Goal: Task Accomplishment & Management: Manage account settings

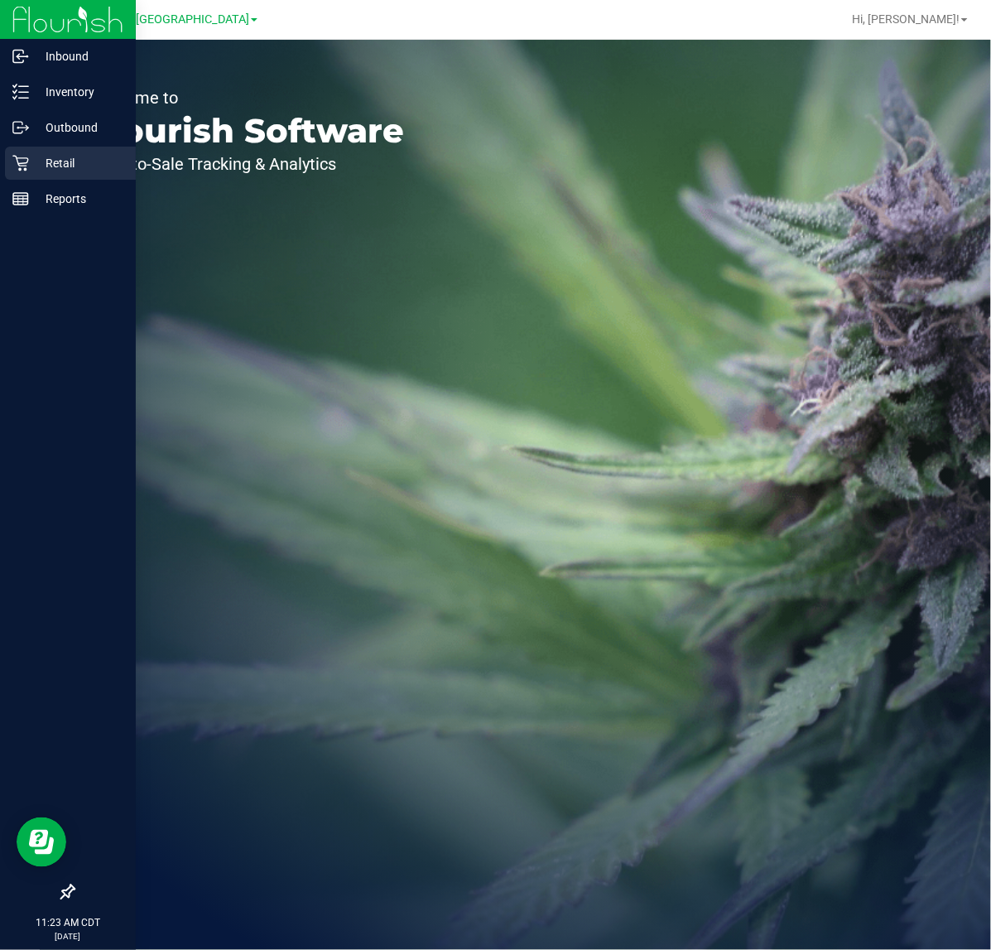
click at [5, 151] on div "Retail" at bounding box center [70, 163] width 131 height 33
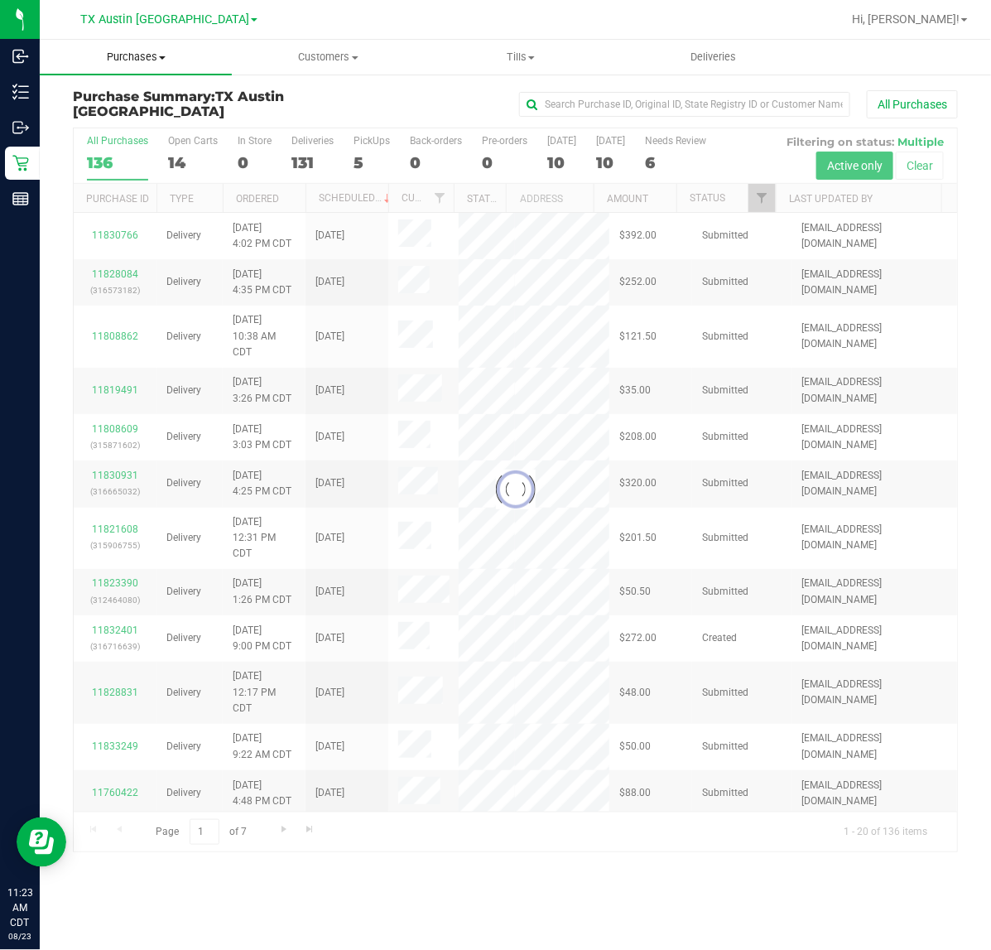
click at [145, 63] on span "Purchases" at bounding box center [136, 57] width 192 height 15
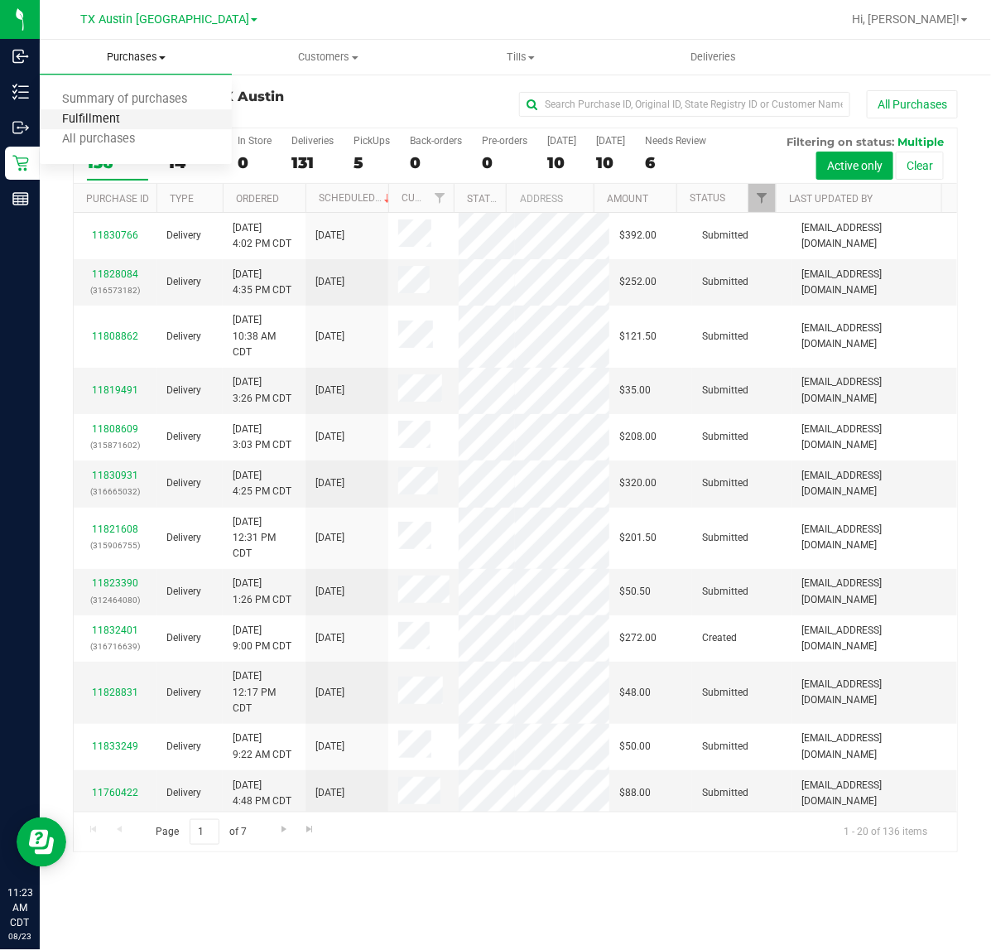
click at [131, 123] on span "Fulfillment" at bounding box center [91, 120] width 103 height 14
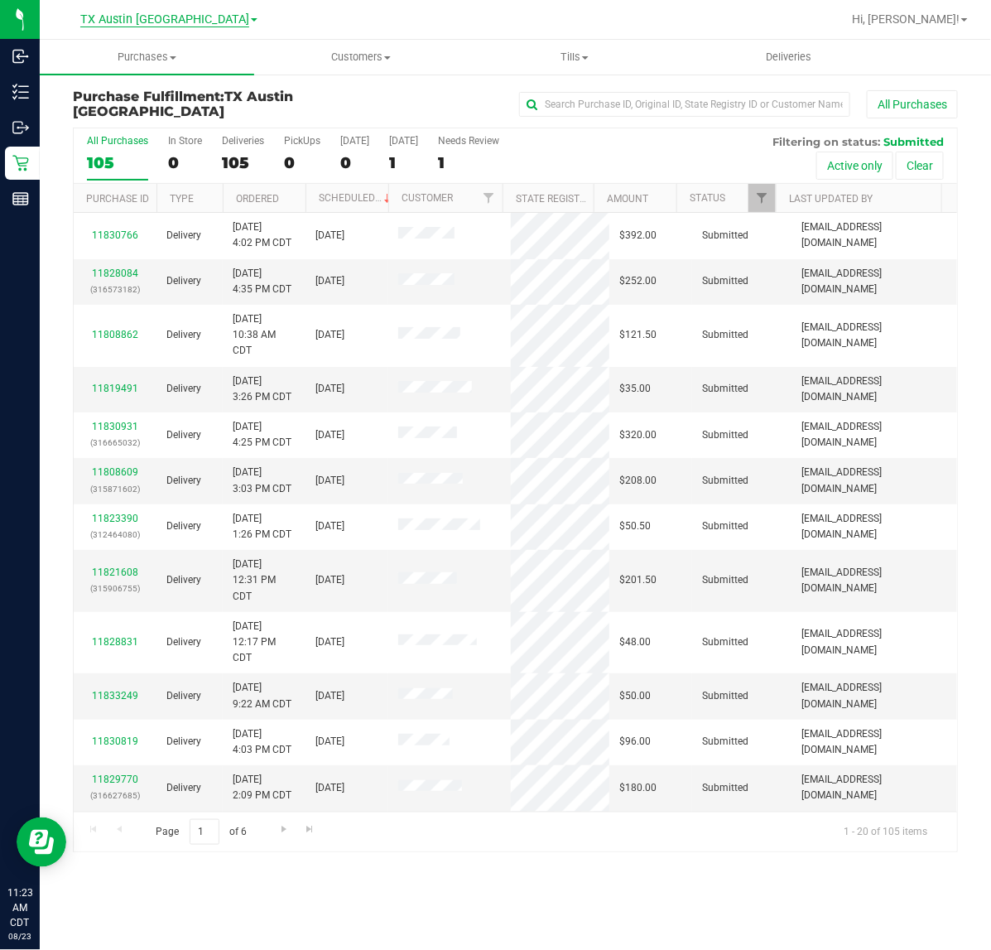
click at [134, 14] on span "TX Austin [GEOGRAPHIC_DATA]" at bounding box center [164, 19] width 169 height 15
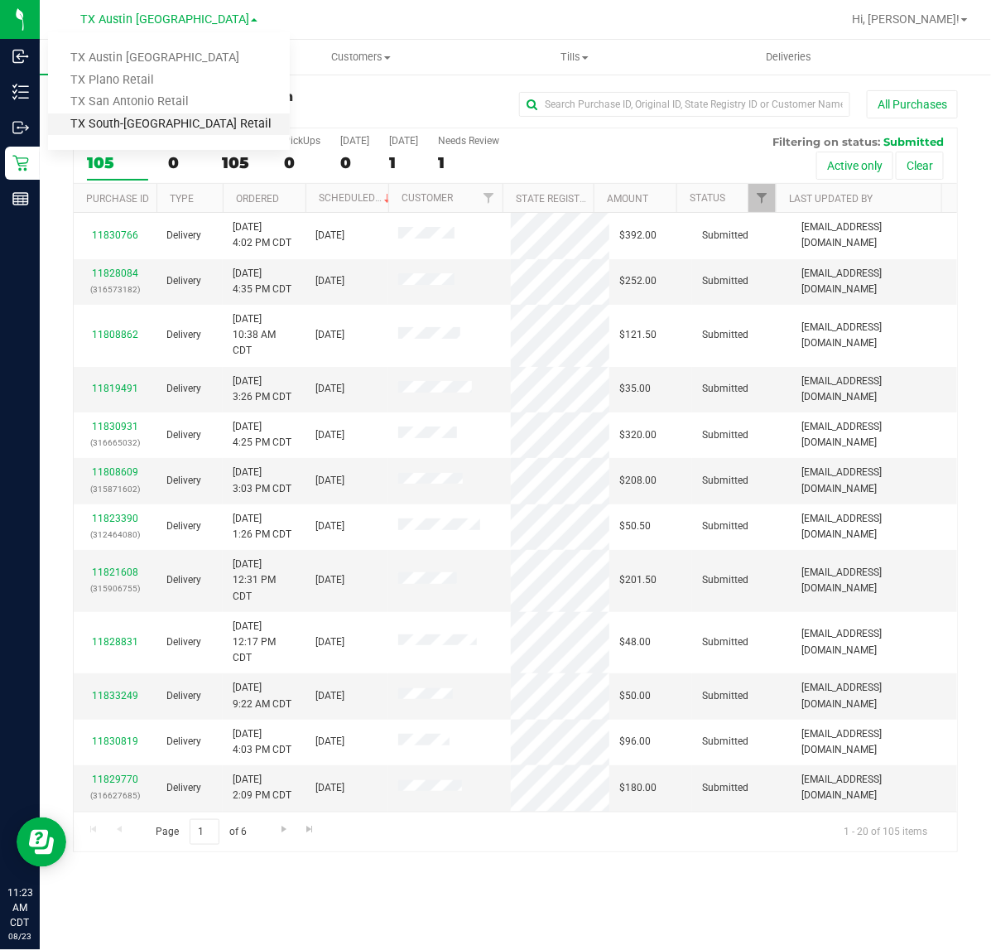
click at [118, 125] on link "TX South-[GEOGRAPHIC_DATA] Retail" at bounding box center [169, 124] width 242 height 22
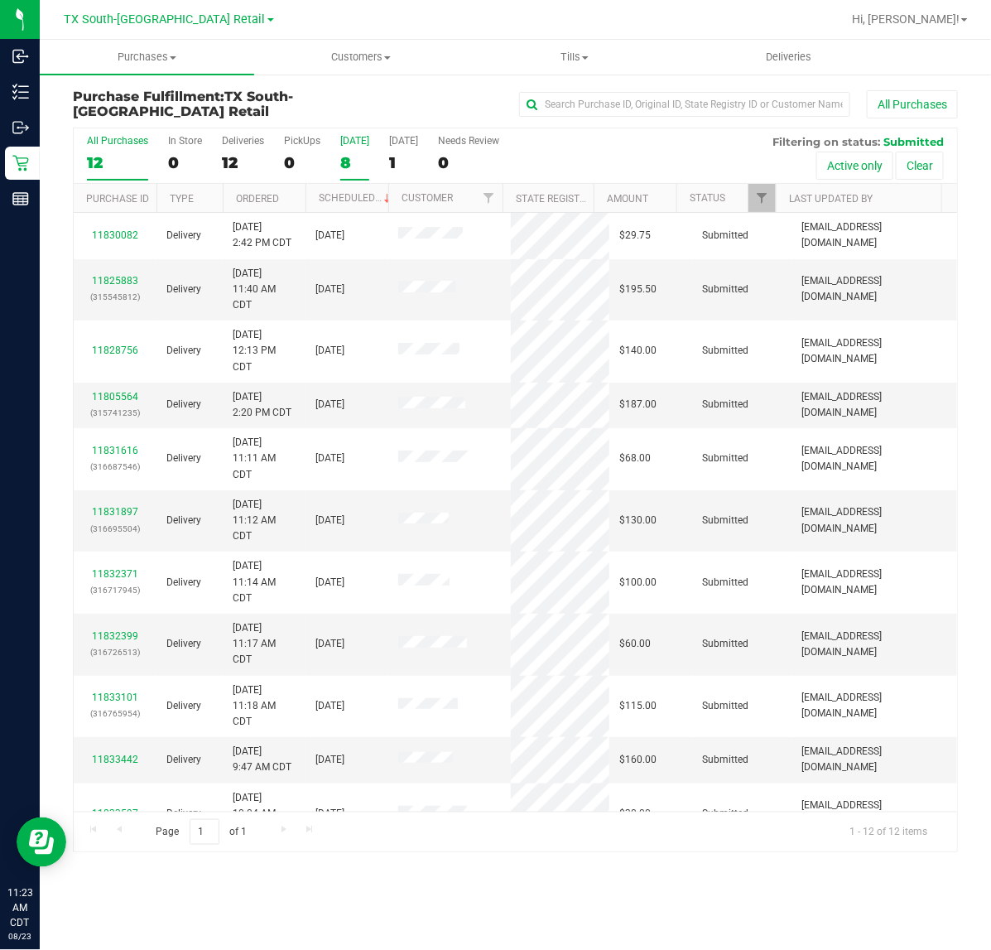
click at [350, 150] on label "Today 8" at bounding box center [354, 158] width 29 height 46
click at [0, 0] on input "Today 8" at bounding box center [0, 0] width 0 height 0
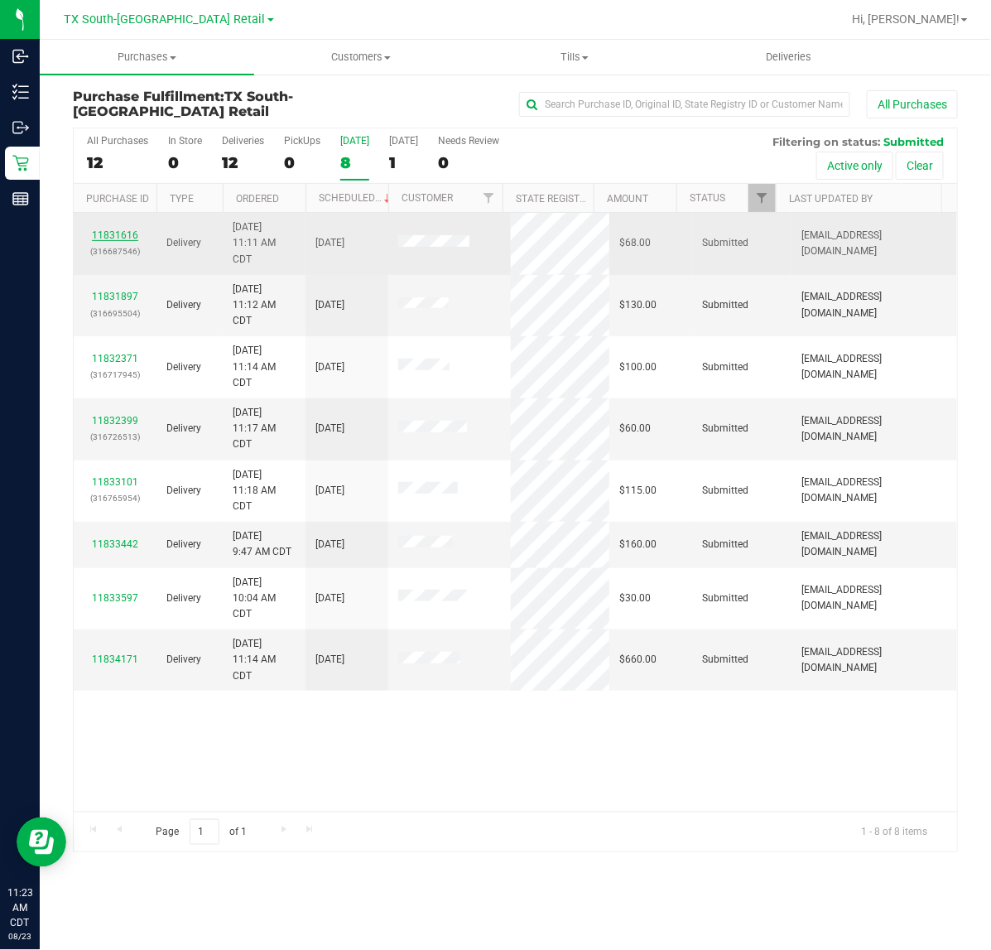
click at [117, 238] on link "11831616" at bounding box center [115, 235] width 46 height 12
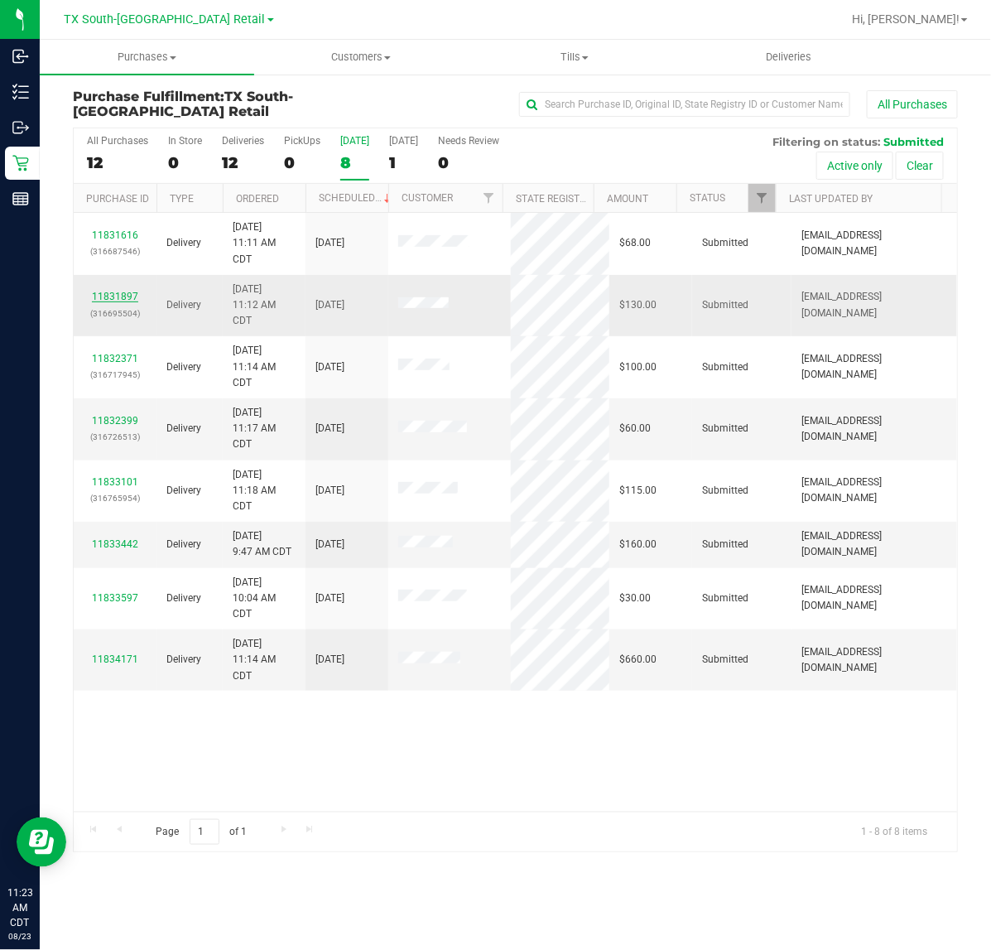
click at [108, 292] on link "11831897" at bounding box center [115, 297] width 46 height 12
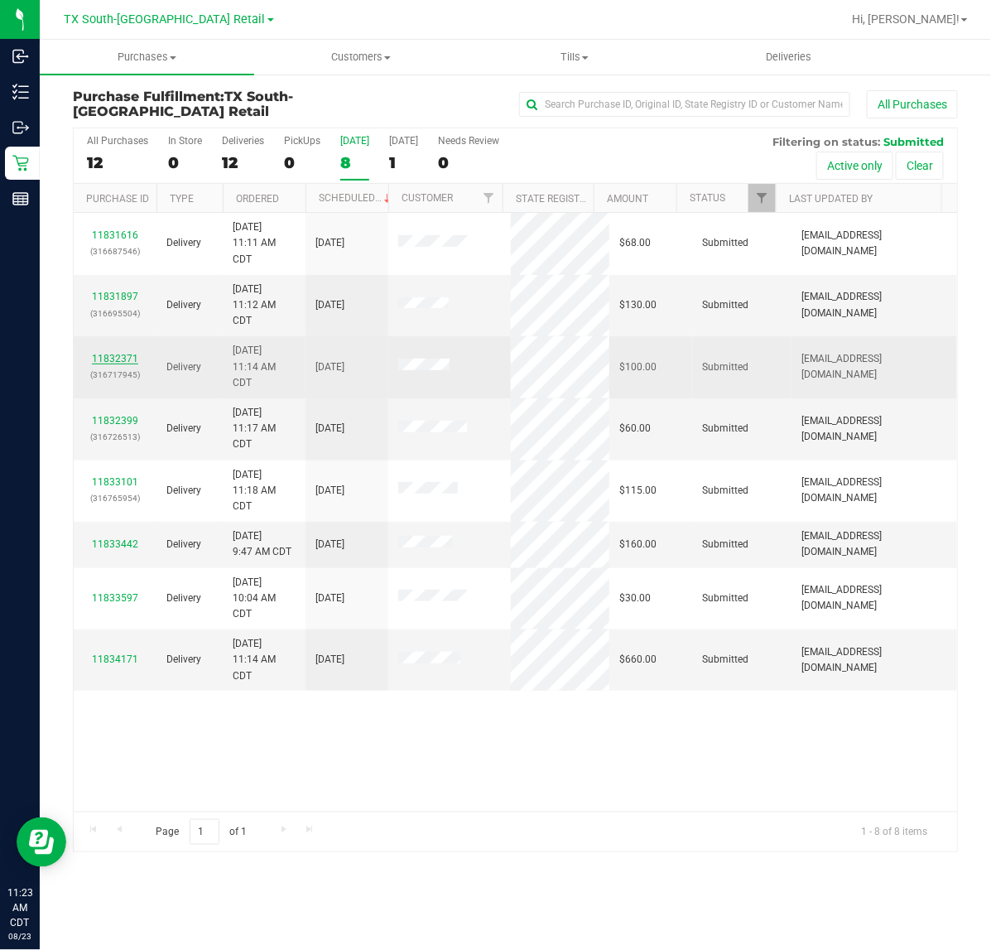
click at [105, 357] on link "11832371" at bounding box center [115, 359] width 46 height 12
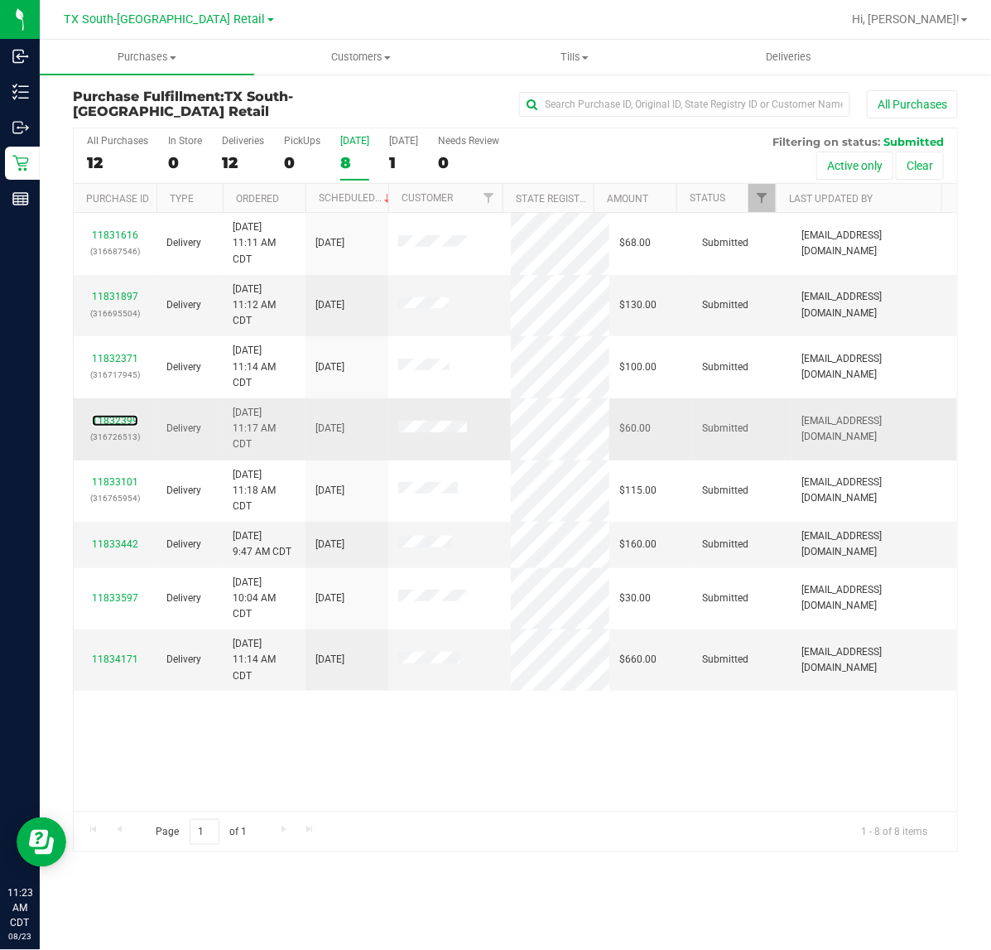
click at [108, 422] on link "11832399" at bounding box center [115, 421] width 46 height 12
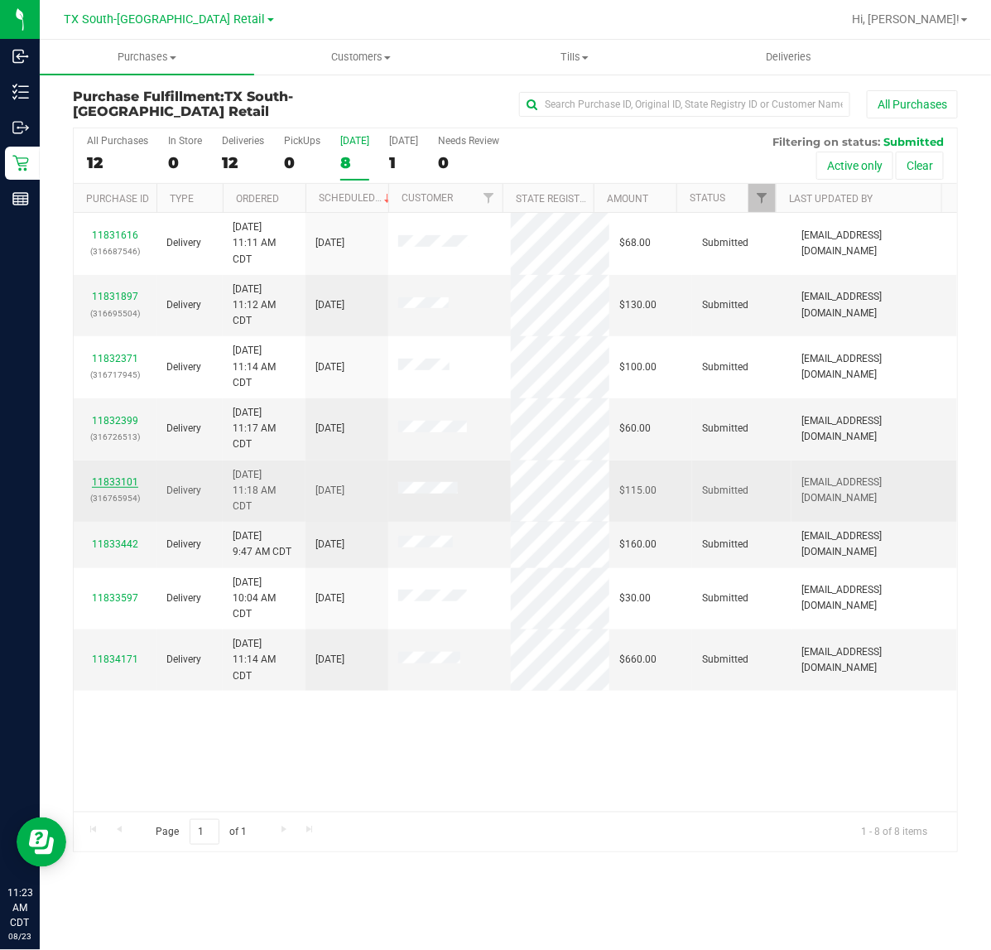
click at [126, 482] on link "11833101" at bounding box center [115, 482] width 46 height 12
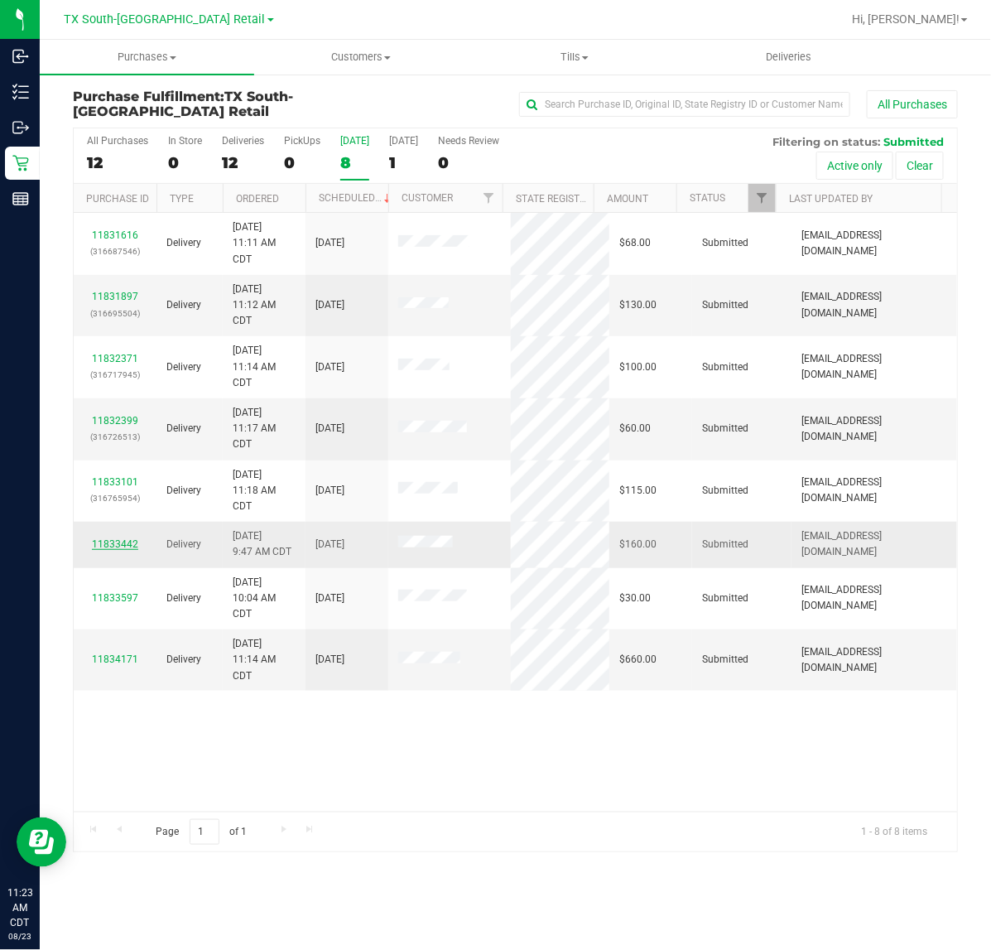
click at [113, 546] on link "11833442" at bounding box center [115, 544] width 46 height 12
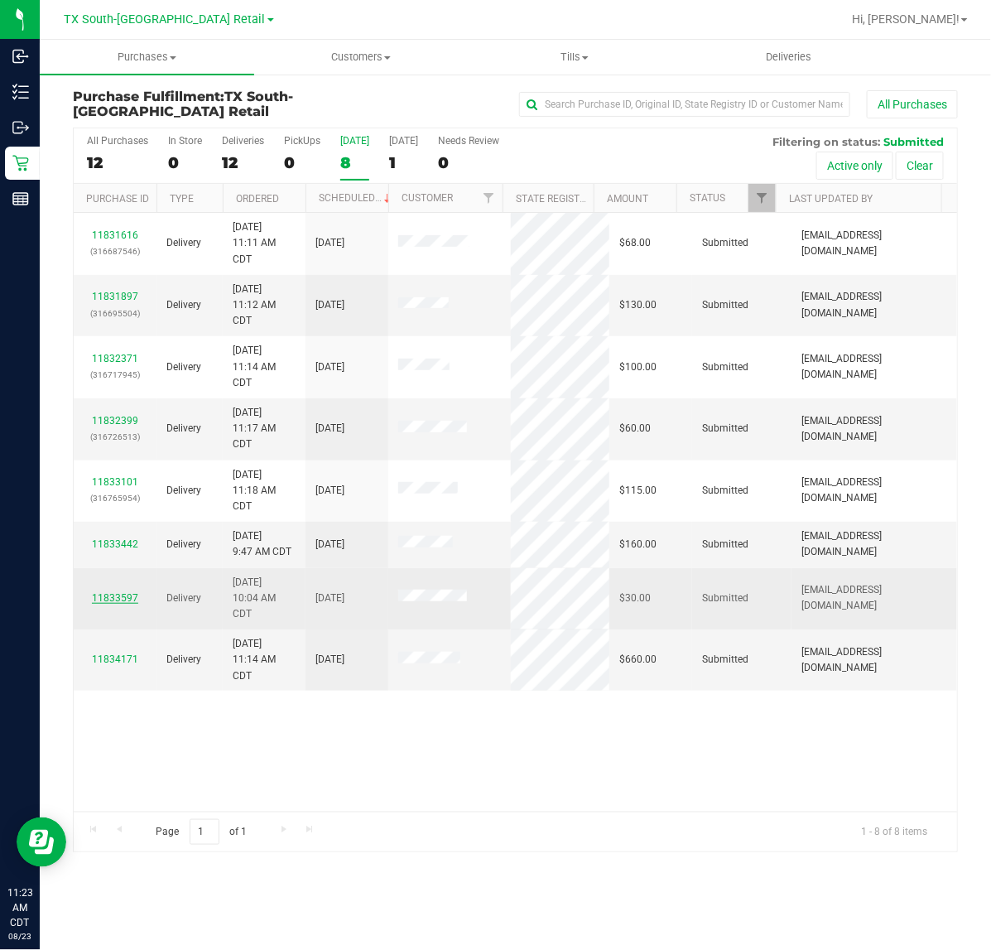
click at [108, 603] on link "11833597" at bounding box center [115, 598] width 46 height 12
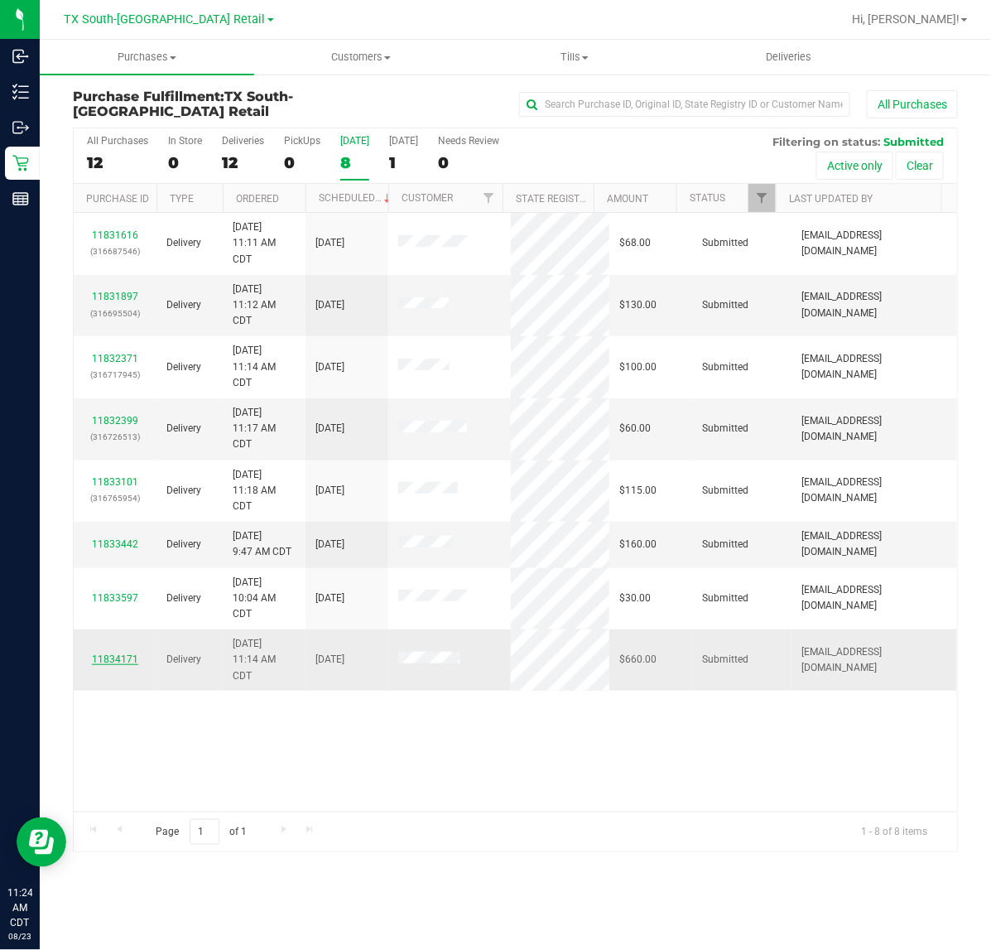
click at [118, 664] on link "11834171" at bounding box center [115, 659] width 46 height 12
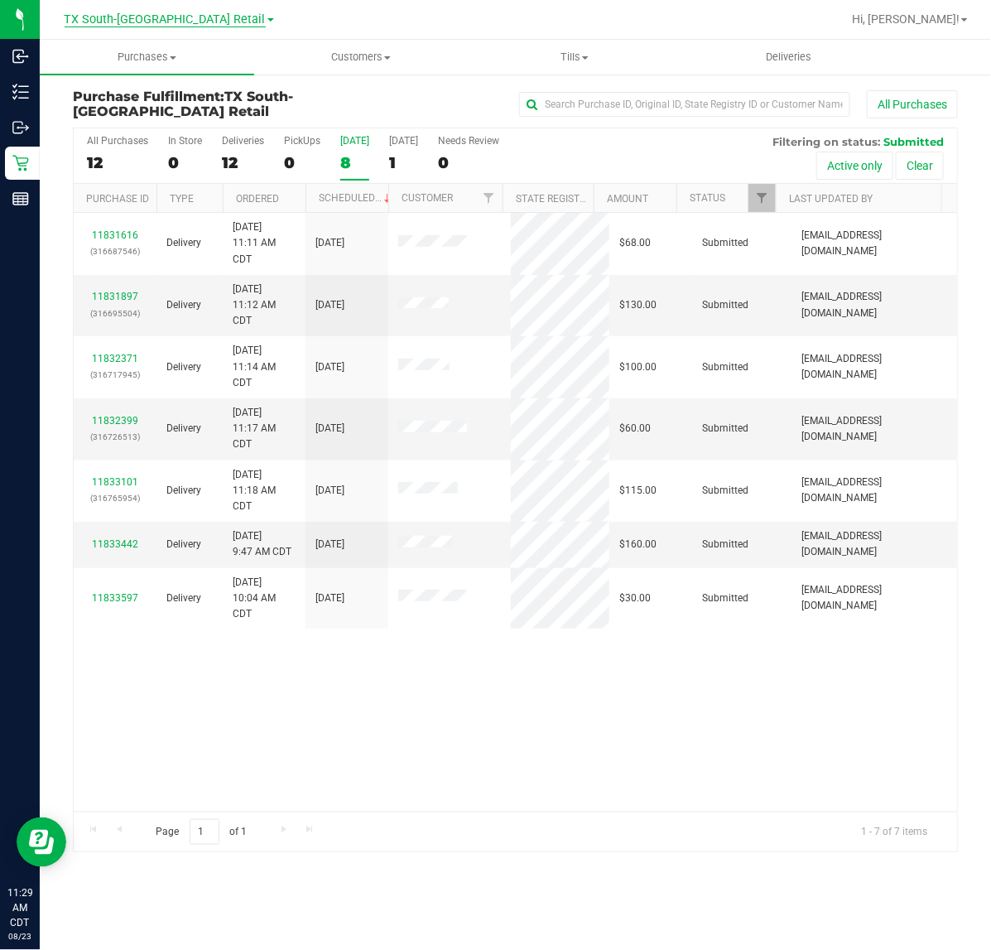
click at [187, 25] on span "TX South-[GEOGRAPHIC_DATA] Retail" at bounding box center [165, 19] width 201 height 15
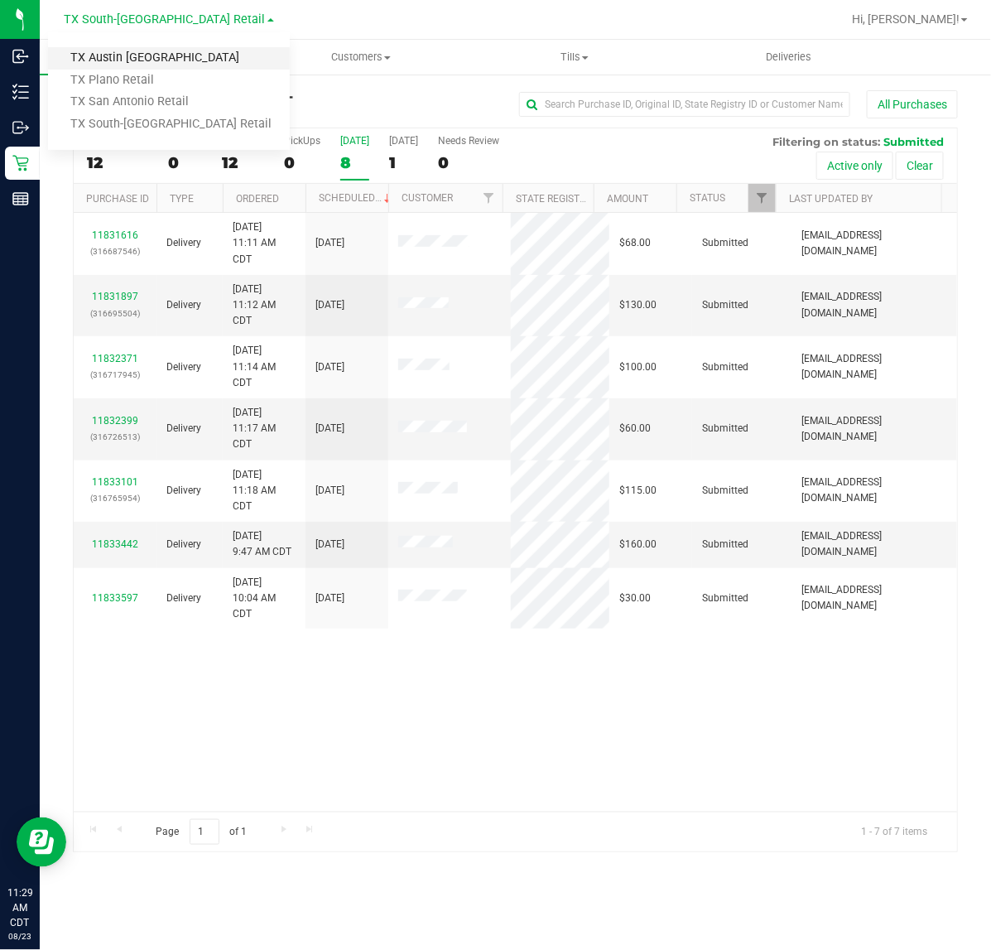
click at [167, 63] on link "TX Austin [GEOGRAPHIC_DATA]" at bounding box center [169, 58] width 242 height 22
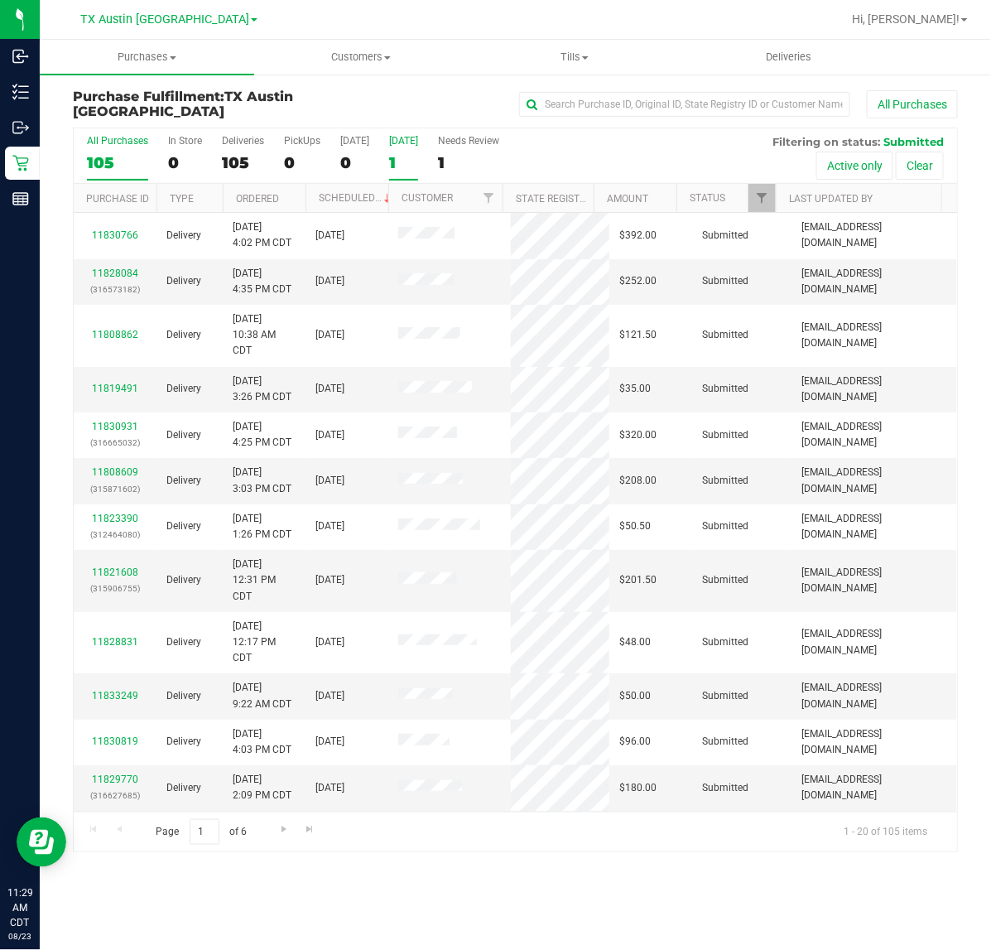
click at [396, 156] on div "1" at bounding box center [403, 162] width 29 height 19
click at [0, 0] on input "Tomorrow 1" at bounding box center [0, 0] width 0 height 0
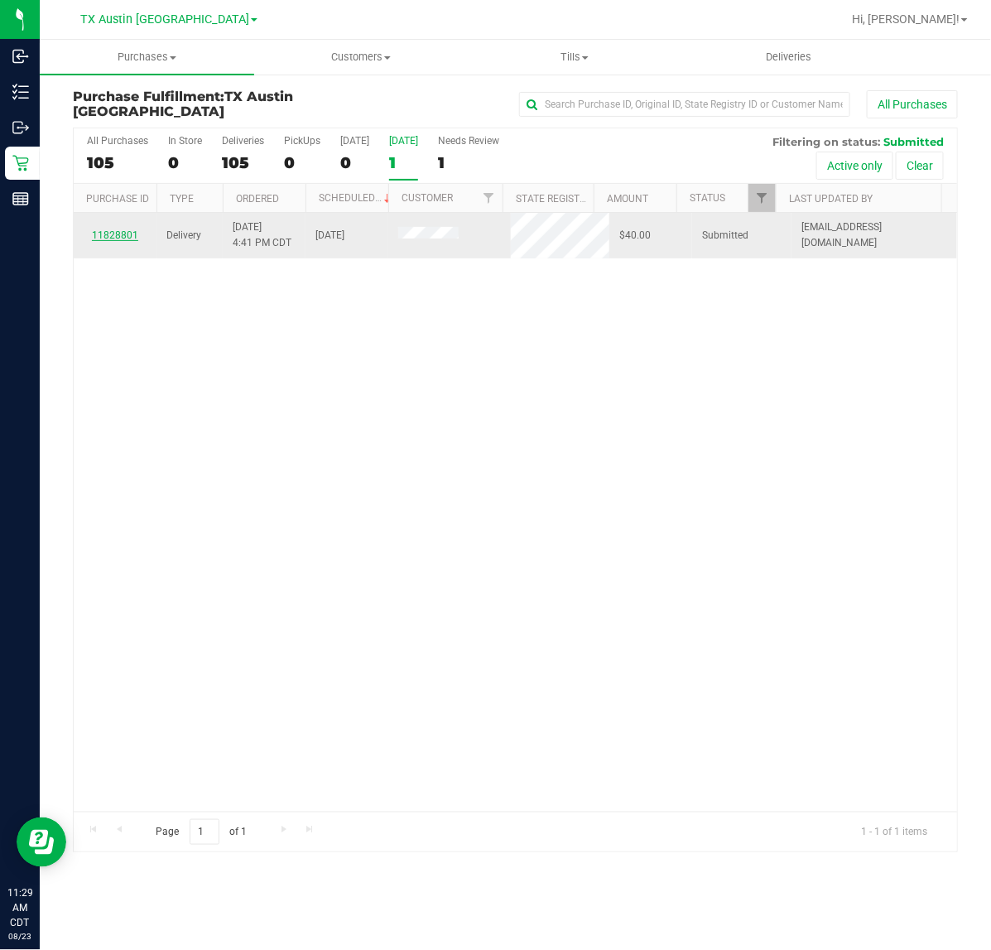
click at [120, 237] on link "11828801" at bounding box center [115, 235] width 46 height 12
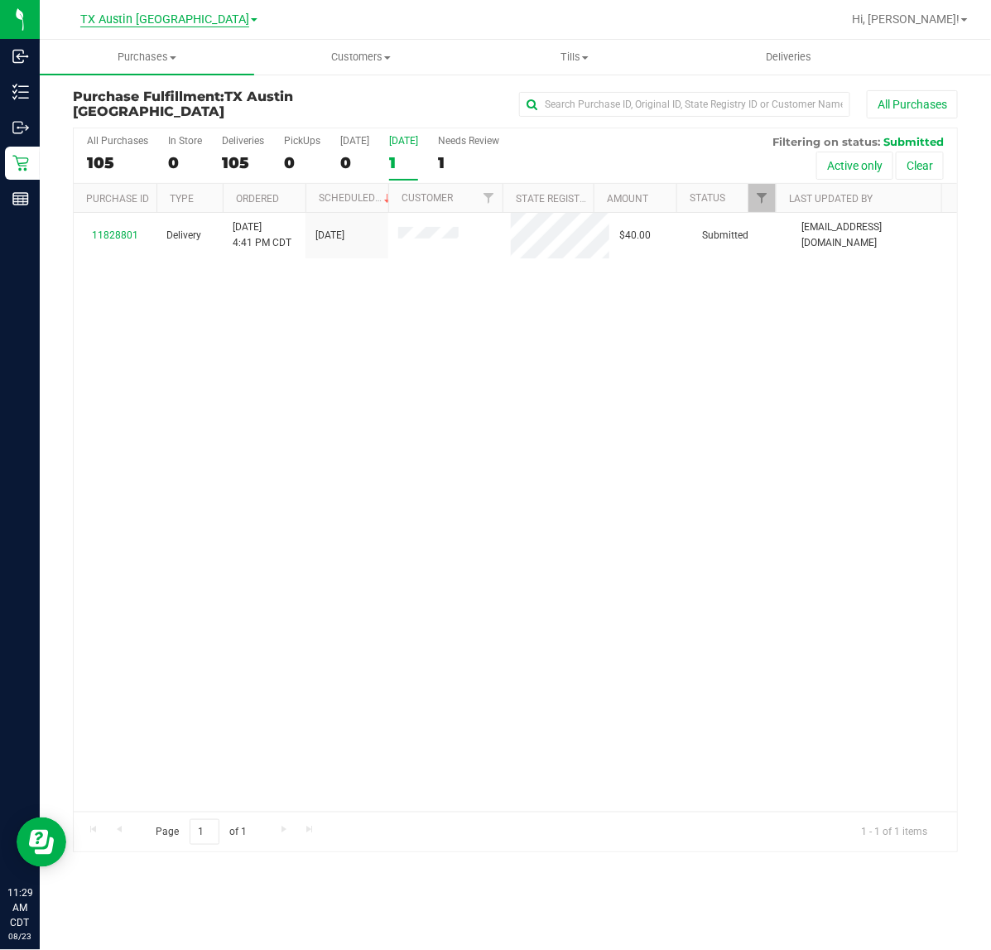
click at [170, 13] on span "TX Austin [GEOGRAPHIC_DATA]" at bounding box center [164, 19] width 169 height 15
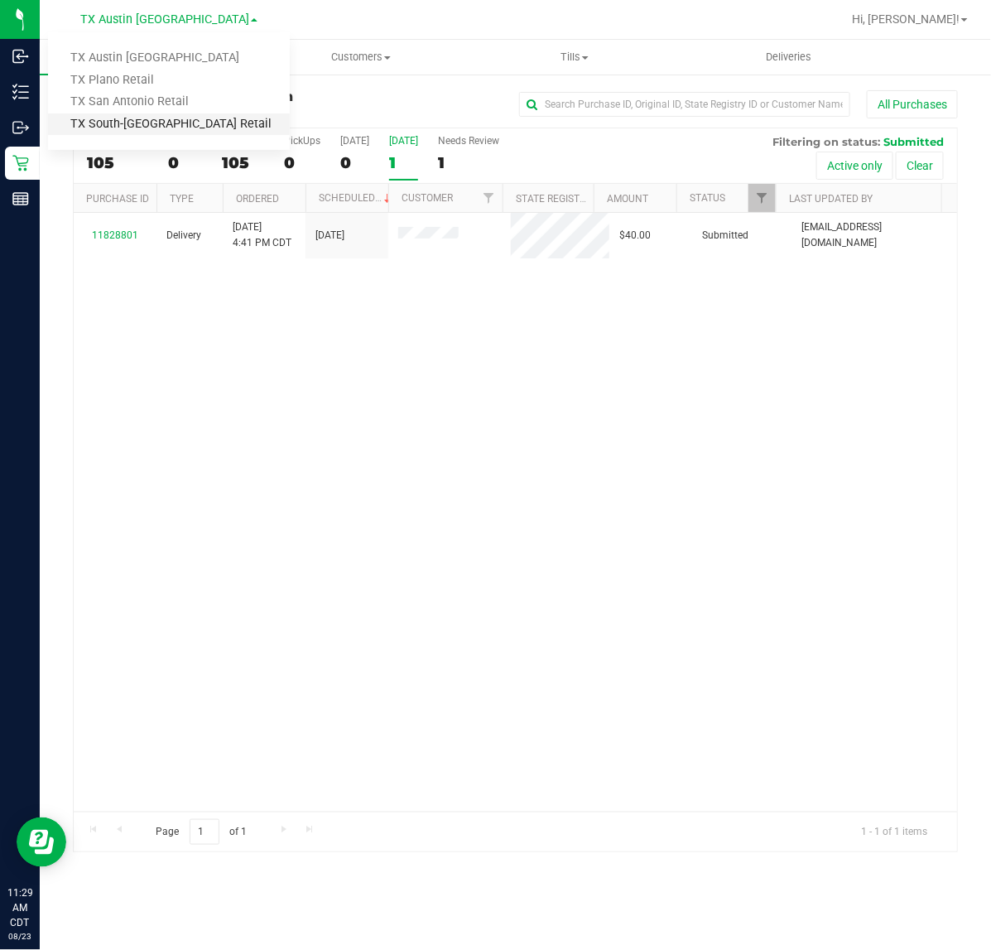
click at [106, 120] on link "TX South-[GEOGRAPHIC_DATA] Retail" at bounding box center [169, 124] width 242 height 22
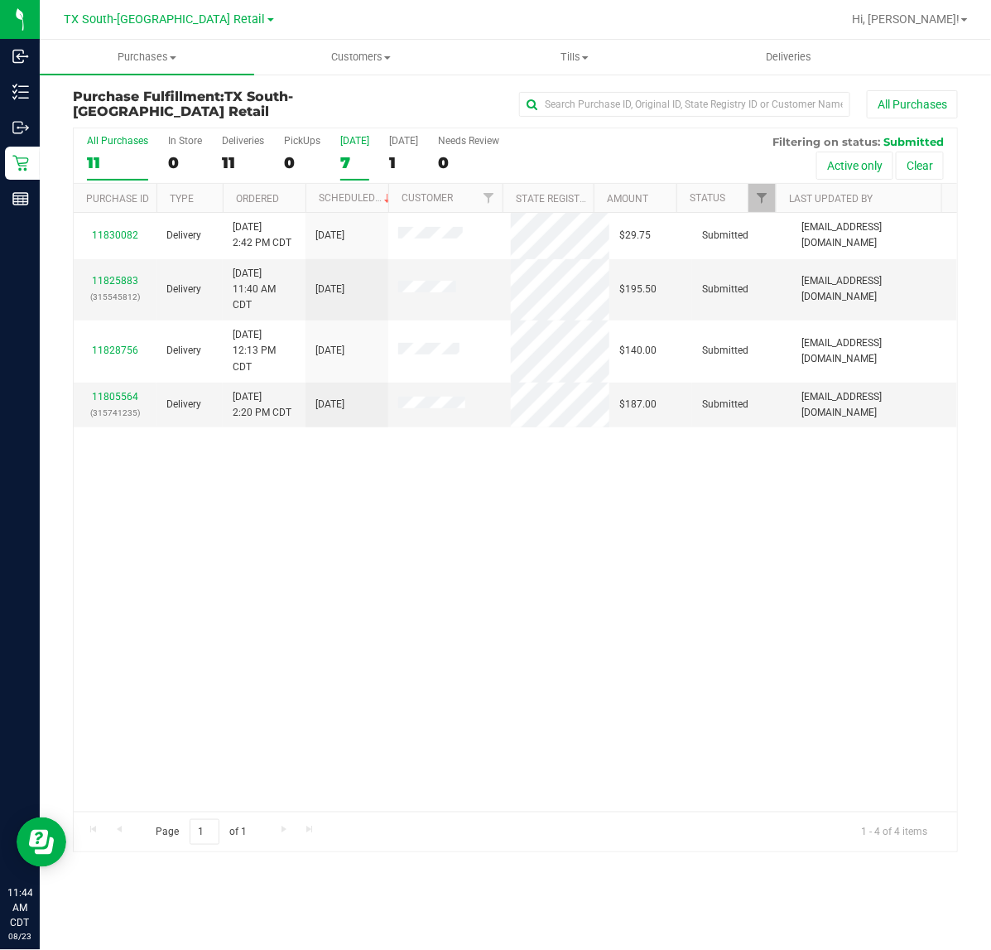
click at [340, 155] on div "7" at bounding box center [354, 162] width 29 height 19
click at [0, 0] on input "Today 7" at bounding box center [0, 0] width 0 height 0
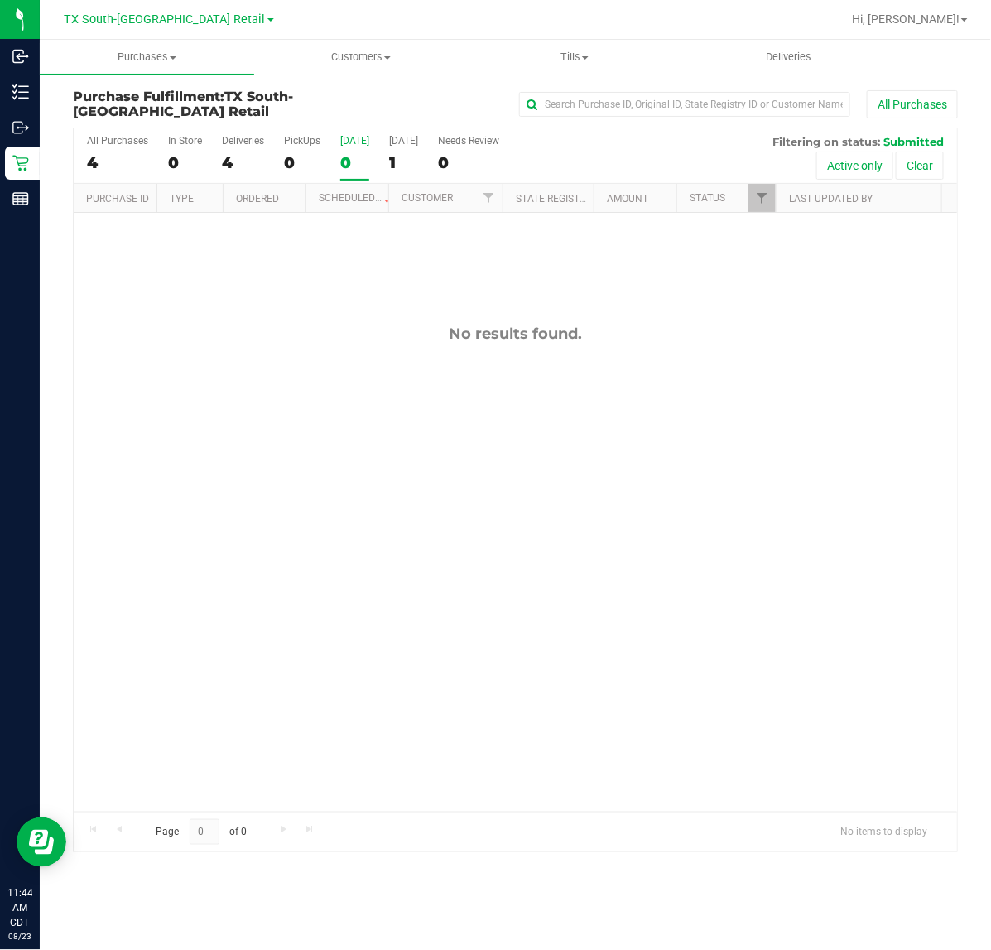
click at [522, 5] on div at bounding box center [568, 19] width 545 height 32
click at [497, 4] on div at bounding box center [568, 19] width 545 height 32
click at [192, 15] on span "TX South-[GEOGRAPHIC_DATA] Retail" at bounding box center [165, 19] width 201 height 15
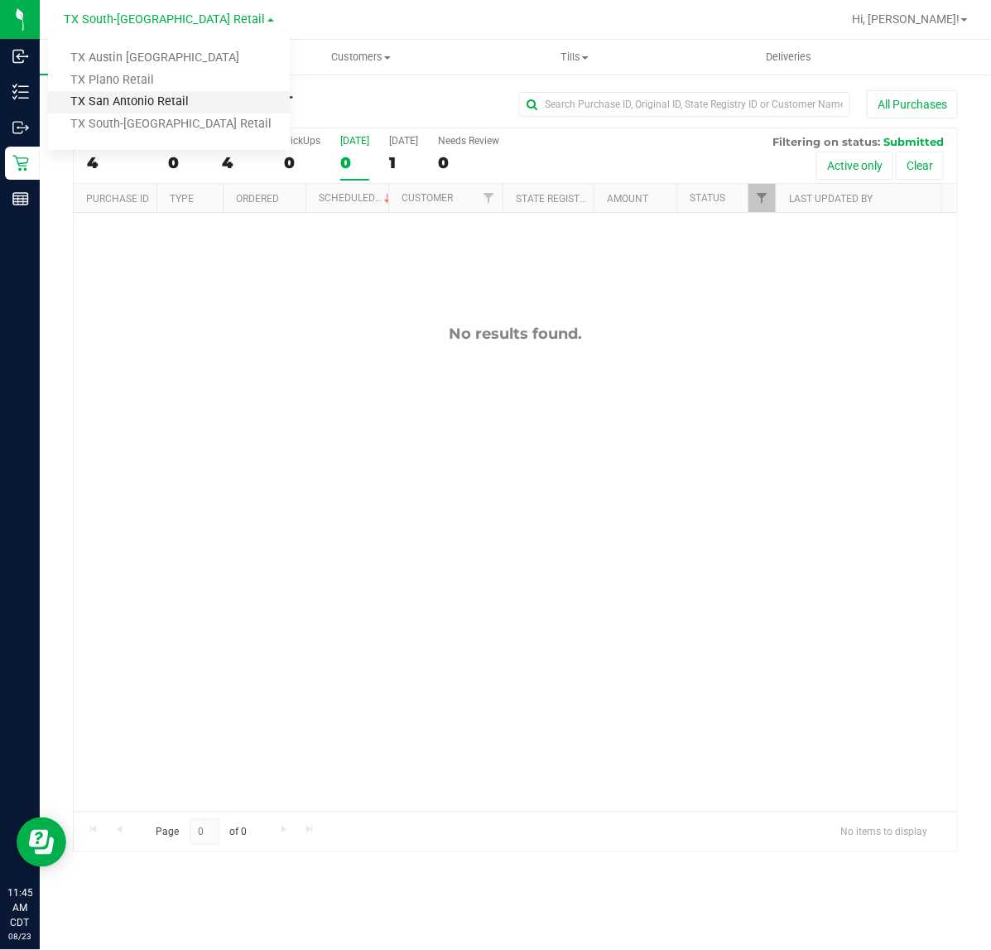
click at [157, 96] on link "TX San Antonio Retail" at bounding box center [169, 102] width 242 height 22
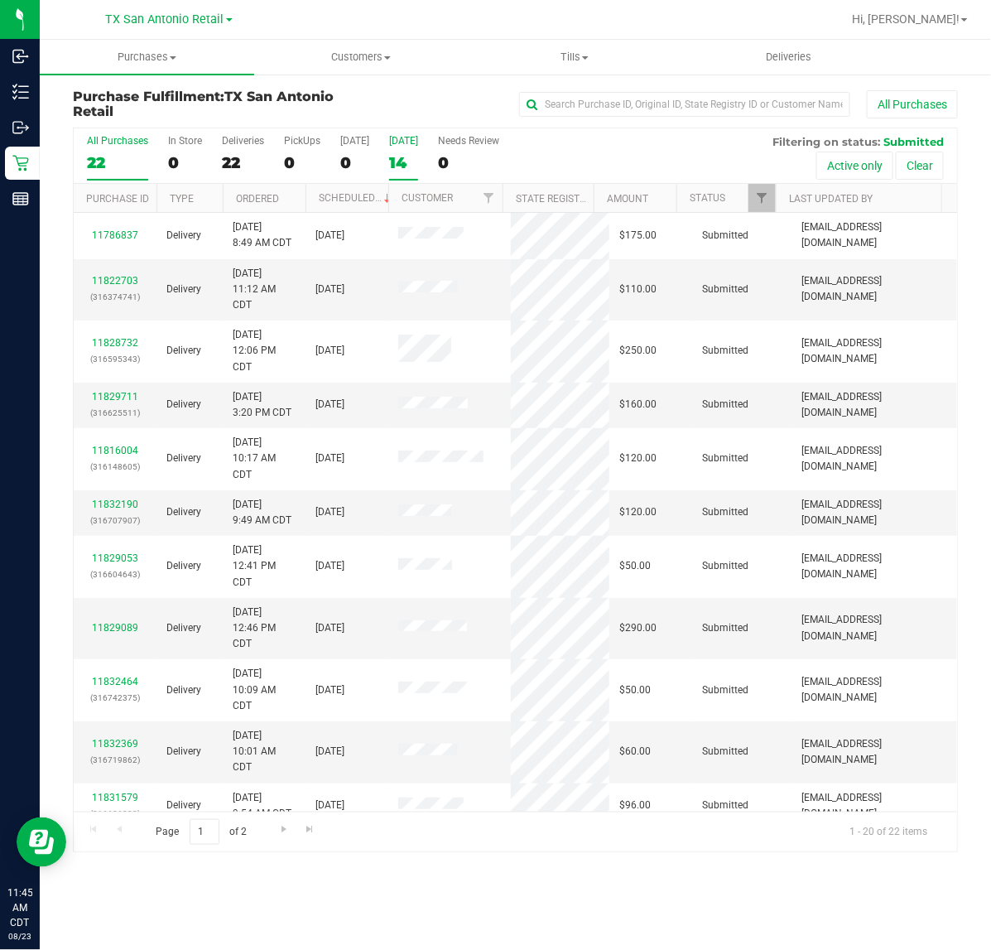
click at [400, 171] on div "14" at bounding box center [403, 162] width 29 height 19
click at [0, 0] on input "Tomorrow 14" at bounding box center [0, 0] width 0 height 0
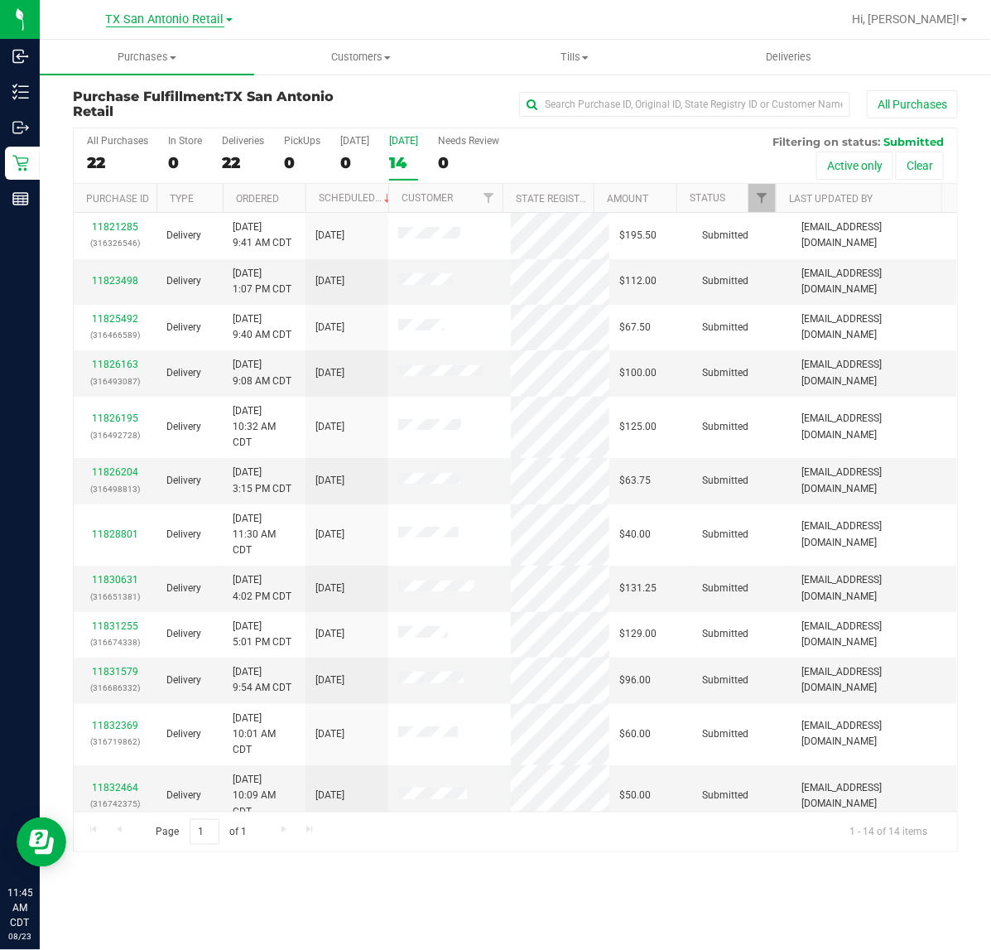
click at [166, 21] on span "TX San Antonio Retail" at bounding box center [165, 19] width 118 height 15
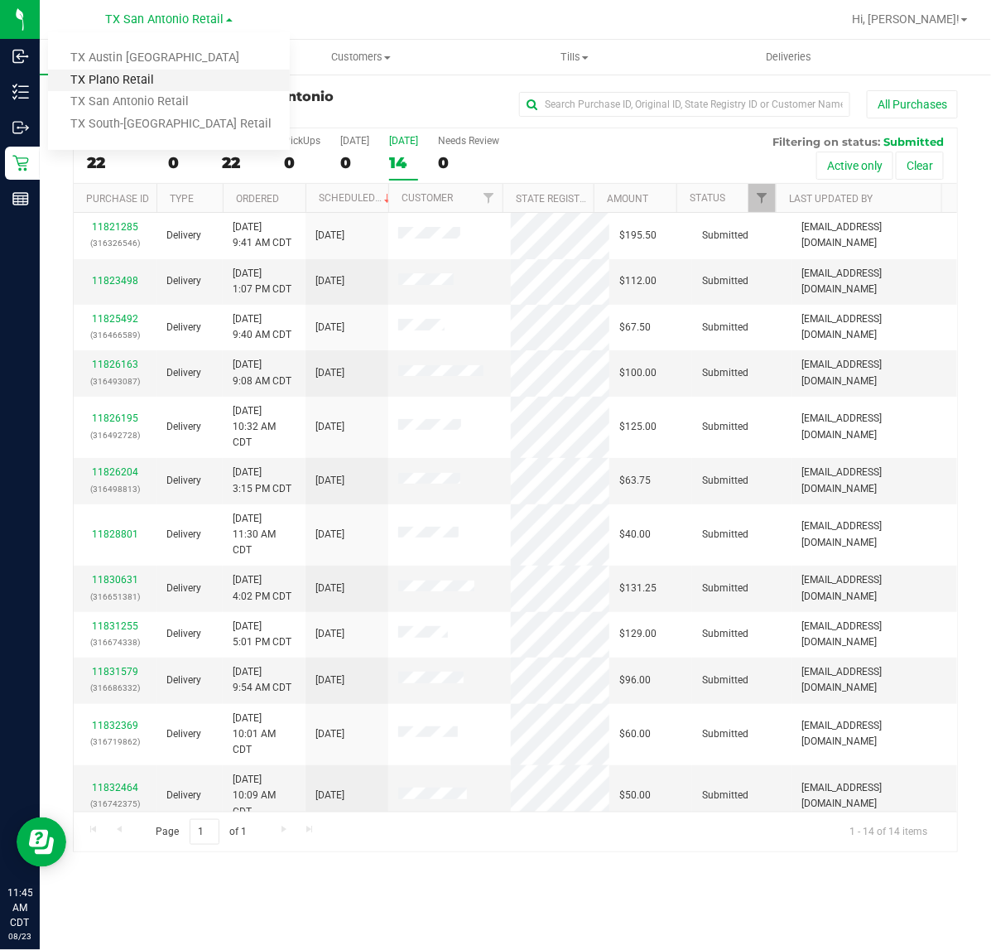
click at [150, 71] on link "TX Plano Retail" at bounding box center [169, 81] width 242 height 22
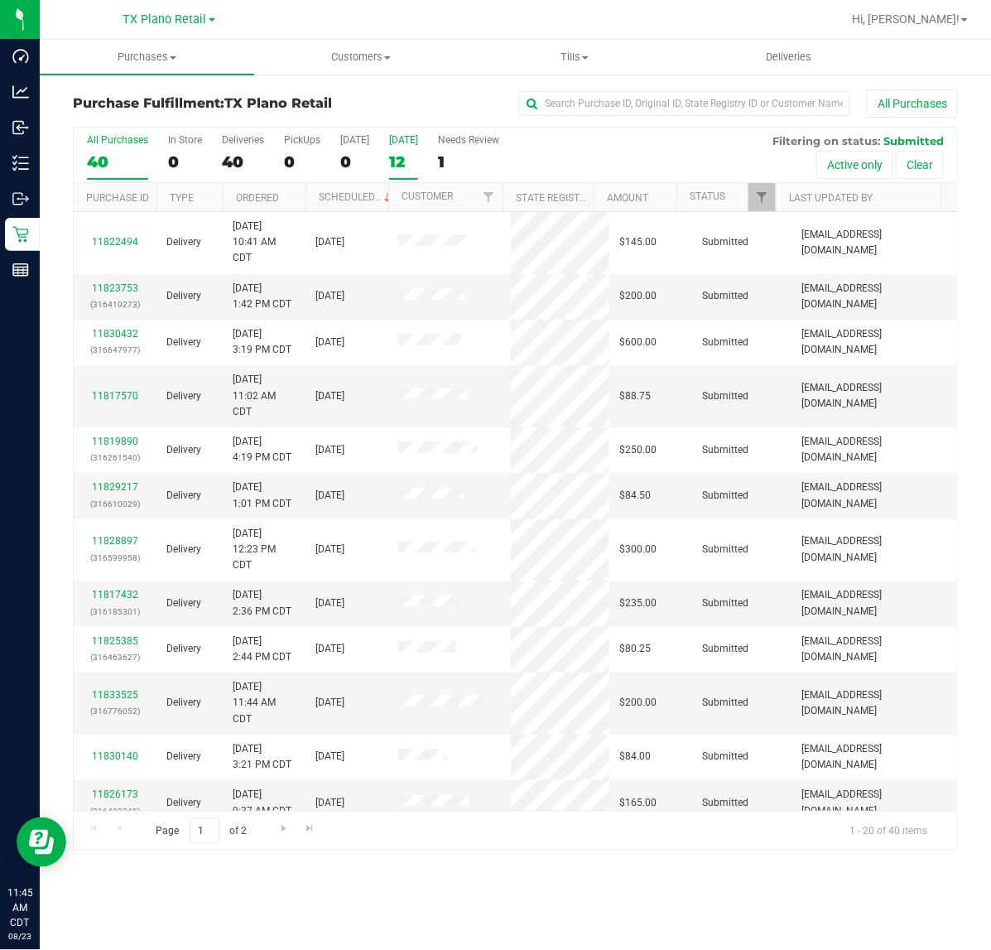
click at [416, 147] on label "Tomorrow 12" at bounding box center [403, 157] width 29 height 46
click at [0, 0] on input "Tomorrow 12" at bounding box center [0, 0] width 0 height 0
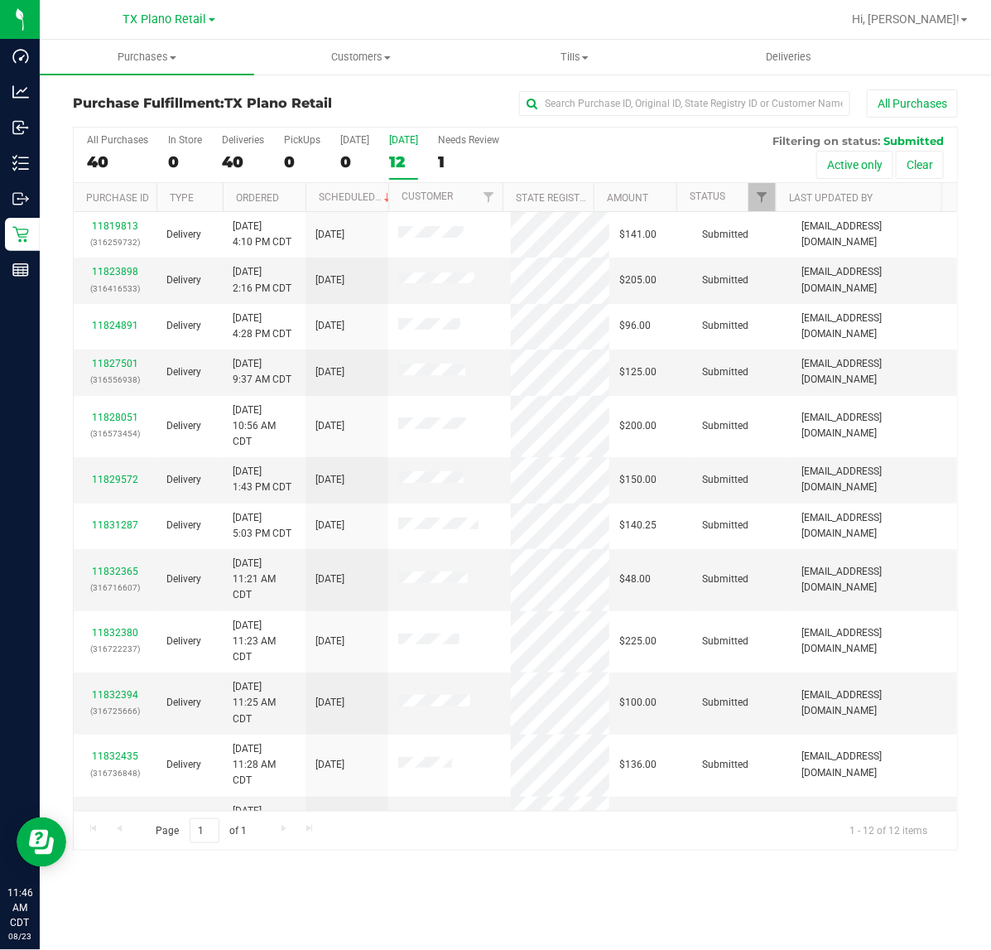
click at [186, 11] on link "TX Plano Retail" at bounding box center [169, 19] width 92 height 16
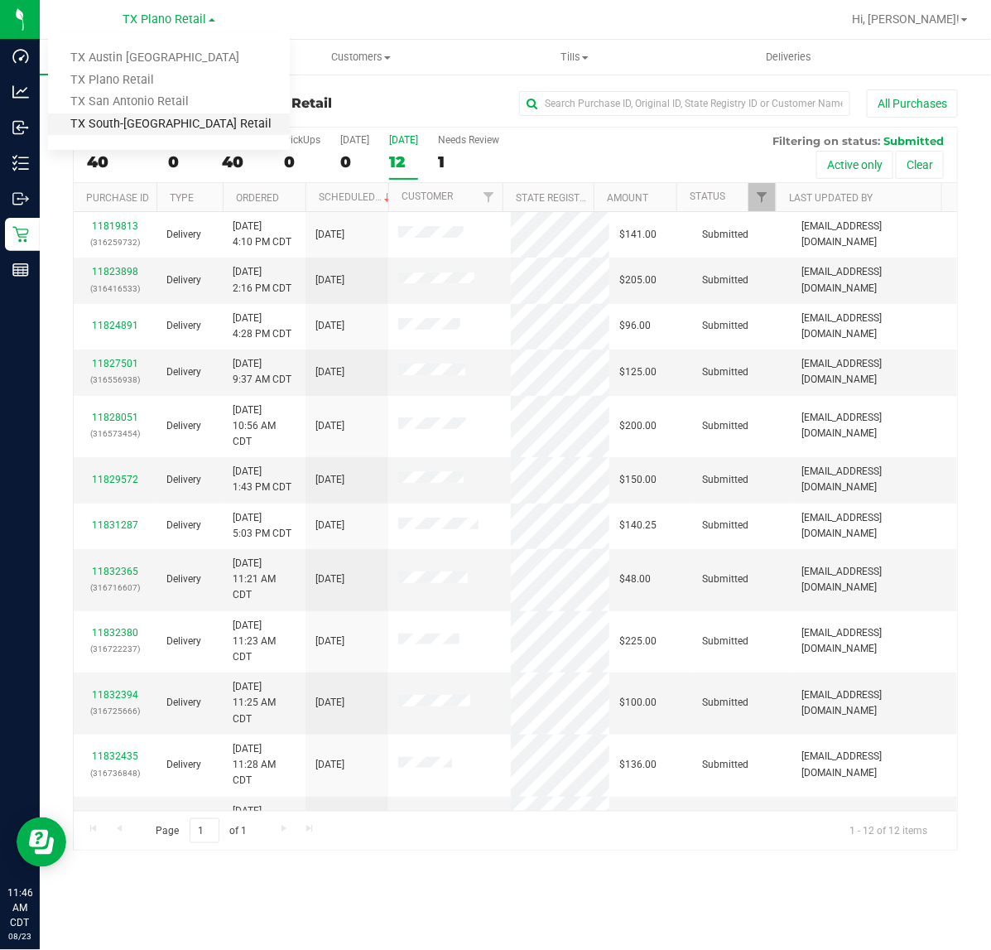
click at [156, 113] on link "TX South-[GEOGRAPHIC_DATA] Retail" at bounding box center [169, 124] width 242 height 22
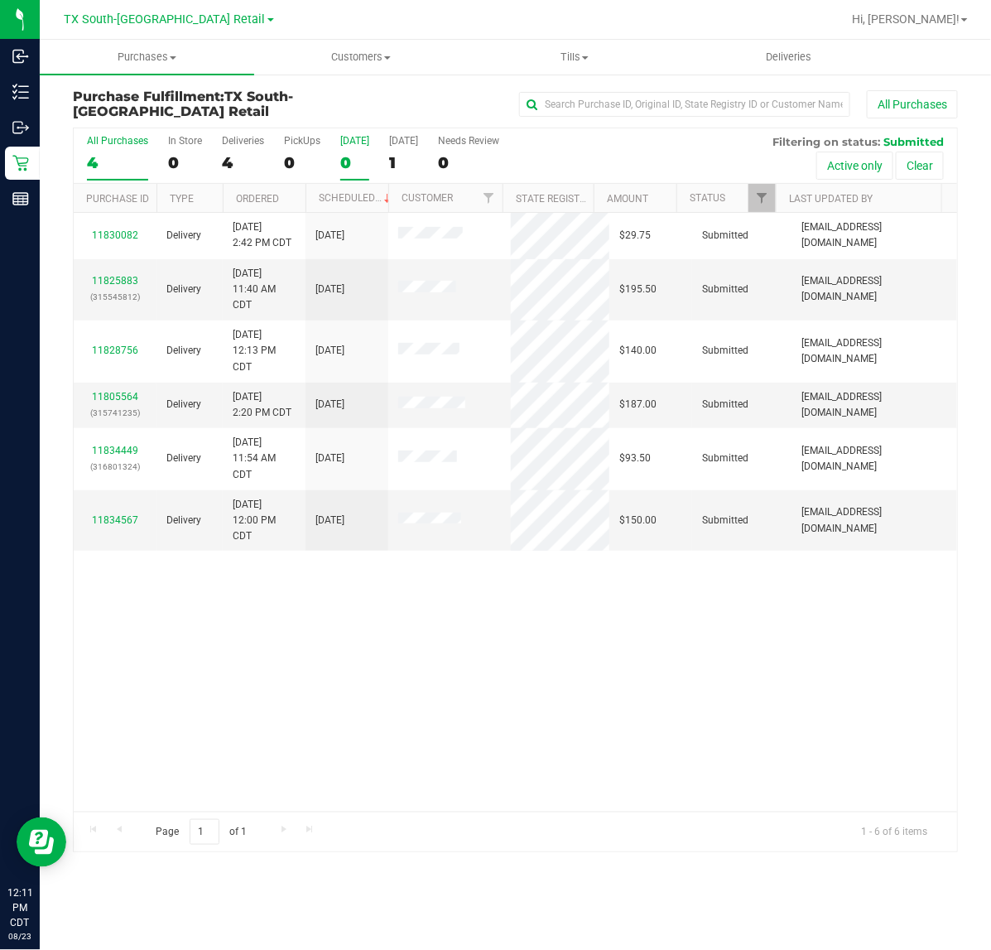
click at [358, 151] on label "Today 0" at bounding box center [354, 158] width 29 height 46
click at [0, 0] on input "Today 0" at bounding box center [0, 0] width 0 height 0
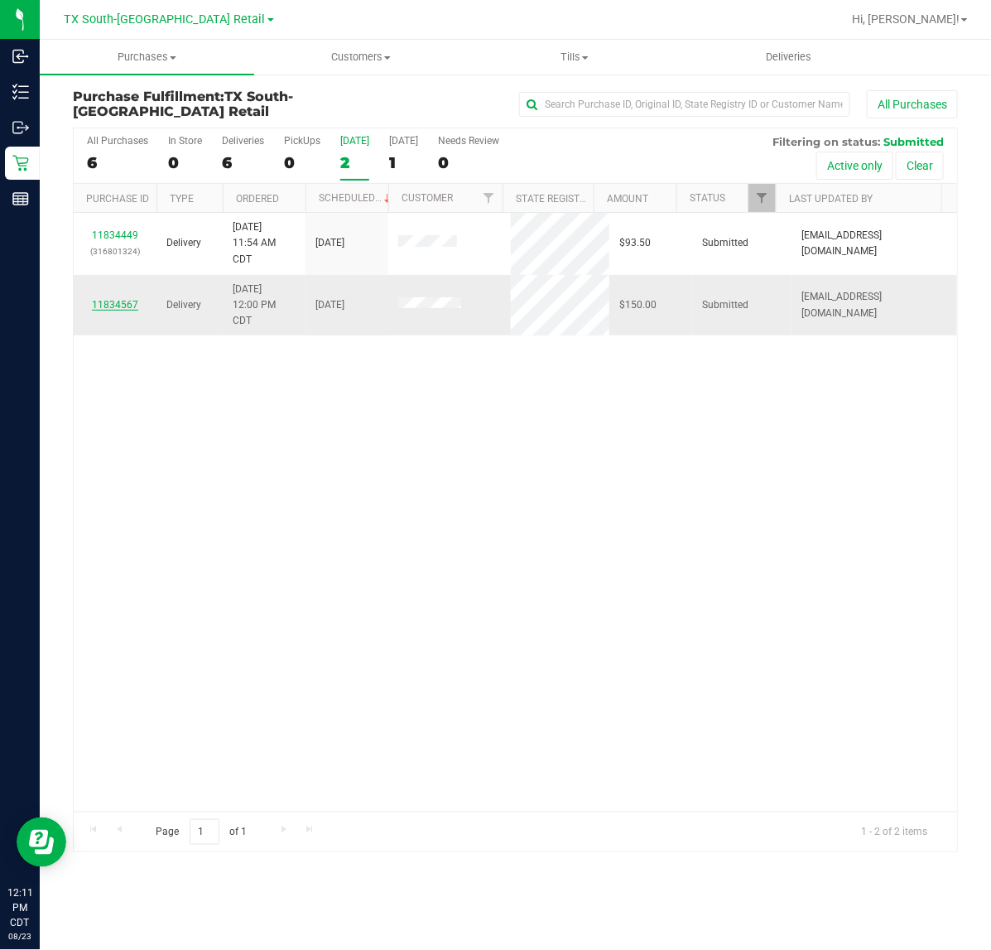
click at [124, 306] on link "11834567" at bounding box center [115, 305] width 46 height 12
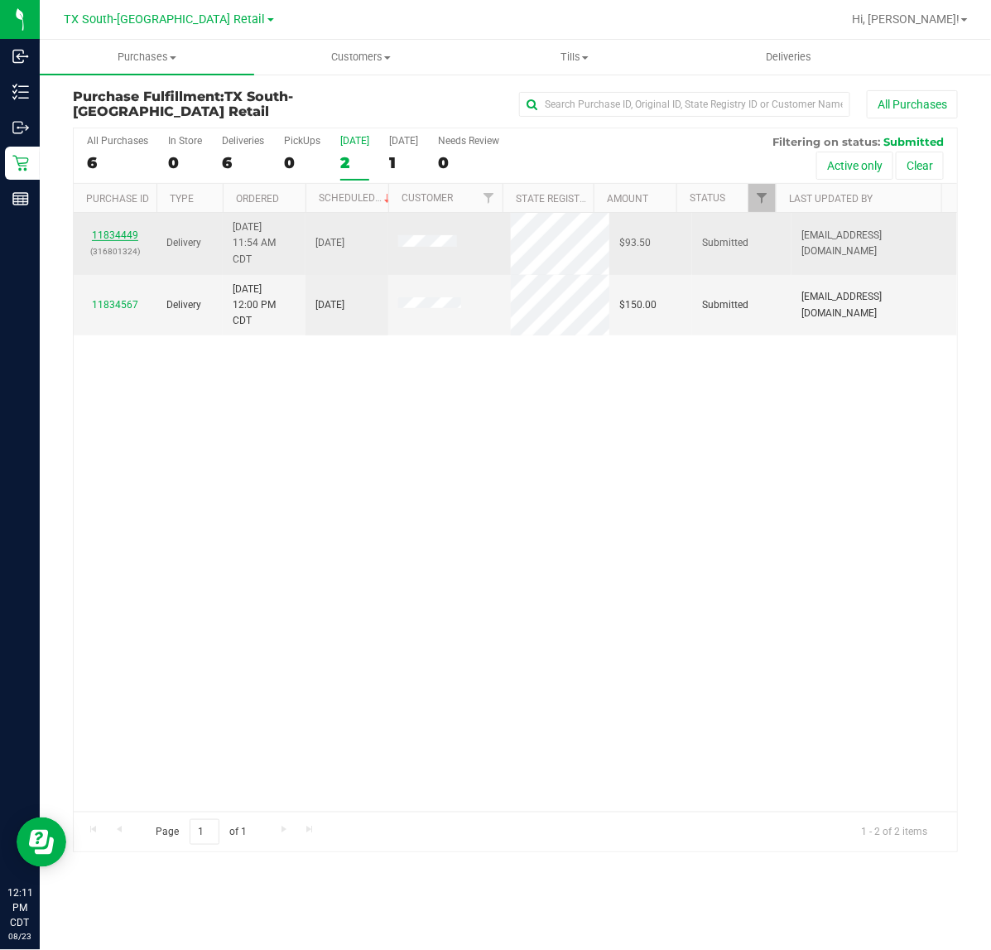
click at [122, 233] on link "11834449" at bounding box center [115, 235] width 46 height 12
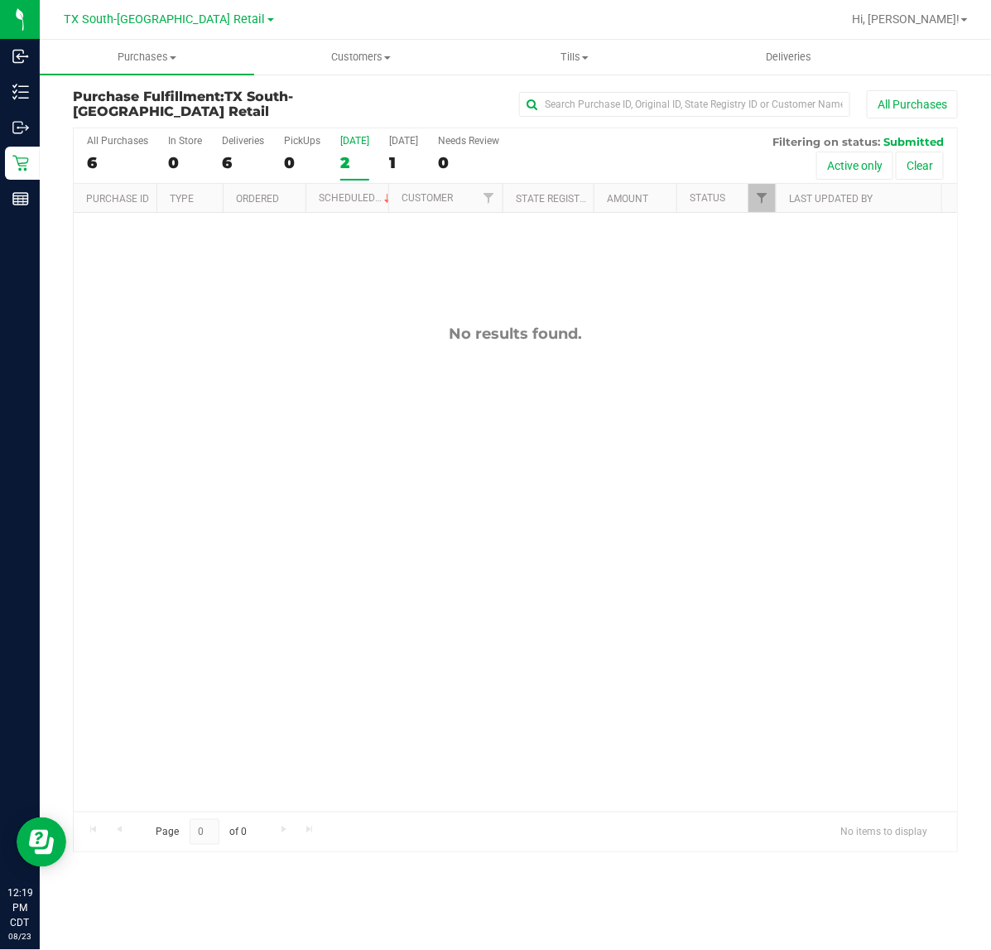
click at [340, 154] on div "2" at bounding box center [354, 162] width 29 height 19
click at [0, 0] on input "Today 2" at bounding box center [0, 0] width 0 height 0
click at [397, 159] on div "1" at bounding box center [403, 162] width 29 height 19
click at [0, 0] on input "Tomorrow 1" at bounding box center [0, 0] width 0 height 0
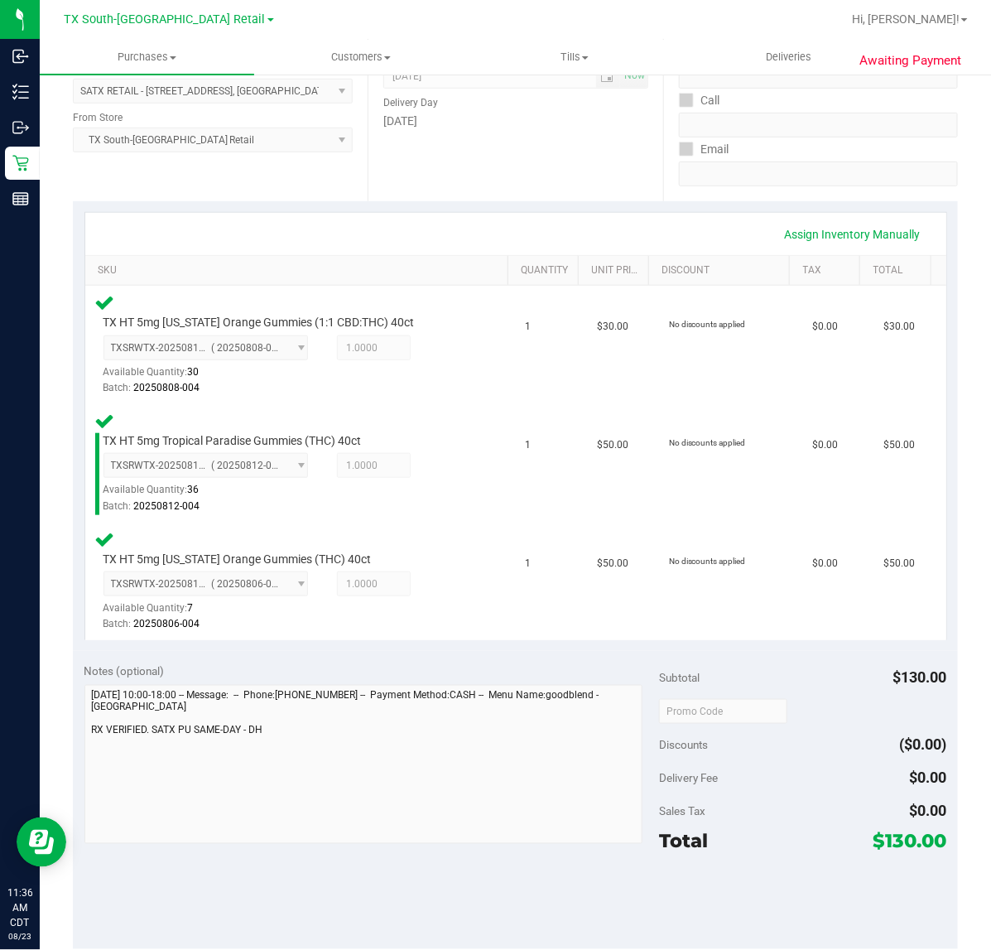
scroll to position [310, 0]
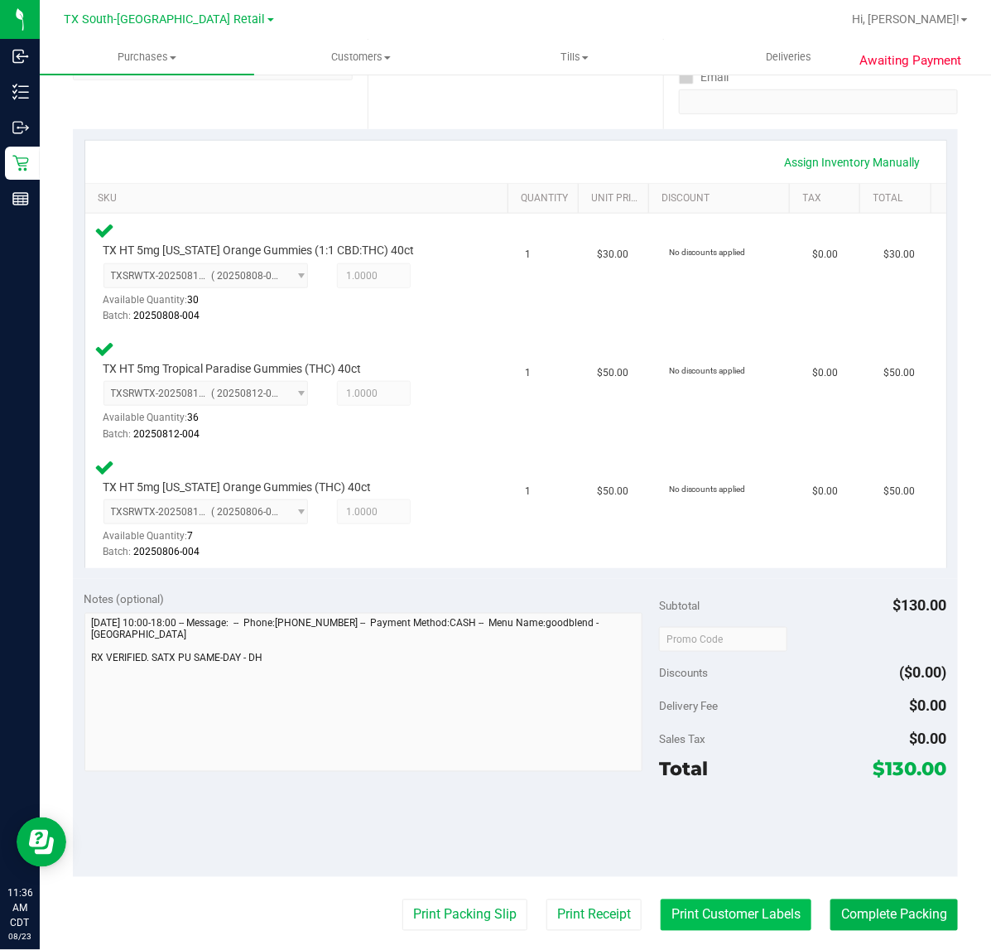
click at [702, 913] on button "Print Customer Labels" at bounding box center [736, 914] width 151 height 31
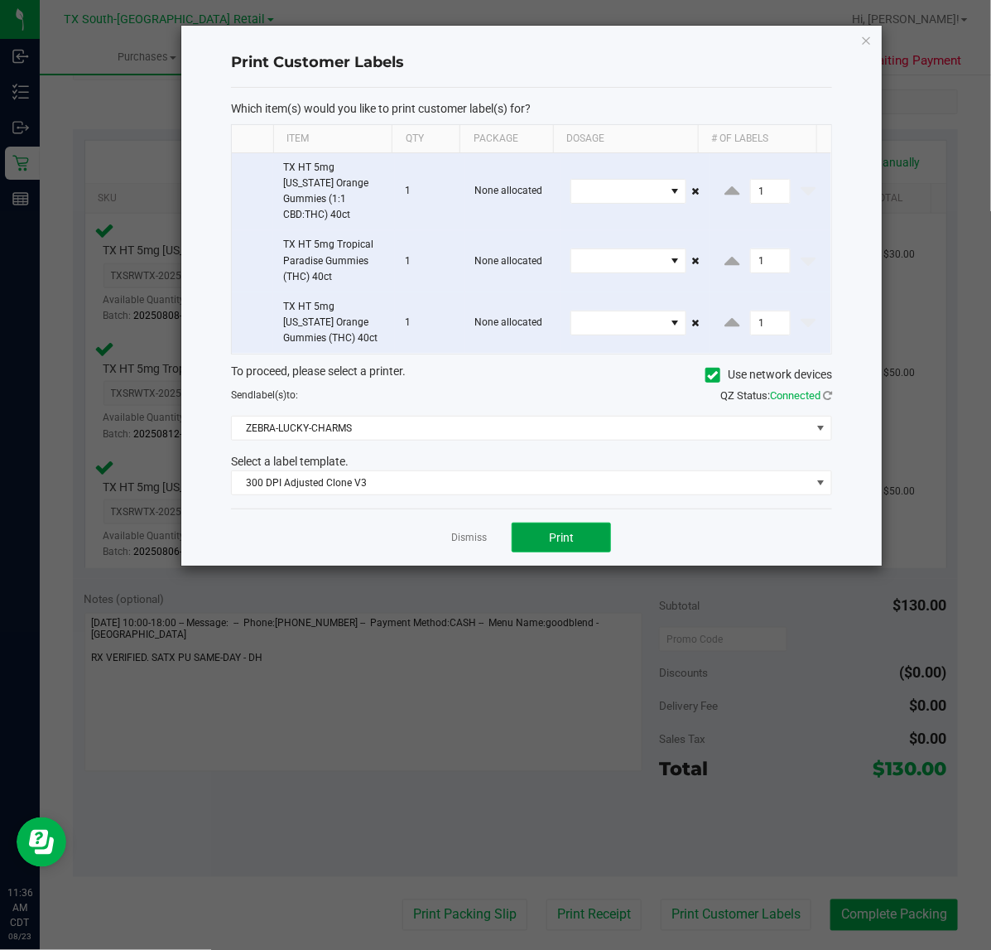
click at [545, 532] on button "Print" at bounding box center [561, 537] width 99 height 30
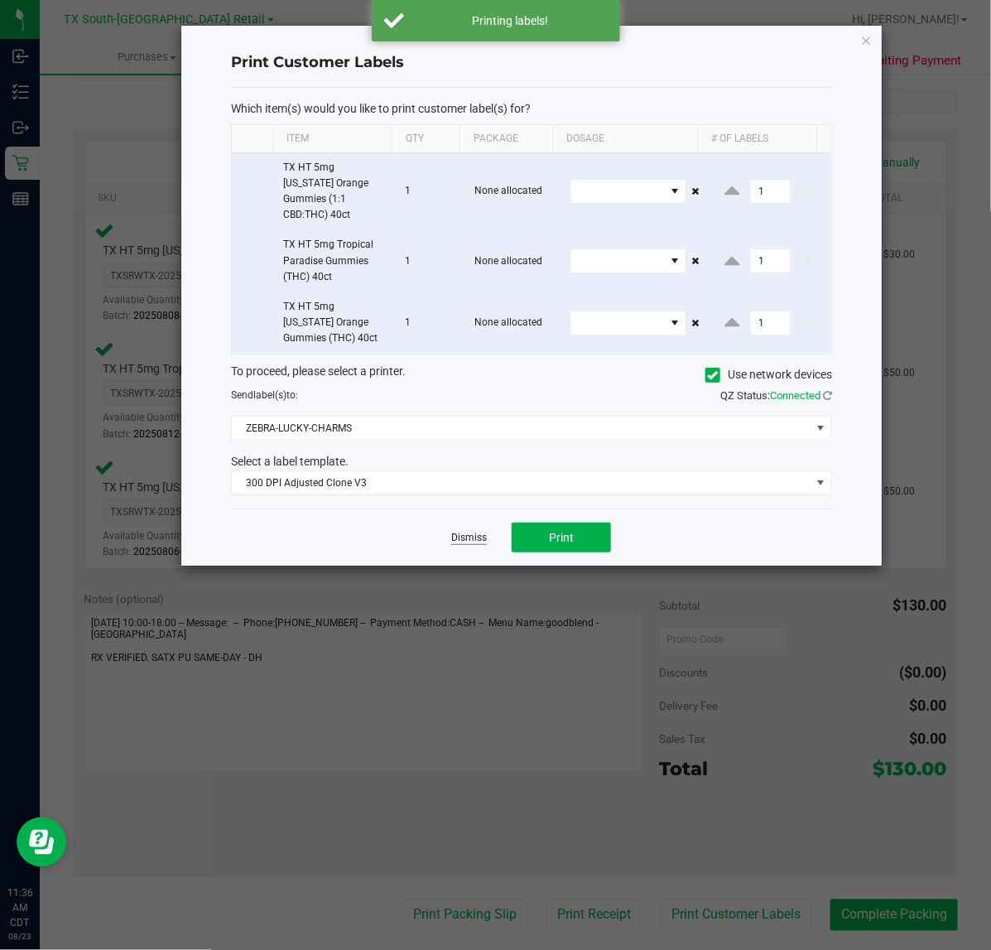
click at [478, 531] on link "Dismiss" at bounding box center [469, 538] width 36 height 14
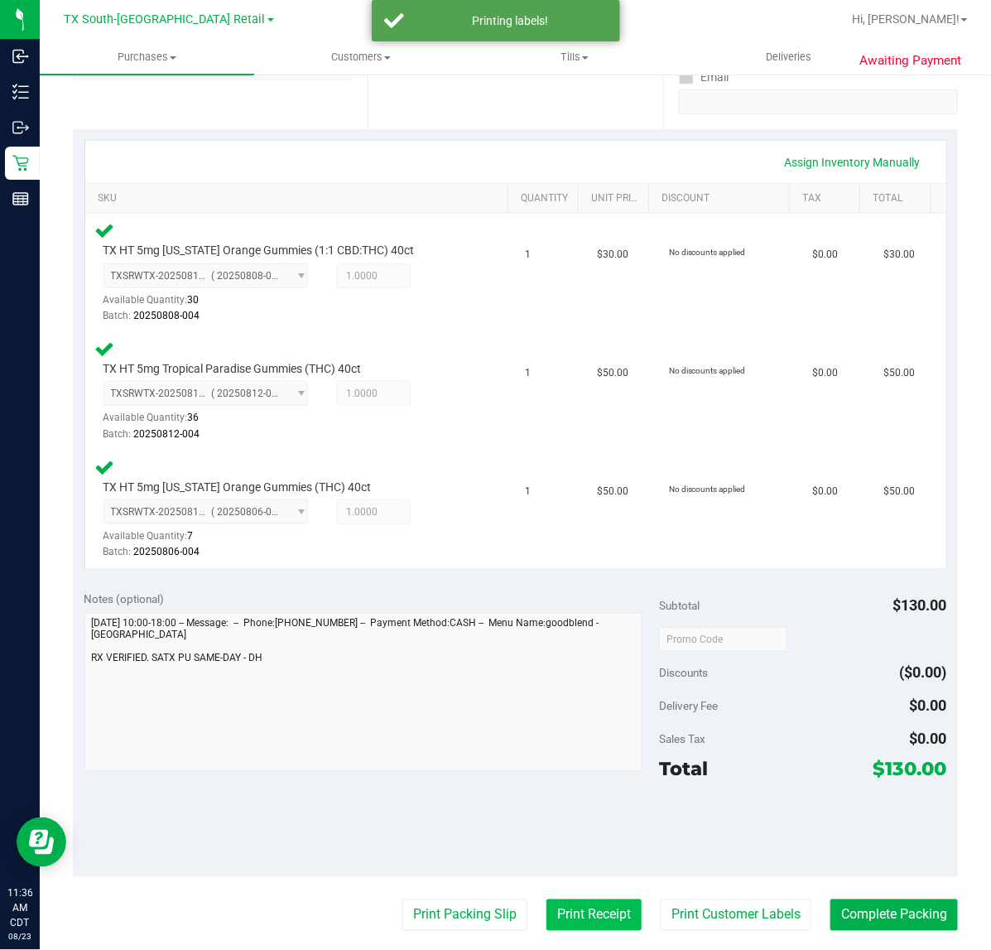
click at [602, 920] on button "Print Receipt" at bounding box center [593, 914] width 95 height 31
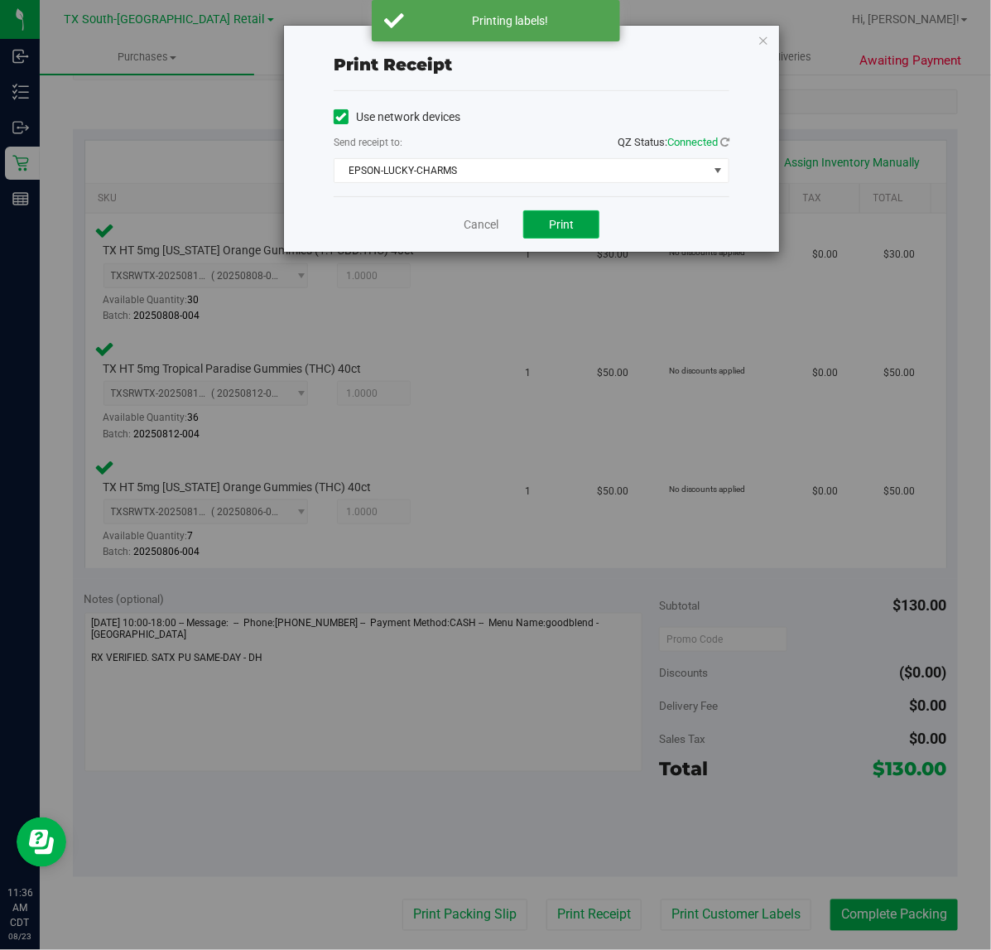
click at [542, 228] on button "Print" at bounding box center [561, 224] width 76 height 28
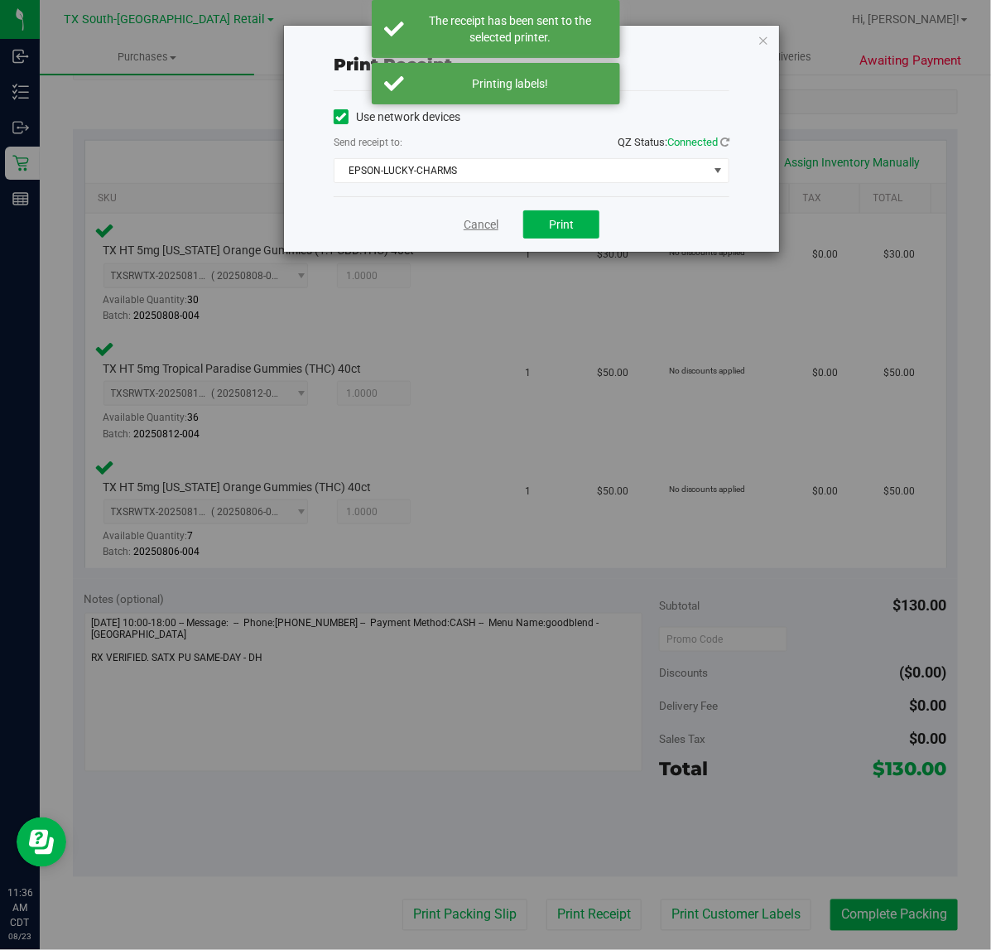
click at [465, 228] on link "Cancel" at bounding box center [481, 224] width 35 height 17
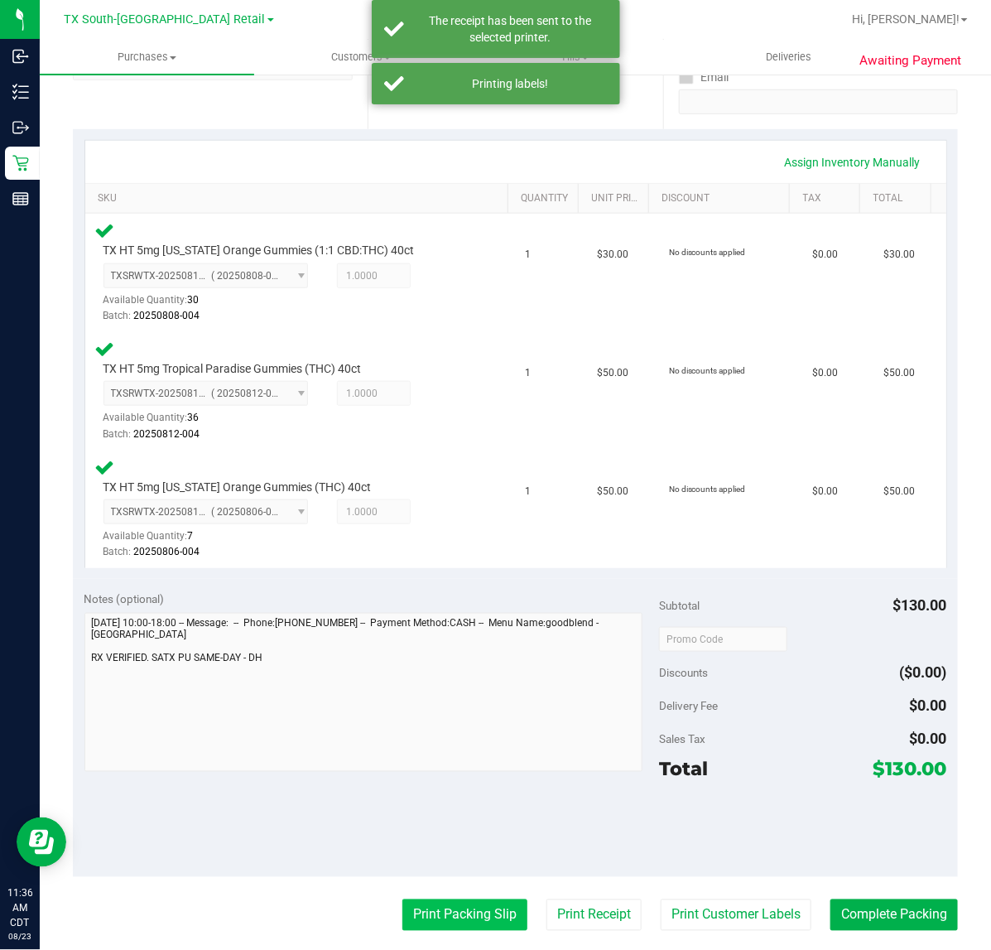
click at [447, 899] on button "Print Packing Slip" at bounding box center [464, 914] width 125 height 31
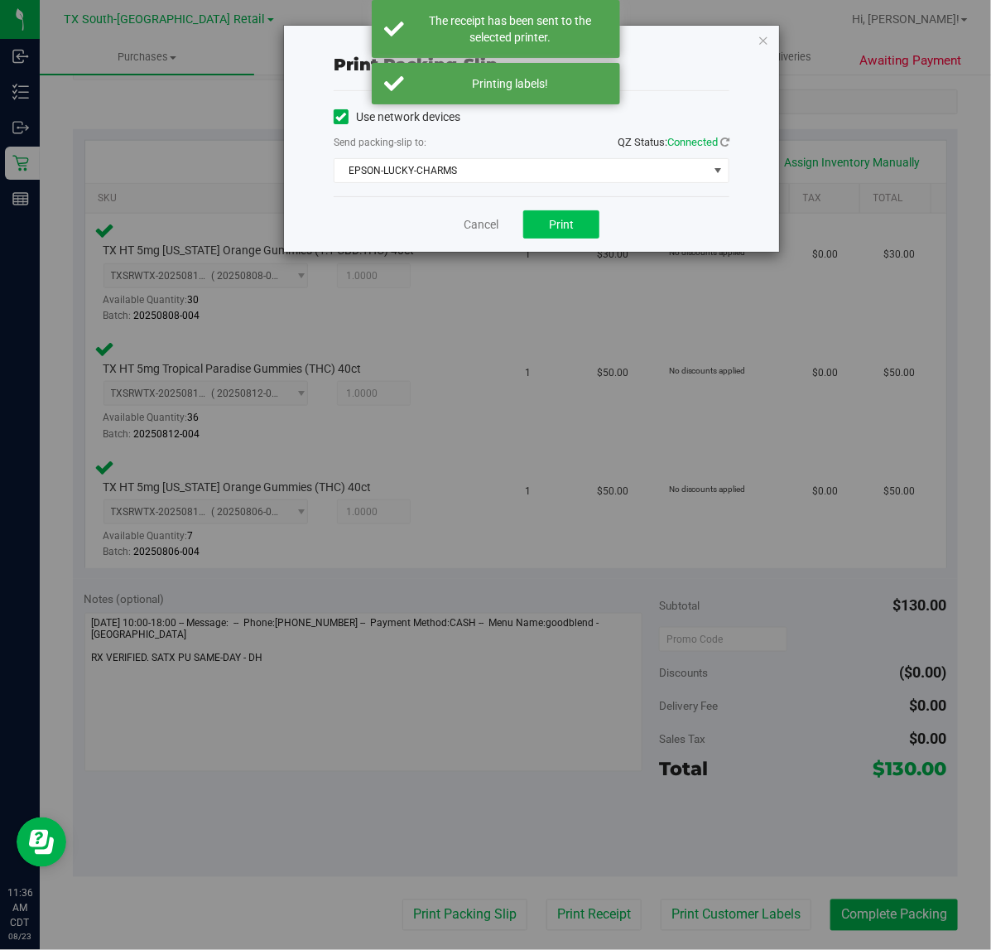
click at [560, 238] on div "Cancel Print" at bounding box center [532, 223] width 396 height 55
click at [560, 238] on button "Print" at bounding box center [561, 224] width 76 height 28
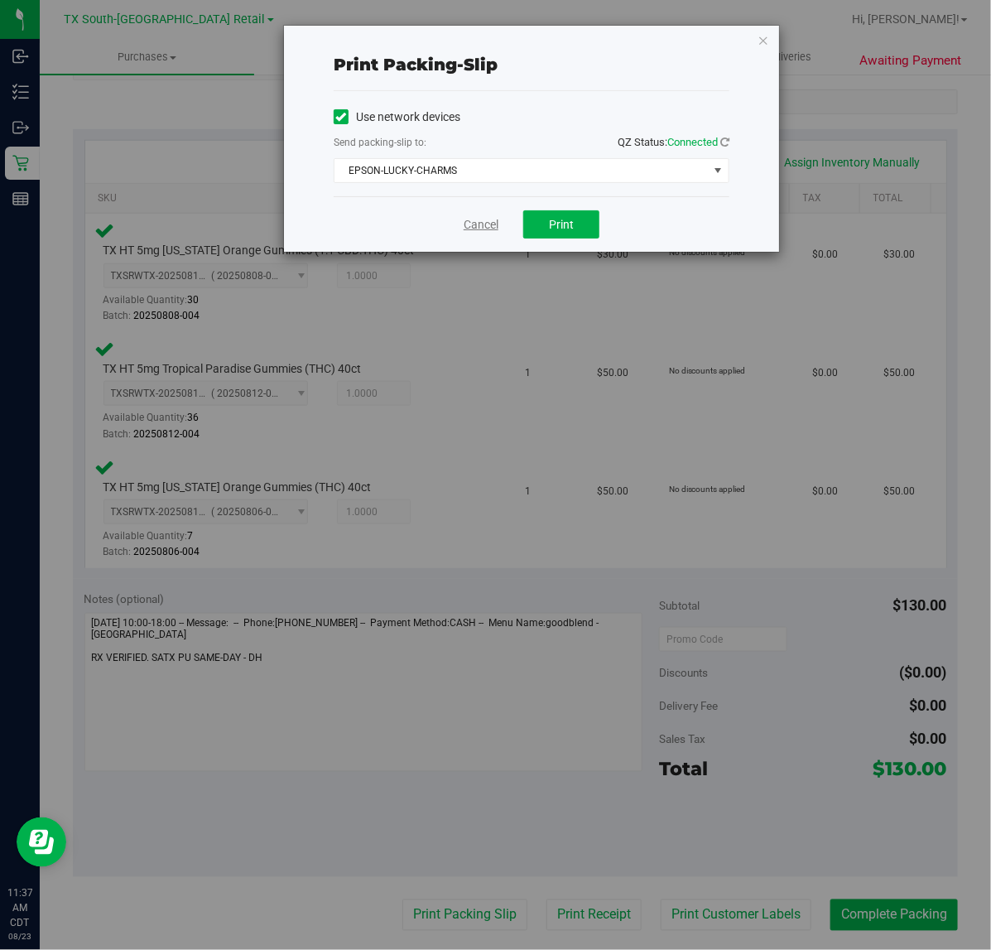
click at [468, 226] on link "Cancel" at bounding box center [481, 224] width 35 height 17
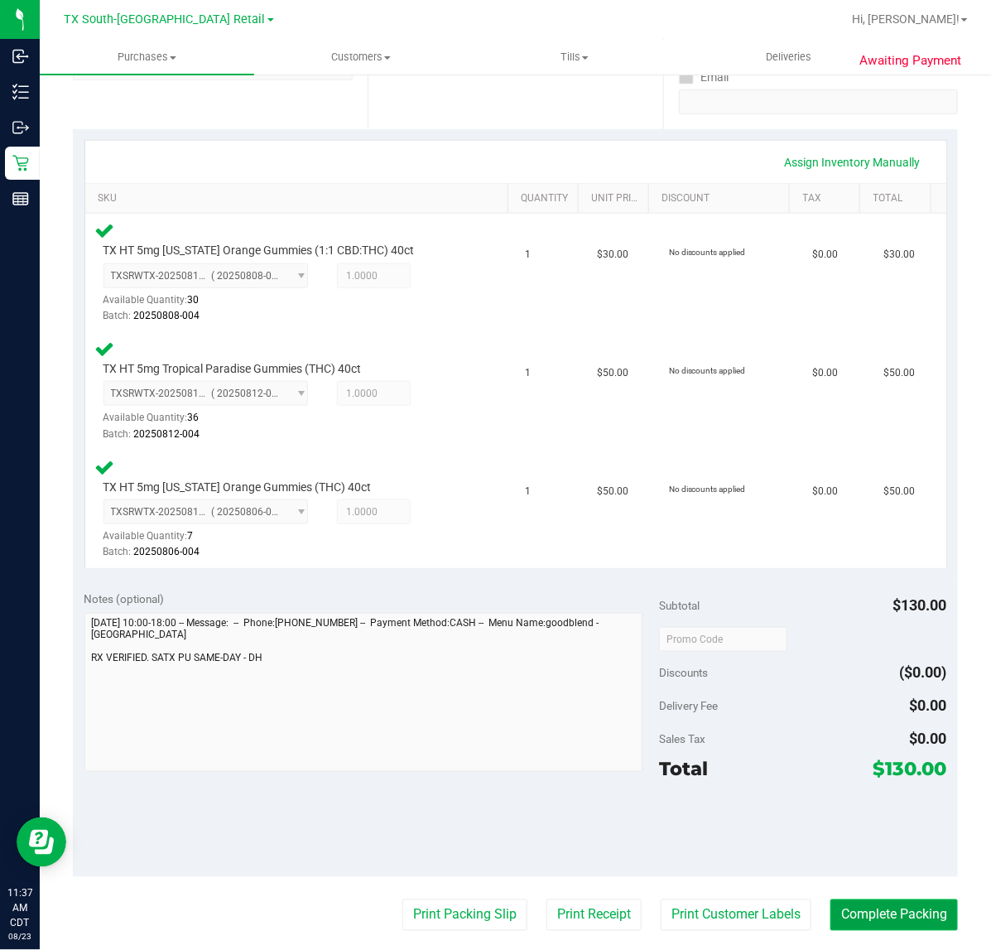
click at [902, 915] on button "Complete Packing" at bounding box center [893, 914] width 127 height 31
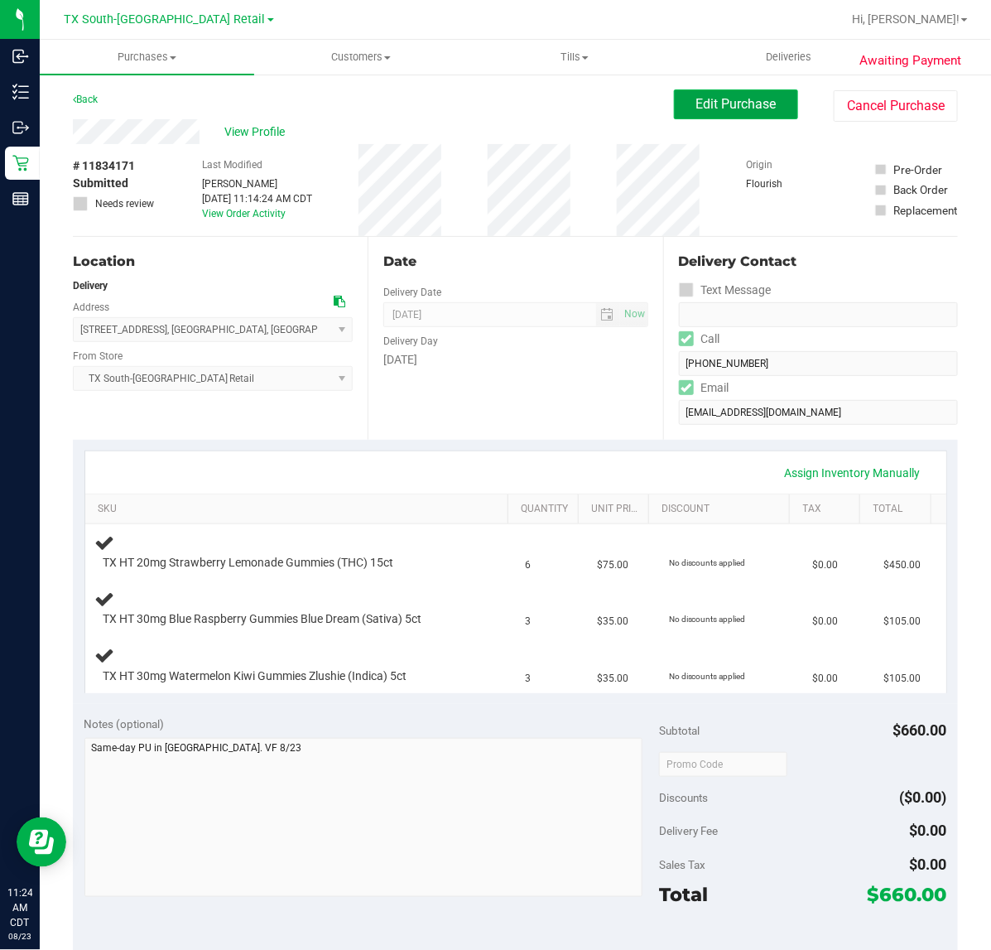
click at [737, 114] on button "Edit Purchase" at bounding box center [736, 104] width 124 height 30
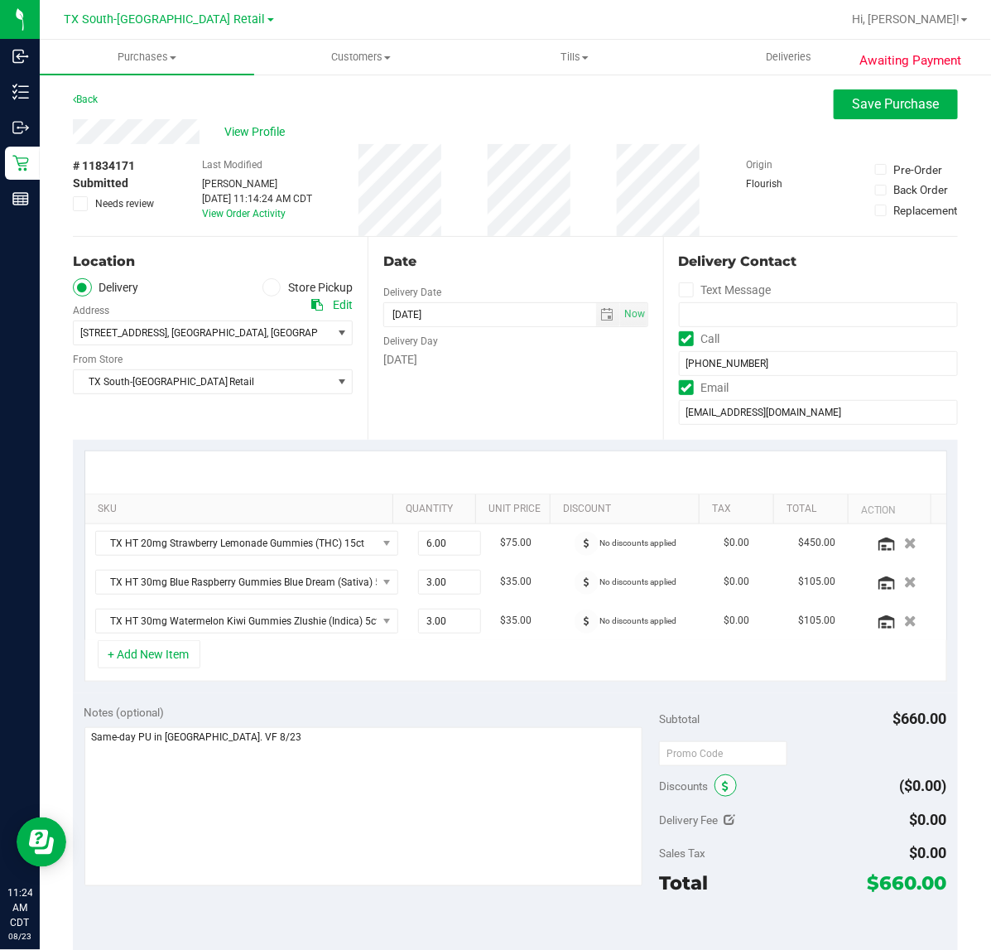
click at [722, 787] on icon at bounding box center [725, 787] width 7 height 12
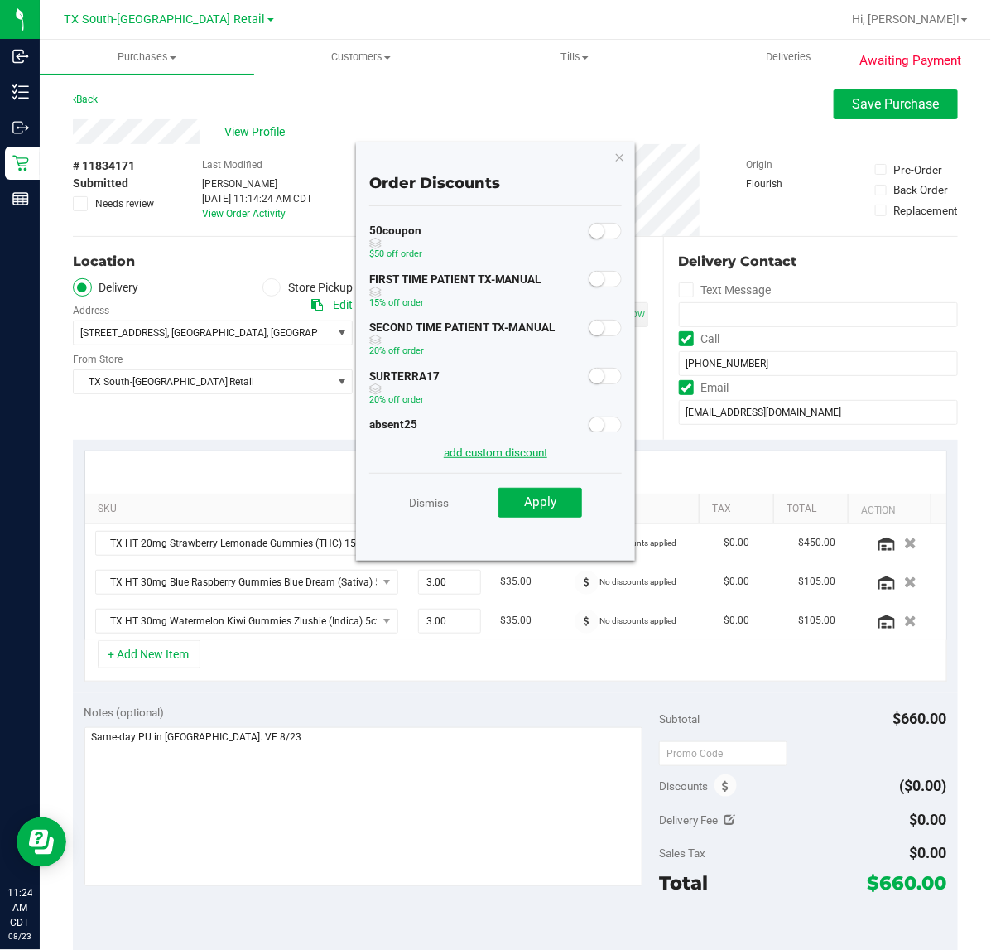
click at [520, 453] on link "add custom discount" at bounding box center [495, 451] width 103 height 13
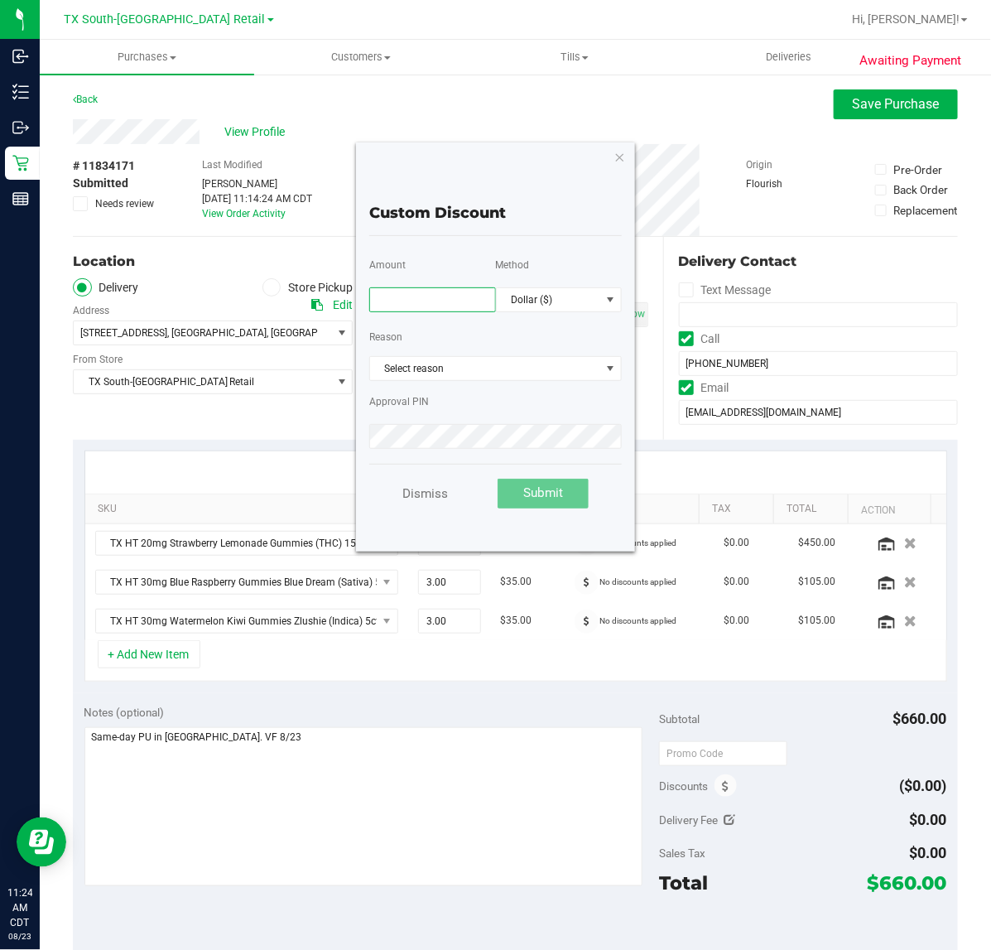
click at [453, 291] on input "text" at bounding box center [432, 299] width 127 height 25
type input "10.00"
click at [570, 288] on span "Dollar ($)" at bounding box center [549, 299] width 104 height 23
click at [560, 358] on li "Percentage (%)" at bounding box center [559, 356] width 125 height 28
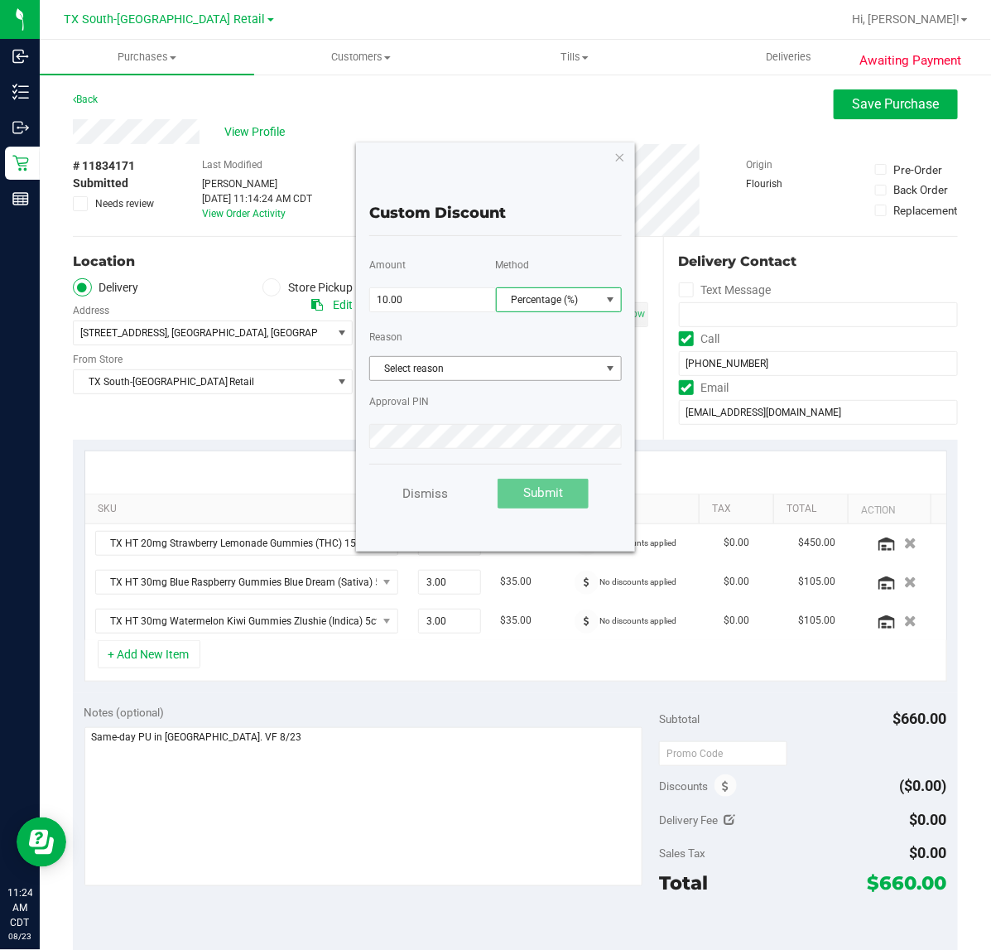
click at [543, 378] on span "Select reason" at bounding box center [495, 368] width 253 height 25
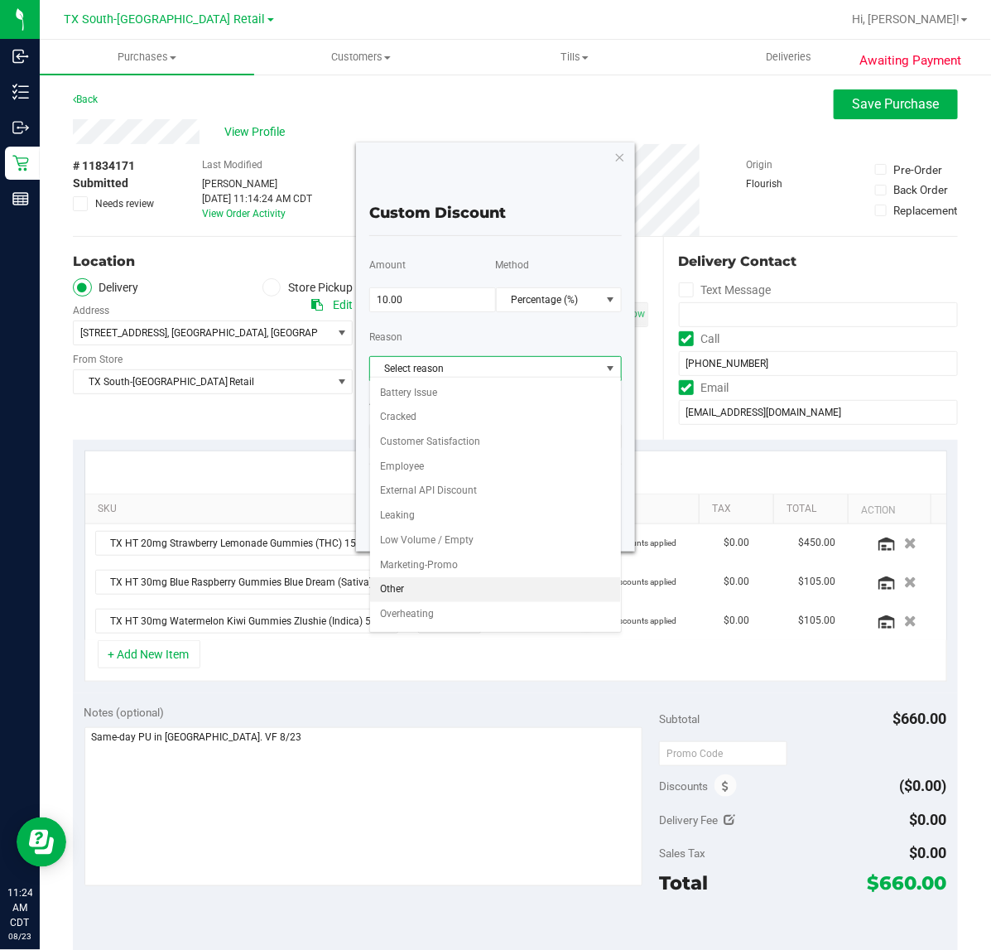
click at [453, 599] on li "Other" at bounding box center [496, 589] width 252 height 25
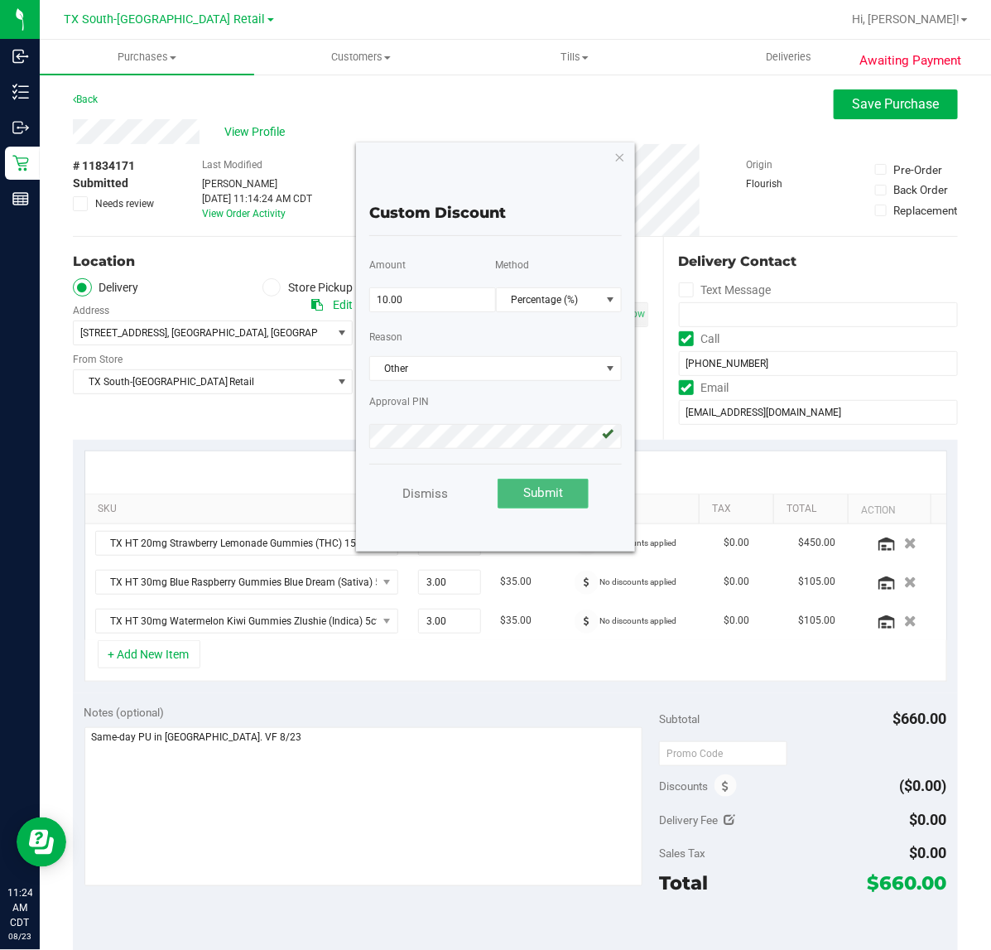
click at [550, 491] on span "Submit" at bounding box center [543, 492] width 40 height 15
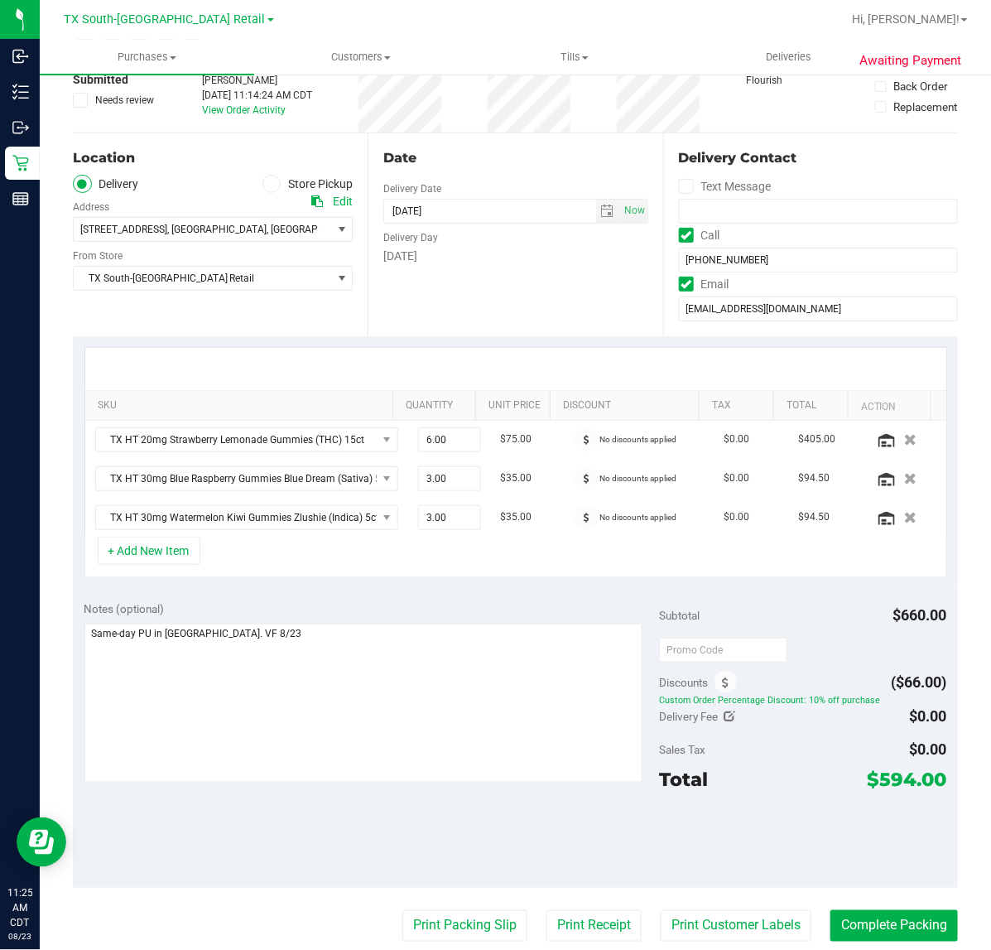
scroll to position [0, 0]
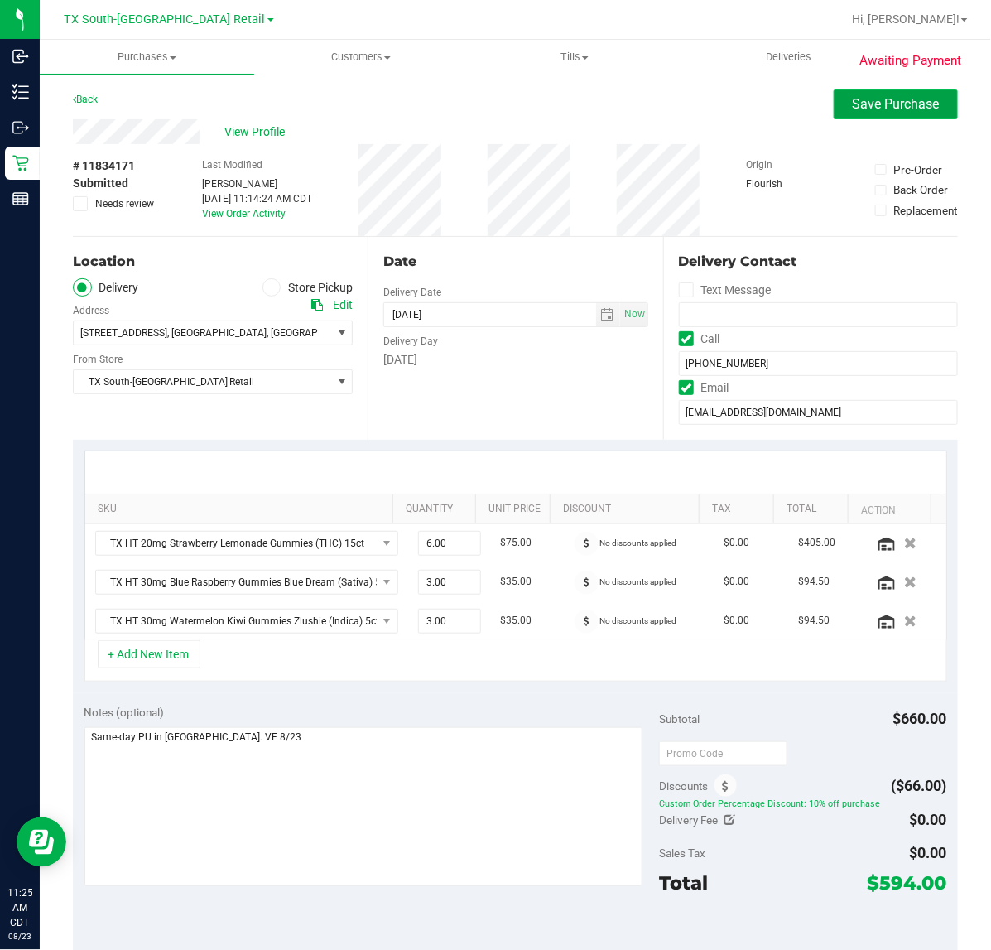
click at [834, 108] on button "Save Purchase" at bounding box center [896, 104] width 124 height 30
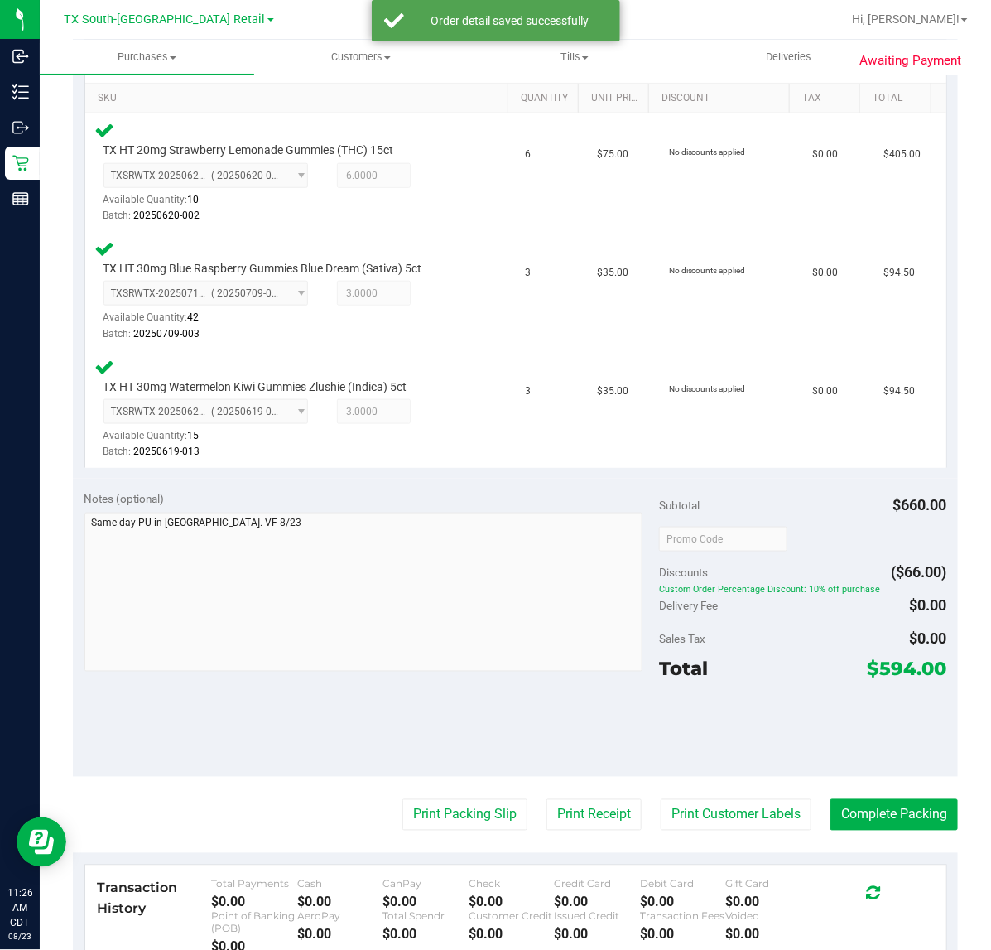
scroll to position [414, 0]
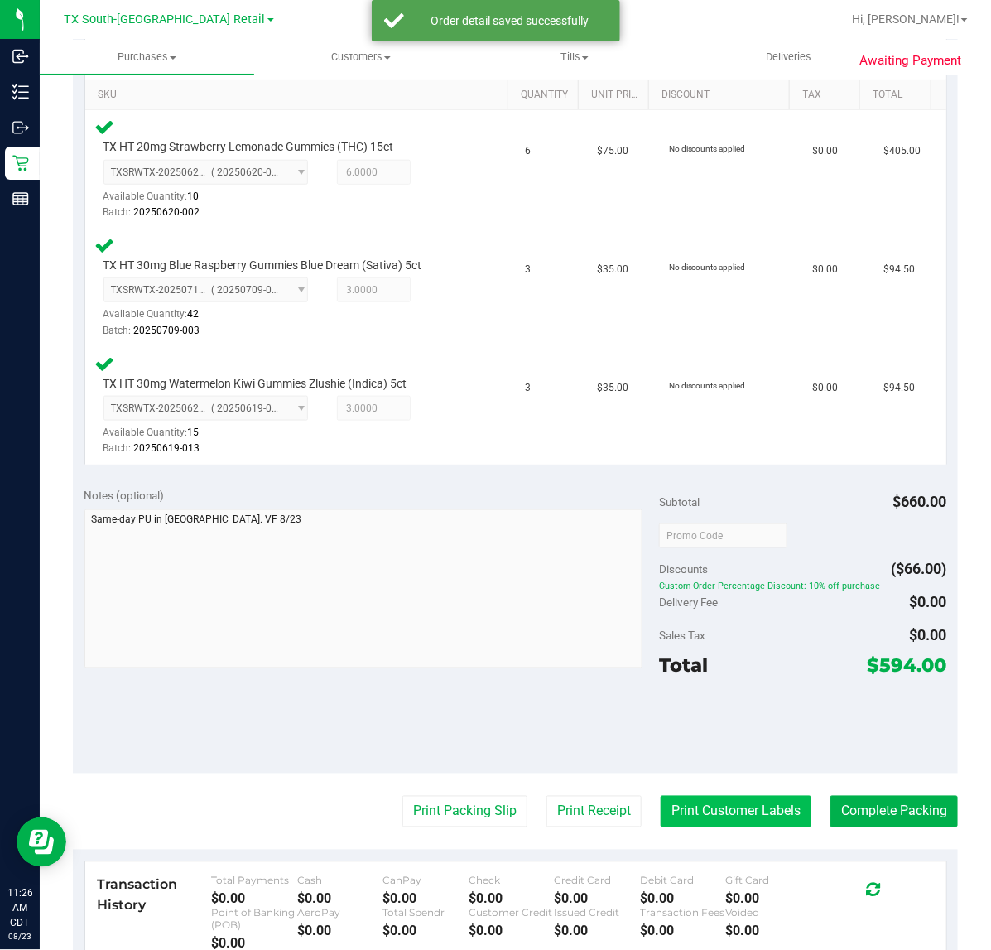
click at [688, 805] on button "Print Customer Labels" at bounding box center [736, 811] width 151 height 31
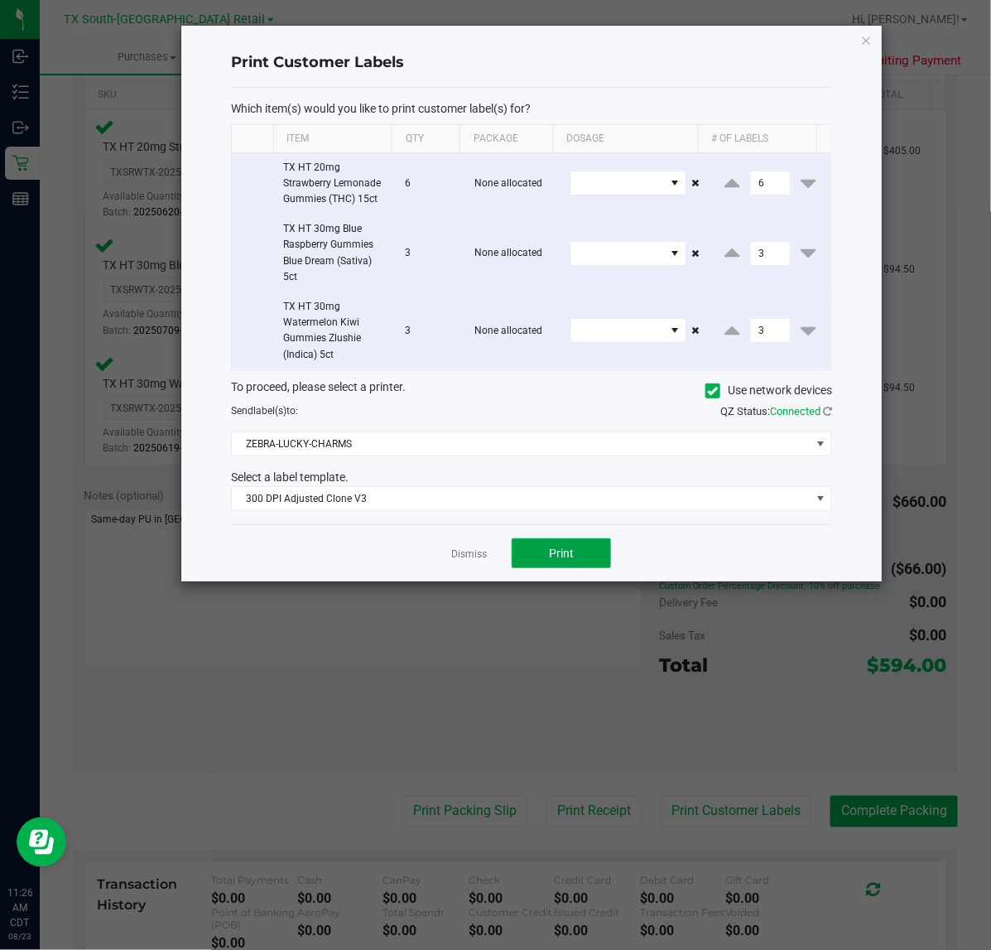
click at [522, 550] on button "Print" at bounding box center [561, 553] width 99 height 30
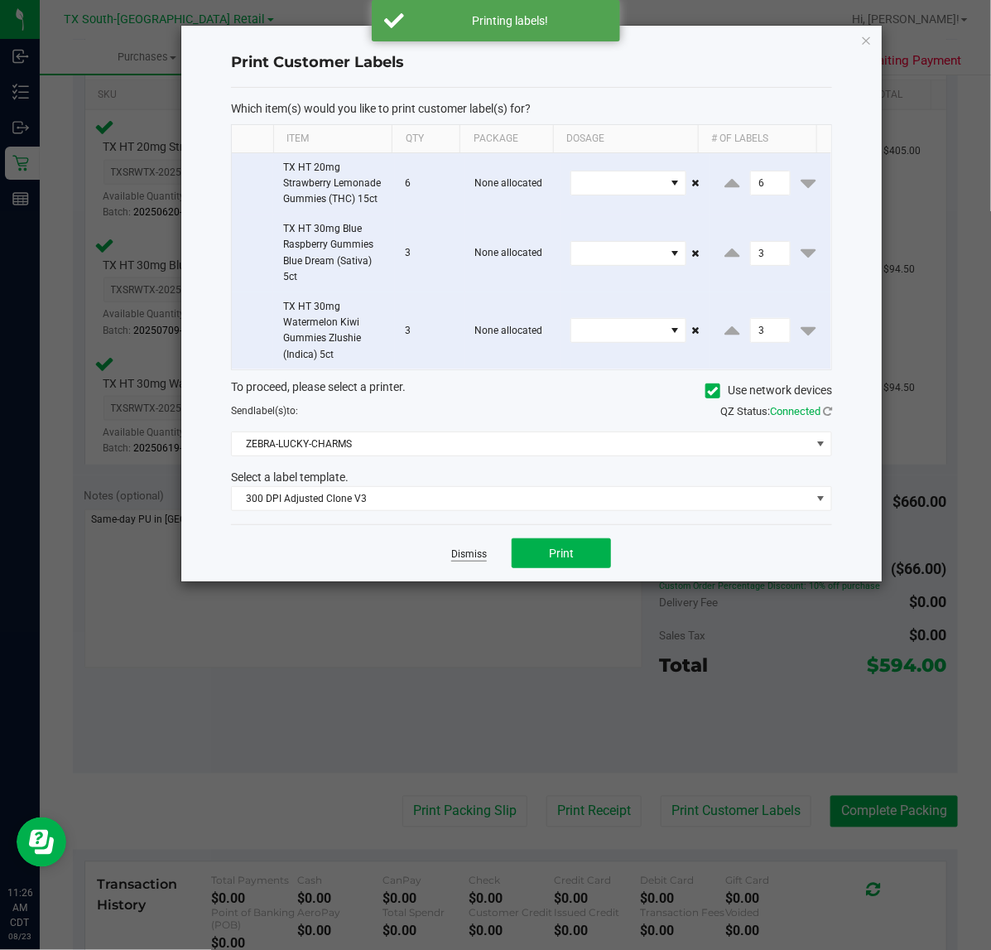
click at [482, 555] on link "Dismiss" at bounding box center [469, 554] width 36 height 14
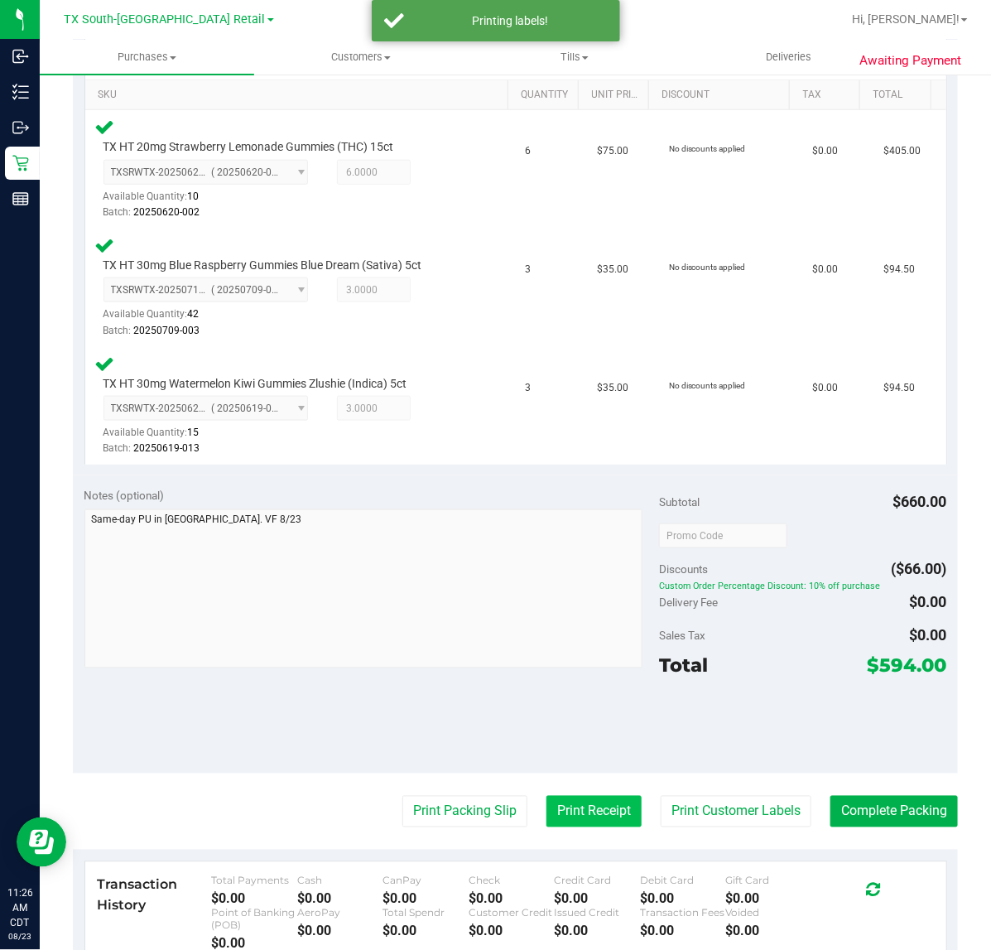
click at [550, 807] on button "Print Receipt" at bounding box center [593, 811] width 95 height 31
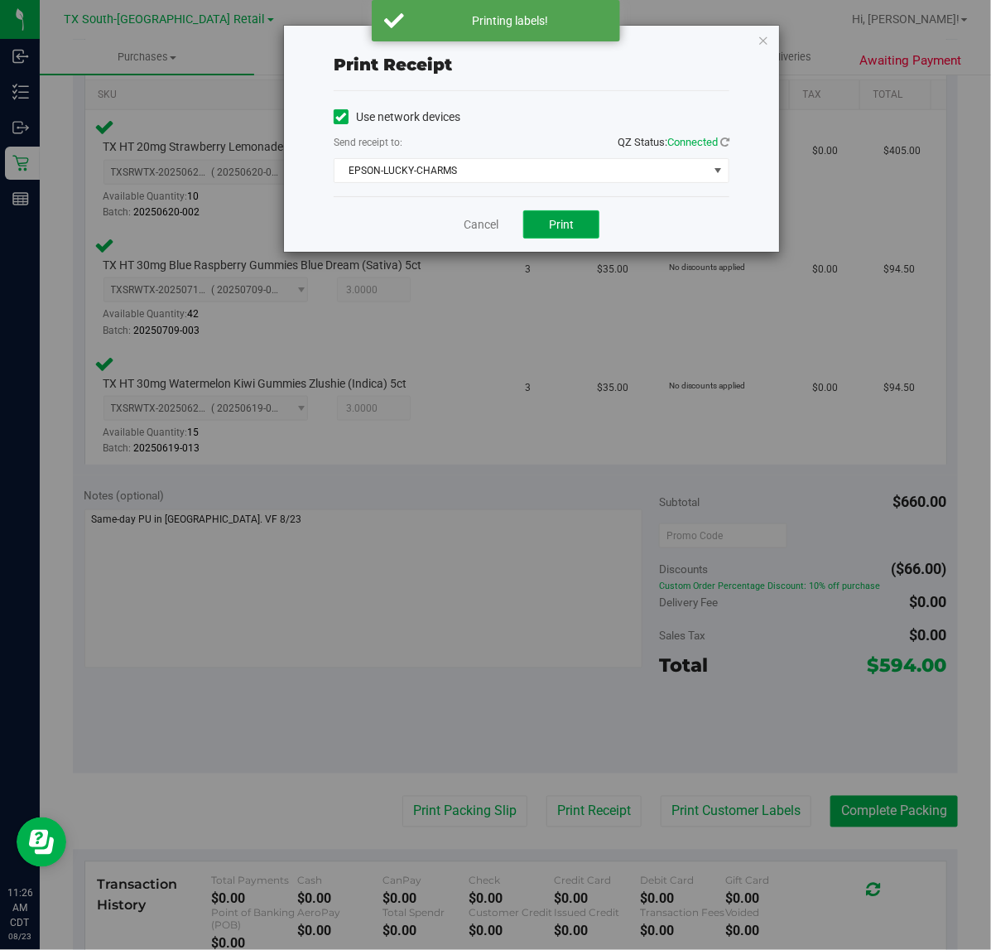
click at [555, 237] on button "Print" at bounding box center [561, 224] width 76 height 28
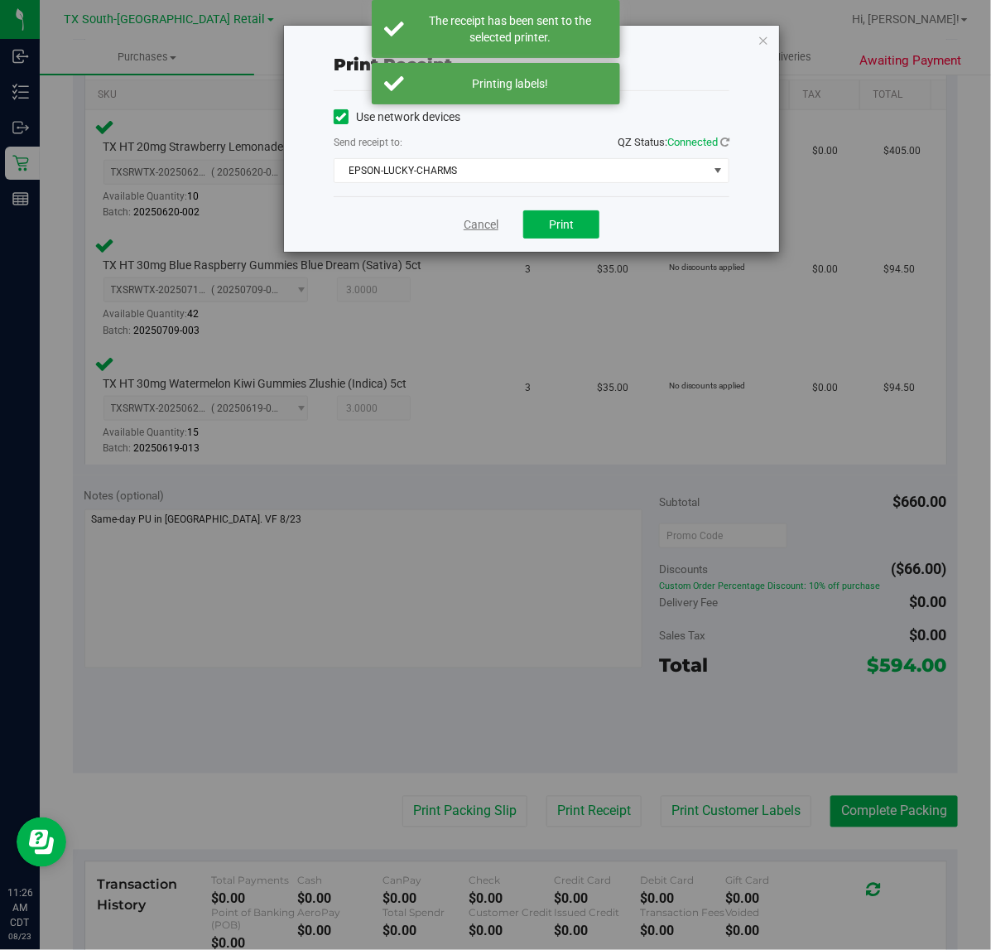
click at [481, 220] on link "Cancel" at bounding box center [481, 224] width 35 height 17
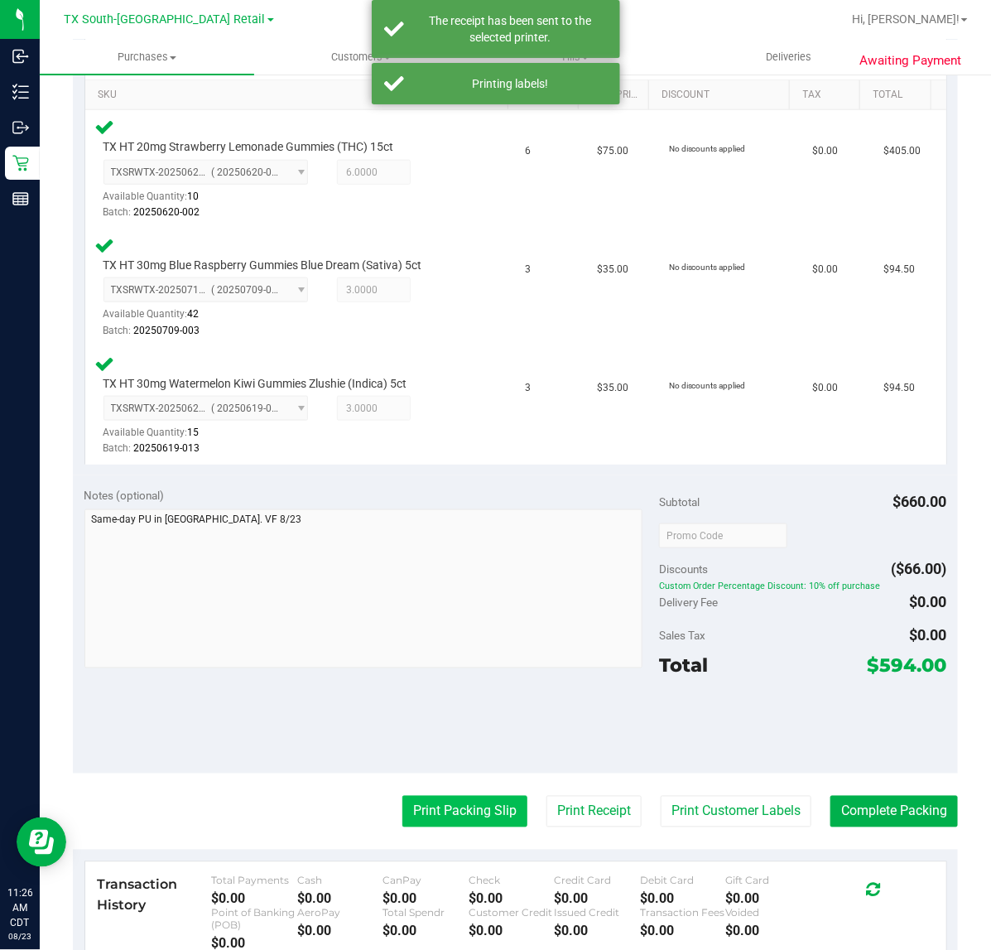
click at [469, 800] on button "Print Packing Slip" at bounding box center [464, 811] width 125 height 31
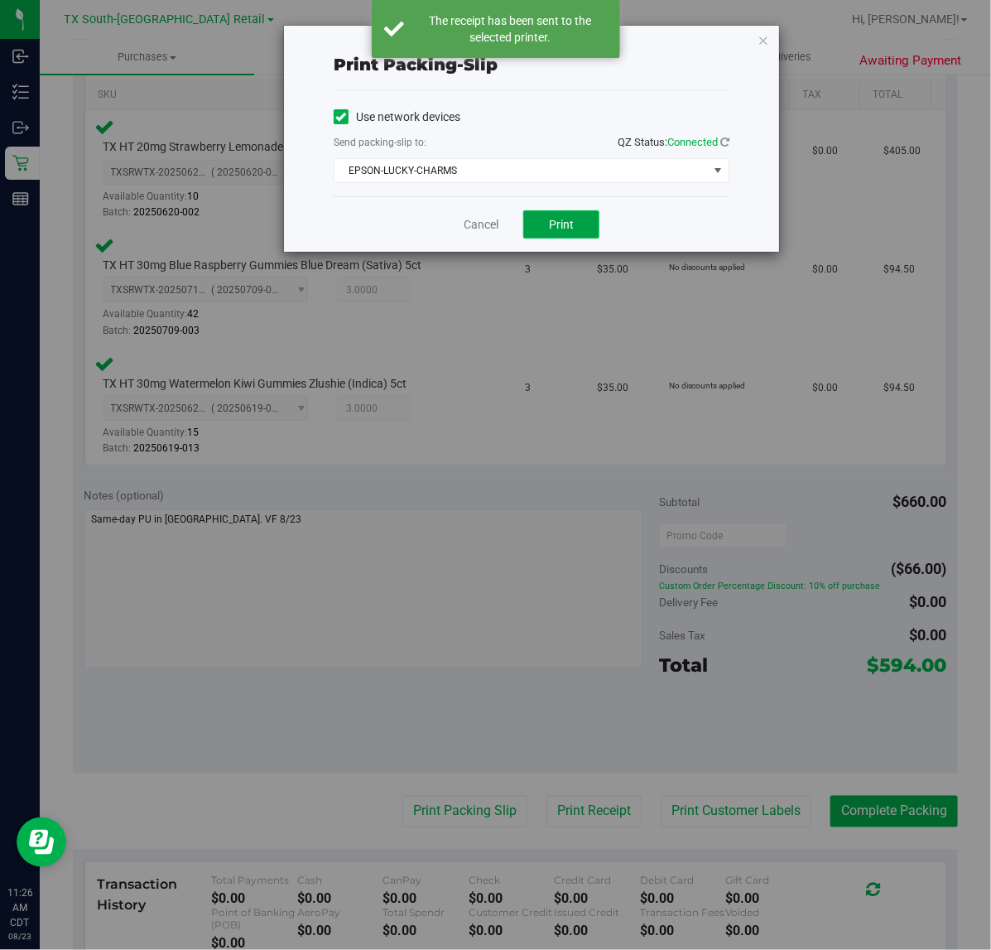
click at [559, 238] on button "Print" at bounding box center [561, 224] width 76 height 28
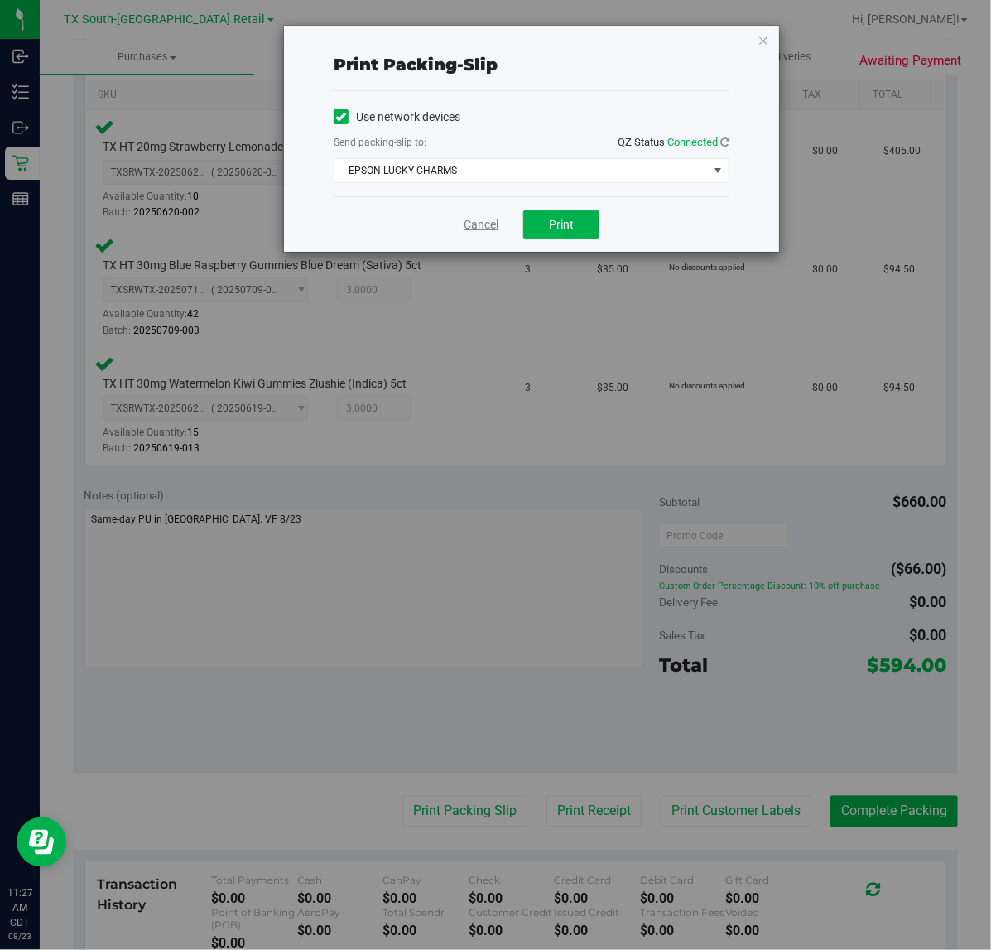
click at [485, 233] on link "Cancel" at bounding box center [481, 224] width 35 height 17
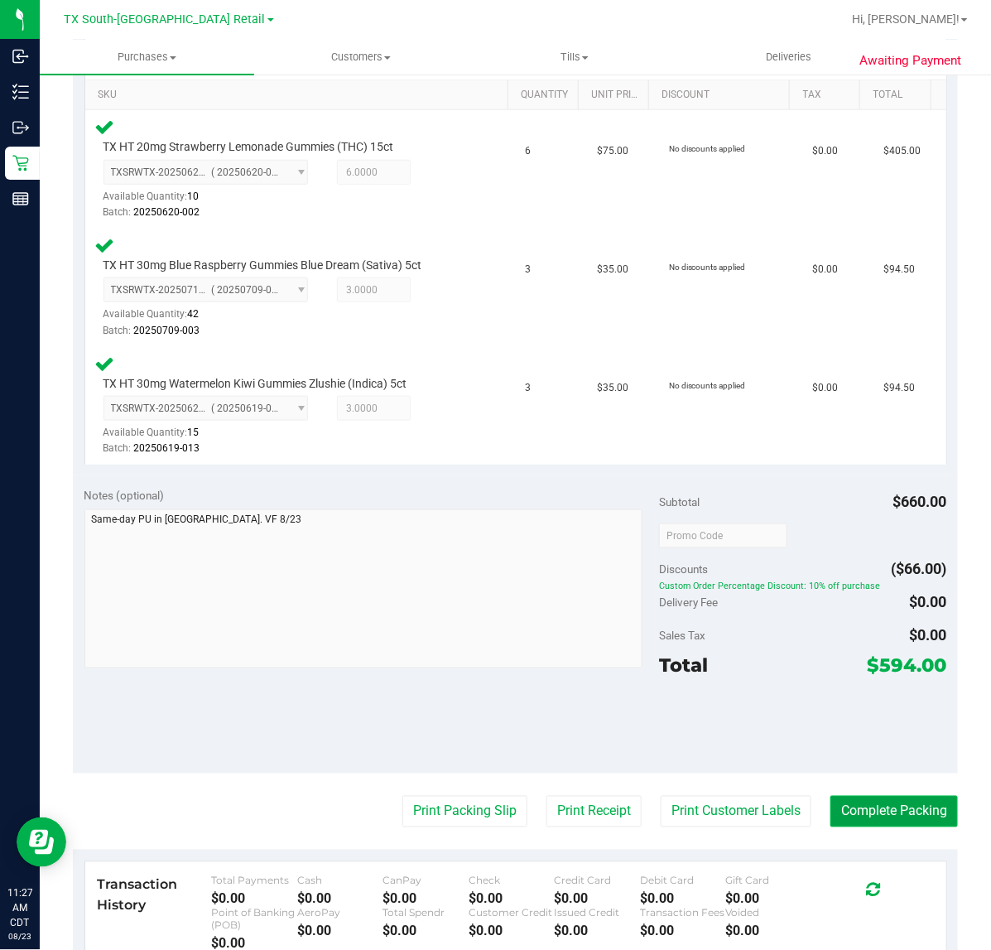
click at [895, 811] on button "Complete Packing" at bounding box center [893, 811] width 127 height 31
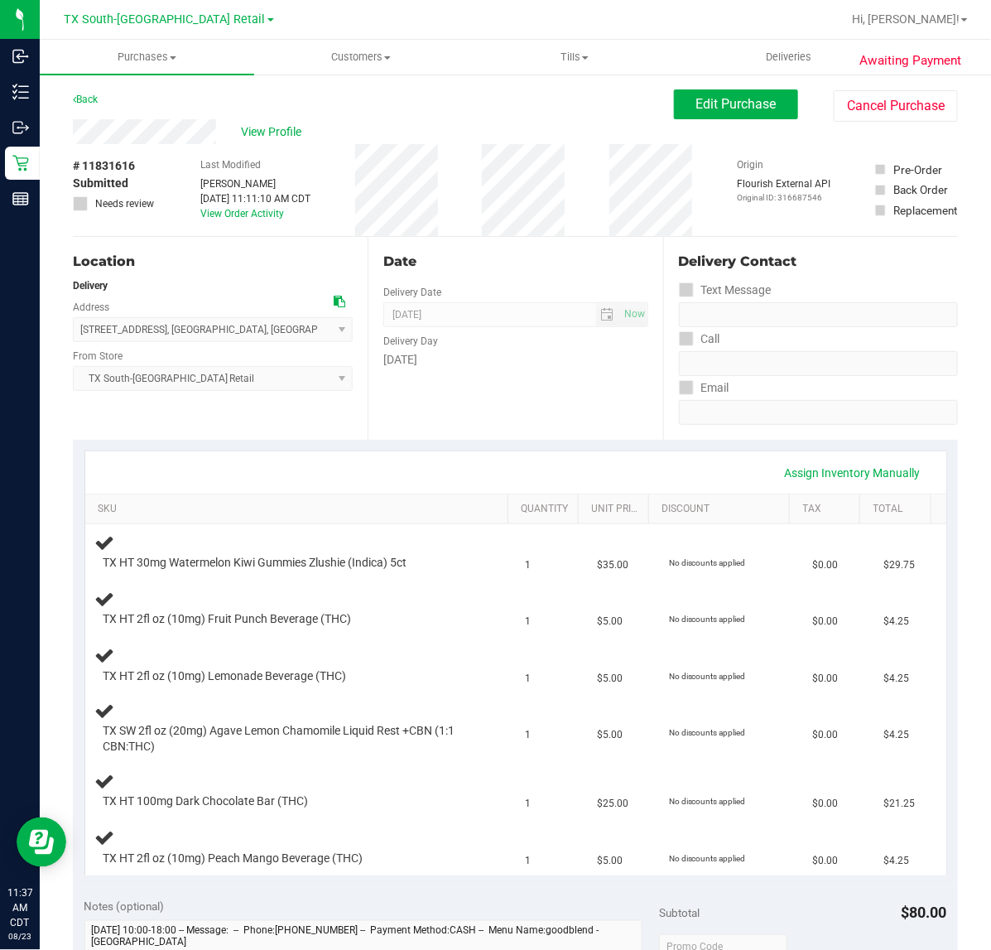
click at [565, 433] on div "Date Delivery Date [DATE] Now [DATE] 07:00 AM Now Delivery Day [DATE]" at bounding box center [515, 338] width 295 height 203
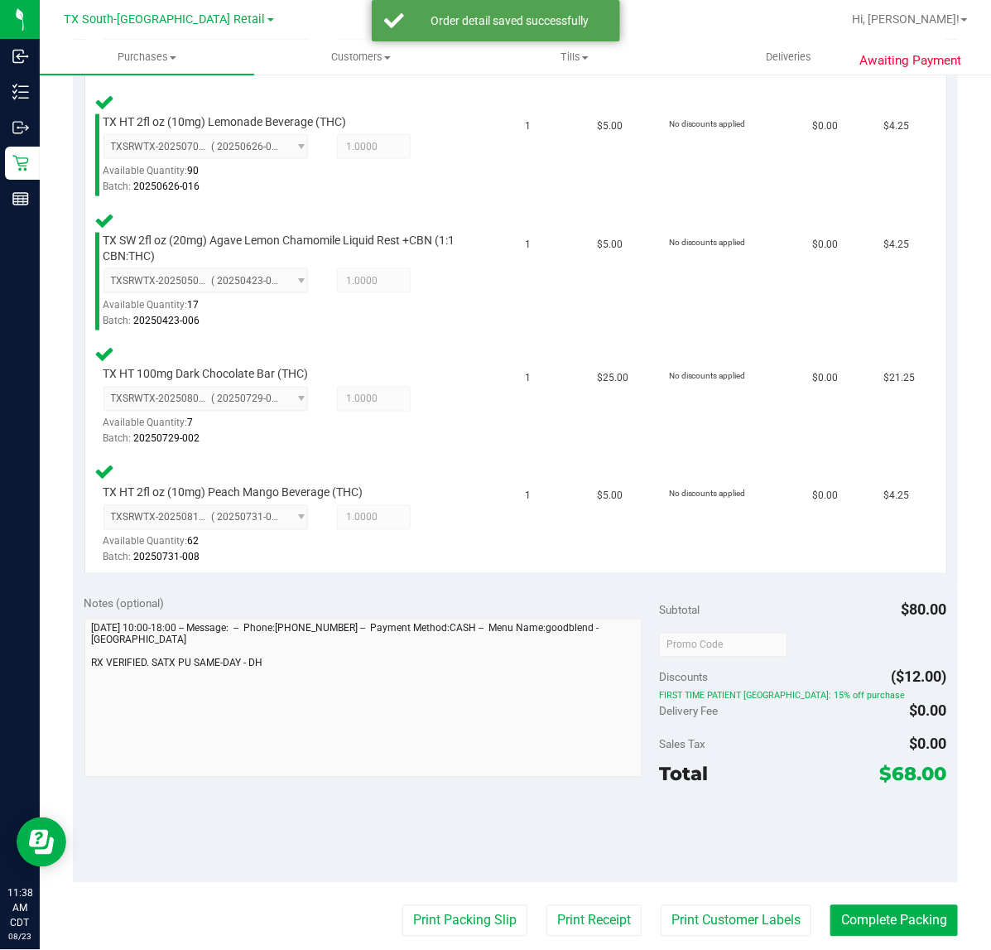
scroll to position [725, 0]
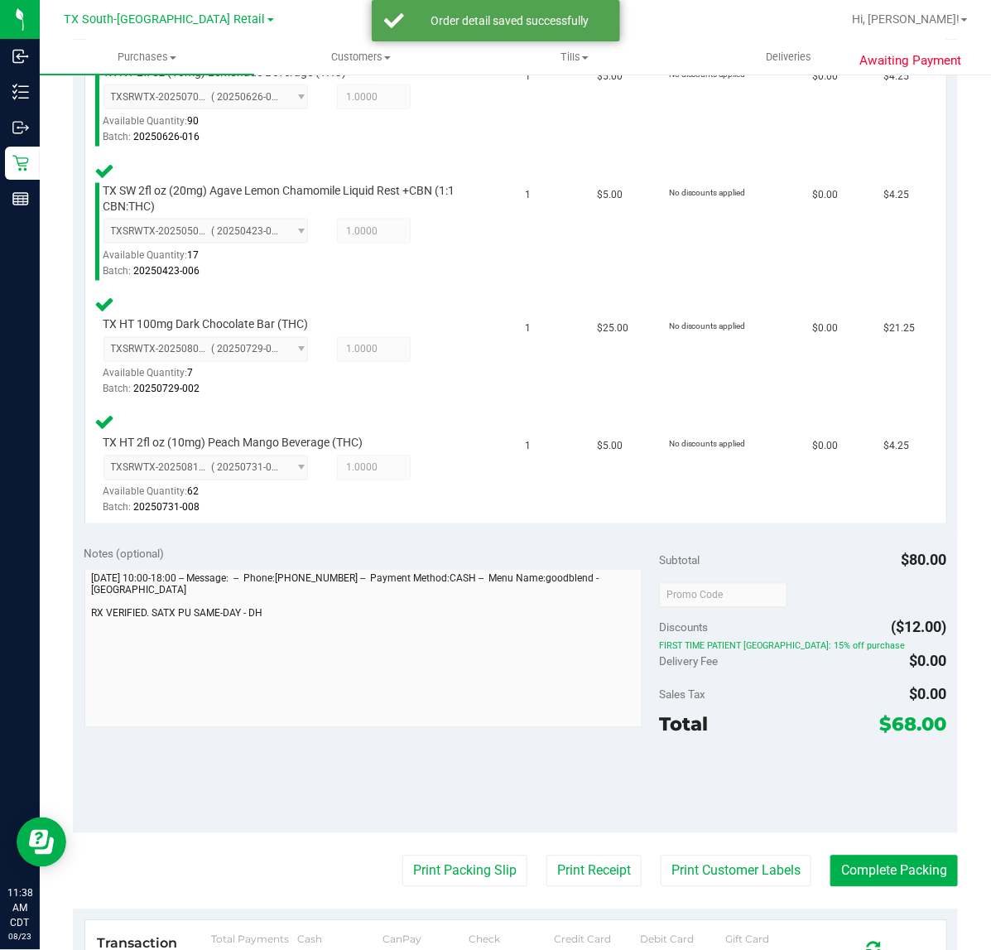
click at [714, 892] on purchase-details "Back Edit Purchase Cancel Purchase View Profile # 11831616 Submitted Needs revi…" at bounding box center [515, 297] width 885 height 1867
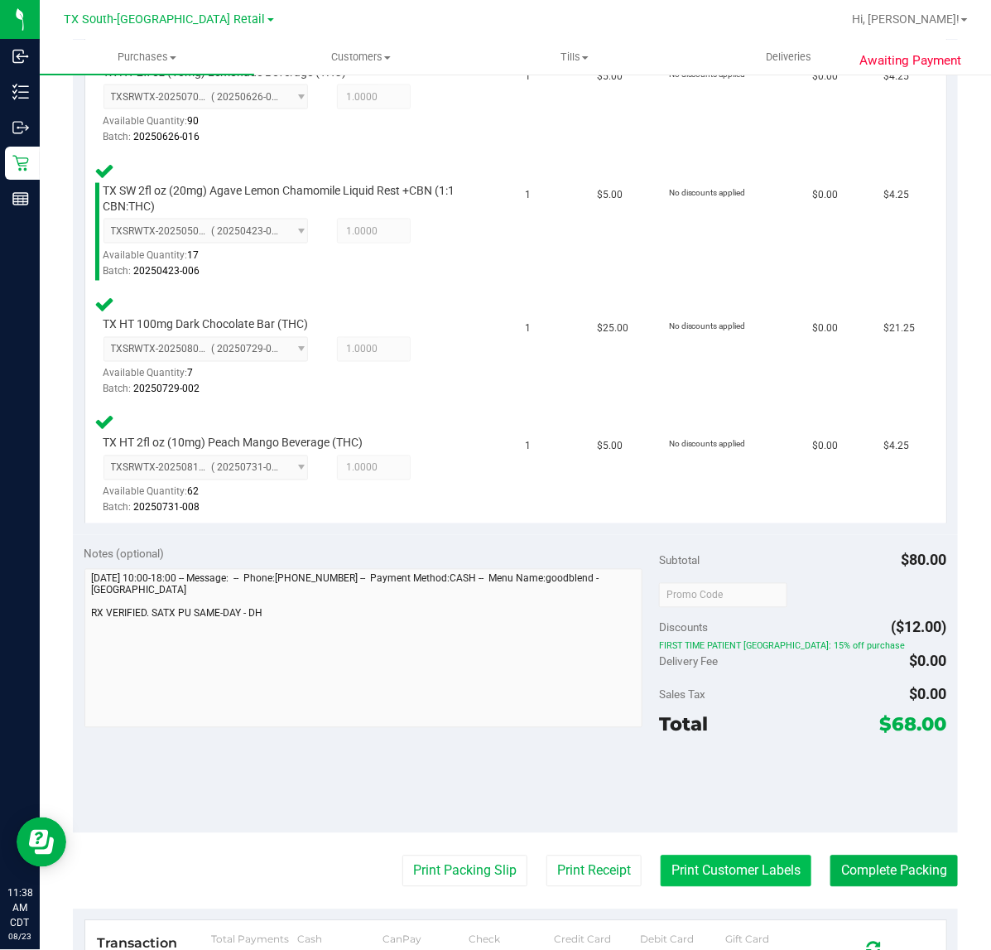
click at [731, 858] on button "Print Customer Labels" at bounding box center [736, 870] width 151 height 31
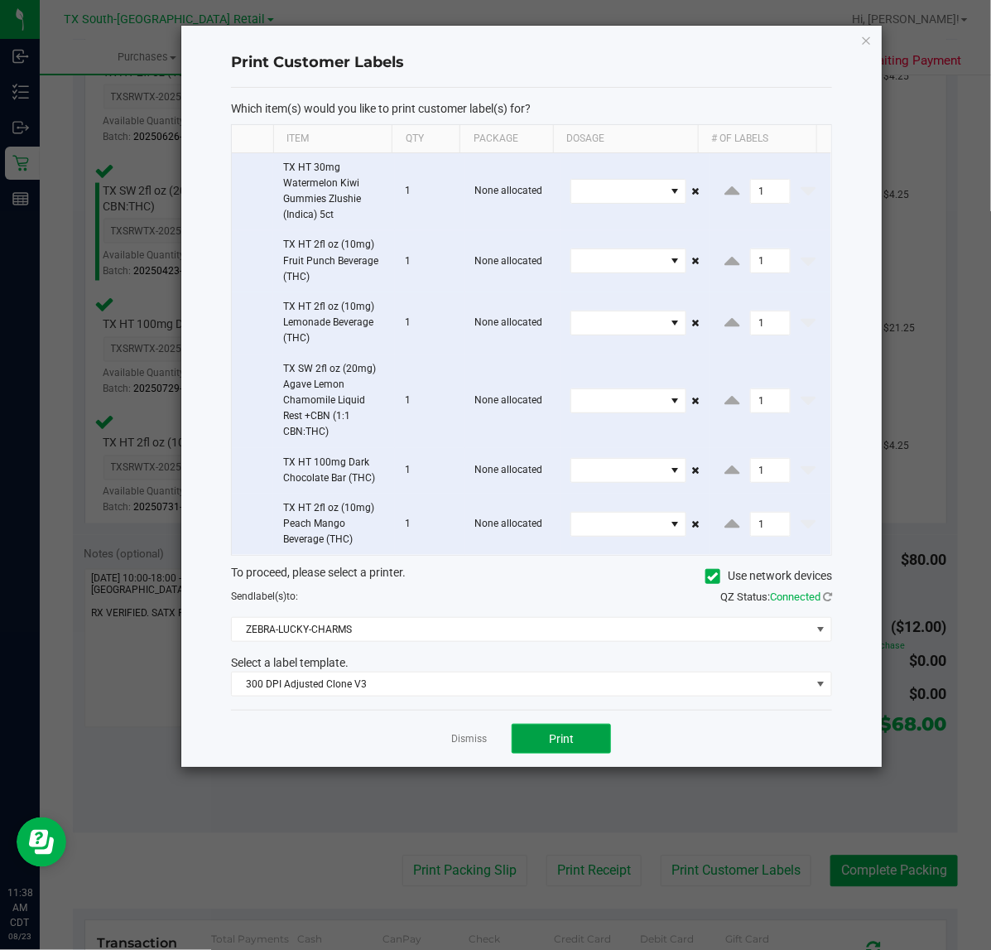
click at [560, 742] on span "Print" at bounding box center [561, 738] width 25 height 13
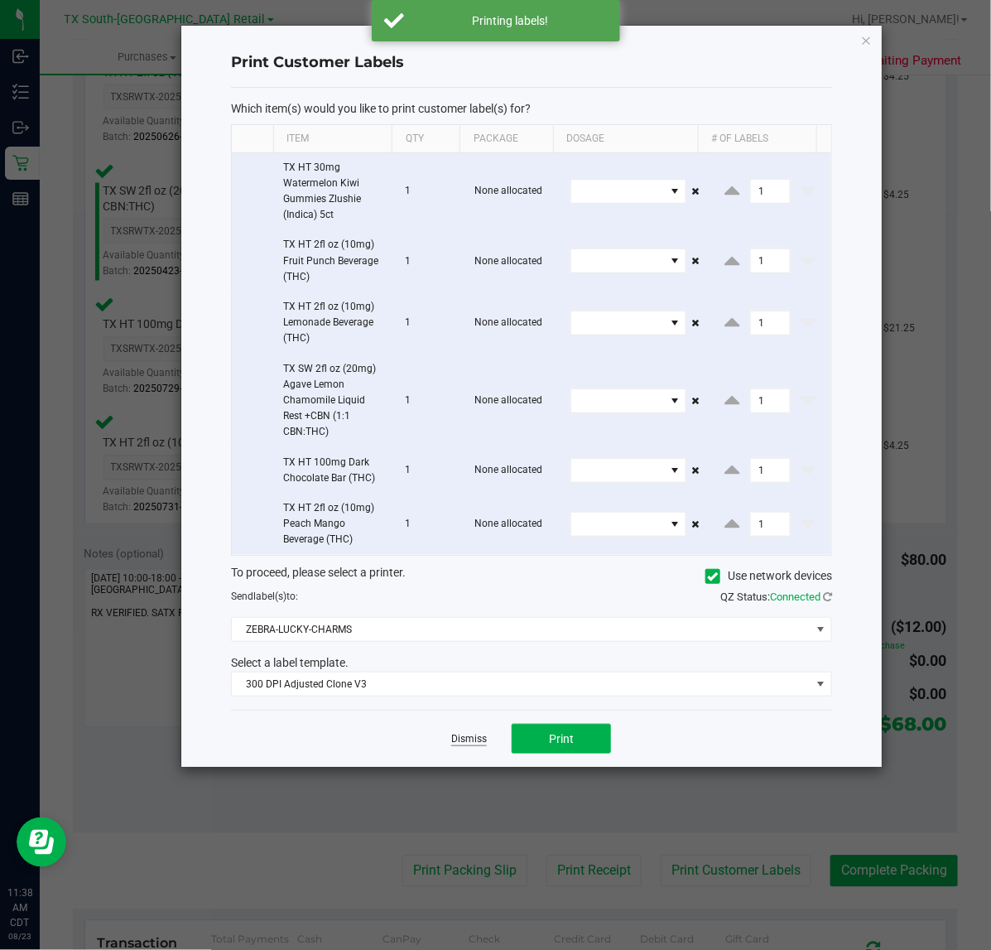
click at [458, 741] on link "Dismiss" at bounding box center [469, 739] width 36 height 14
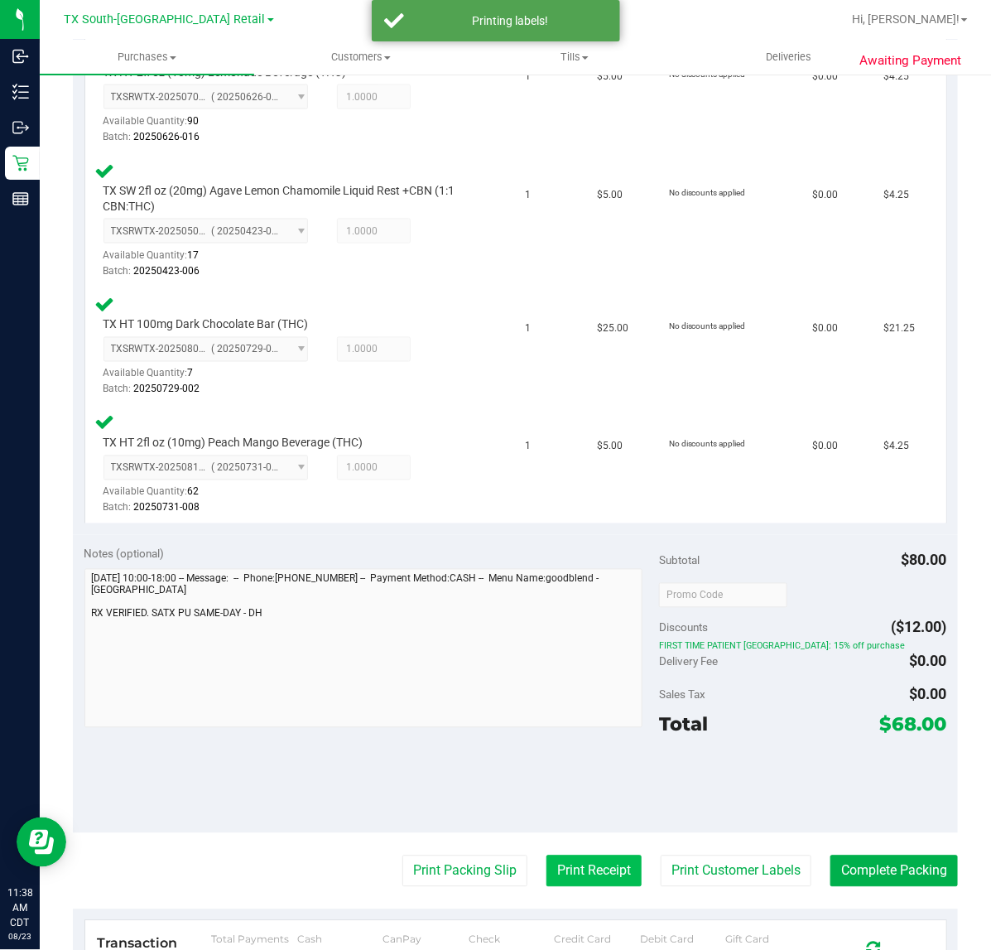
click at [546, 859] on button "Print Receipt" at bounding box center [593, 870] width 95 height 31
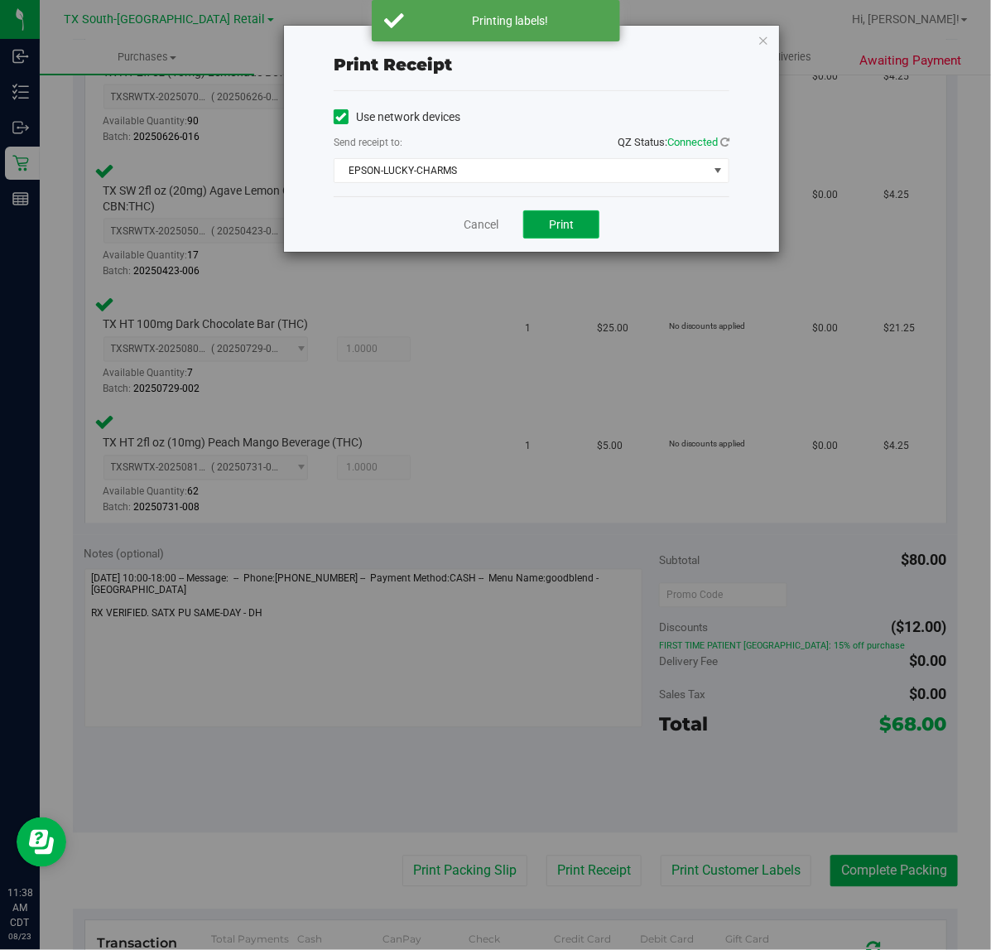
click at [540, 236] on button "Print" at bounding box center [561, 224] width 76 height 28
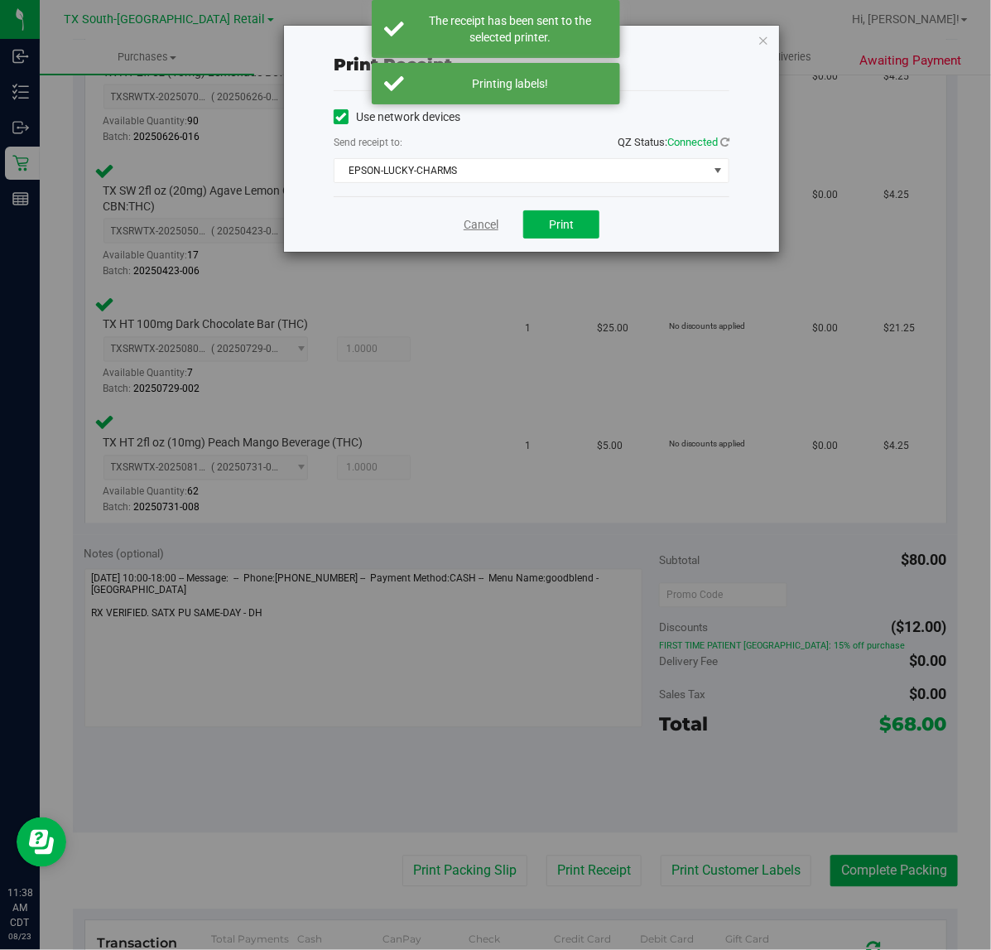
click at [498, 224] on link "Cancel" at bounding box center [481, 224] width 35 height 17
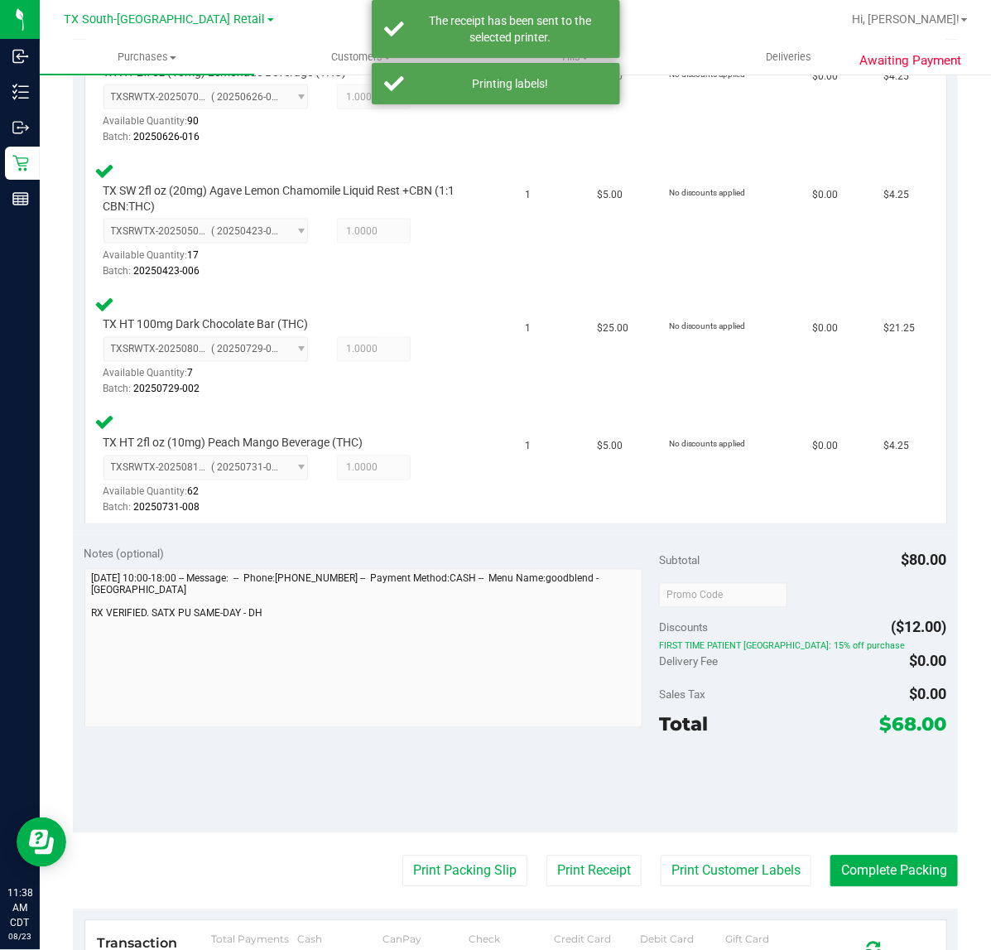
click at [440, 897] on purchase-details "Back Edit Purchase Cancel Purchase View Profile # 11831616 Submitted Needs revi…" at bounding box center [515, 297] width 885 height 1867
click at [452, 875] on button "Print Packing Slip" at bounding box center [464, 870] width 125 height 31
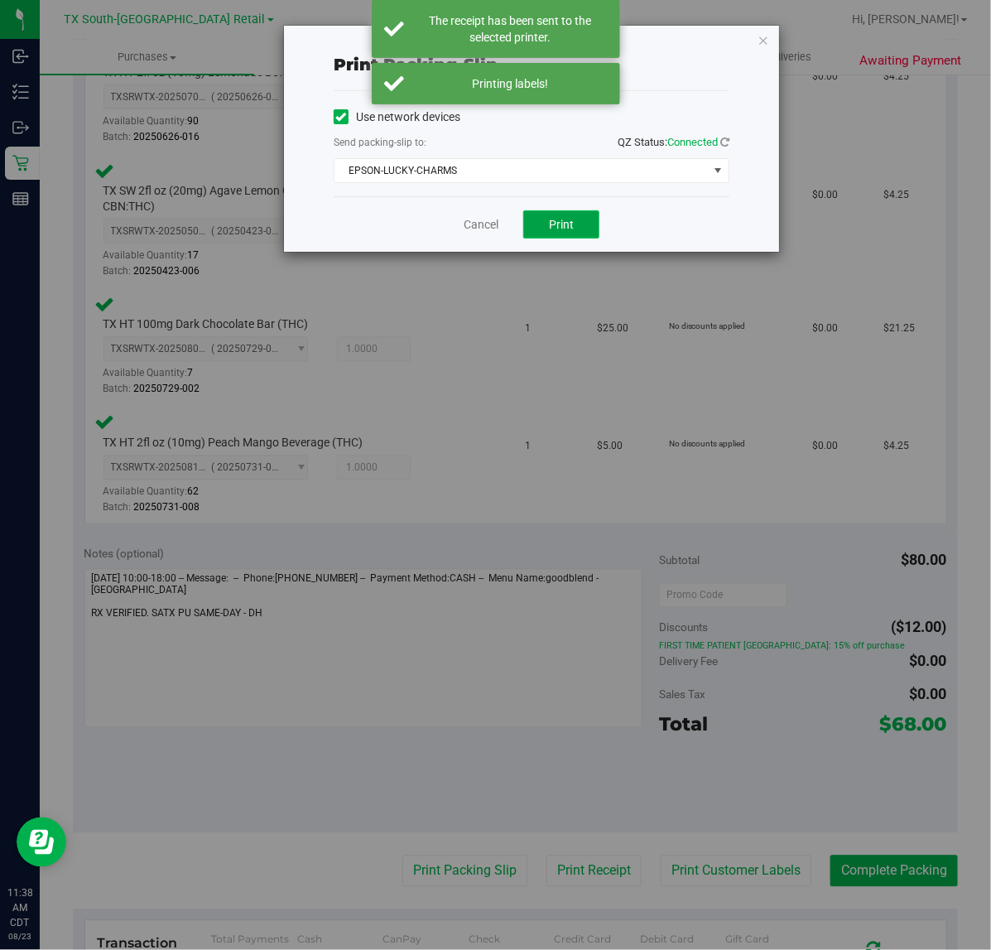
click at [565, 226] on span "Print" at bounding box center [561, 224] width 25 height 13
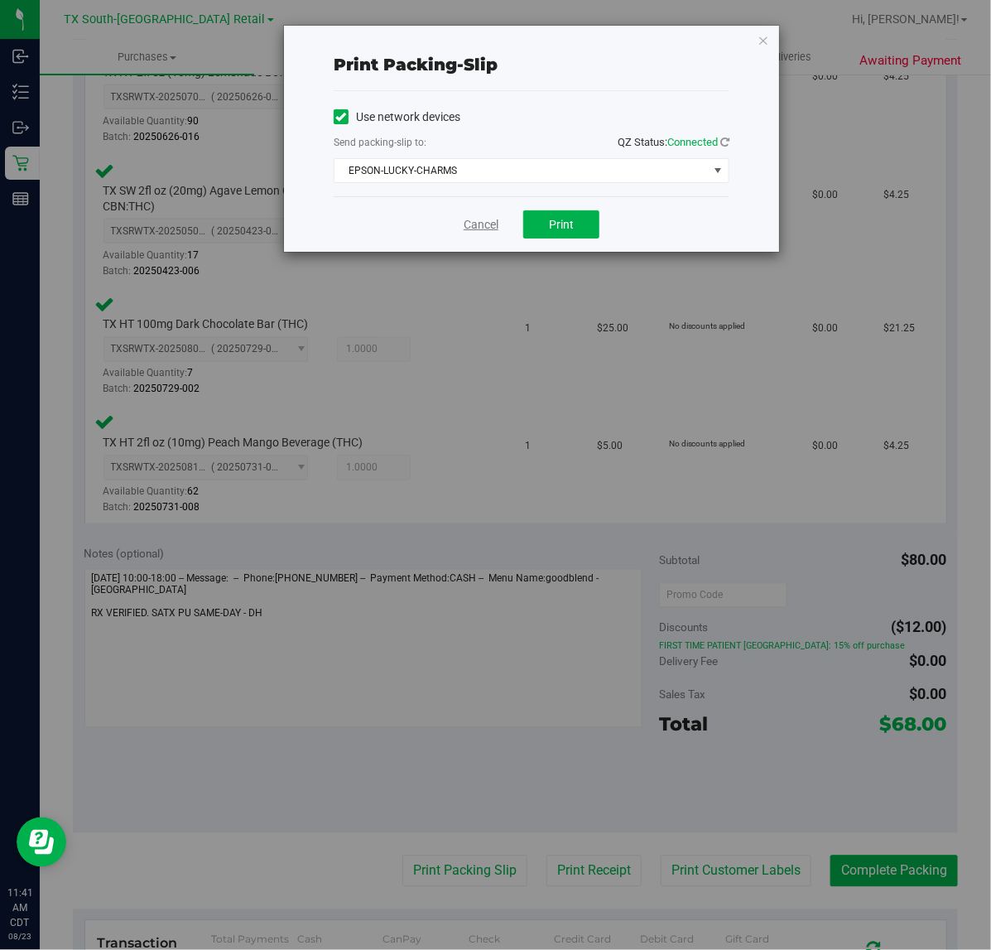
click at [493, 232] on link "Cancel" at bounding box center [481, 224] width 35 height 17
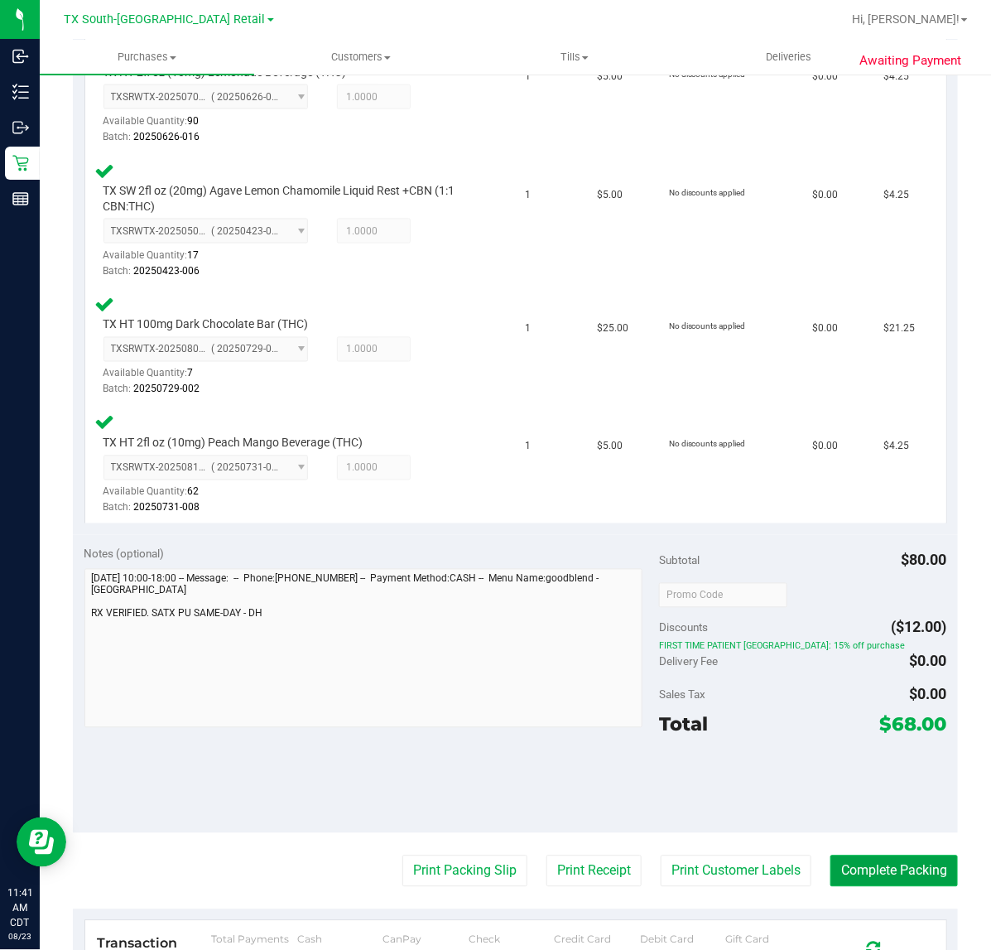
click at [830, 855] on button "Complete Packing" at bounding box center [893, 870] width 127 height 31
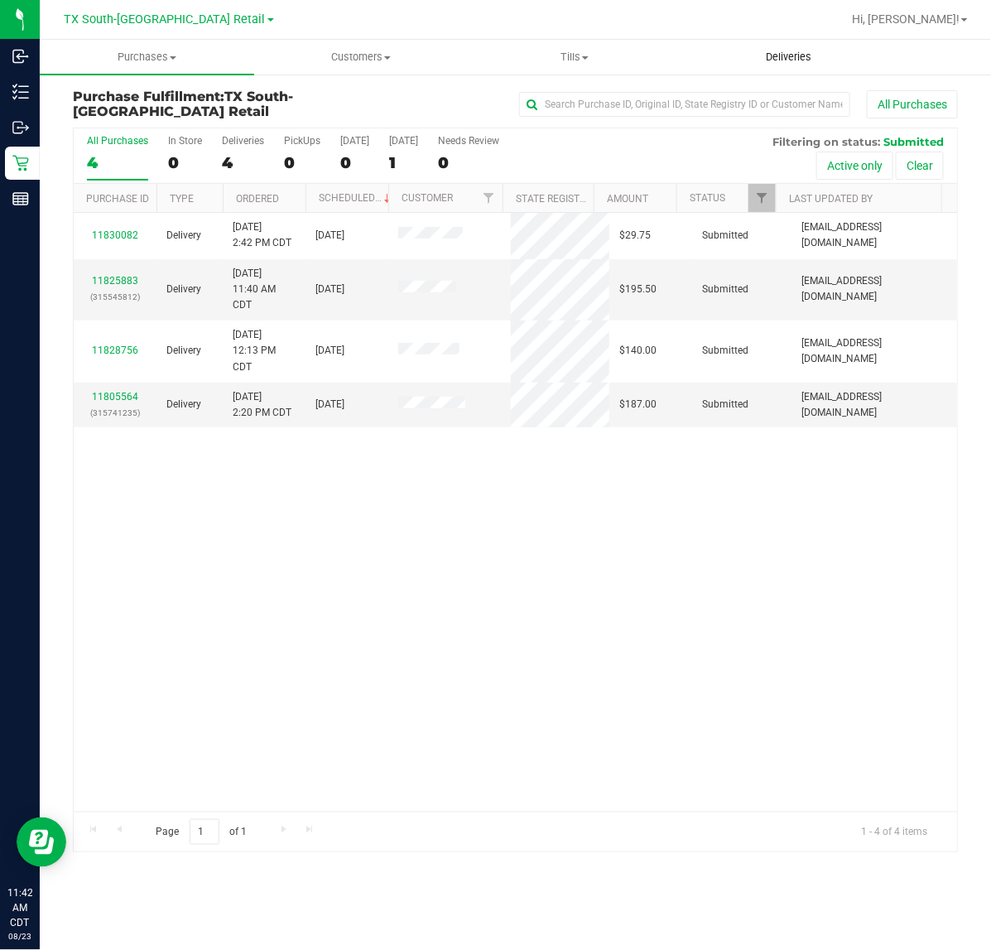
click at [775, 55] on span "Deliveries" at bounding box center [788, 57] width 90 height 15
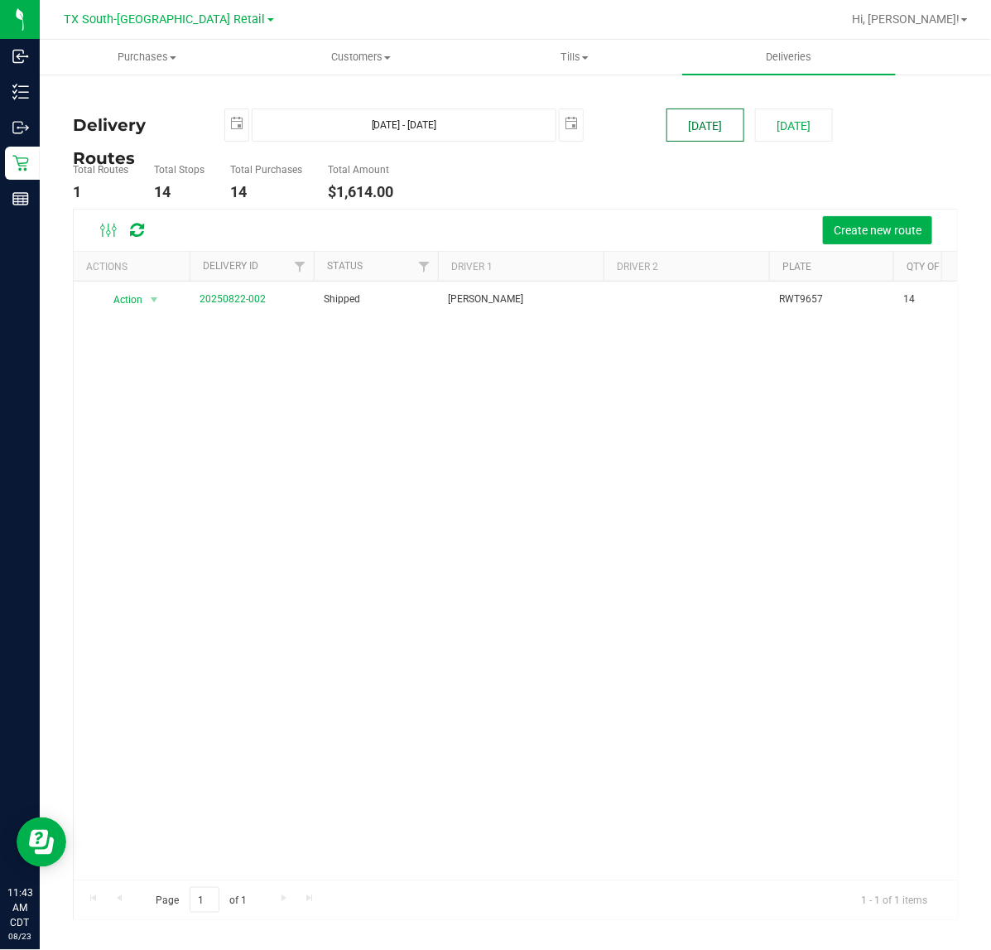
click at [679, 114] on button "Today" at bounding box center [705, 124] width 78 height 33
click at [863, 240] on button "Create new route" at bounding box center [877, 230] width 109 height 28
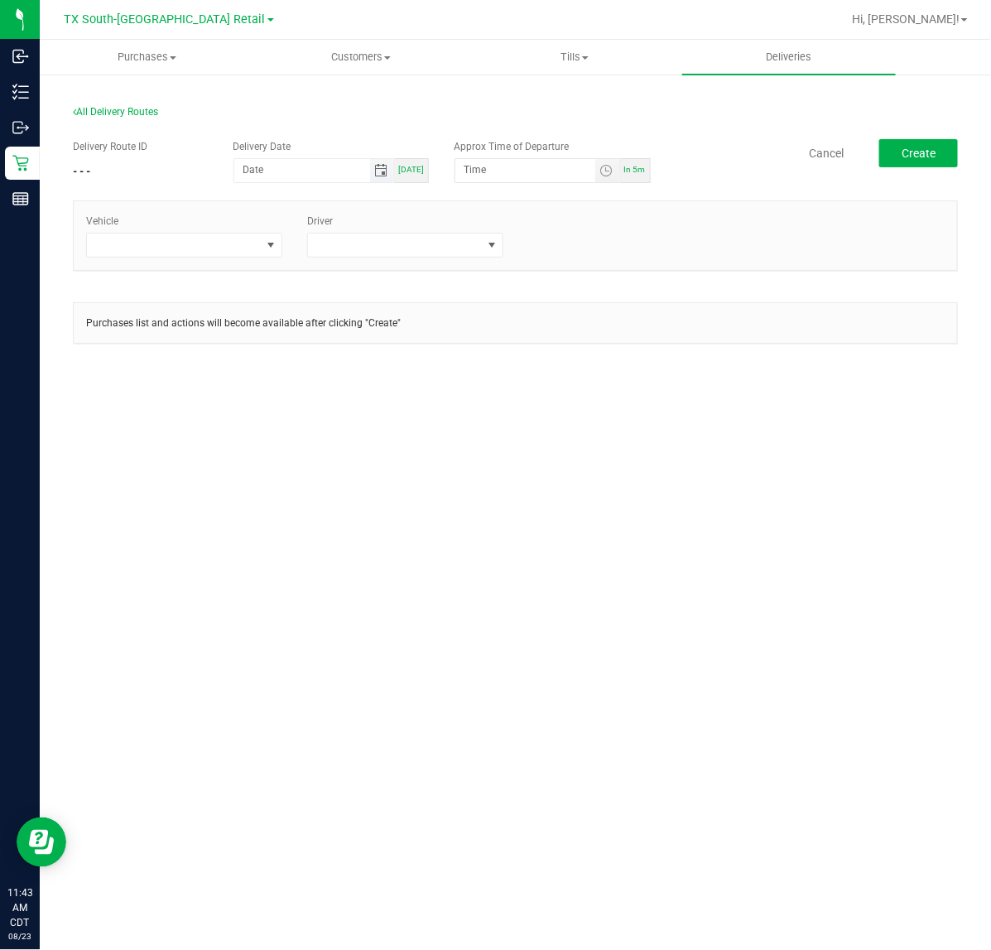
click at [382, 171] on span "Toggle calendar" at bounding box center [380, 170] width 13 height 13
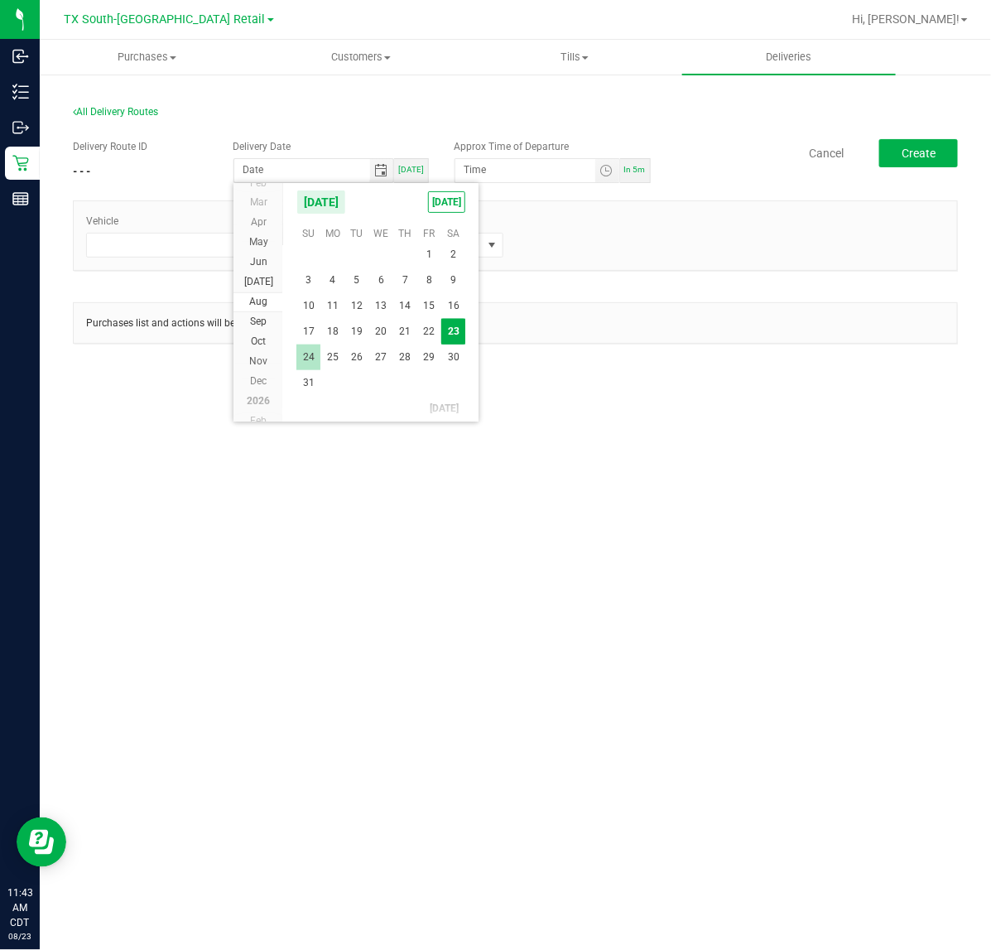
click at [306, 357] on span "24" at bounding box center [308, 357] width 24 height 26
type input "08/24/2025"
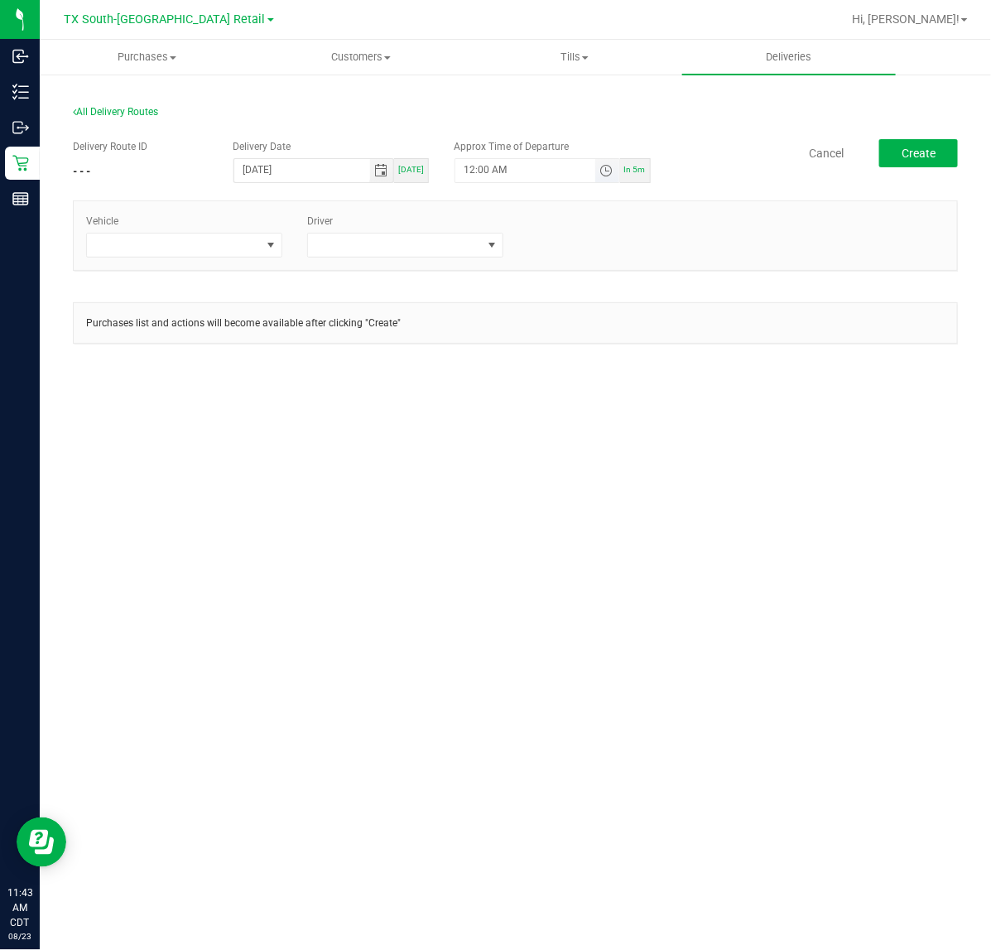
click at [613, 166] on span "Toggle time list" at bounding box center [605, 170] width 13 height 13
click at [555, 495] on button "Set" at bounding box center [576, 493] width 62 height 36
type input "5:00 AM"
click at [273, 252] on span at bounding box center [271, 244] width 21 height 23
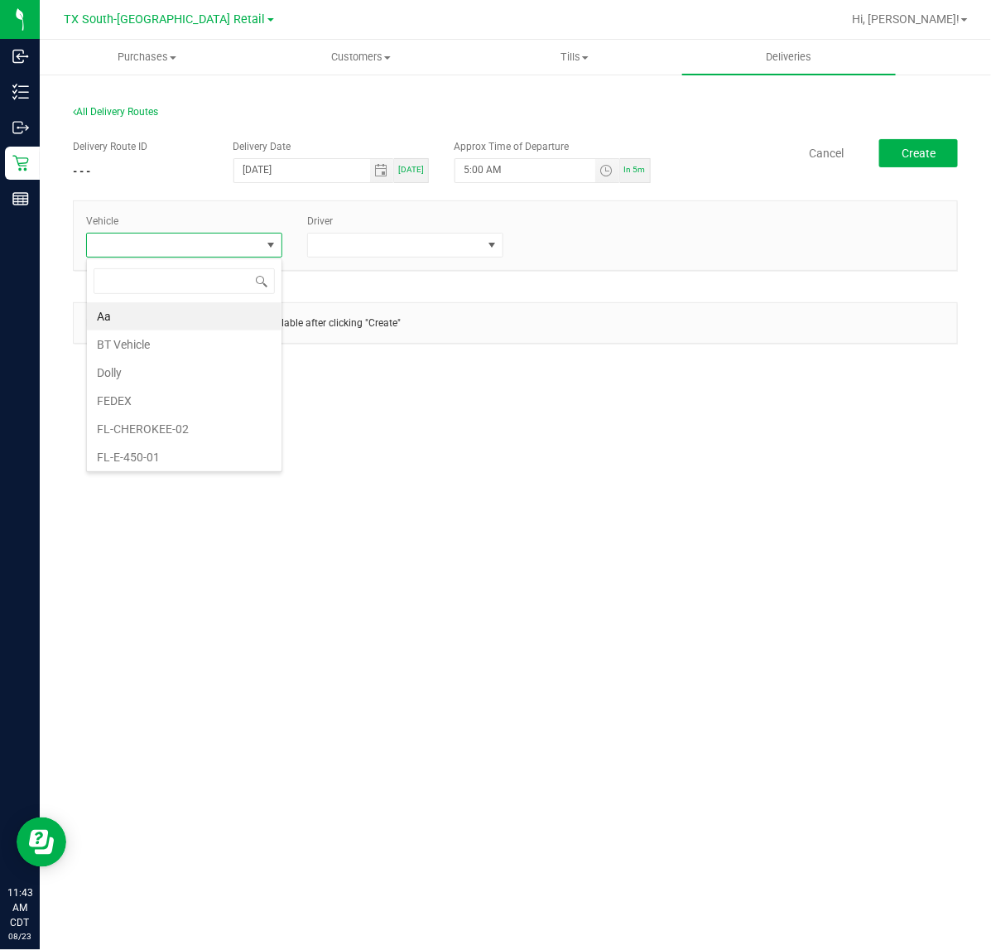
scroll to position [26, 196]
type input "tx"
click at [220, 344] on li "TX-CHEROKEE-01" at bounding box center [184, 344] width 195 height 28
click at [423, 253] on span at bounding box center [395, 244] width 174 height 23
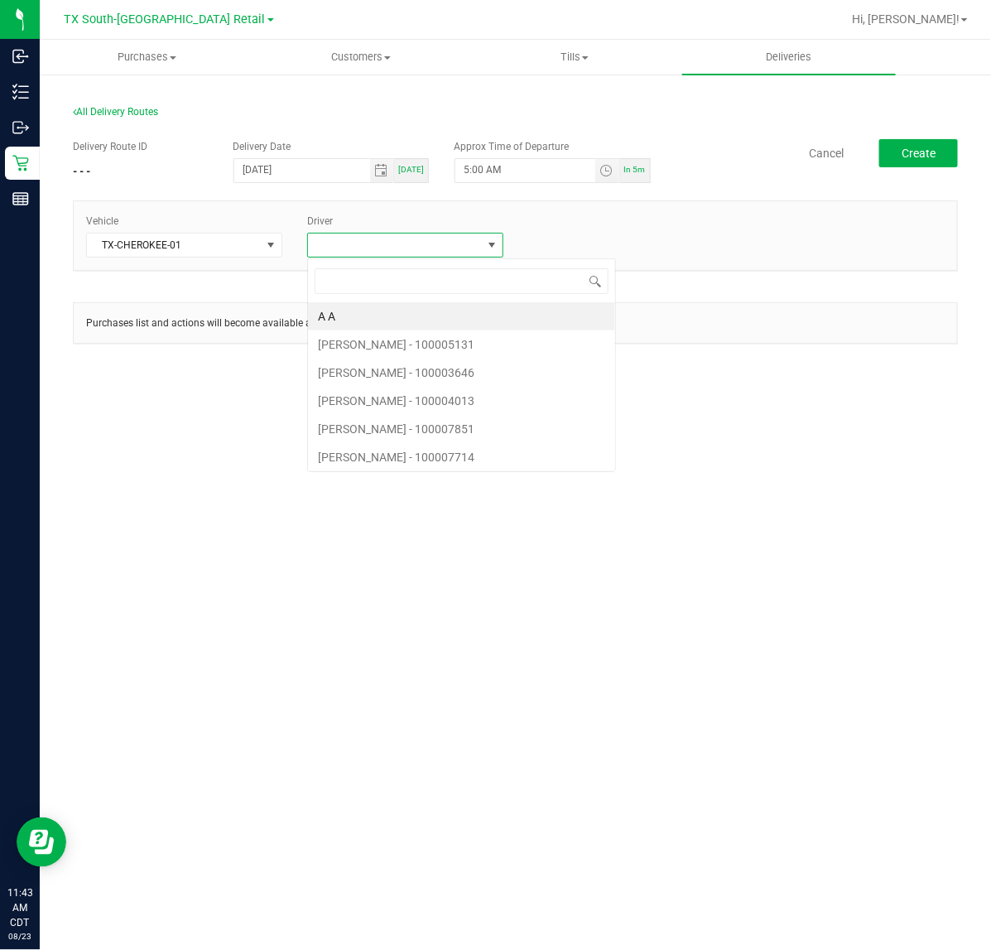
scroll to position [26, 196]
type input "sherm"
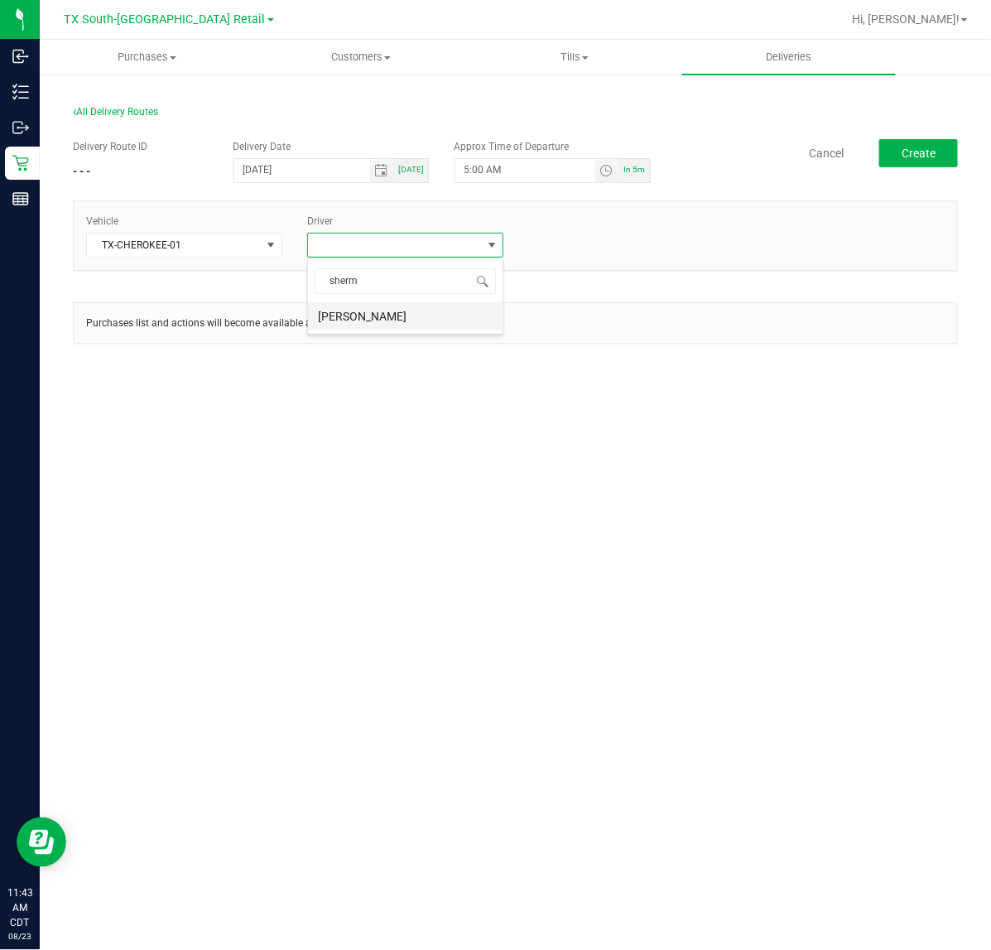
click at [418, 309] on li "[PERSON_NAME]" at bounding box center [405, 316] width 195 height 28
click at [564, 237] on link "+ Add Driver" at bounding box center [555, 240] width 55 height 12
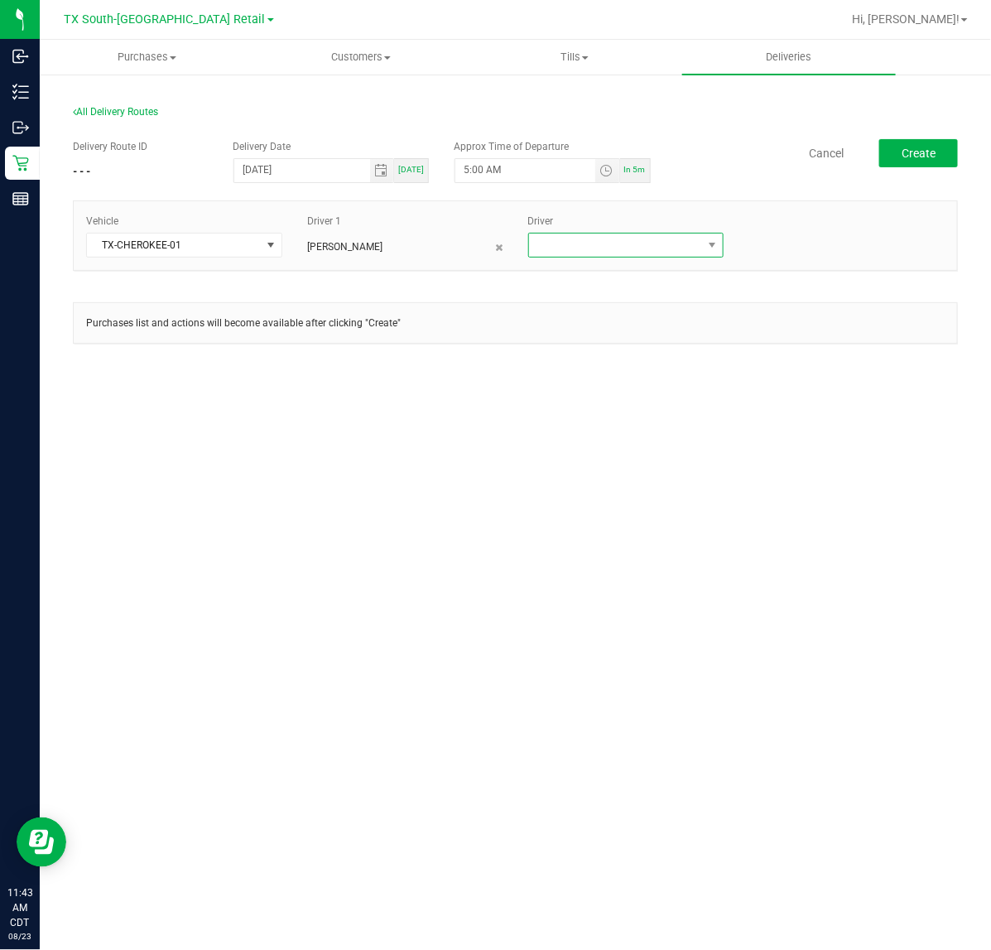
click at [561, 245] on span at bounding box center [616, 244] width 174 height 23
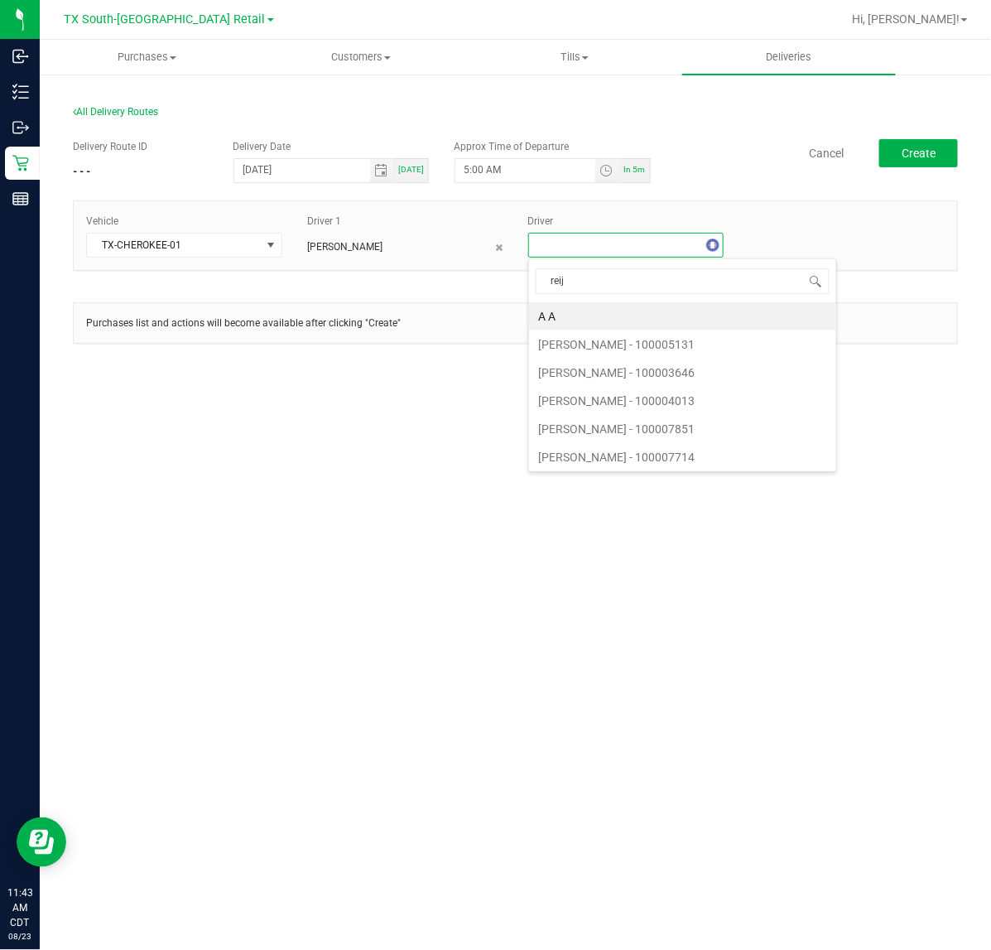
type input "reiji"
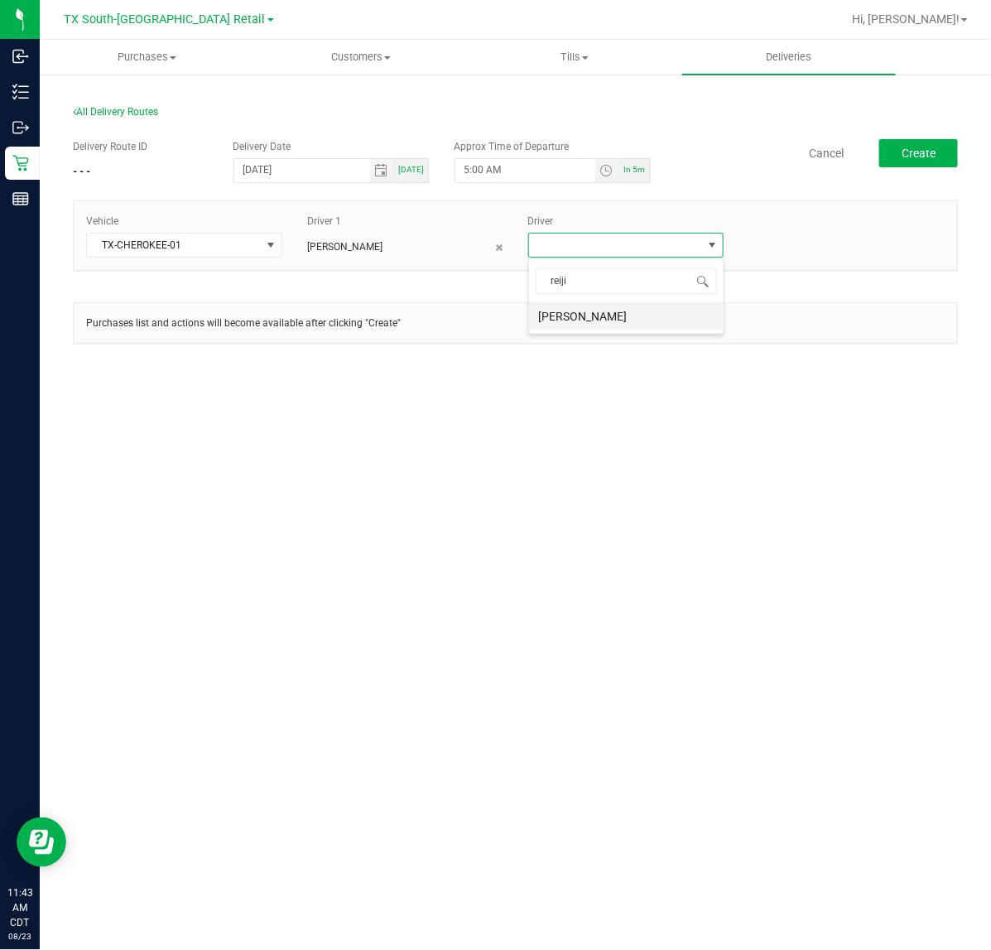
click at [573, 313] on li "Reiji Iwaku" at bounding box center [626, 316] width 195 height 28
click at [931, 139] on button "Create" at bounding box center [918, 153] width 79 height 28
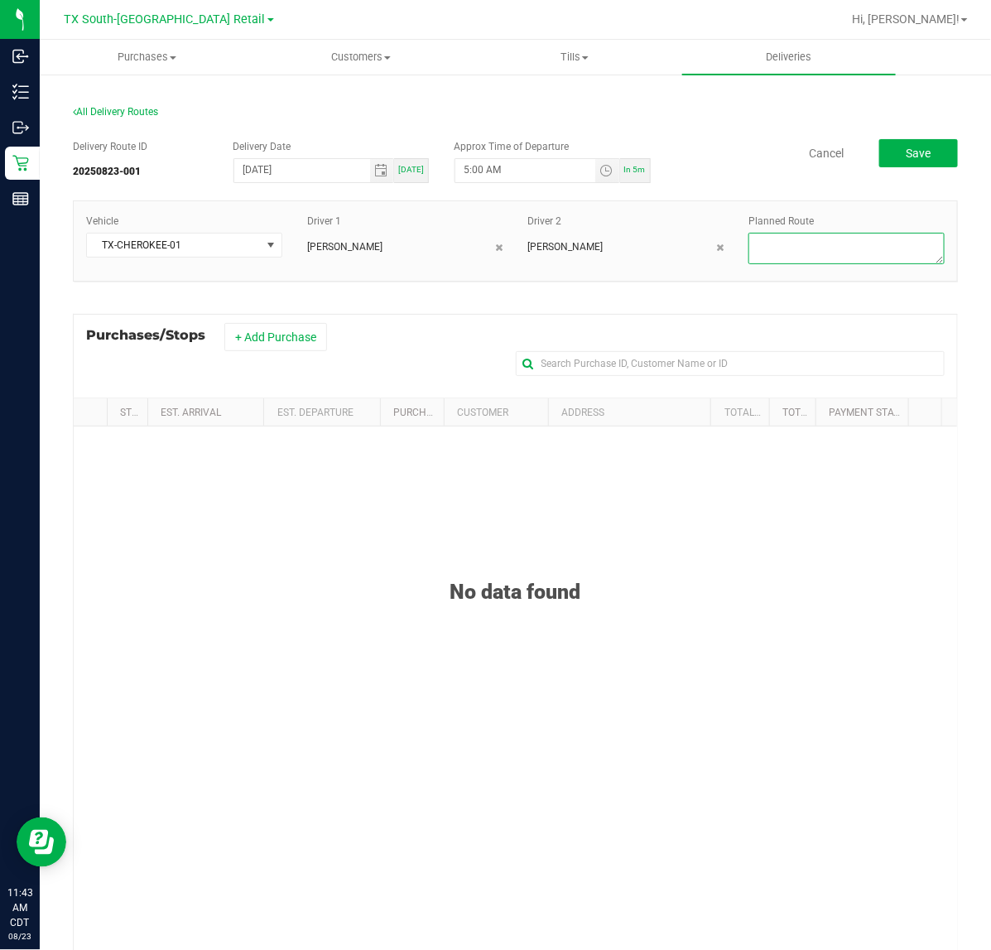
click at [882, 257] on textarea at bounding box center [846, 248] width 196 height 31
type textarea "Same-Day Orders"
click at [310, 331] on button "+ Add Purchase" at bounding box center [275, 337] width 103 height 28
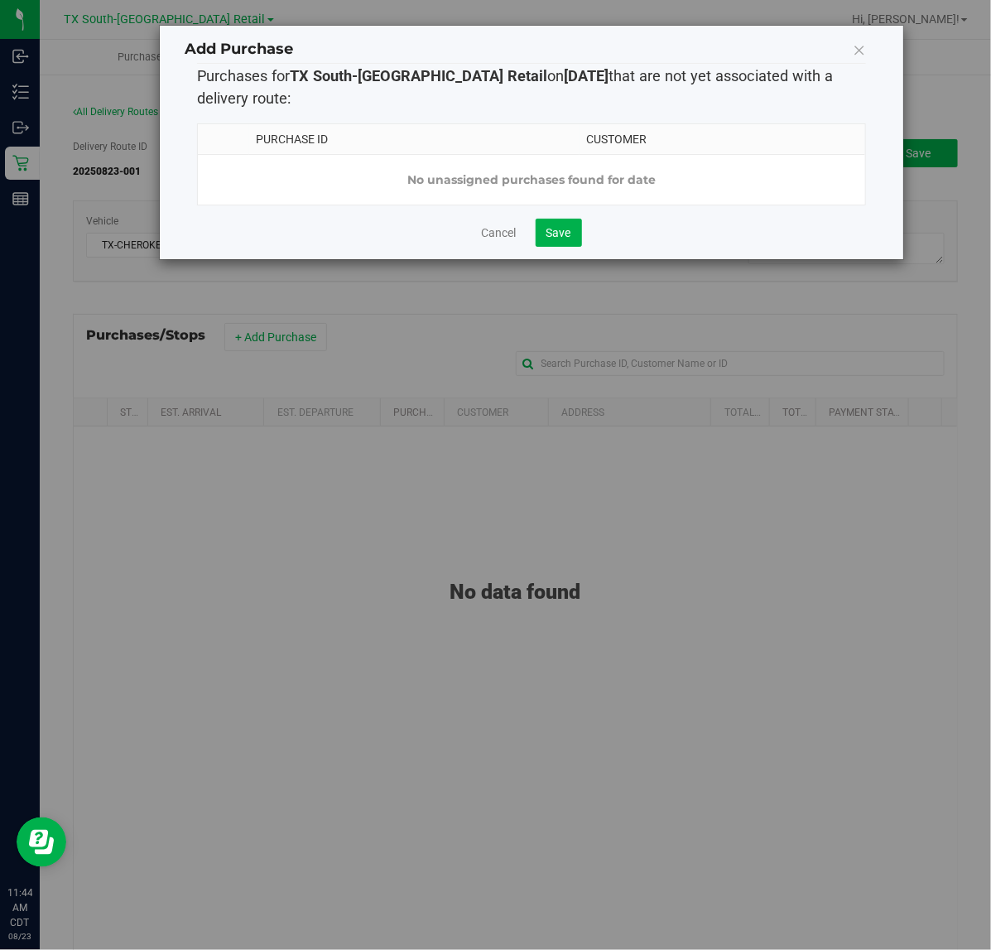
click at [507, 238] on div "Cancel Save" at bounding box center [531, 233] width 669 height 28
click at [498, 241] on link "Cancel" at bounding box center [499, 232] width 35 height 17
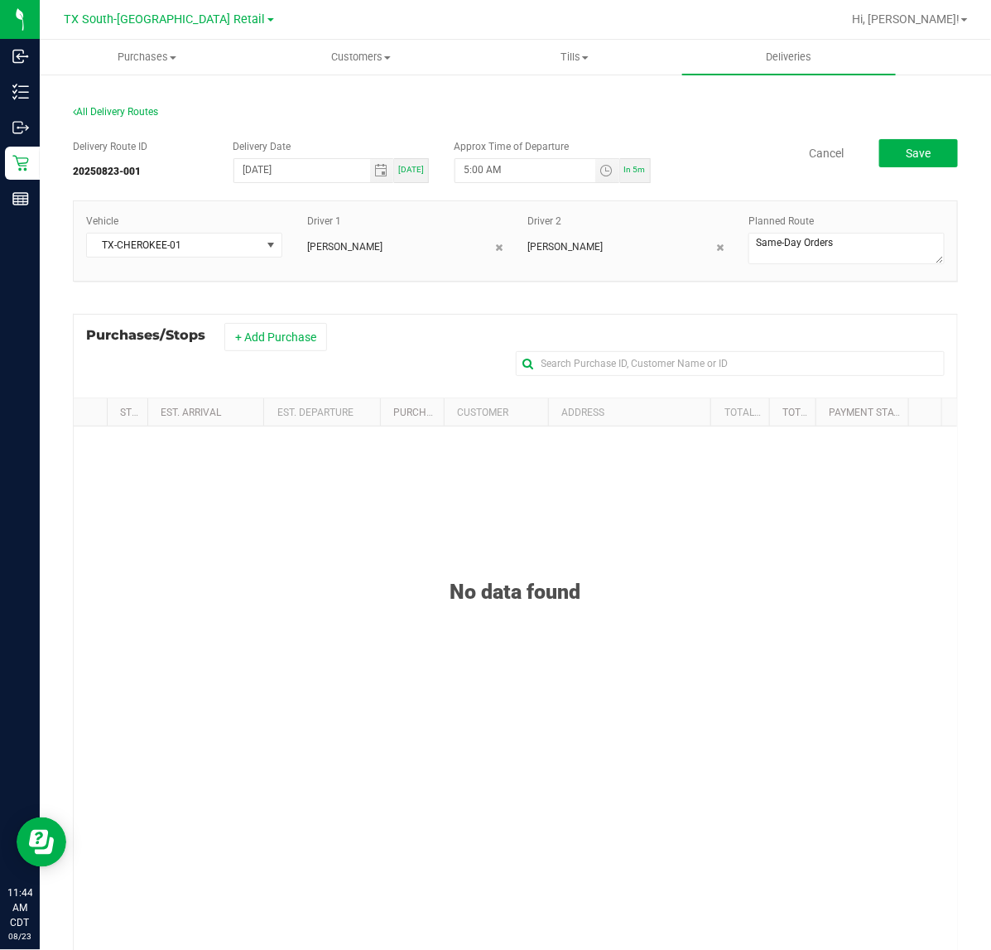
click at [399, 180] on div "Today" at bounding box center [411, 170] width 35 height 25
type input "[DATE]"
click at [312, 340] on button "+ Add Purchase" at bounding box center [275, 337] width 103 height 28
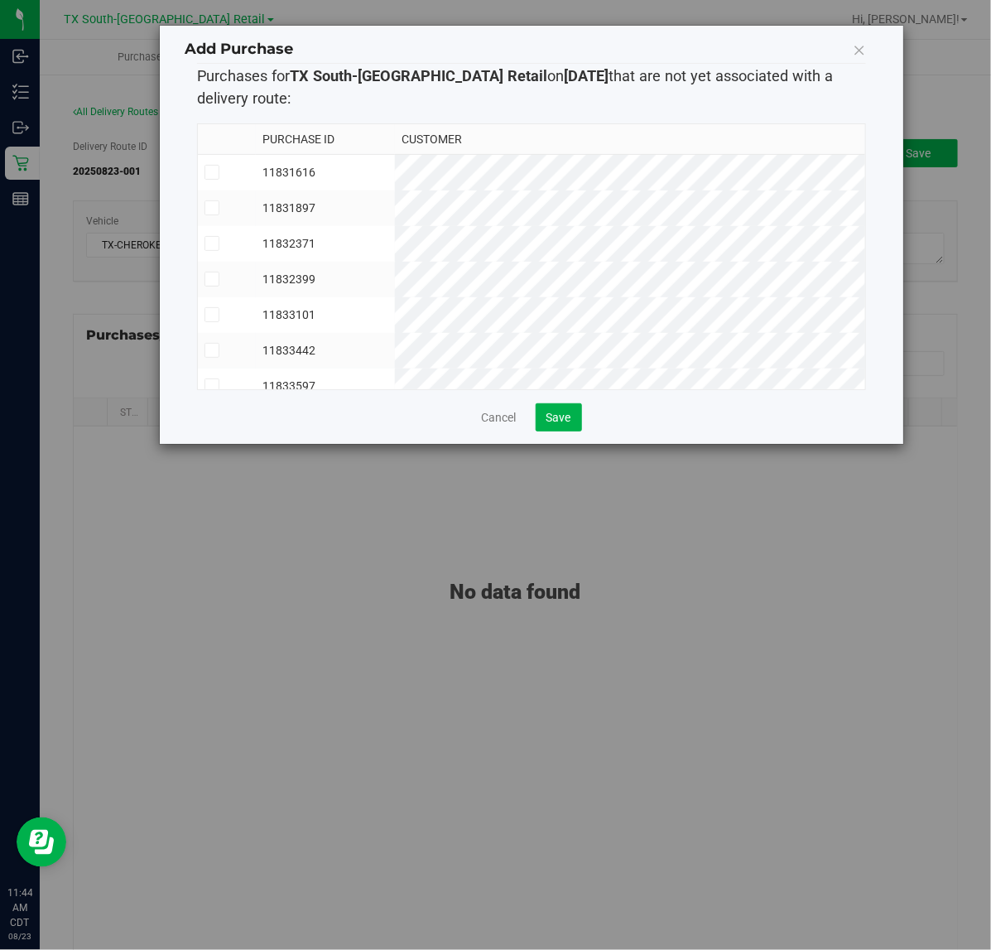
click at [395, 171] on td "11831616" at bounding box center [325, 172] width 139 height 36
click at [395, 195] on td "11831897" at bounding box center [325, 208] width 139 height 36
click at [395, 236] on td "11832371" at bounding box center [325, 244] width 139 height 36
click at [395, 282] on td "11832399" at bounding box center [325, 280] width 139 height 36
click at [395, 300] on td "11833101" at bounding box center [325, 315] width 139 height 36
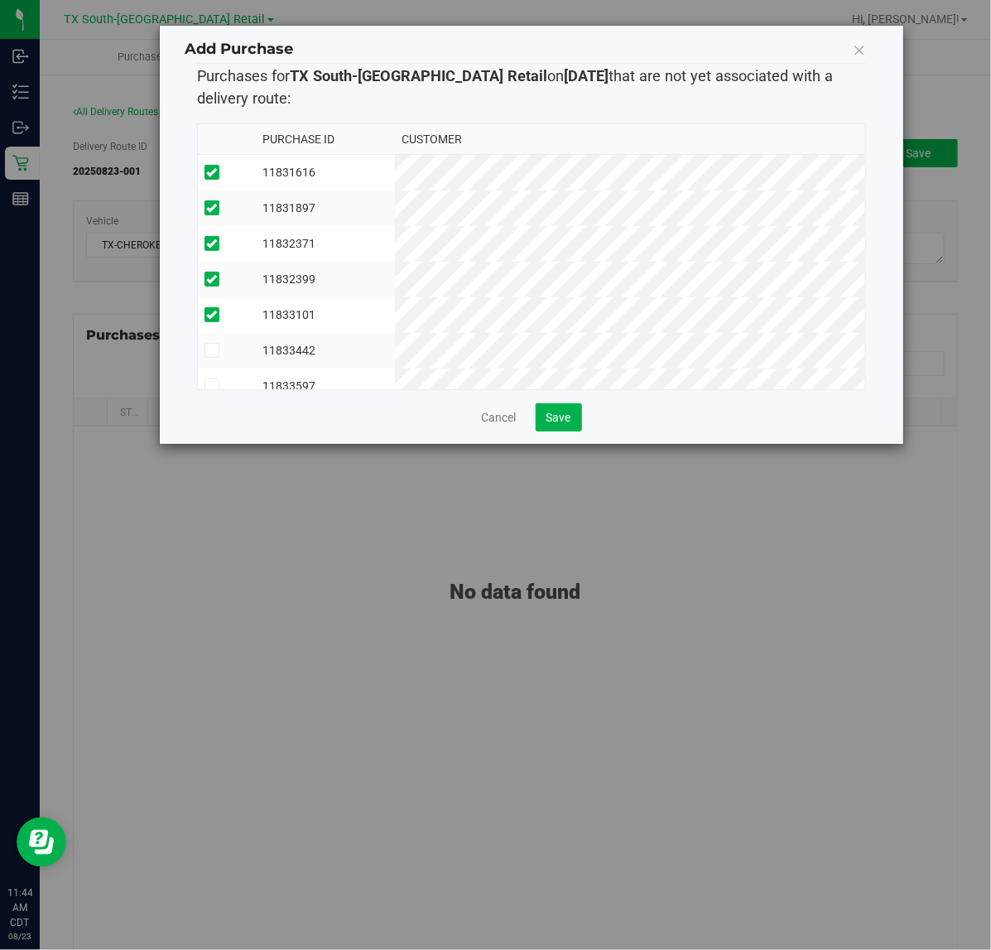
click at [395, 354] on td "11833442" at bounding box center [325, 351] width 139 height 36
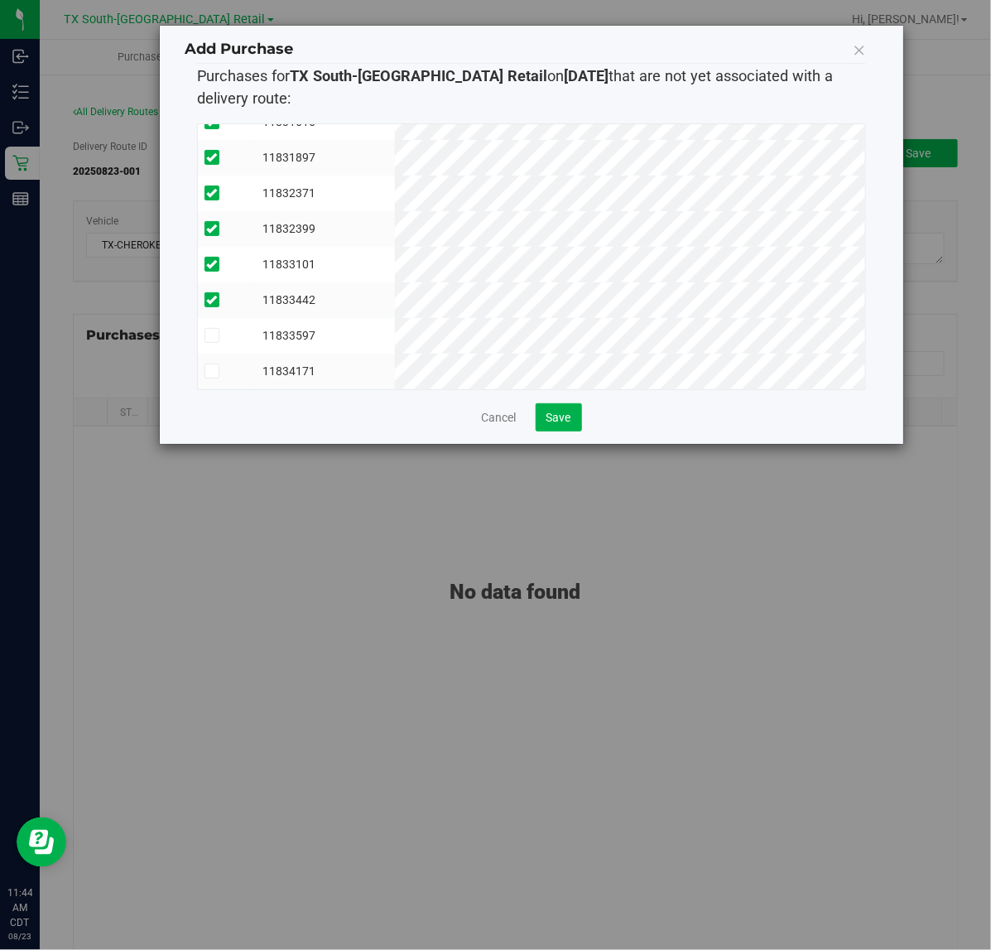
click at [395, 318] on td "11833597" at bounding box center [325, 336] width 139 height 36
click at [564, 429] on button "Save" at bounding box center [559, 417] width 46 height 28
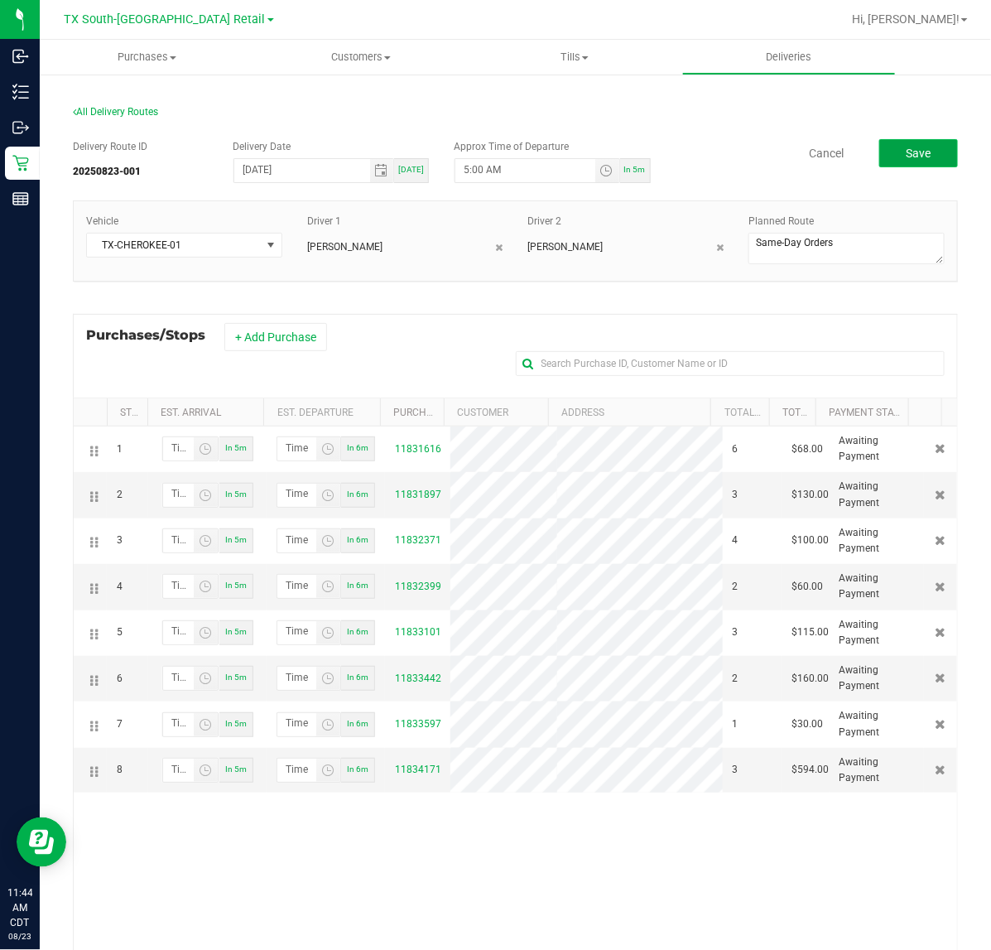
click at [932, 166] on button "Save" at bounding box center [918, 153] width 79 height 28
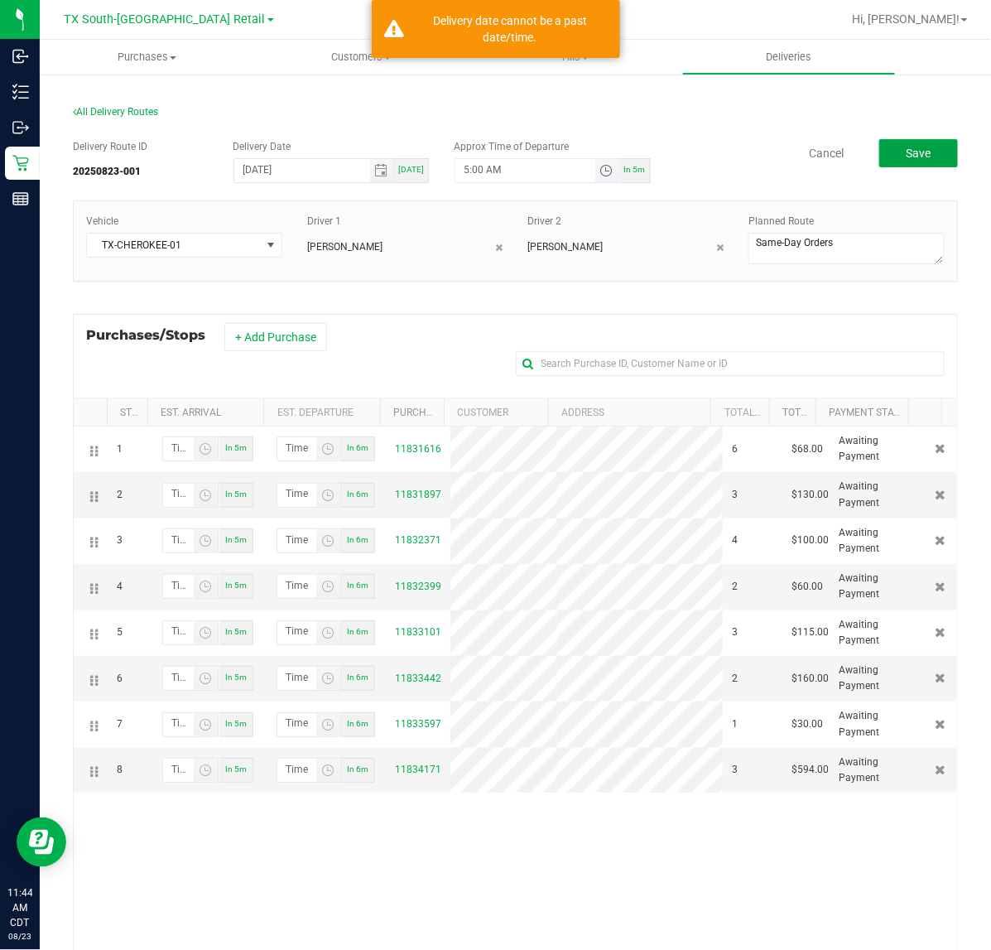
click at [599, 171] on span "Toggle time list" at bounding box center [605, 170] width 13 height 13
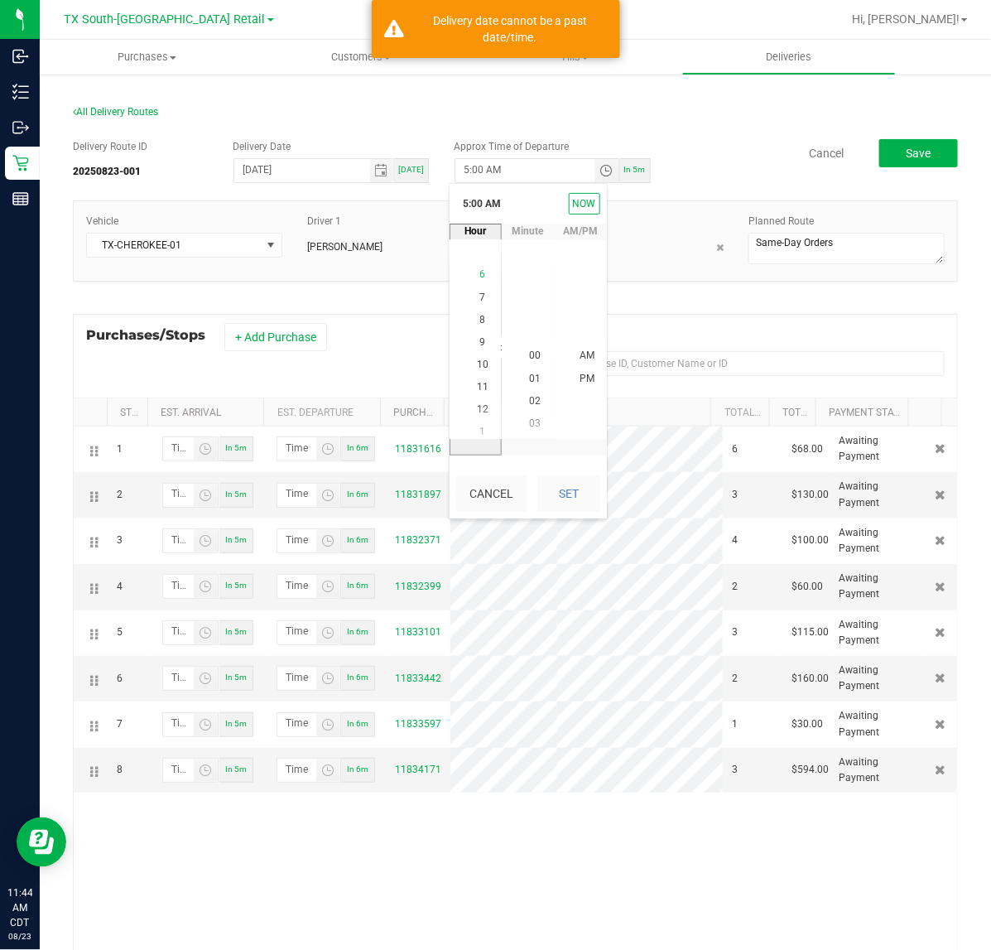
scroll to position [224, 0]
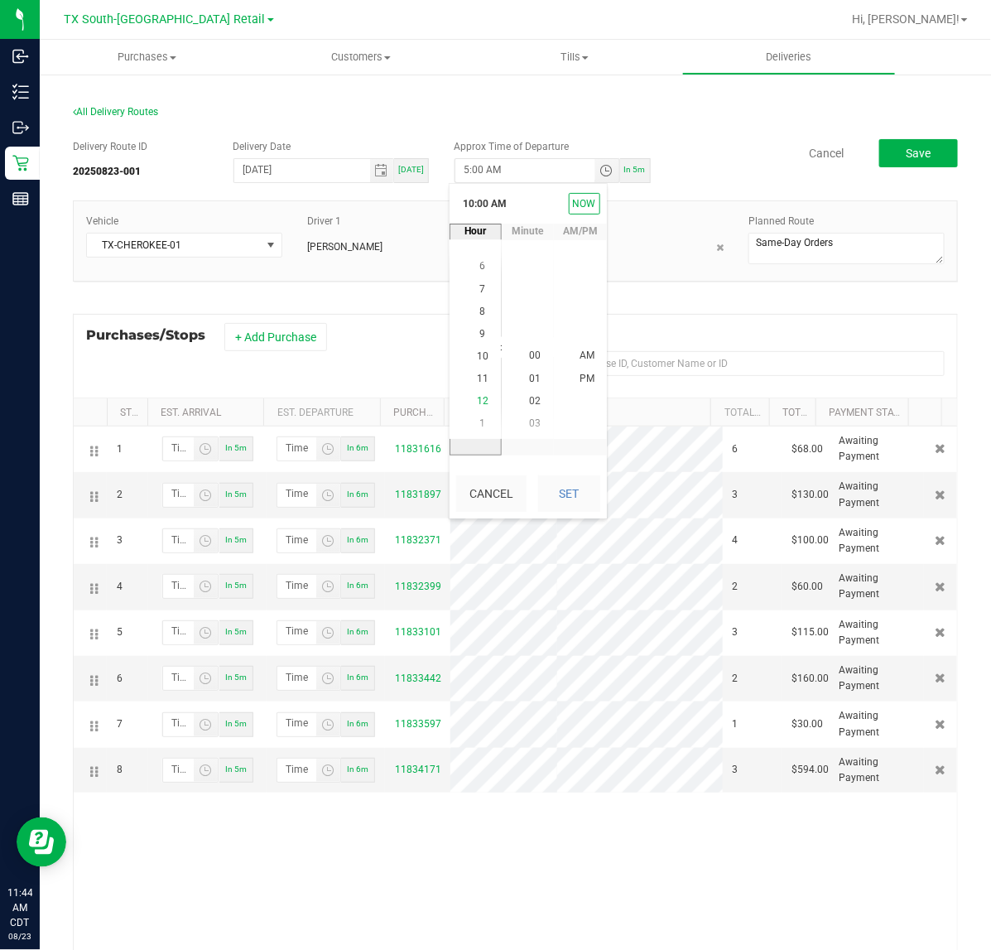
click at [486, 403] on li "12" at bounding box center [483, 402] width 40 height 22
click at [568, 498] on button "Set" at bounding box center [569, 493] width 62 height 36
type input "12:30 PM"
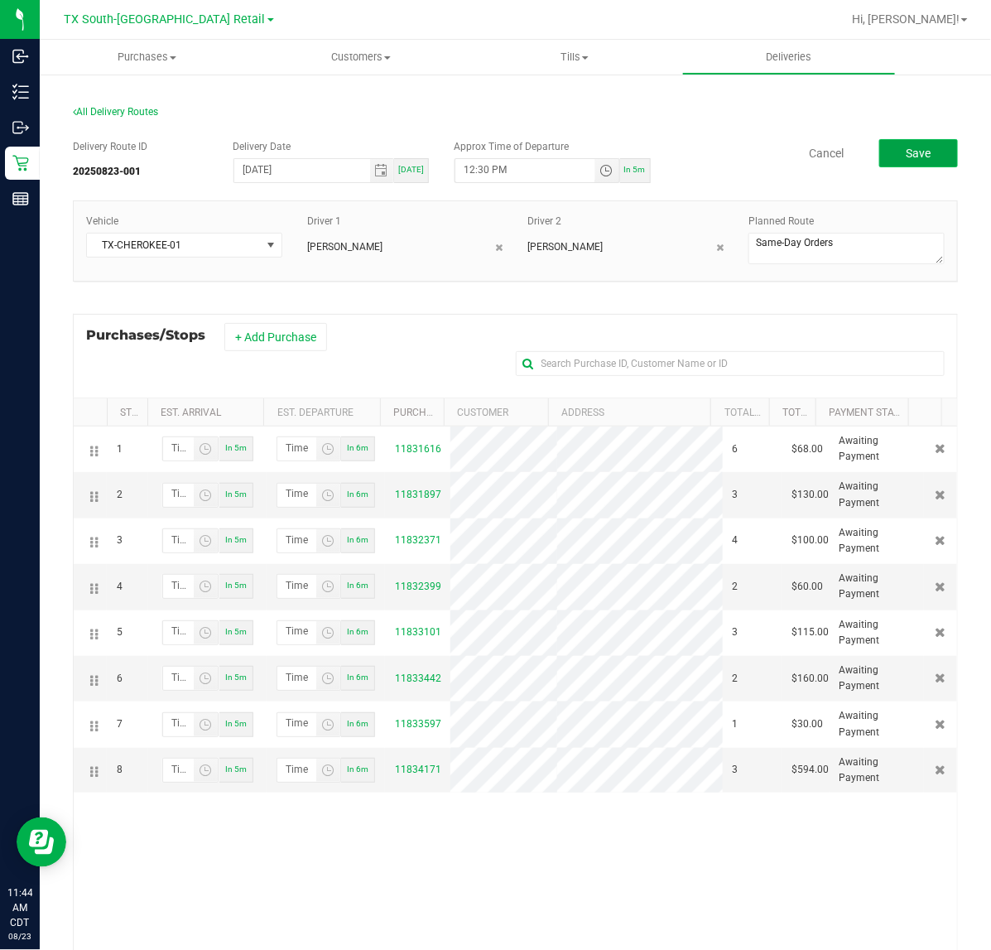
click at [906, 151] on span "Save" at bounding box center [918, 153] width 25 height 13
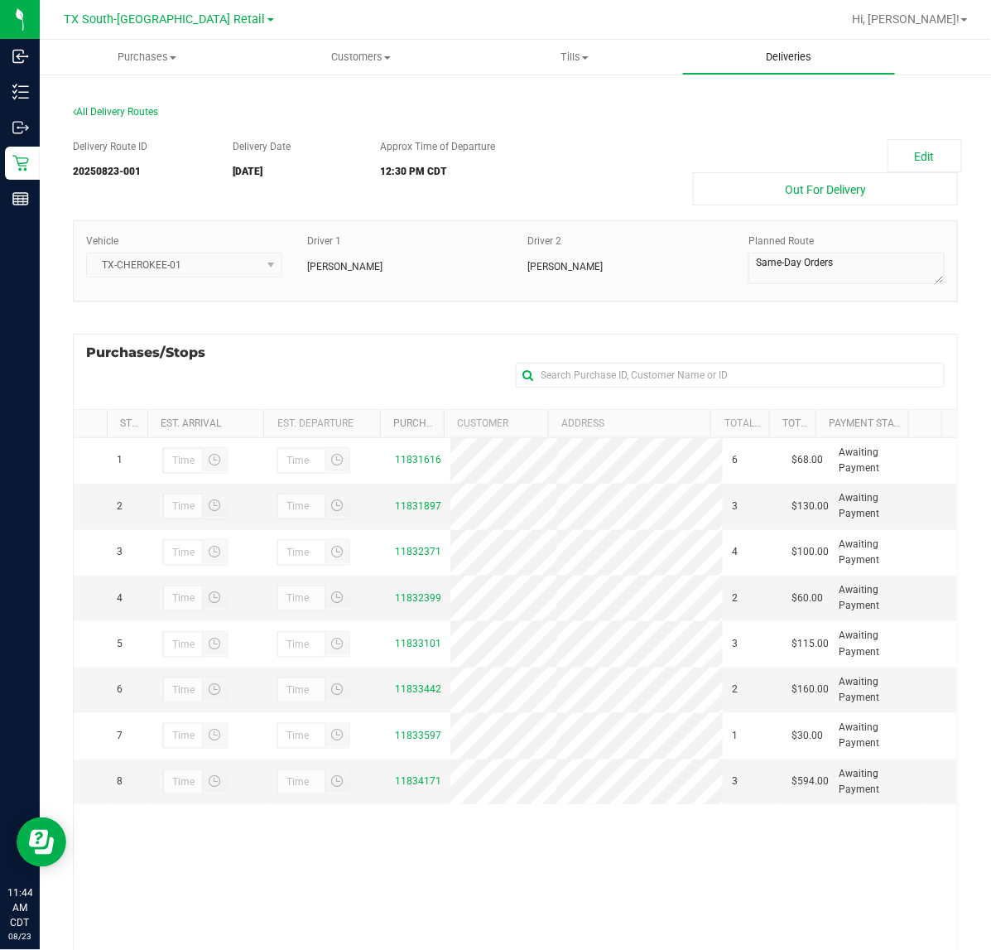
click at [791, 67] on uib-tab-heading "Deliveries" at bounding box center [789, 57] width 213 height 33
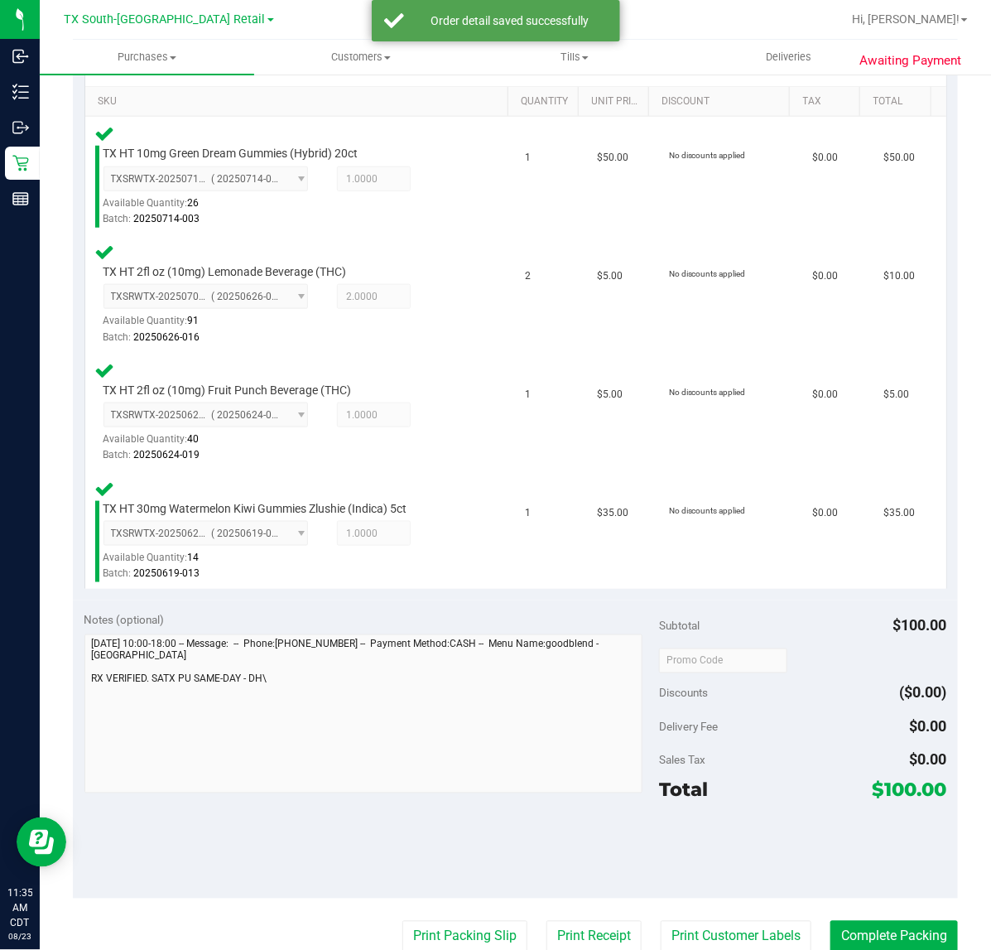
scroll to position [414, 0]
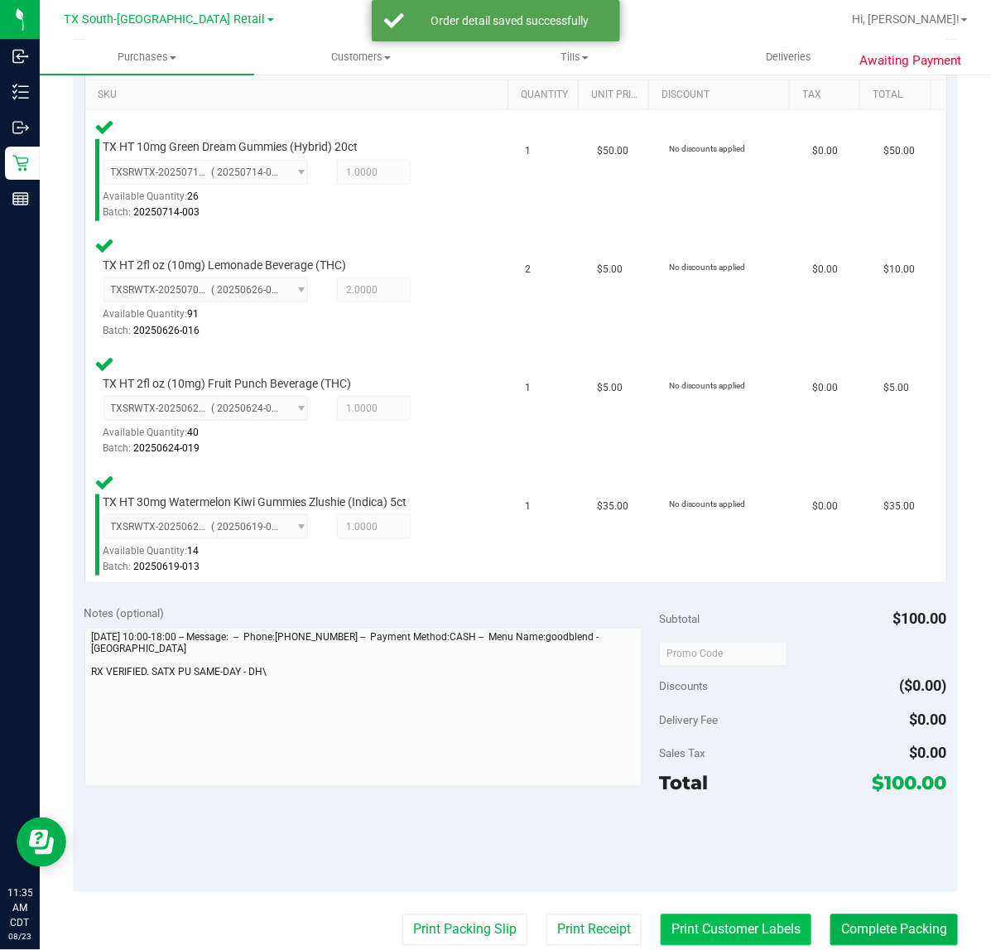
click at [725, 924] on button "Print Customer Labels" at bounding box center [736, 929] width 151 height 31
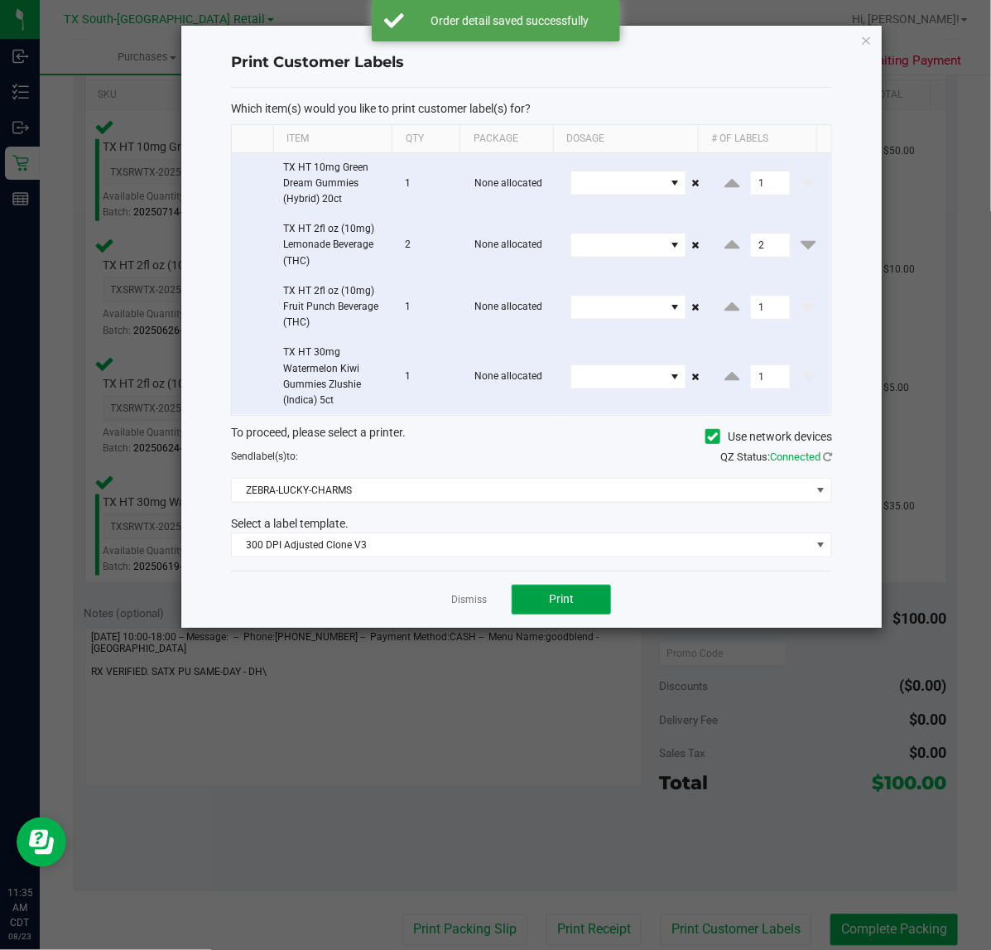
click at [551, 603] on span "Print" at bounding box center [561, 598] width 25 height 13
click at [484, 606] on link "Dismiss" at bounding box center [469, 600] width 36 height 14
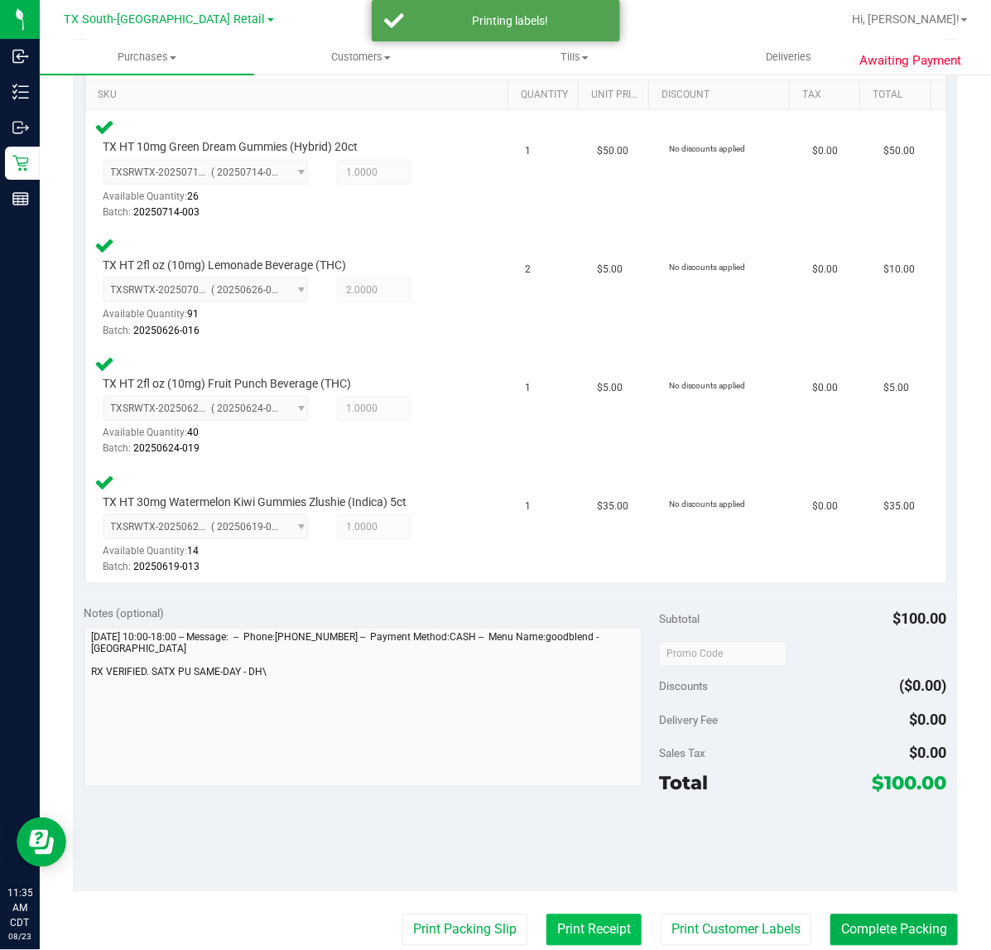
click at [584, 928] on button "Print Receipt" at bounding box center [593, 929] width 95 height 31
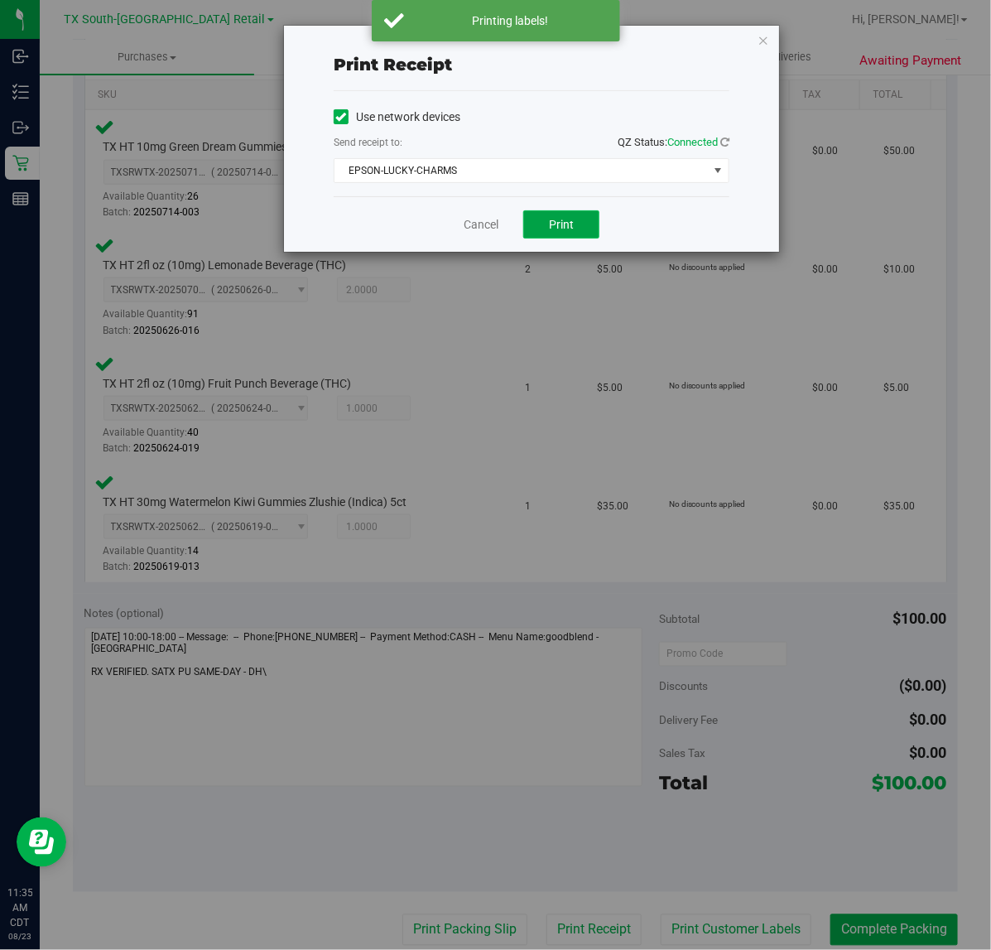
click at [547, 220] on button "Print" at bounding box center [561, 224] width 76 height 28
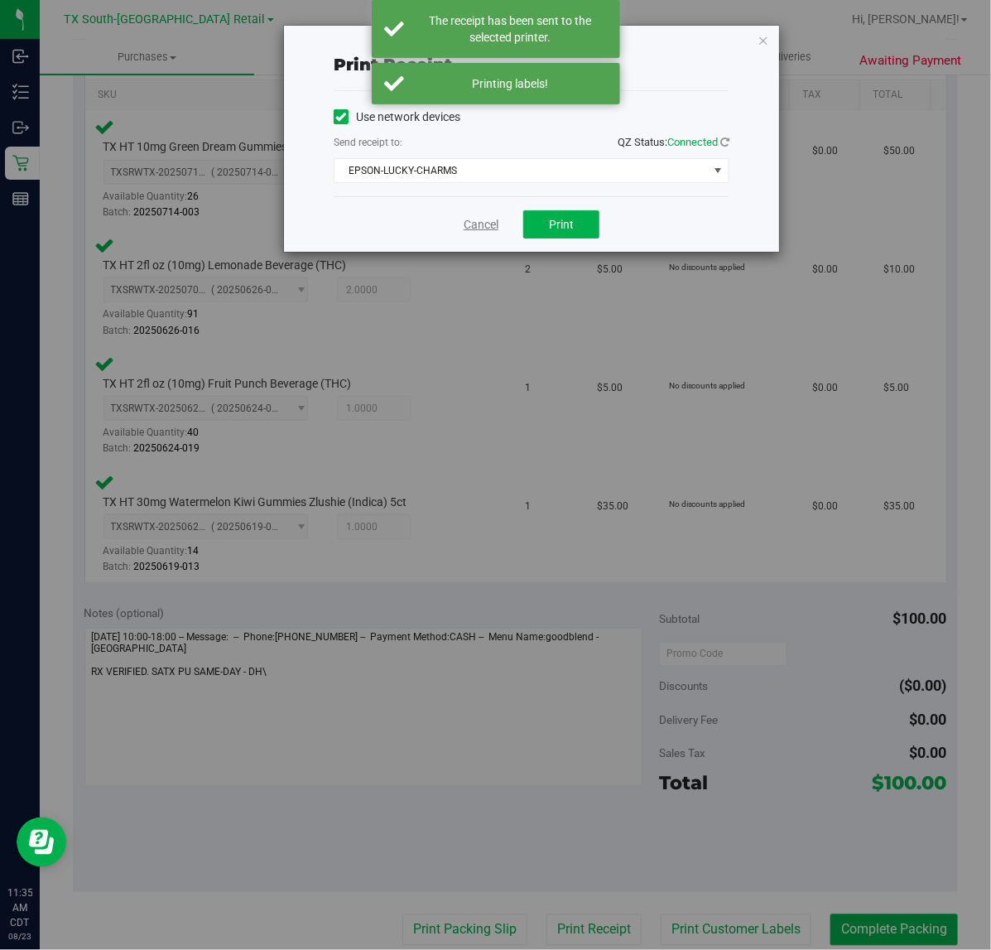
click at [482, 219] on link "Cancel" at bounding box center [481, 224] width 35 height 17
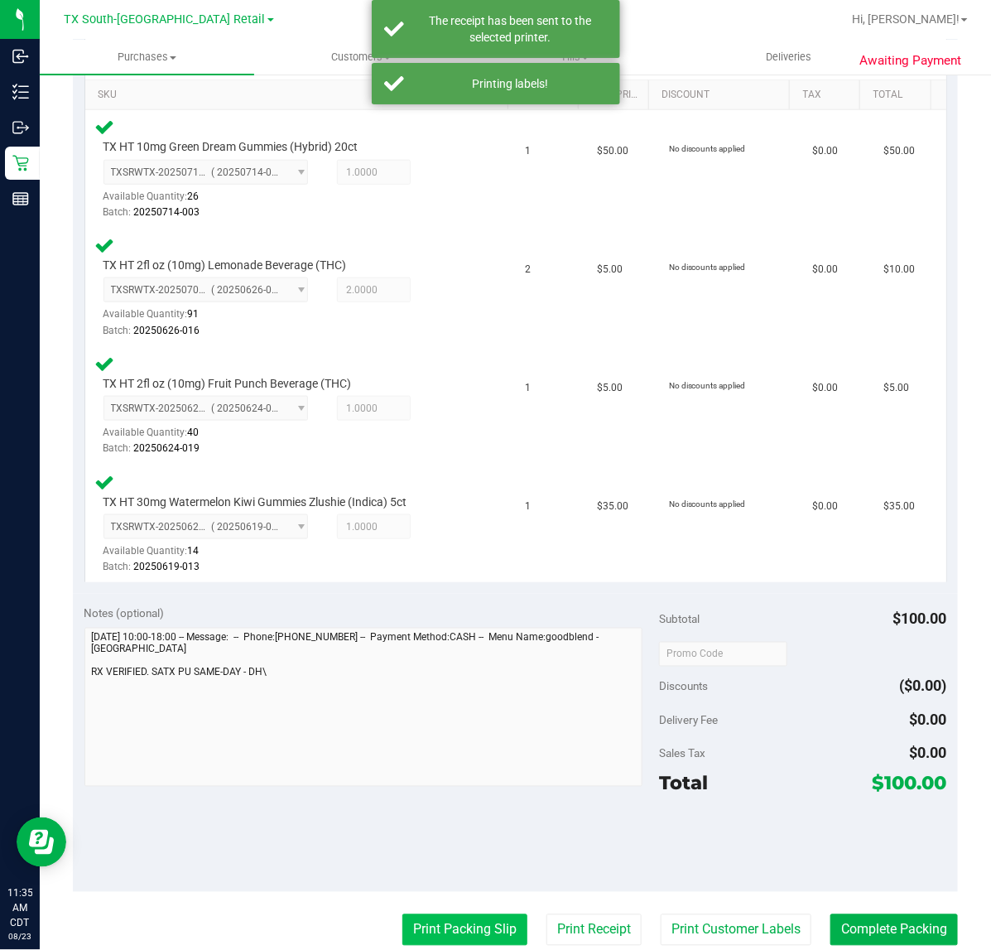
click at [472, 924] on button "Print Packing Slip" at bounding box center [464, 929] width 125 height 31
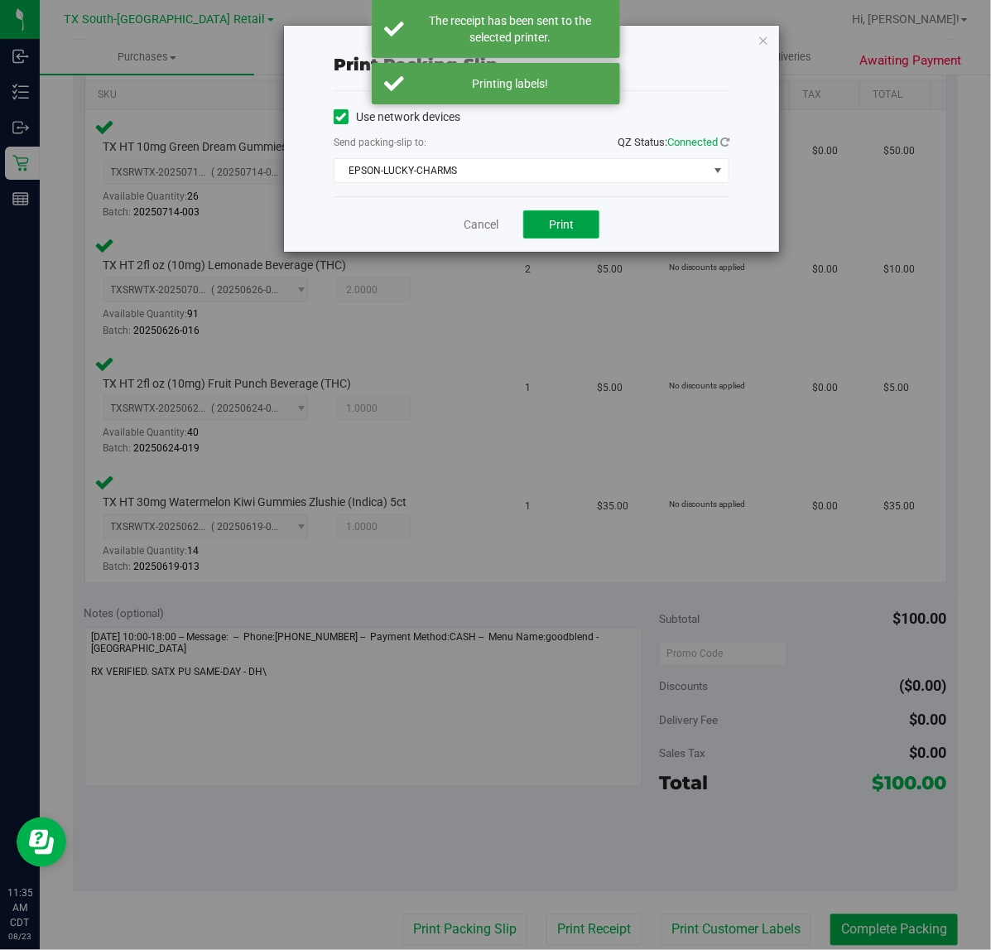
click at [552, 231] on span "Print" at bounding box center [561, 224] width 25 height 13
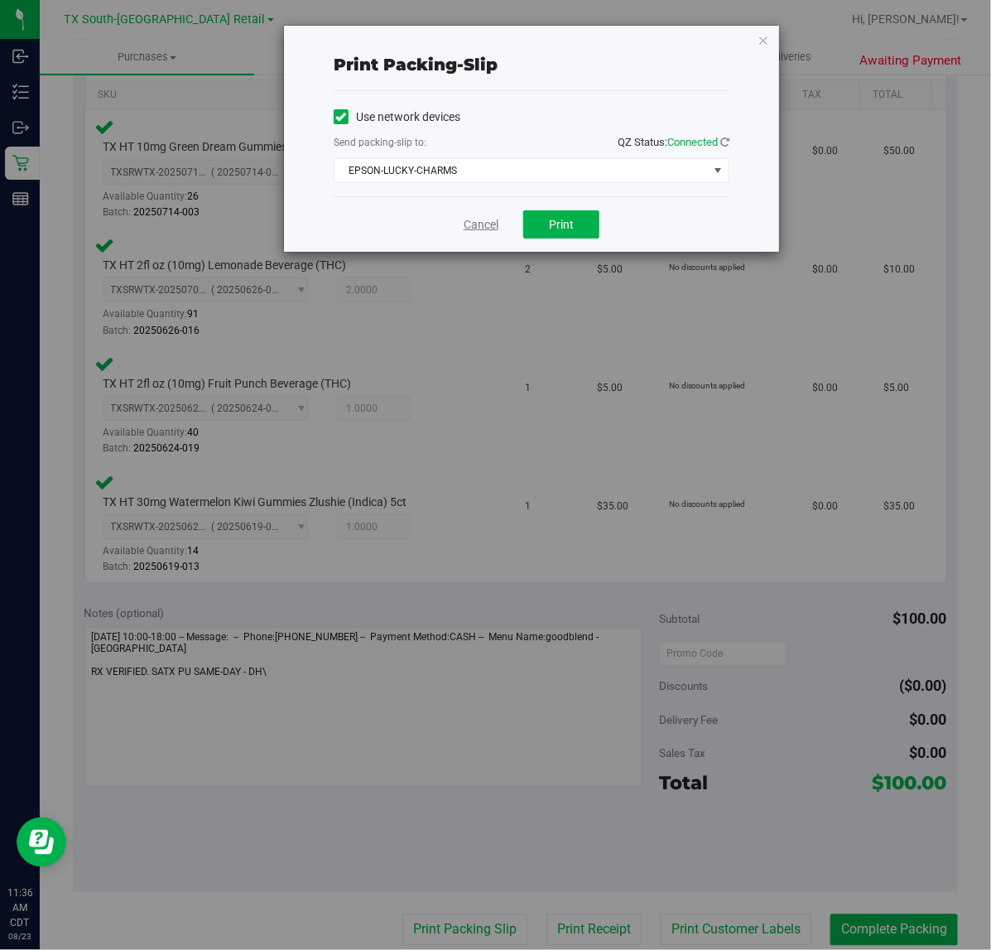
click at [476, 225] on link "Cancel" at bounding box center [481, 224] width 35 height 17
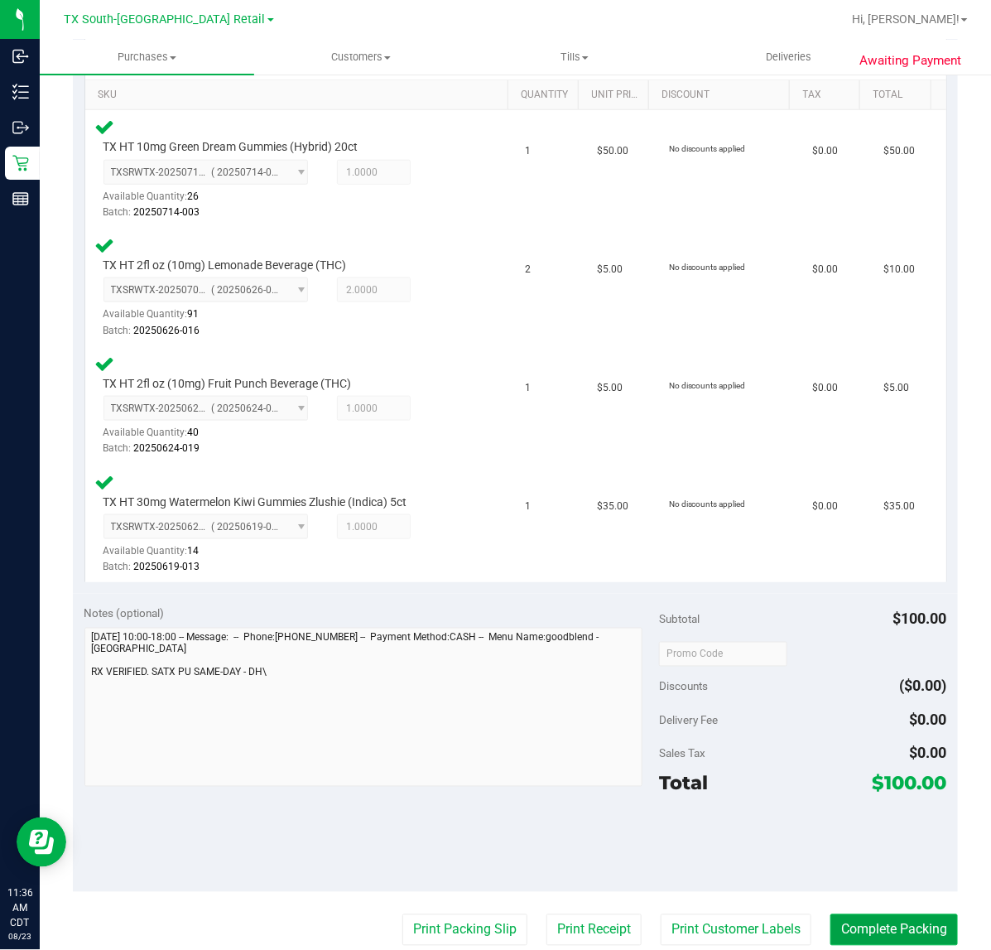
click at [890, 915] on button "Complete Packing" at bounding box center [893, 929] width 127 height 31
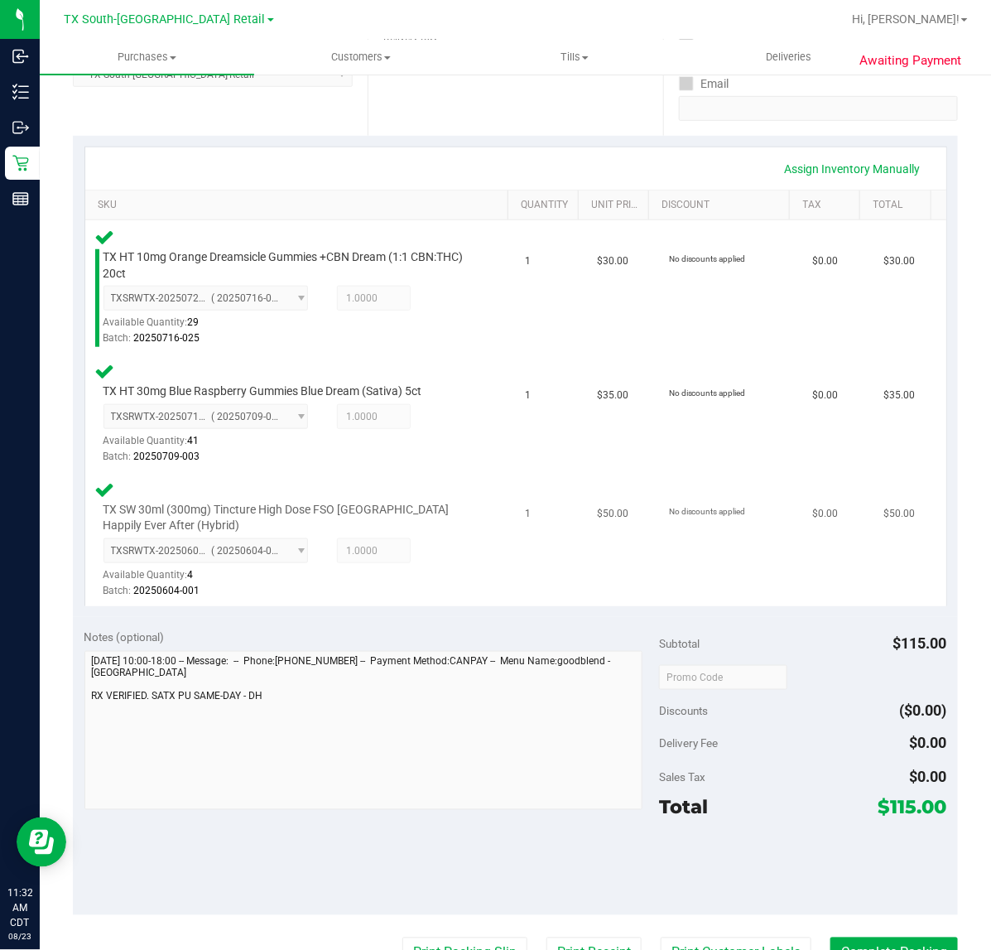
scroll to position [310, 0]
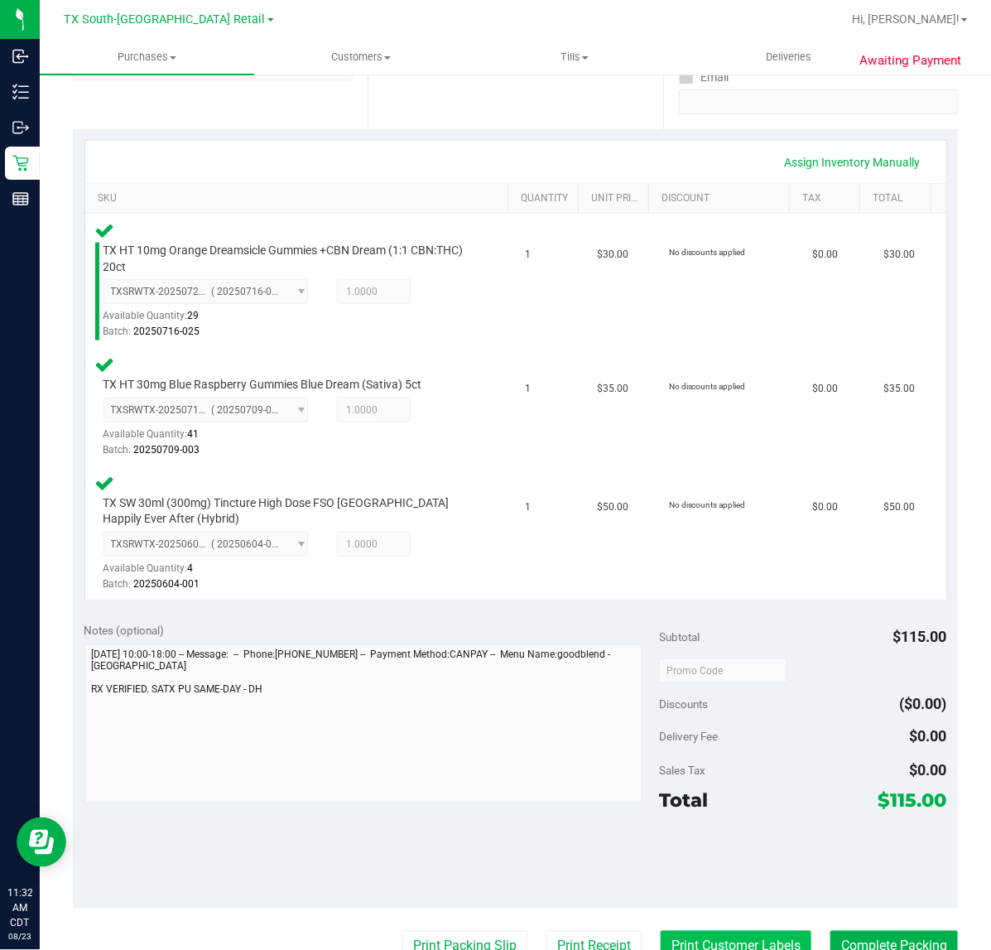
click at [705, 930] on button "Print Customer Labels" at bounding box center [736, 945] width 151 height 31
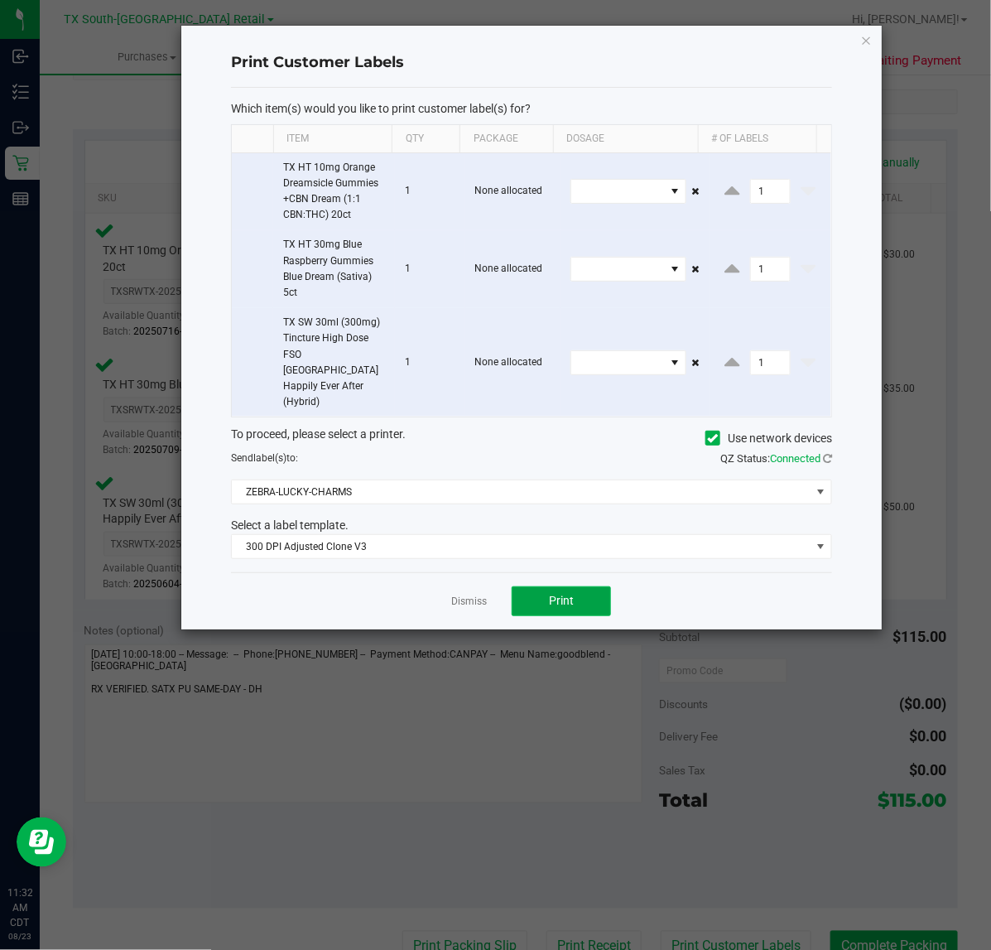
click at [552, 594] on span "Print" at bounding box center [561, 600] width 25 height 13
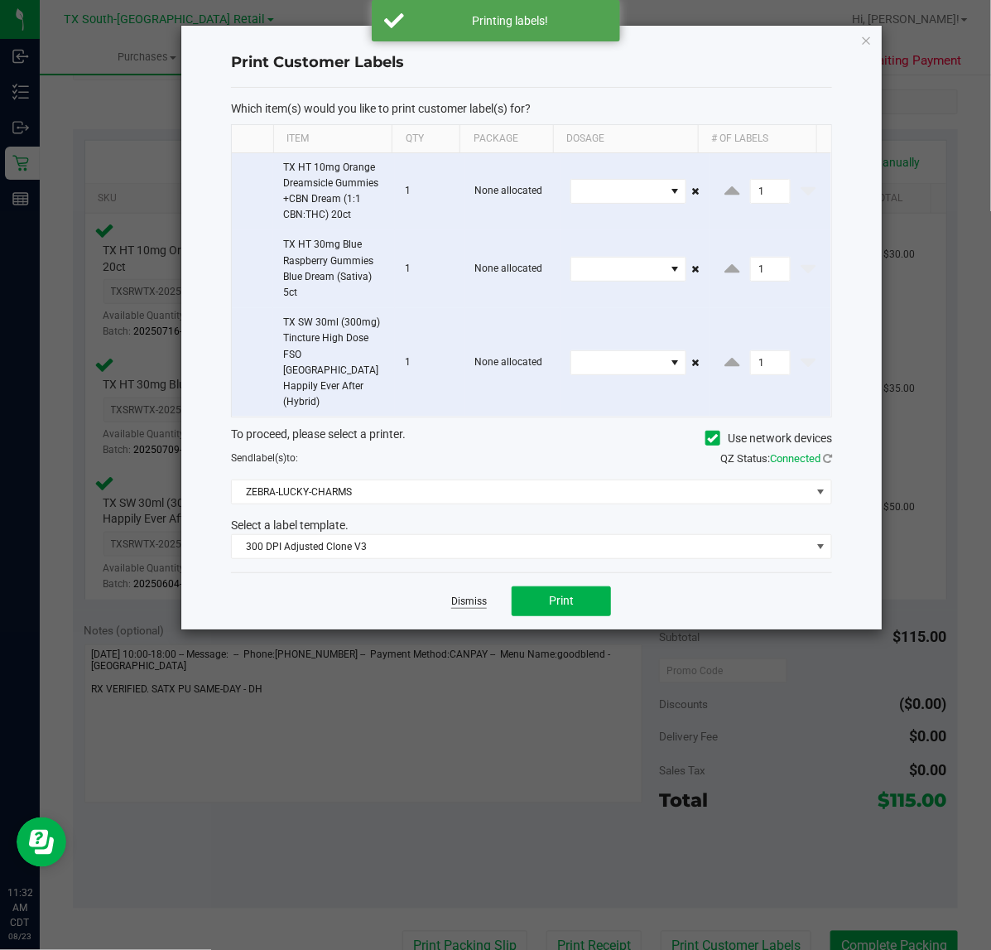
click at [480, 594] on link "Dismiss" at bounding box center [469, 601] width 36 height 14
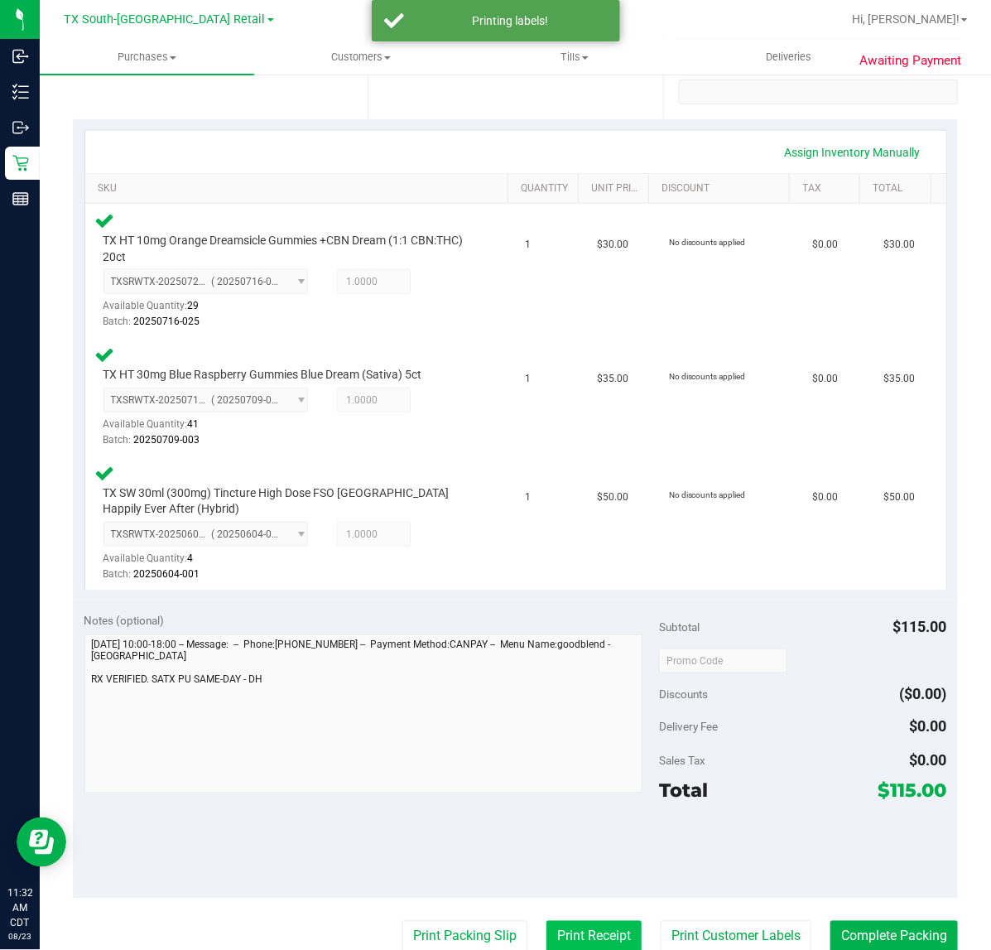
click at [589, 925] on button "Print Receipt" at bounding box center [593, 936] width 95 height 31
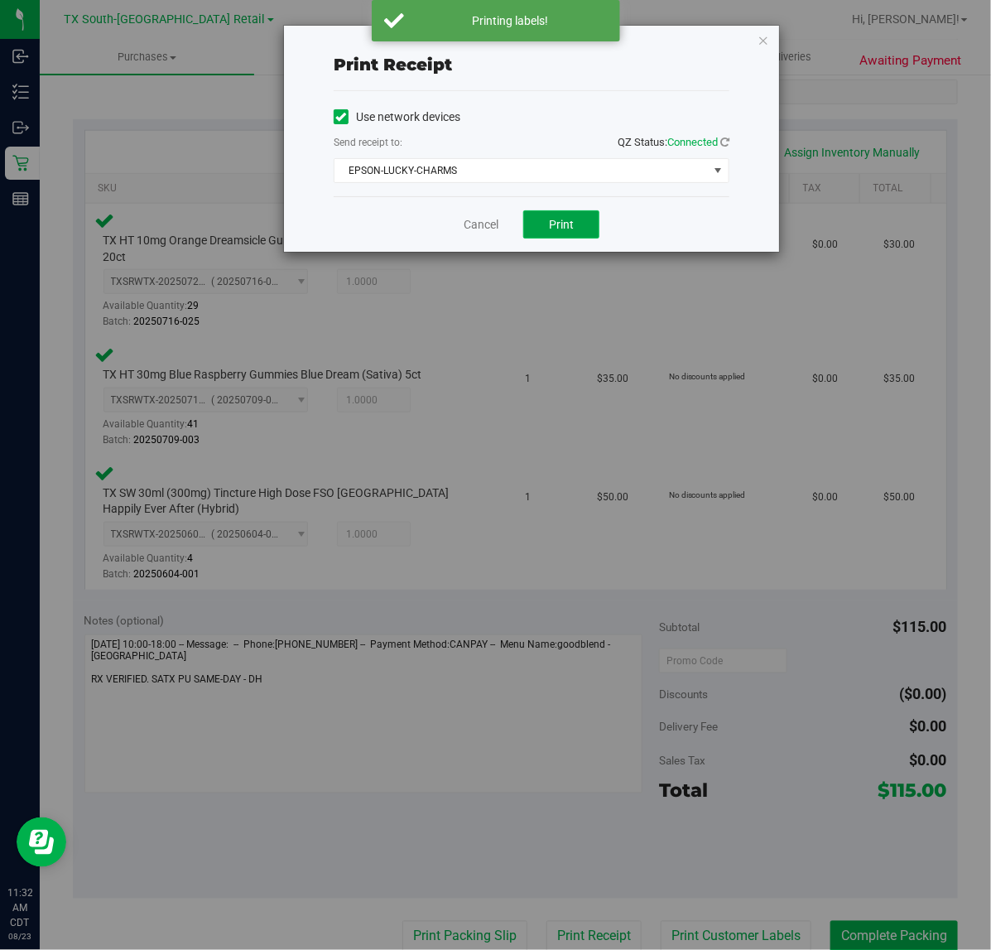
click at [551, 215] on button "Print" at bounding box center [561, 224] width 76 height 28
click at [487, 234] on div "Cancel Print" at bounding box center [532, 223] width 396 height 55
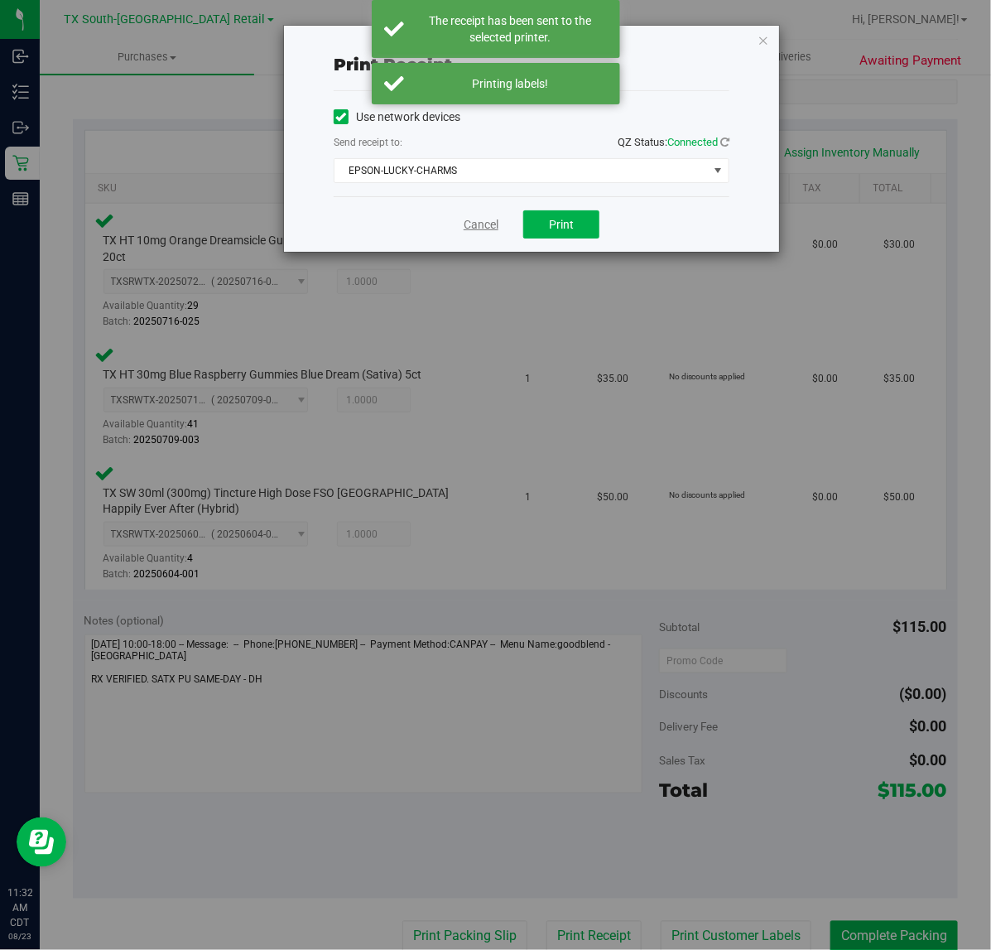
click at [486, 233] on link "Cancel" at bounding box center [481, 224] width 35 height 17
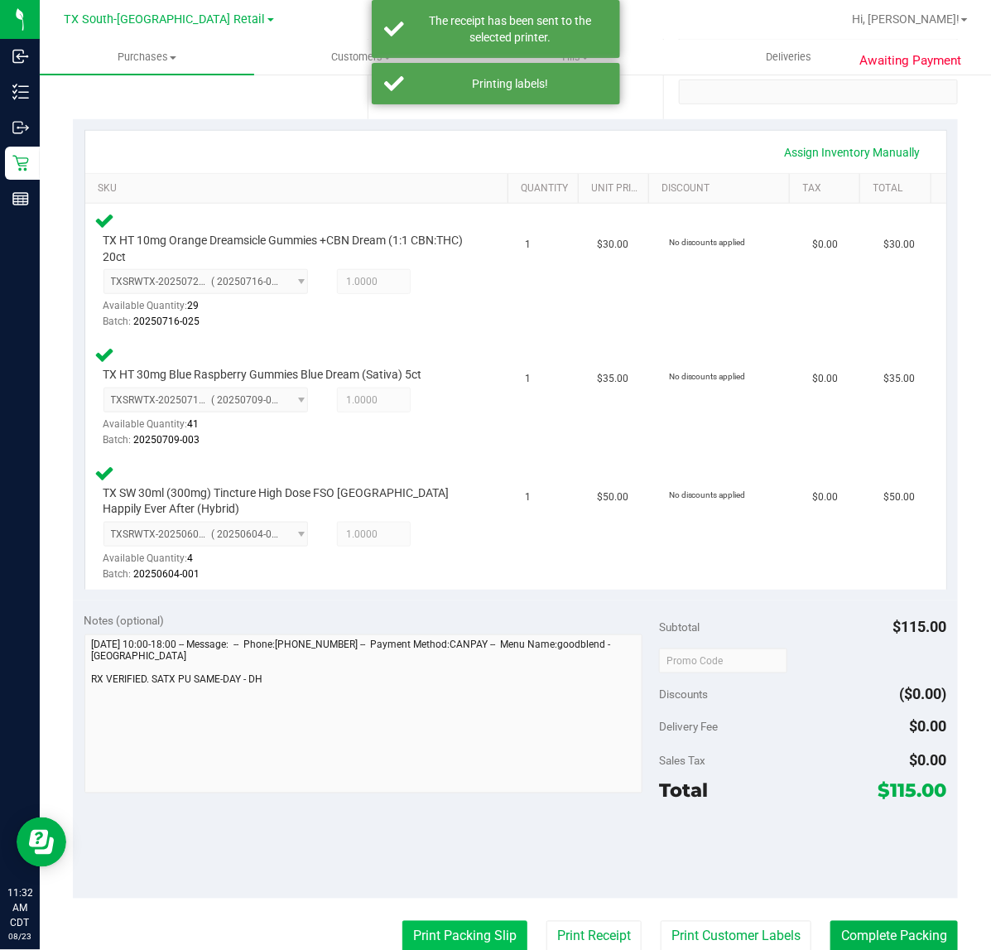
click at [459, 925] on button "Print Packing Slip" at bounding box center [464, 936] width 125 height 31
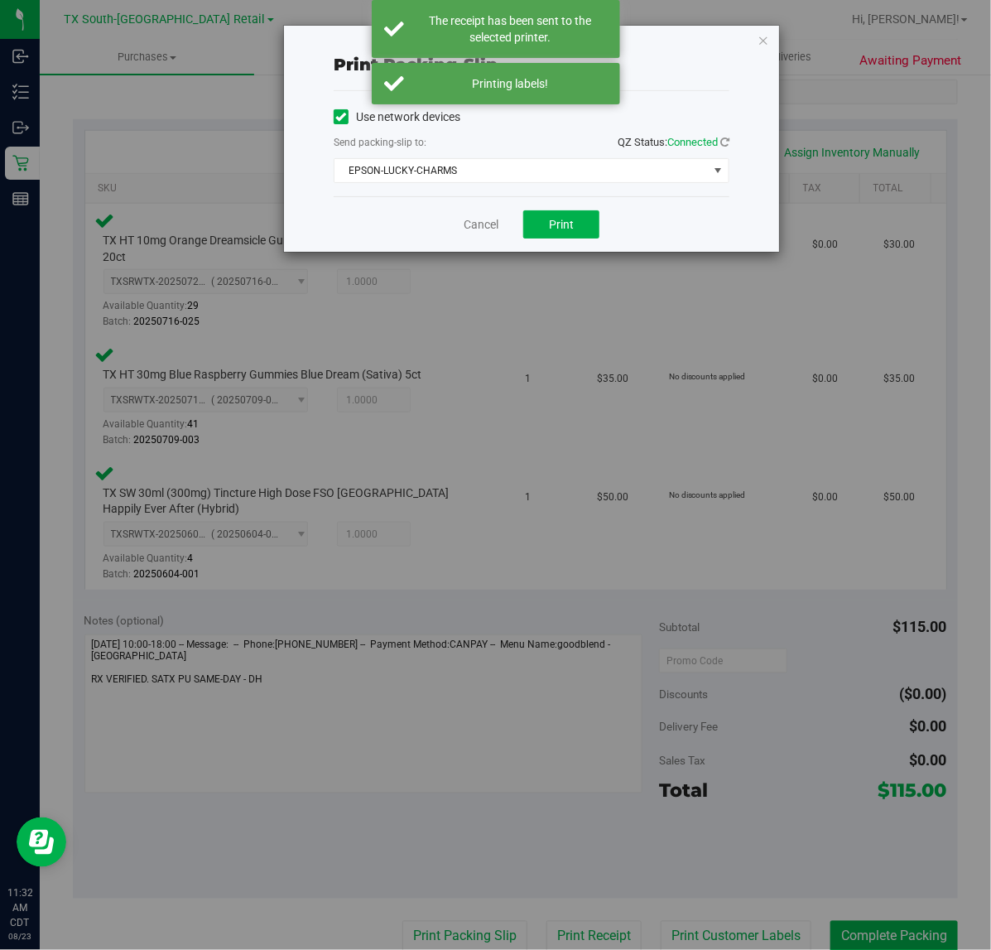
click at [570, 204] on div "Cancel Print" at bounding box center [532, 223] width 396 height 55
click at [560, 237] on button "Print" at bounding box center [561, 224] width 76 height 28
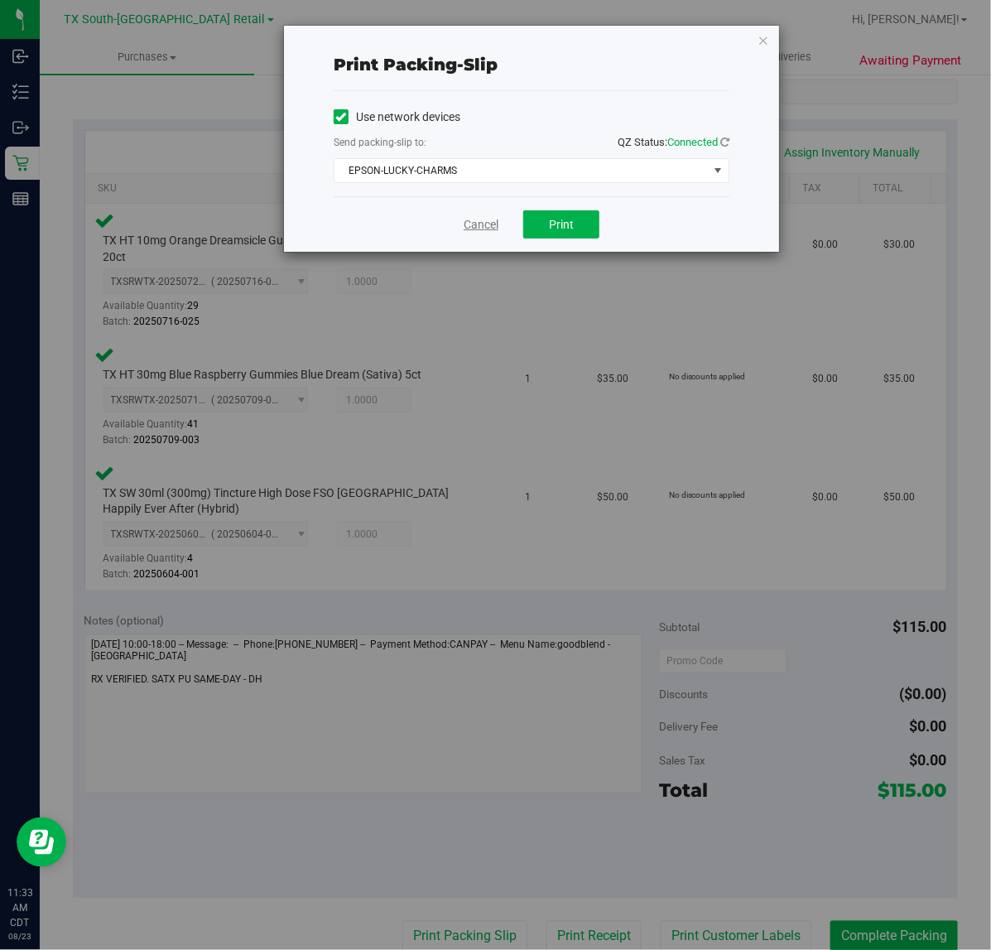
click at [472, 232] on link "Cancel" at bounding box center [481, 224] width 35 height 17
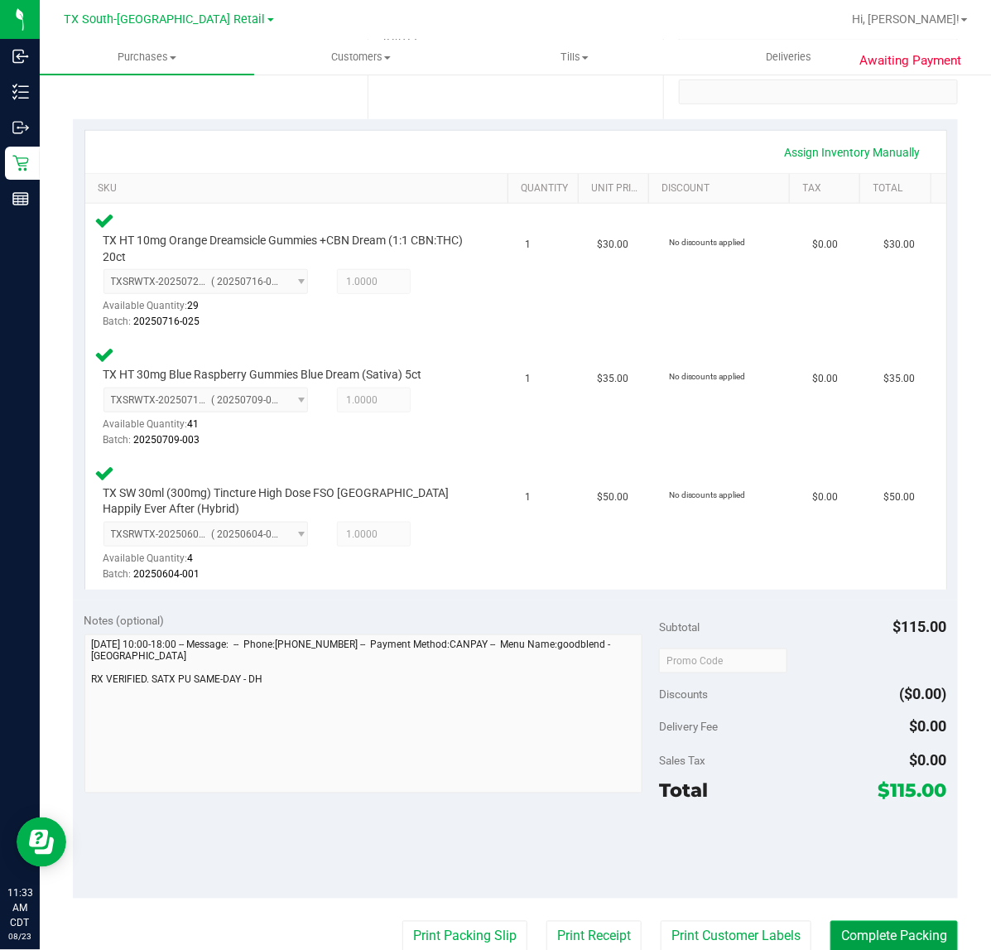
click at [853, 936] on button "Complete Packing" at bounding box center [893, 936] width 127 height 31
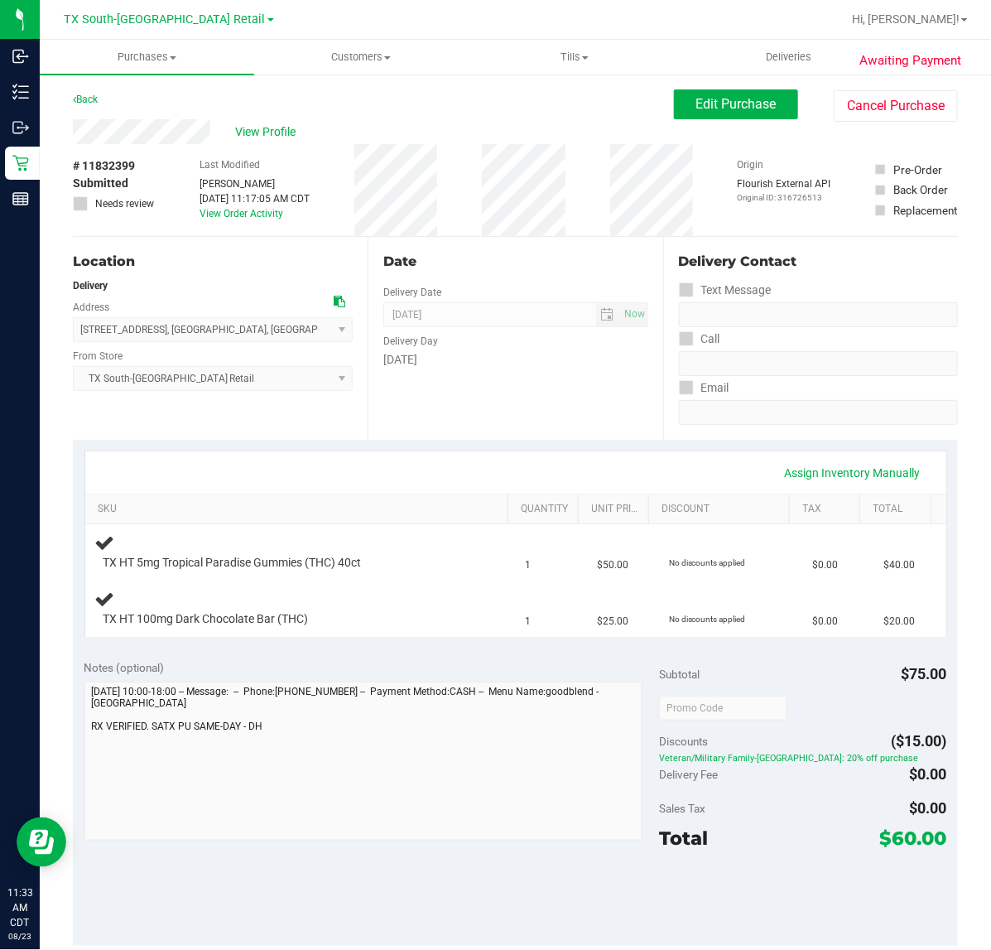
click at [539, 473] on div "Assign Inventory Manually" at bounding box center [515, 473] width 831 height 28
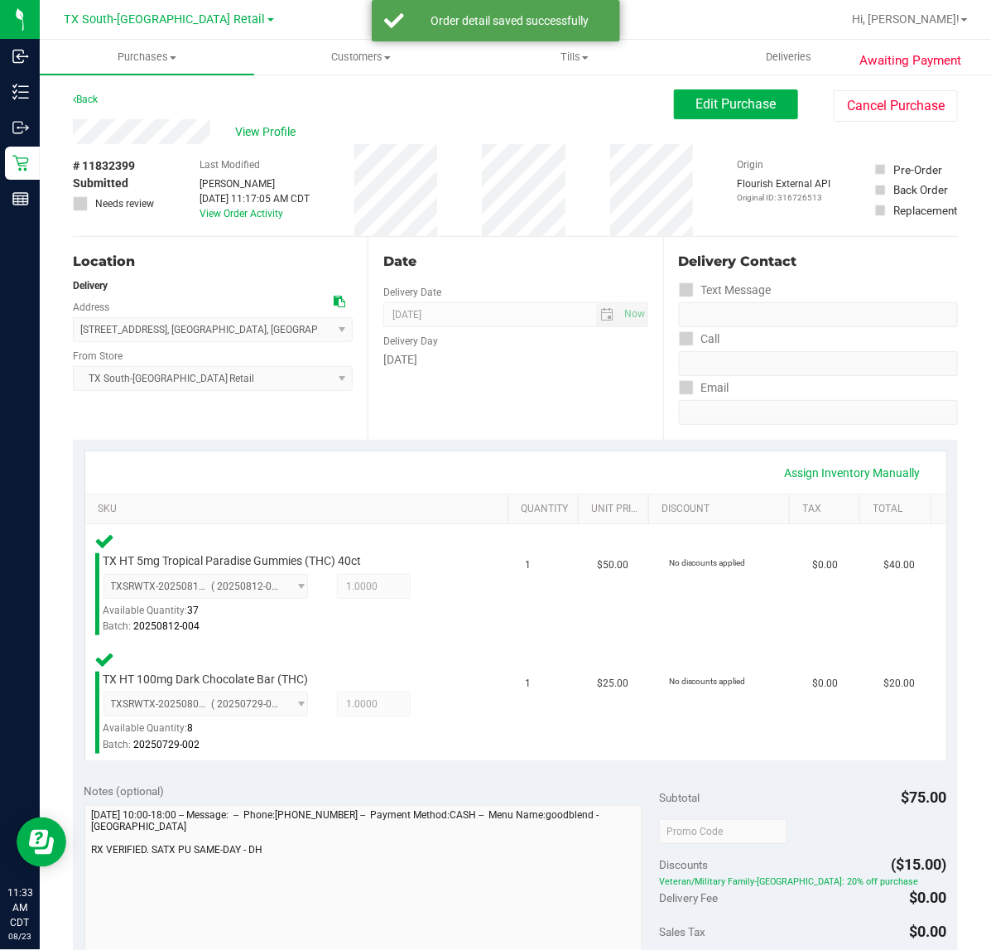
scroll to position [207, 0]
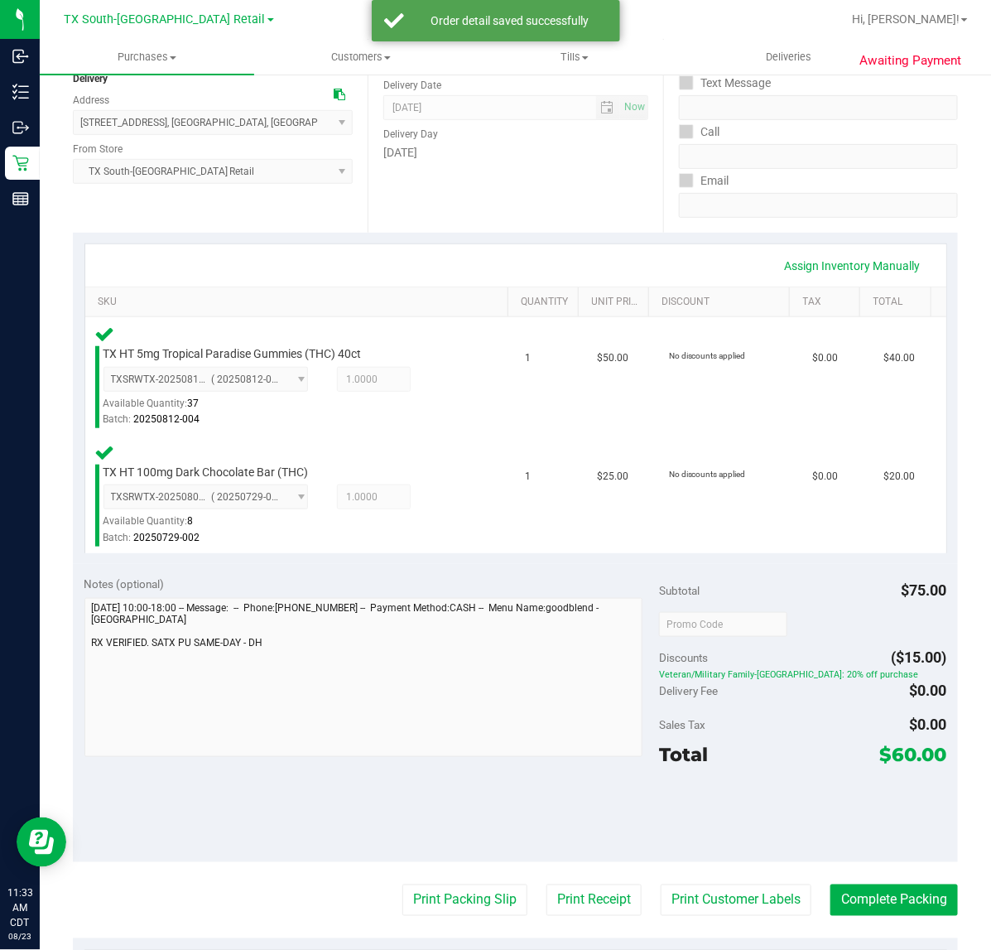
click at [693, 875] on purchase-details "Back Edit Purchase Cancel Purchase View Profile # 11832399 Submitted Needs revi…" at bounding box center [515, 570] width 885 height 1377
click at [690, 882] on purchase-details "Back Edit Purchase Cancel Purchase View Profile # 11832399 Submitted Needs revi…" at bounding box center [515, 570] width 885 height 1377
click at [690, 915] on button "Print Customer Labels" at bounding box center [736, 899] width 151 height 31
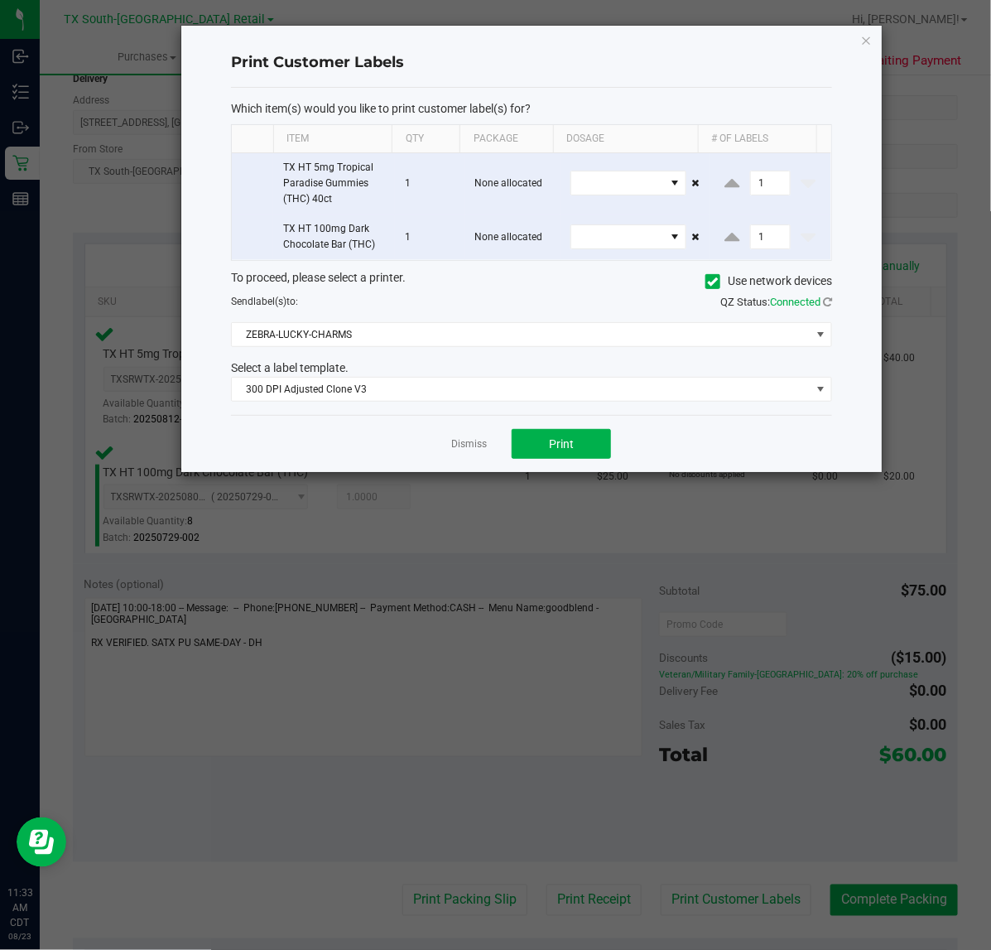
click at [539, 427] on div "Dismiss Print" at bounding box center [531, 443] width 601 height 57
click at [536, 435] on button "Print" at bounding box center [561, 444] width 99 height 30
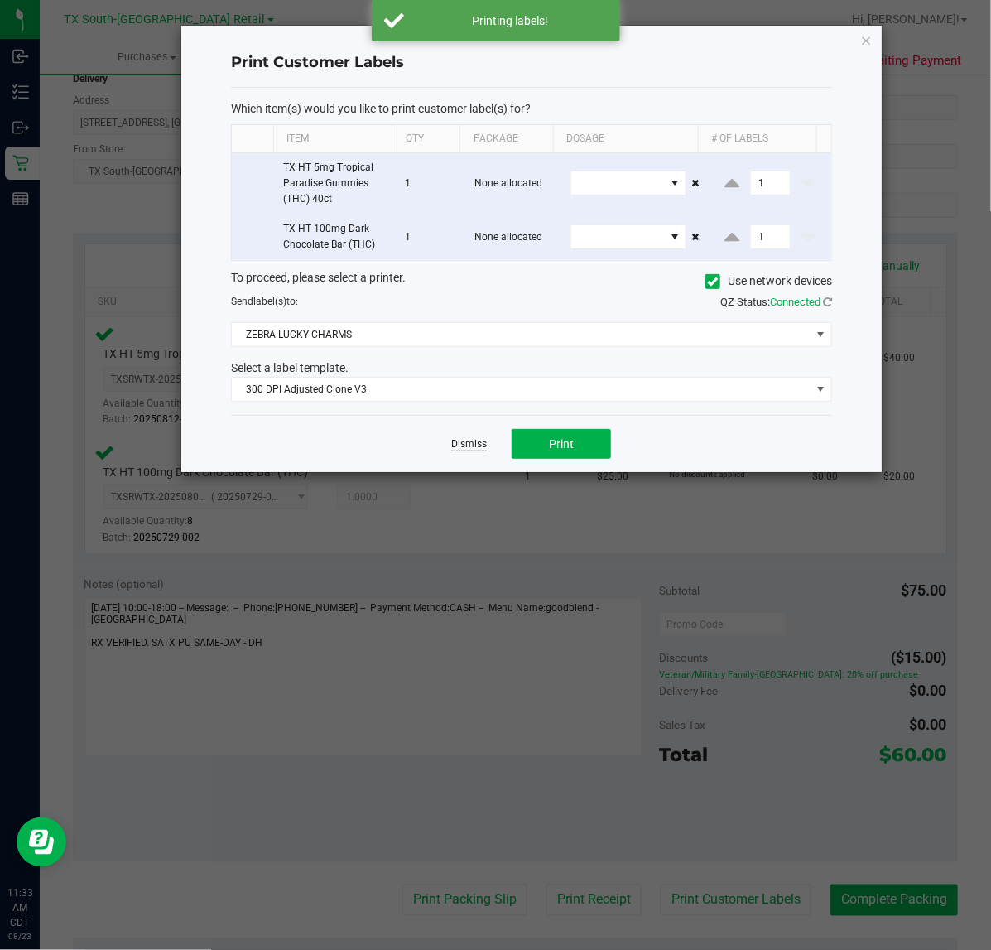
click at [472, 444] on link "Dismiss" at bounding box center [469, 444] width 36 height 14
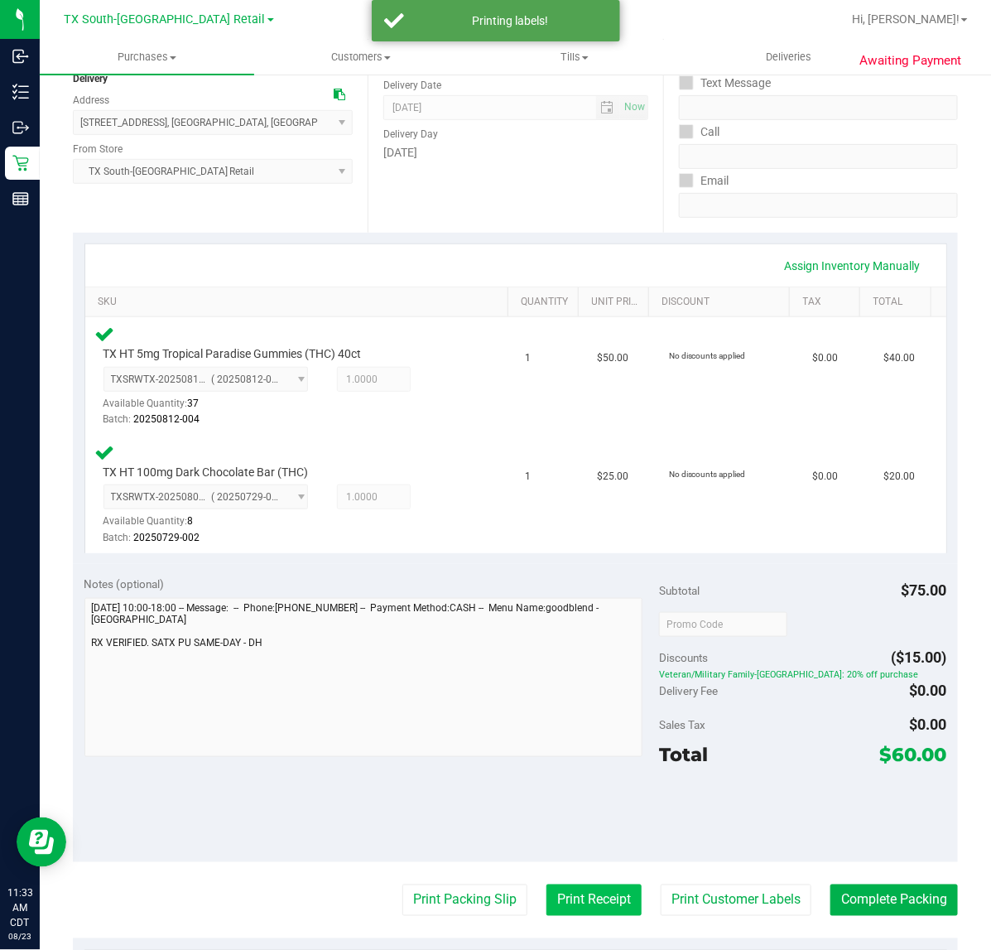
click at [555, 891] on purchase-details "Back Edit Purchase Cancel Purchase View Profile # 11832399 Submitted Needs revi…" at bounding box center [515, 570] width 885 height 1377
click at [555, 894] on button "Print Receipt" at bounding box center [593, 899] width 95 height 31
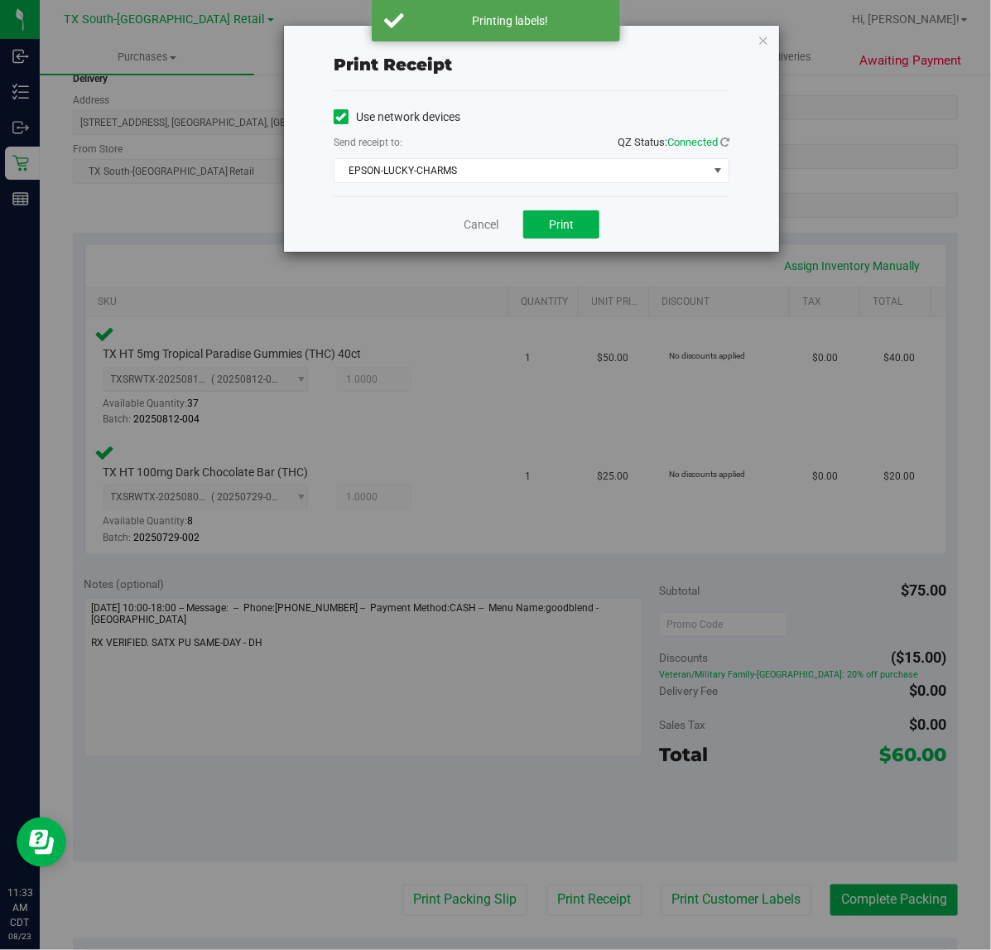
click at [547, 543] on div "Print receipt Use network devices Send receipt to: QZ Status: Connected EPSON-L…" at bounding box center [501, 475] width 1003 height 950
click at [551, 224] on span "Print" at bounding box center [561, 224] width 25 height 13
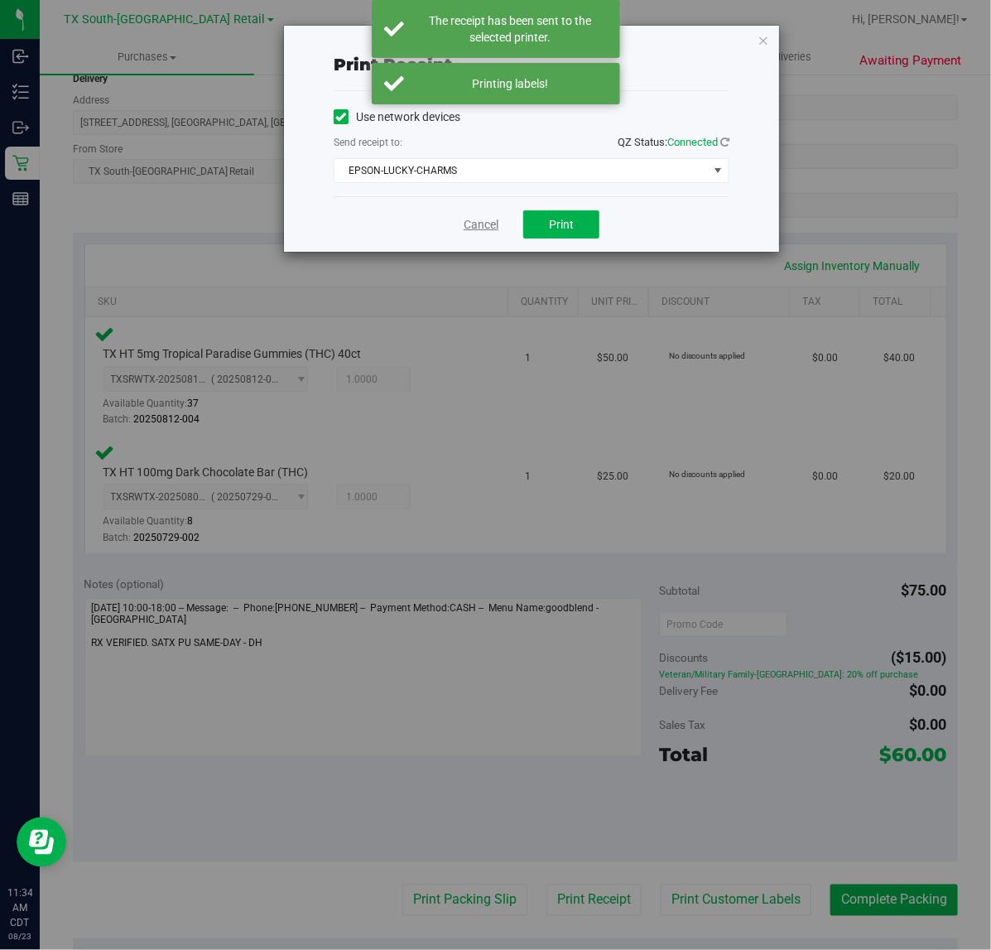
click at [487, 233] on link "Cancel" at bounding box center [481, 224] width 35 height 17
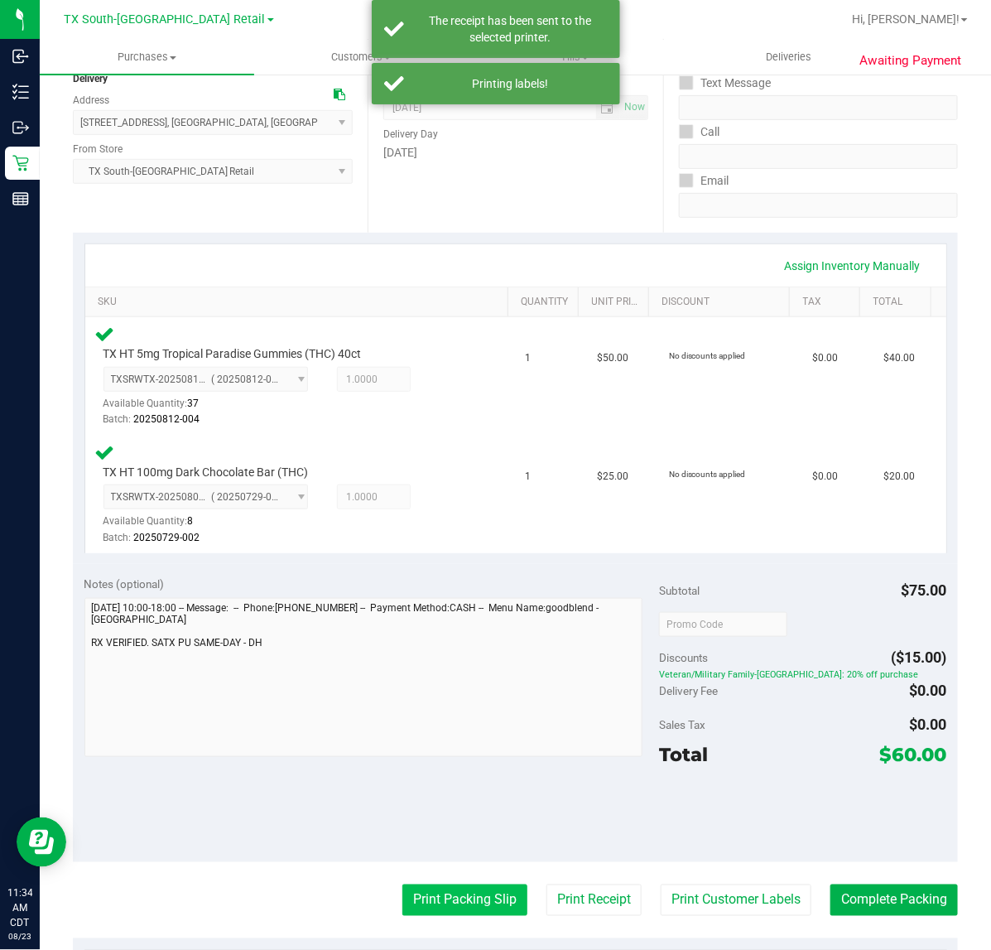
click at [466, 898] on button "Print Packing Slip" at bounding box center [464, 899] width 125 height 31
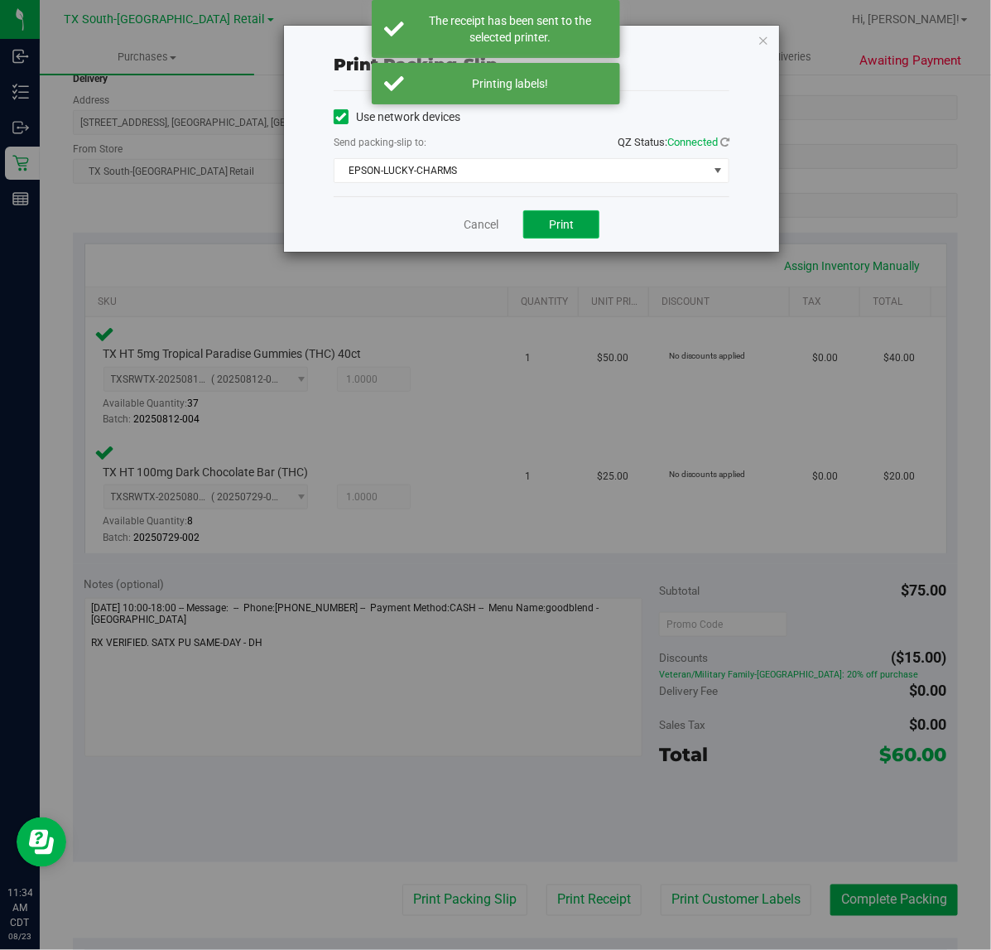
click at [555, 231] on span "Print" at bounding box center [561, 224] width 25 height 13
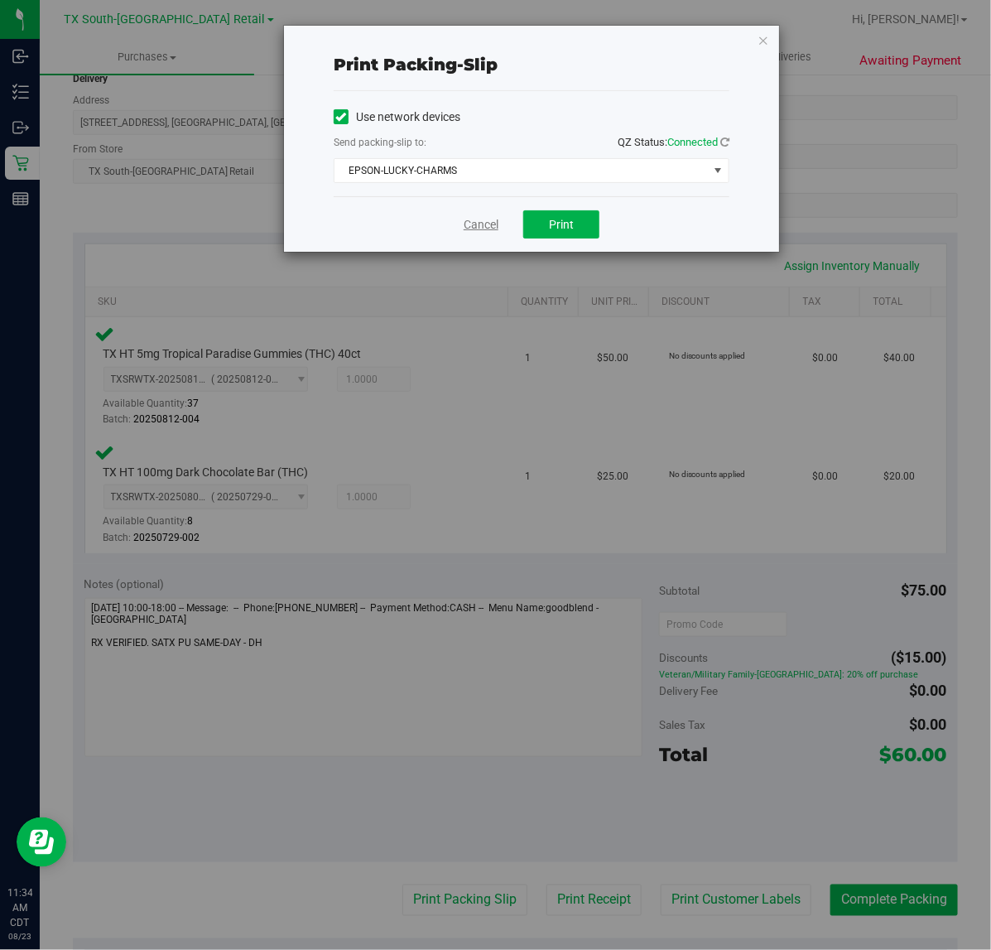
click at [478, 224] on link "Cancel" at bounding box center [481, 224] width 35 height 17
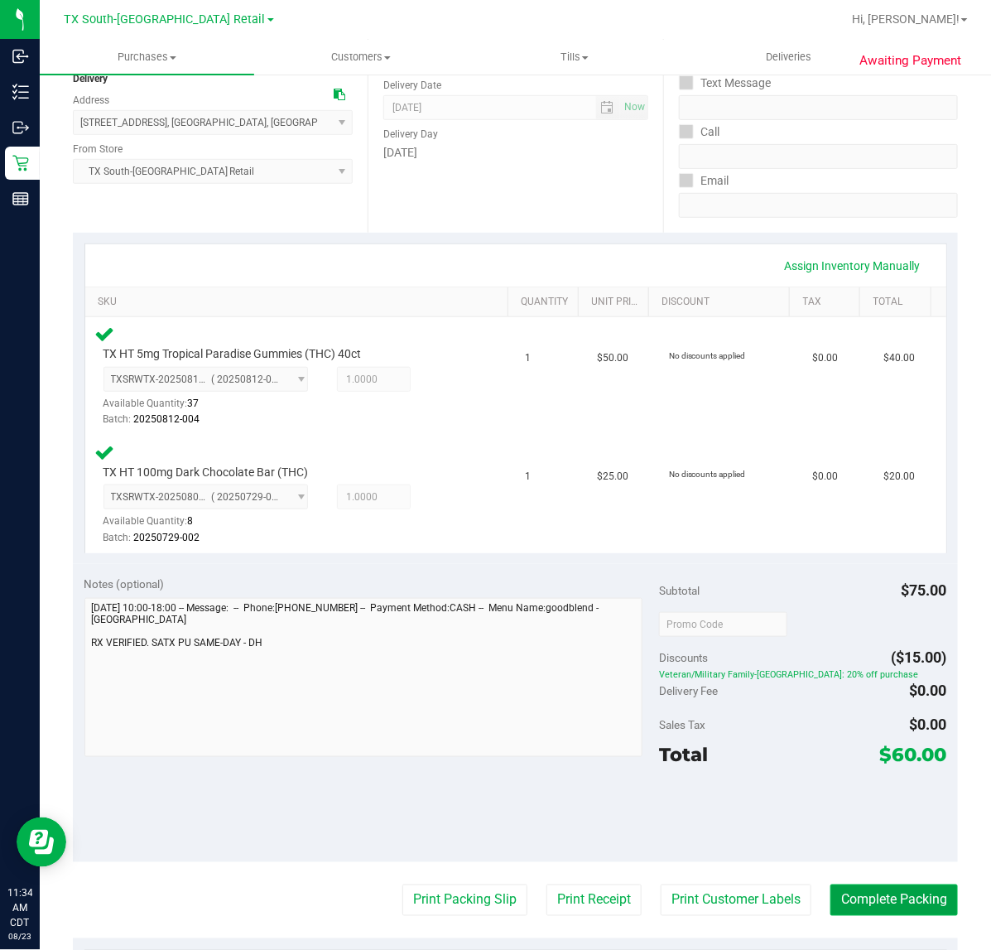
click at [846, 903] on button "Complete Packing" at bounding box center [893, 899] width 127 height 31
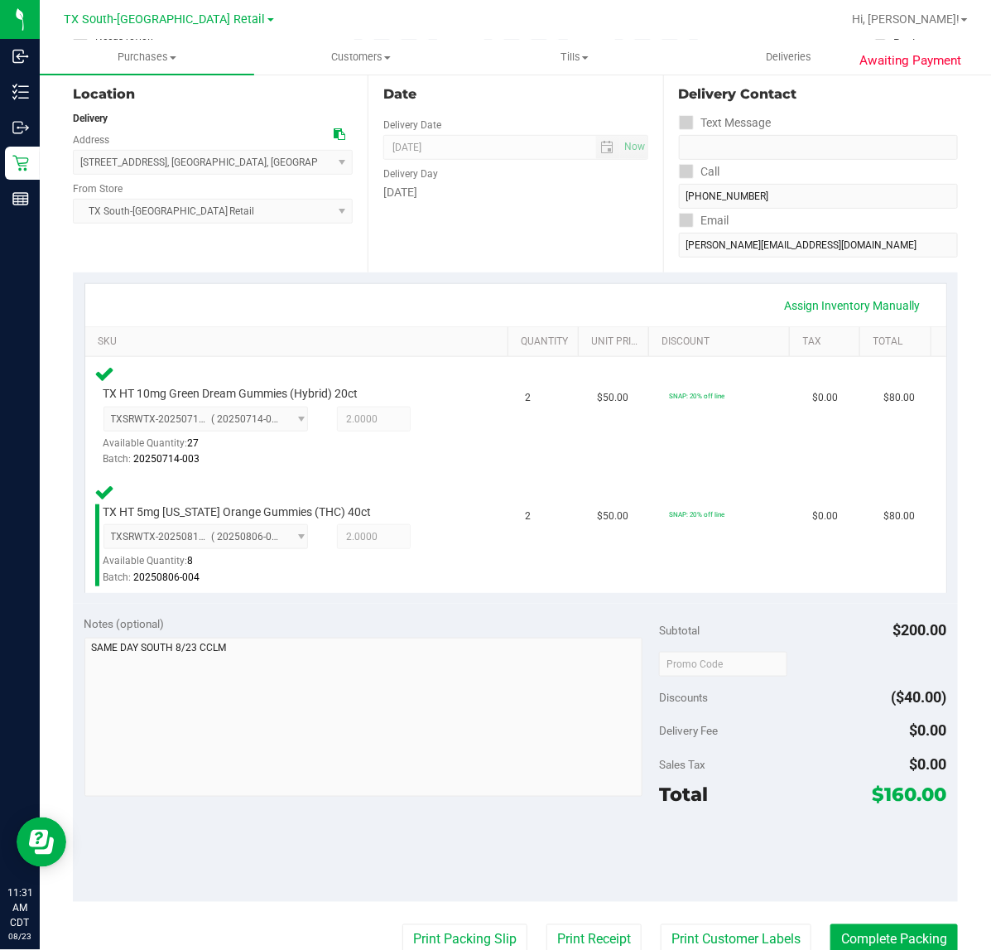
scroll to position [207, 0]
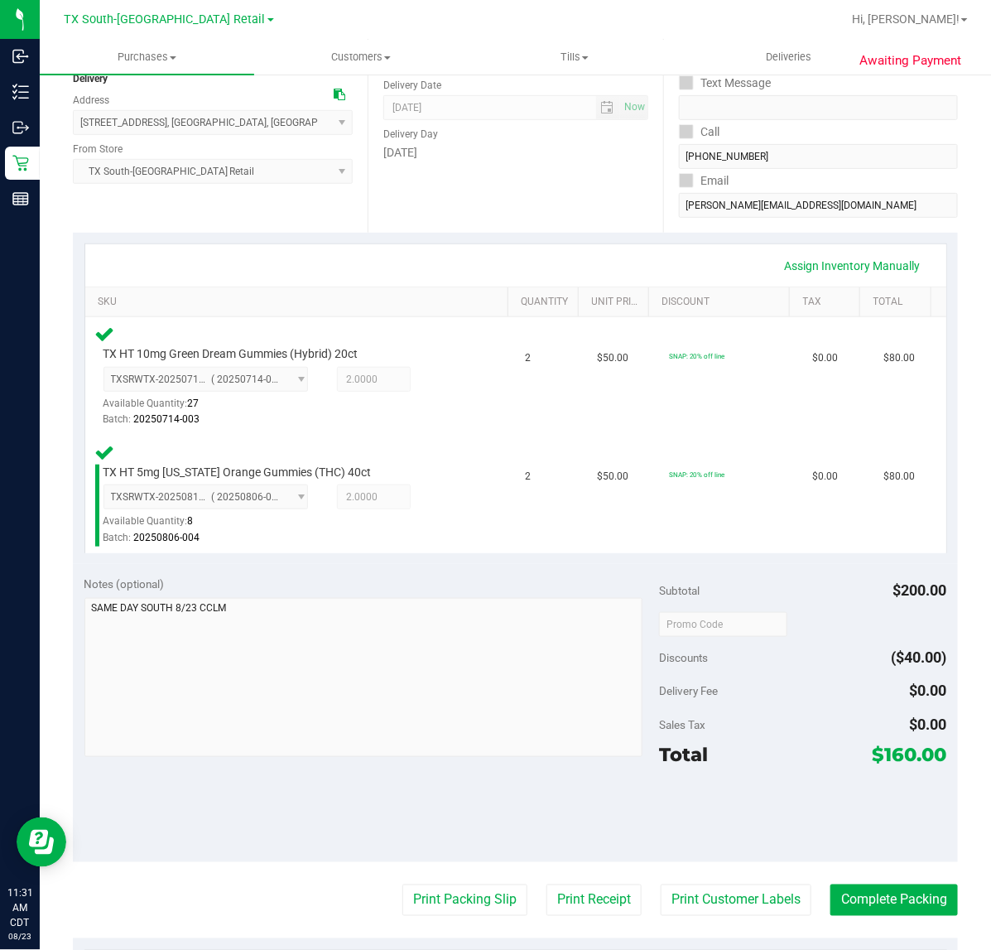
click at [738, 925] on purchase-details "Back Edit Purchase Cancel Purchase View Profile # 11833442 Submitted Needs revi…" at bounding box center [515, 570] width 885 height 1377
click at [743, 906] on button "Print Customer Labels" at bounding box center [736, 899] width 151 height 31
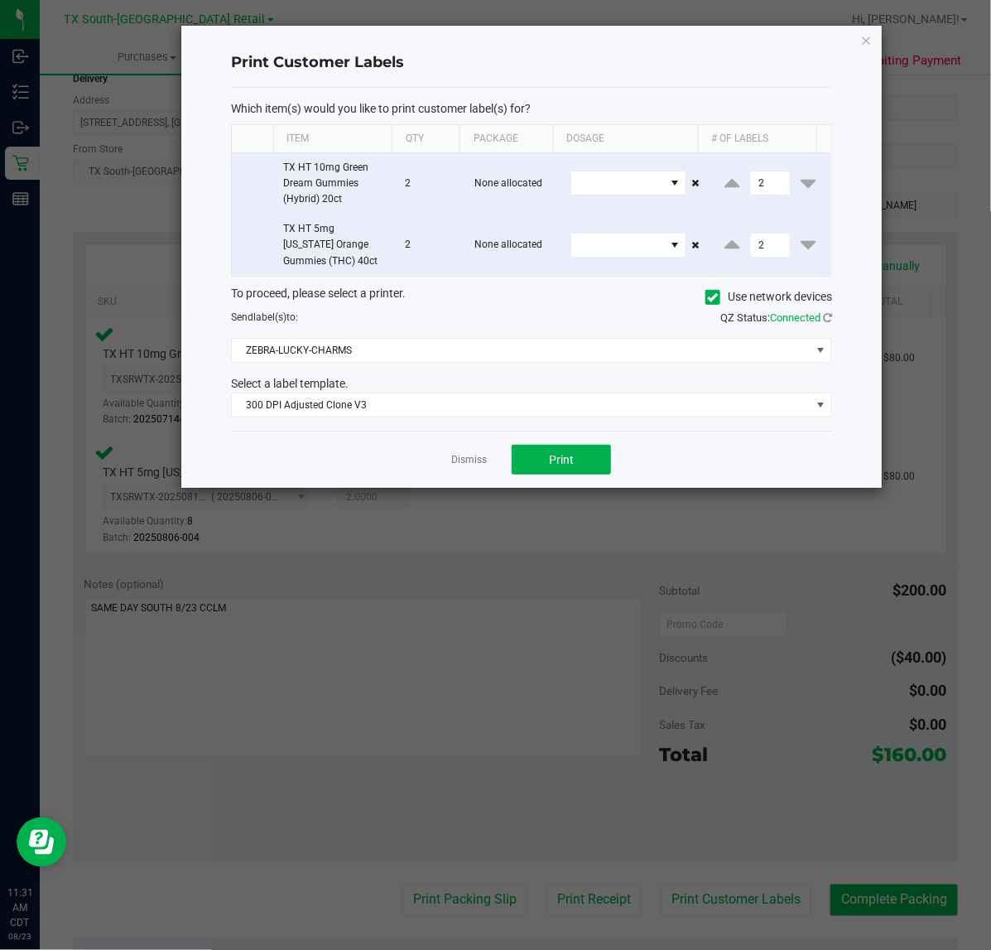
click at [553, 478] on div "Dismiss Print" at bounding box center [531, 458] width 601 height 57
click at [552, 470] on button "Print" at bounding box center [561, 460] width 99 height 30
click at [477, 465] on link "Dismiss" at bounding box center [469, 460] width 36 height 14
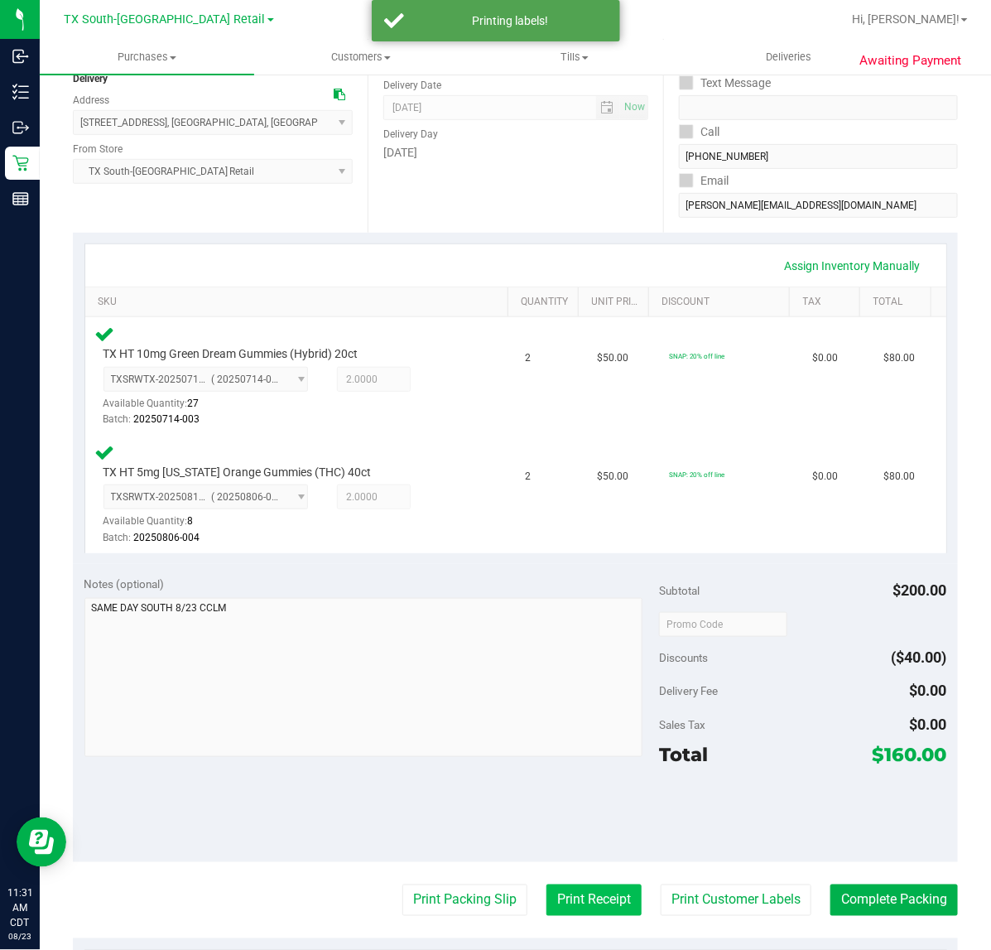
click at [555, 909] on button "Print Receipt" at bounding box center [593, 899] width 95 height 31
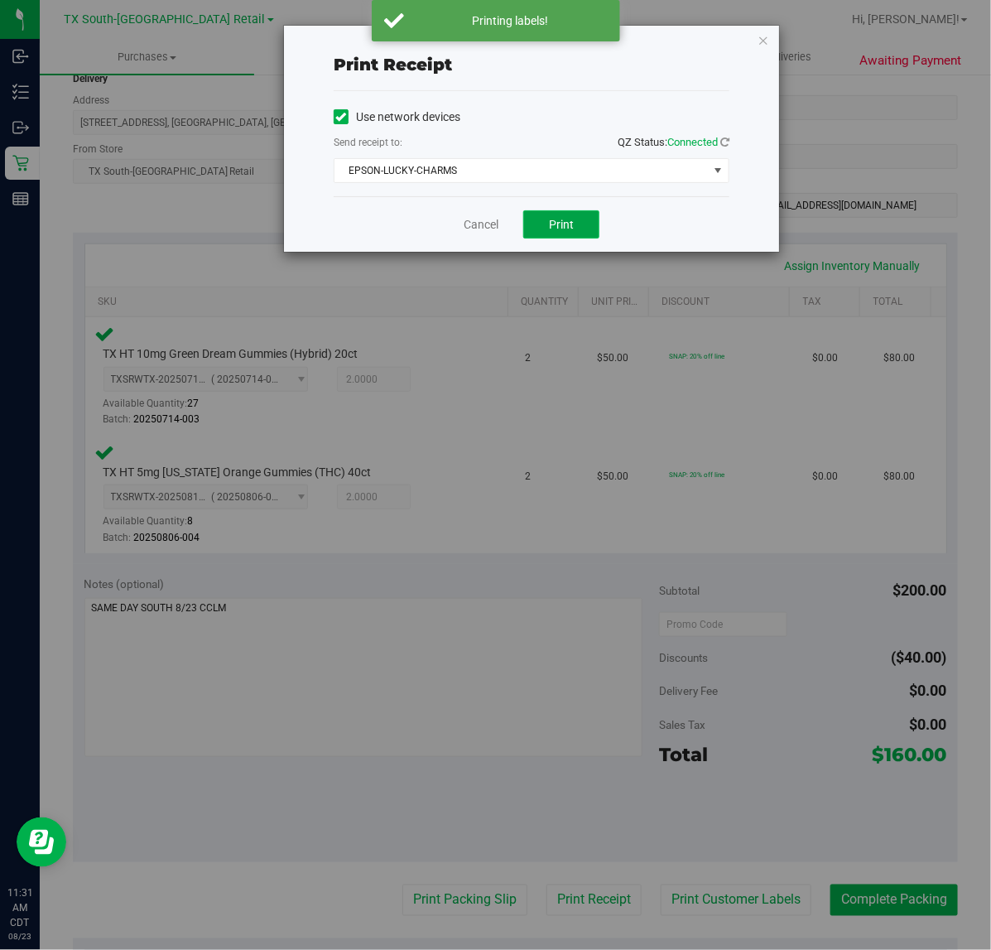
click at [556, 231] on span "Print" at bounding box center [561, 224] width 25 height 13
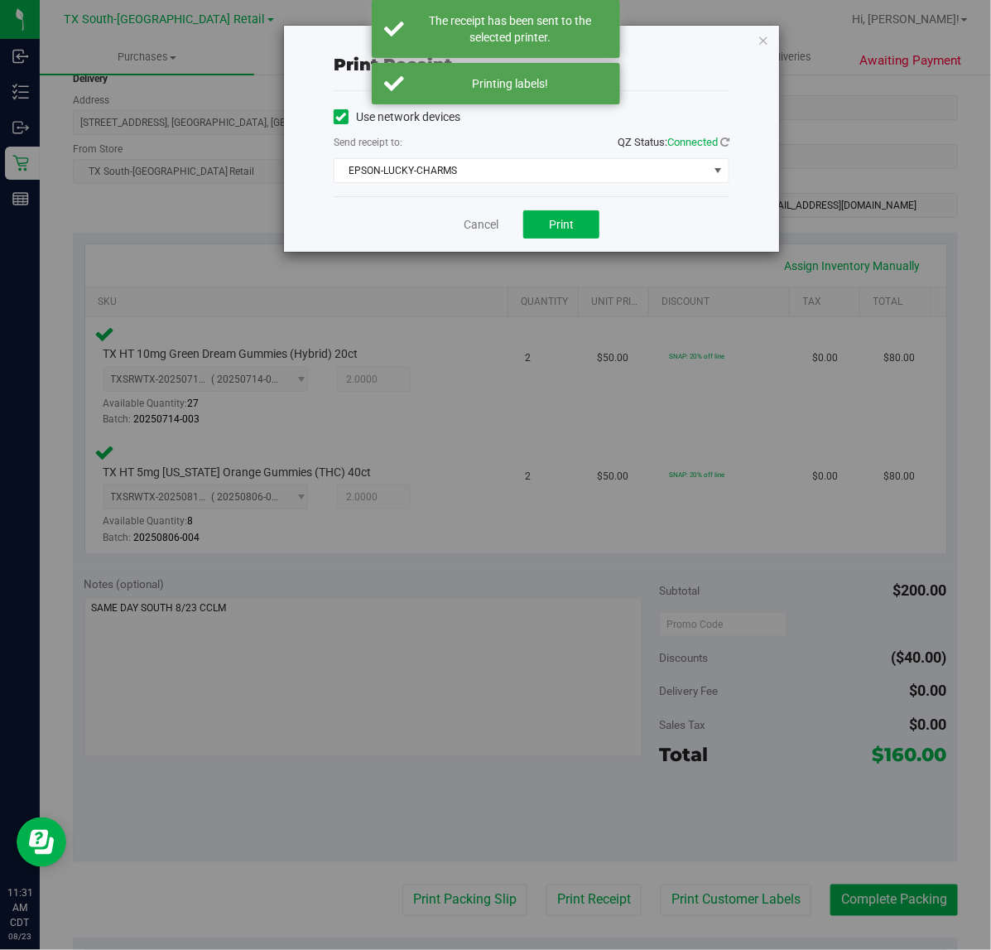
click at [477, 237] on div "Cancel Print" at bounding box center [532, 223] width 396 height 55
click at [484, 233] on link "Cancel" at bounding box center [481, 224] width 35 height 17
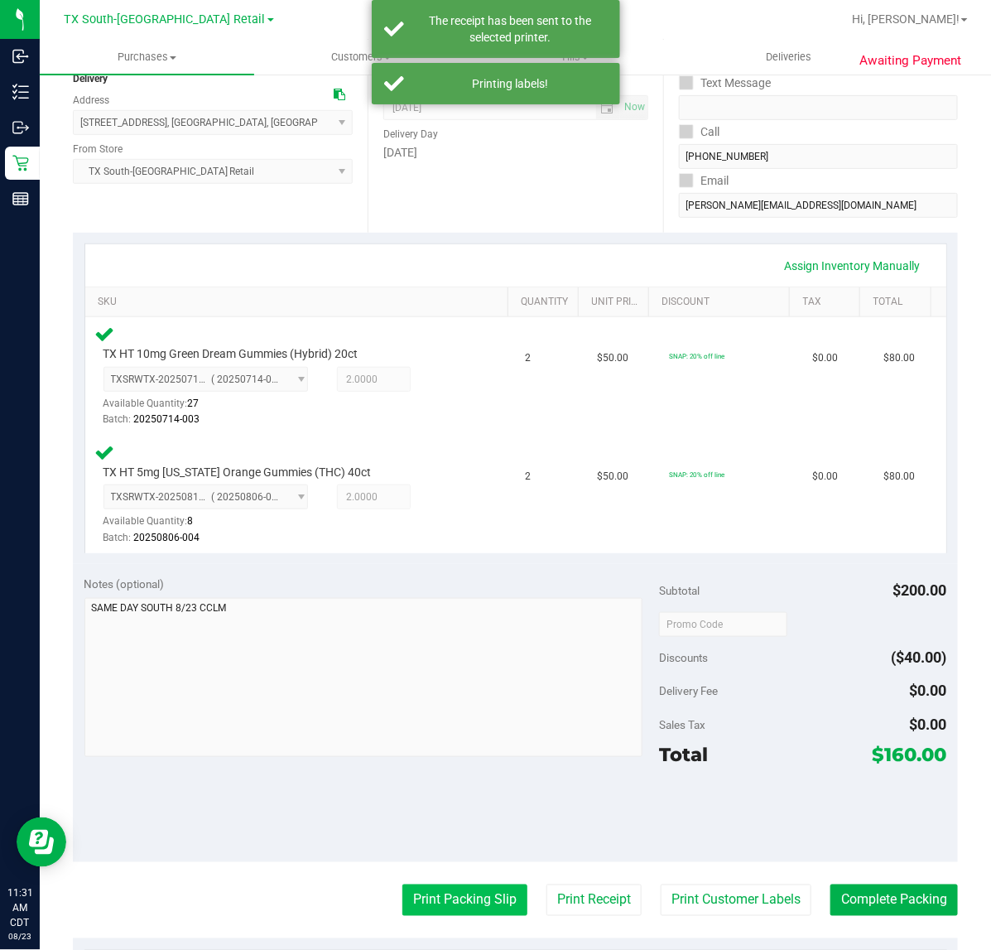
click at [406, 901] on button "Print Packing Slip" at bounding box center [464, 899] width 125 height 31
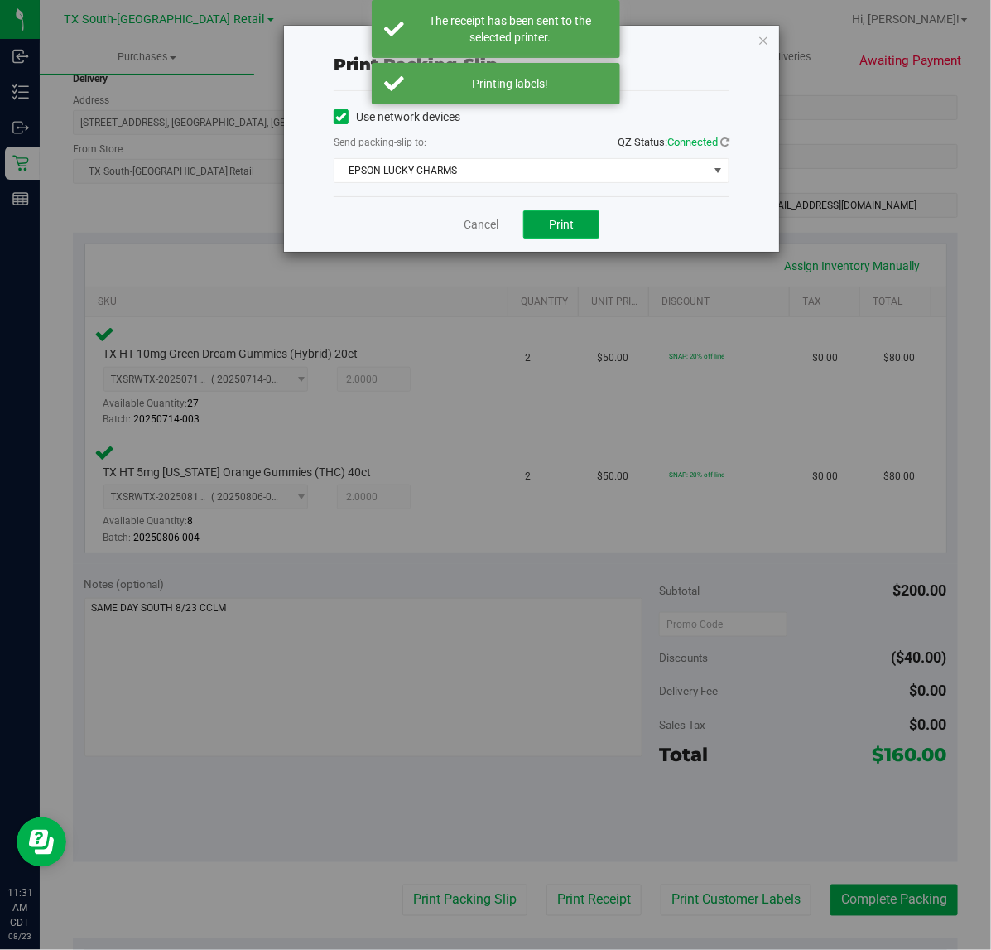
click at [532, 222] on button "Print" at bounding box center [561, 224] width 76 height 28
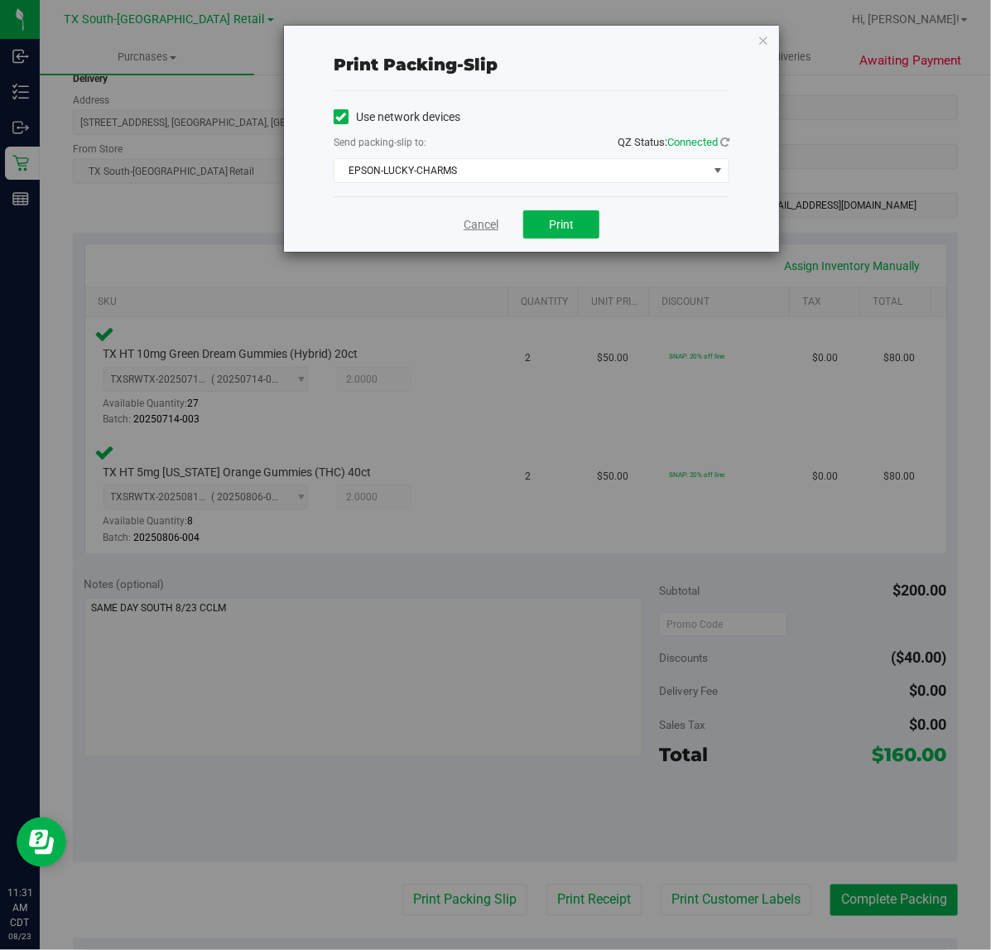
click at [477, 232] on link "Cancel" at bounding box center [481, 224] width 35 height 17
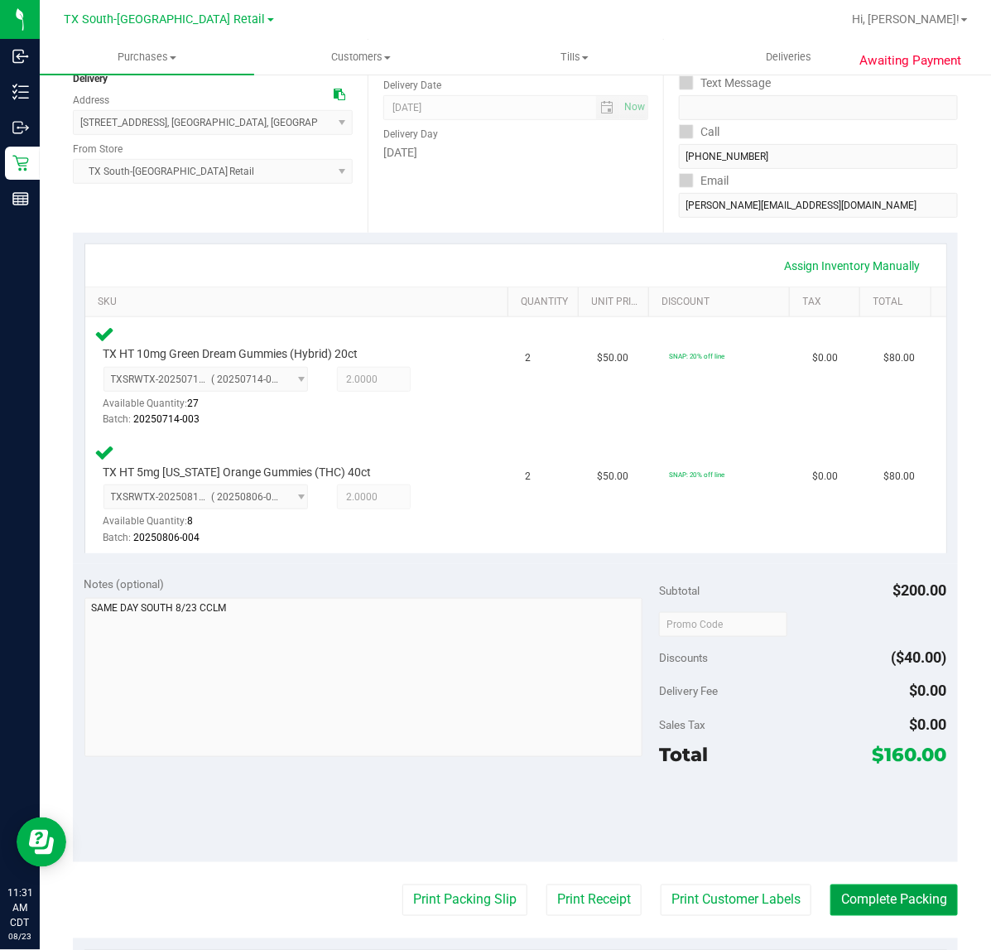
click at [899, 900] on button "Complete Packing" at bounding box center [893, 899] width 127 height 31
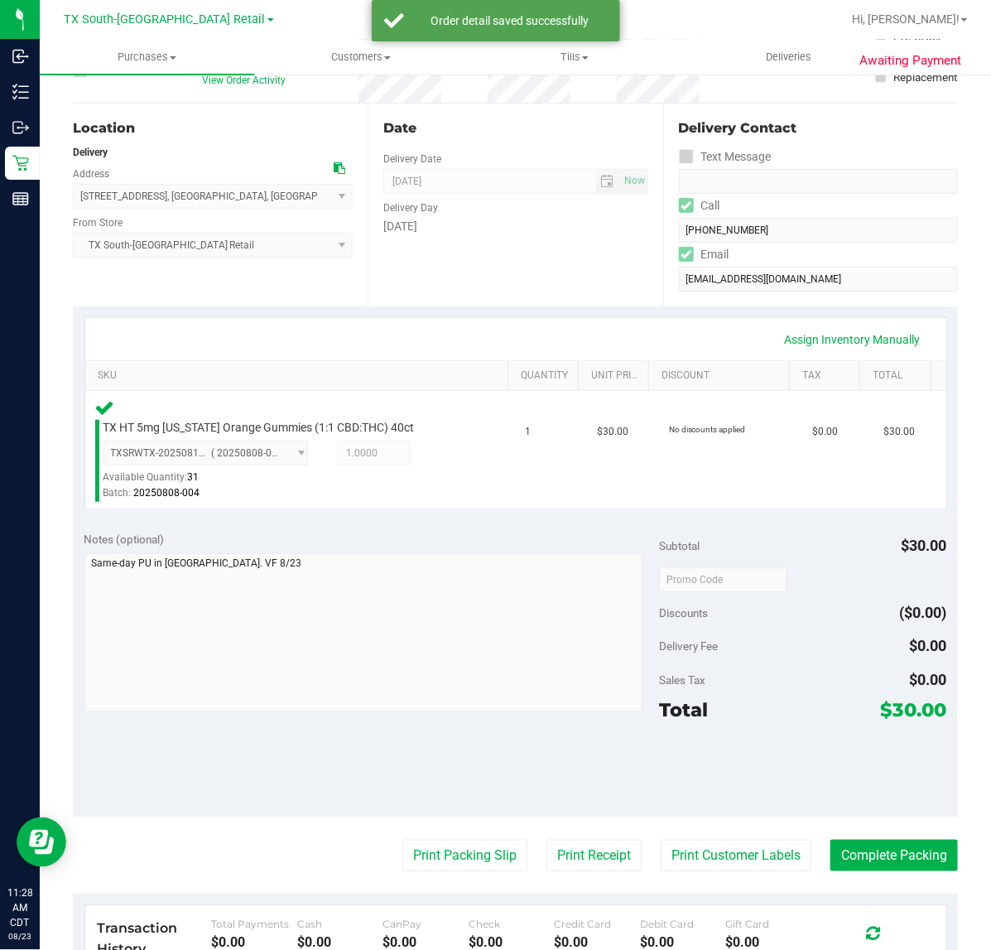
scroll to position [171, 0]
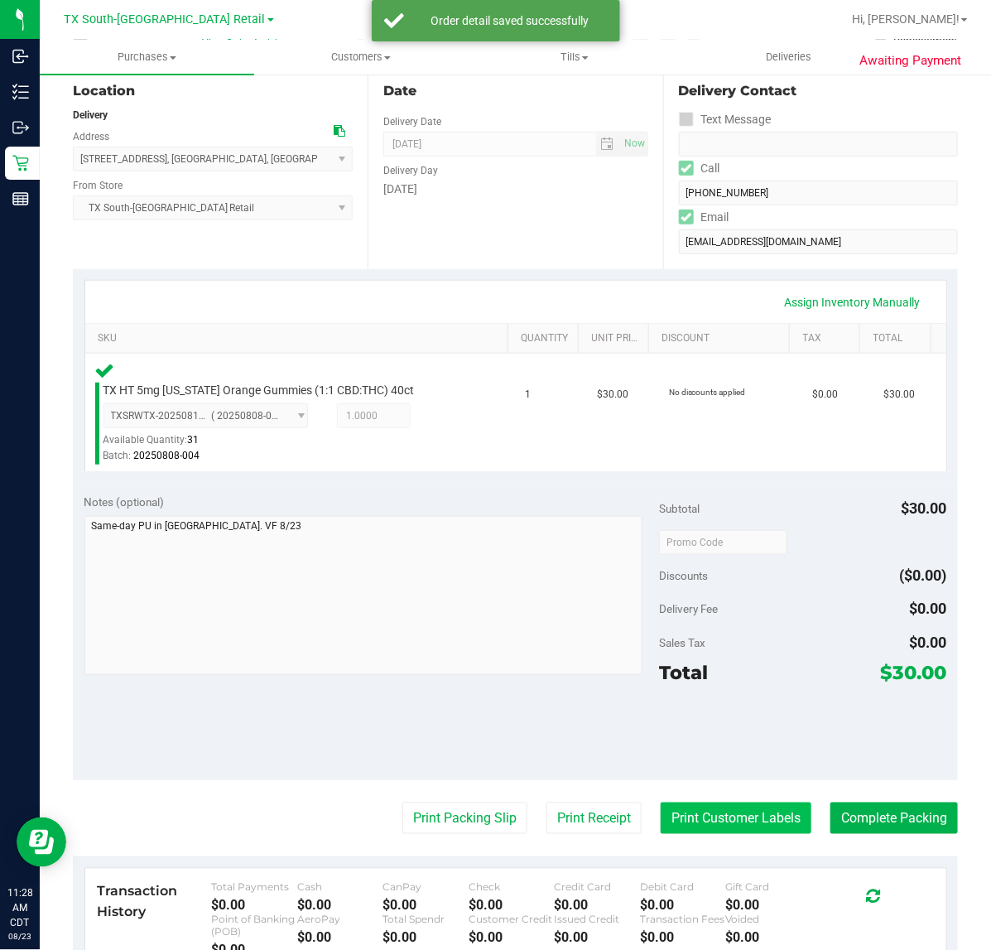
click at [759, 803] on button "Print Customer Labels" at bounding box center [736, 817] width 151 height 31
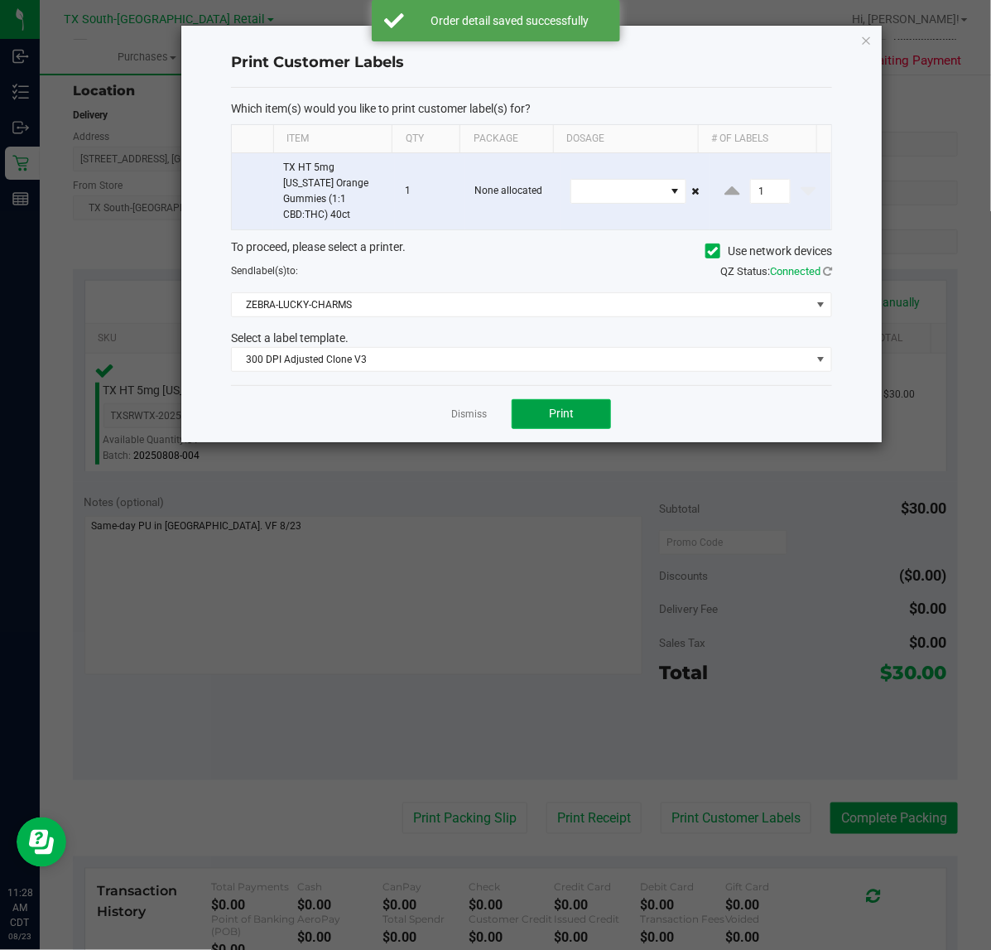
click at [565, 407] on button "Print" at bounding box center [561, 414] width 99 height 30
click at [465, 407] on link "Dismiss" at bounding box center [469, 414] width 36 height 14
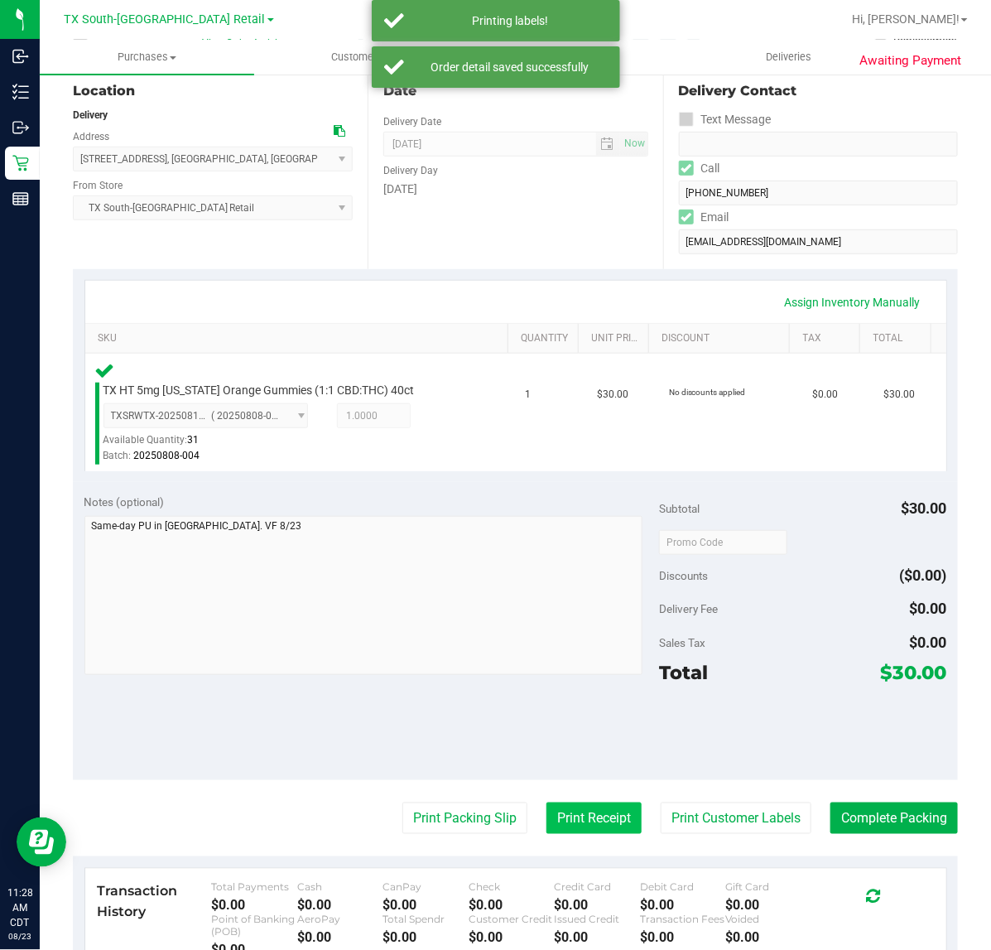
click at [570, 818] on button "Print Receipt" at bounding box center [593, 817] width 95 height 31
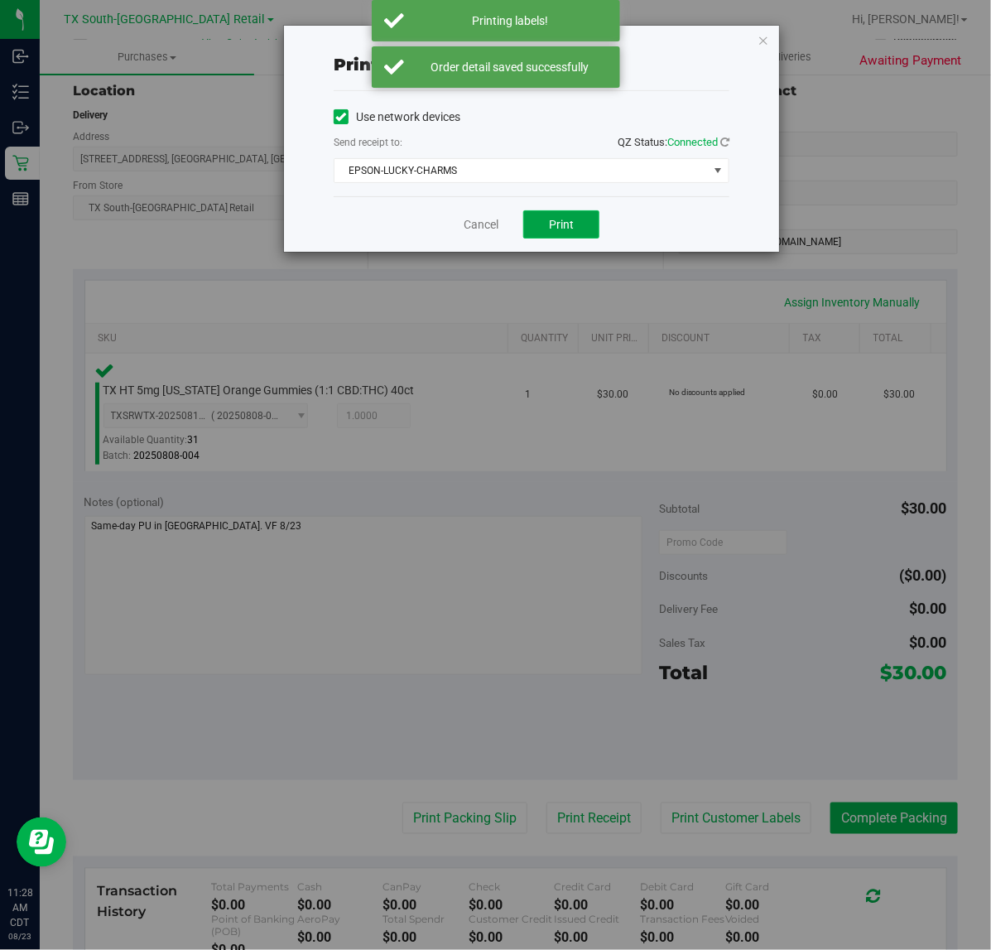
click at [570, 234] on button "Print" at bounding box center [561, 224] width 76 height 28
click at [478, 224] on link "Cancel" at bounding box center [474, 224] width 35 height 17
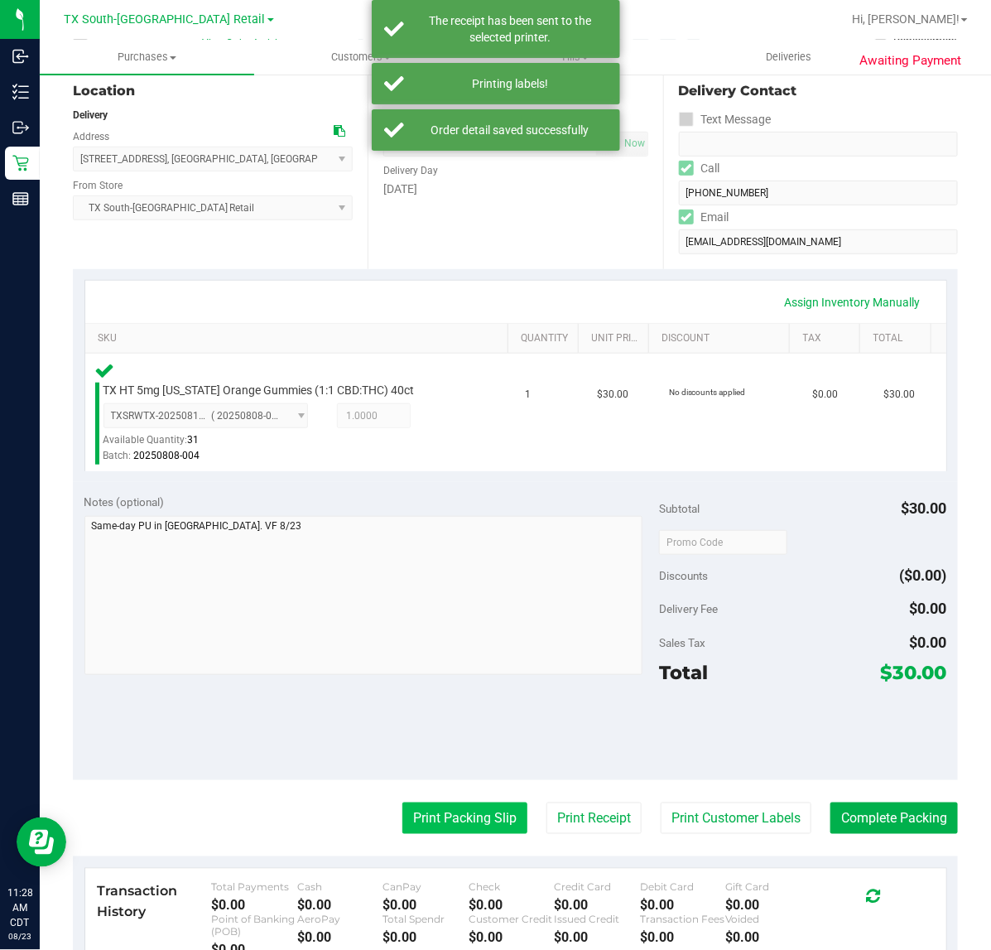
click at [439, 812] on button "Print Packing Slip" at bounding box center [464, 817] width 125 height 31
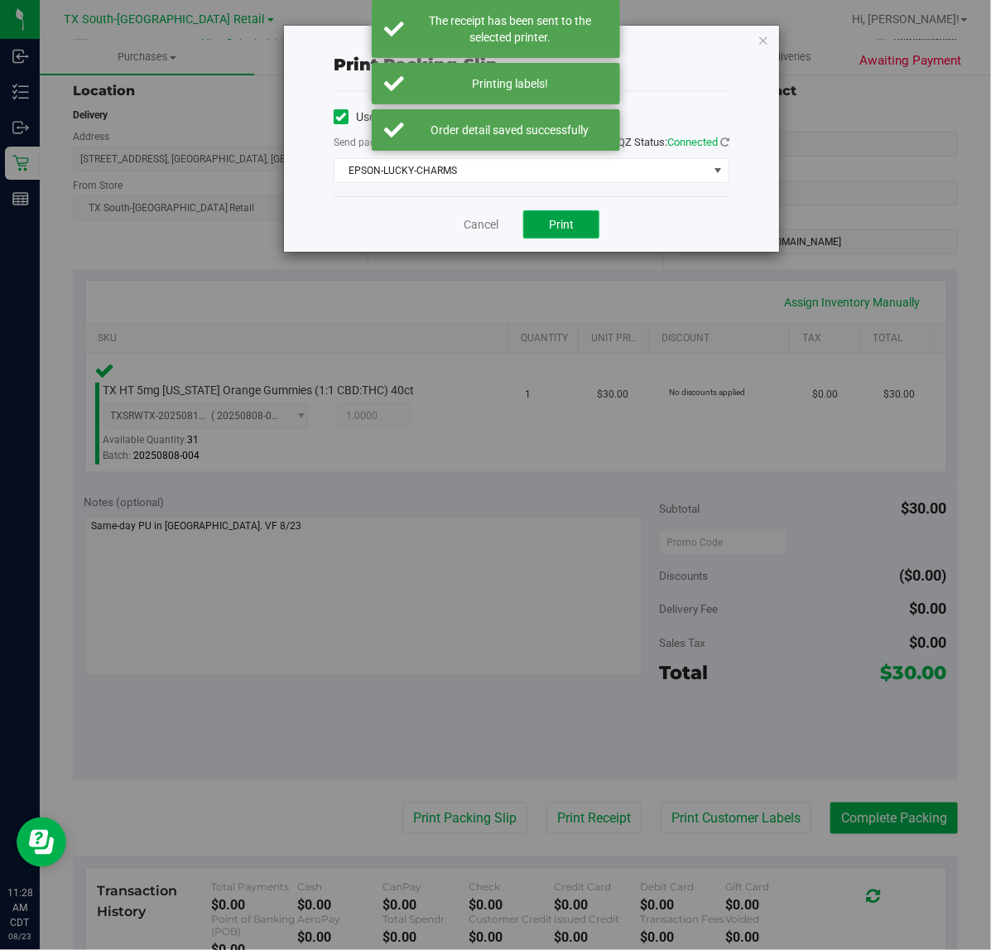
click at [556, 231] on span "Print" at bounding box center [561, 224] width 25 height 13
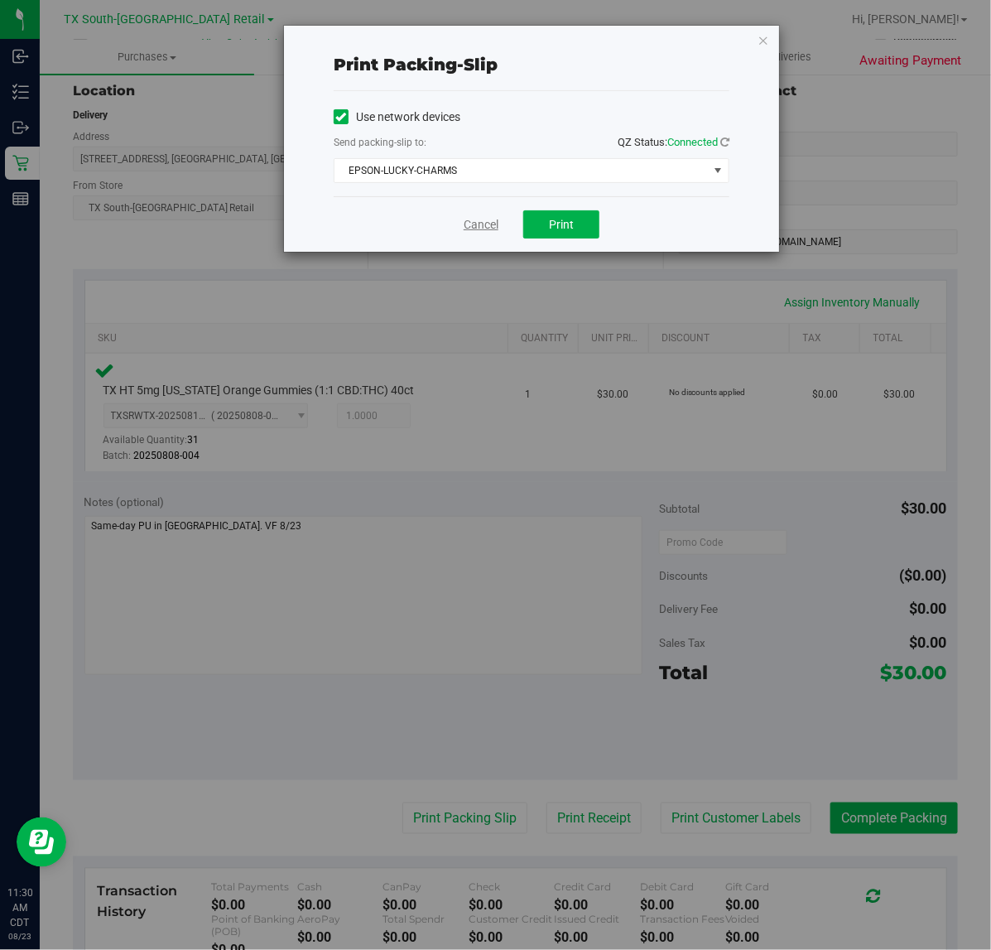
click at [493, 226] on link "Cancel" at bounding box center [481, 224] width 35 height 17
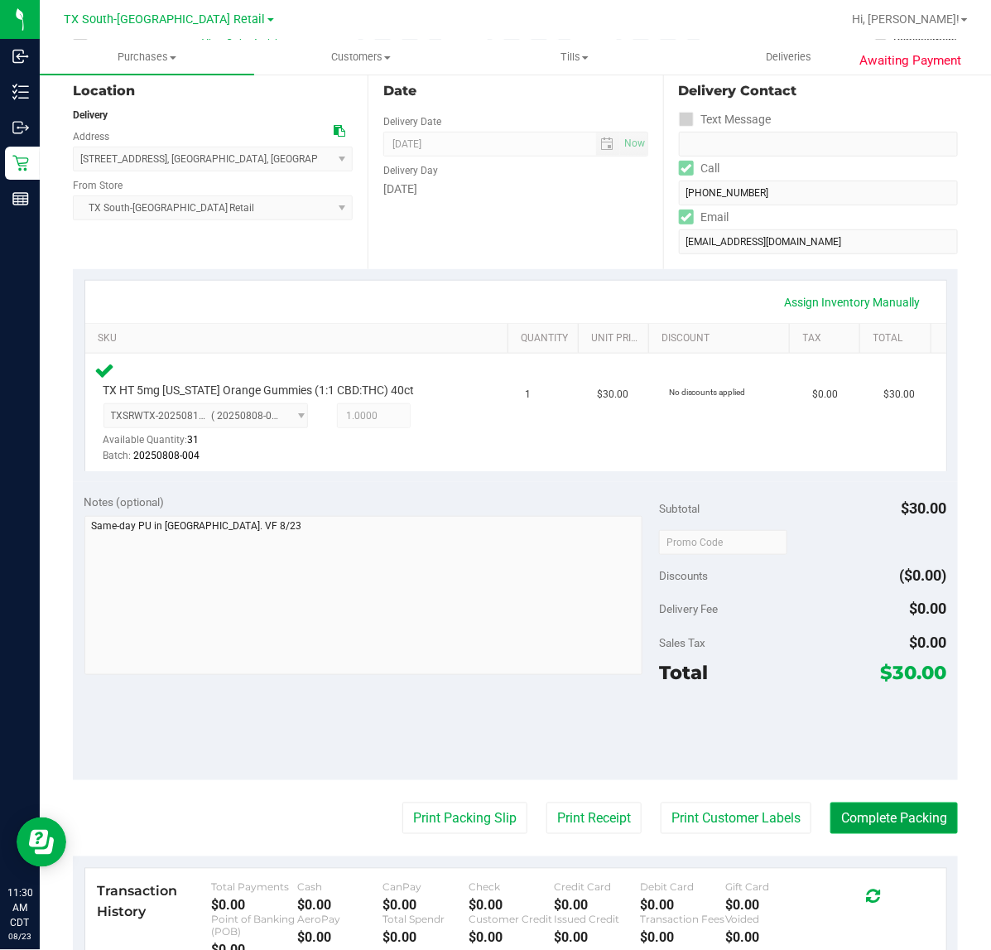
click at [870, 820] on button "Complete Packing" at bounding box center [893, 817] width 127 height 31
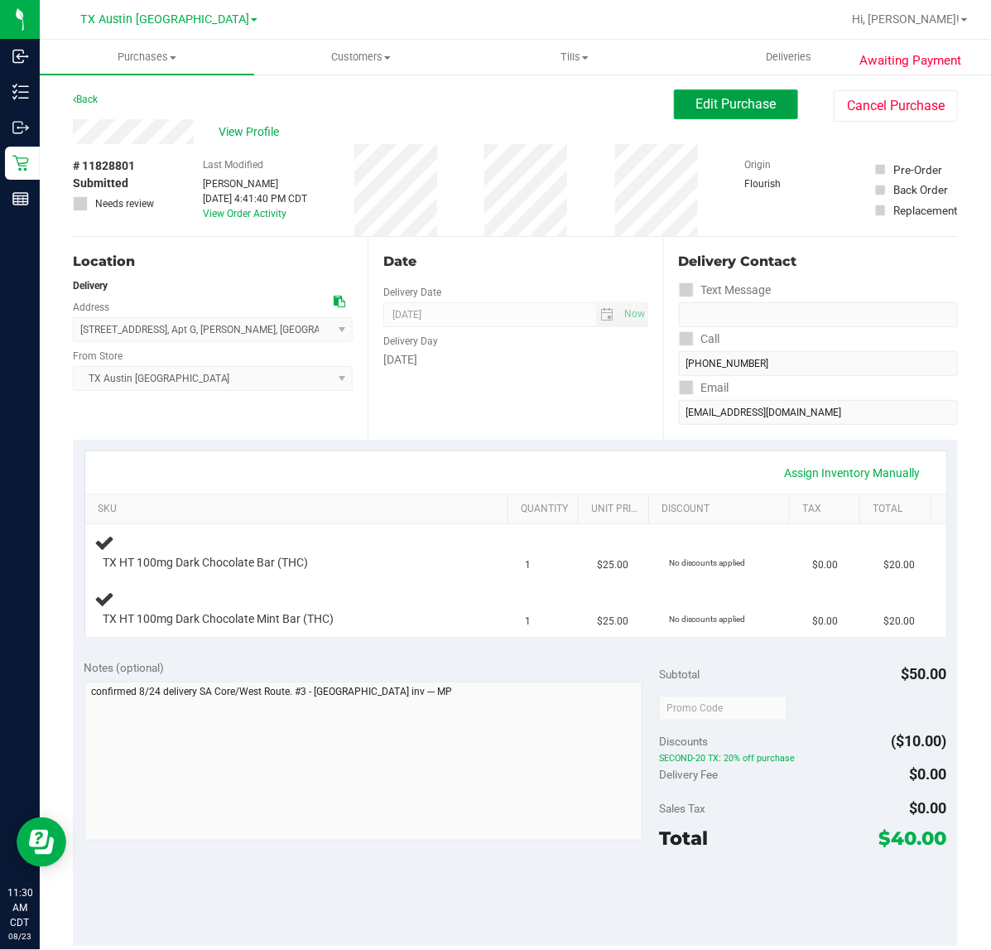
click at [721, 100] on span "Edit Purchase" at bounding box center [736, 104] width 80 height 16
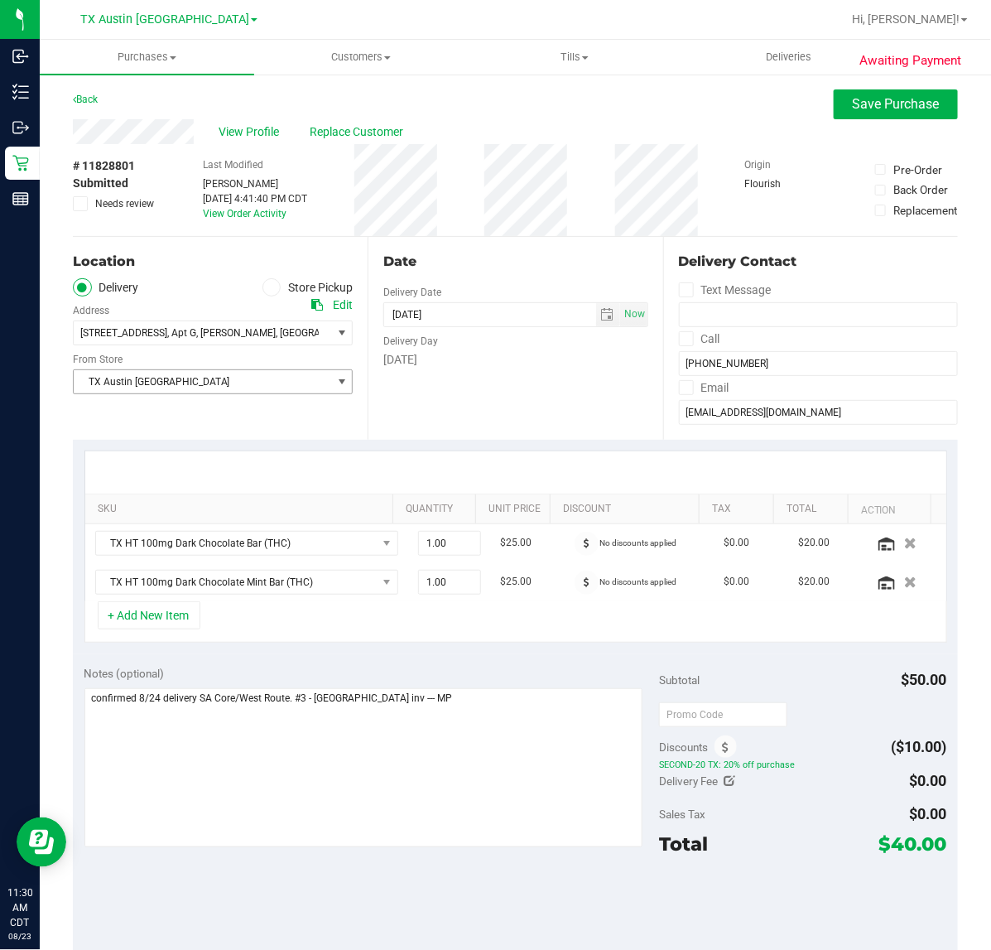
click at [331, 373] on span "select" at bounding box center [341, 381] width 21 height 23
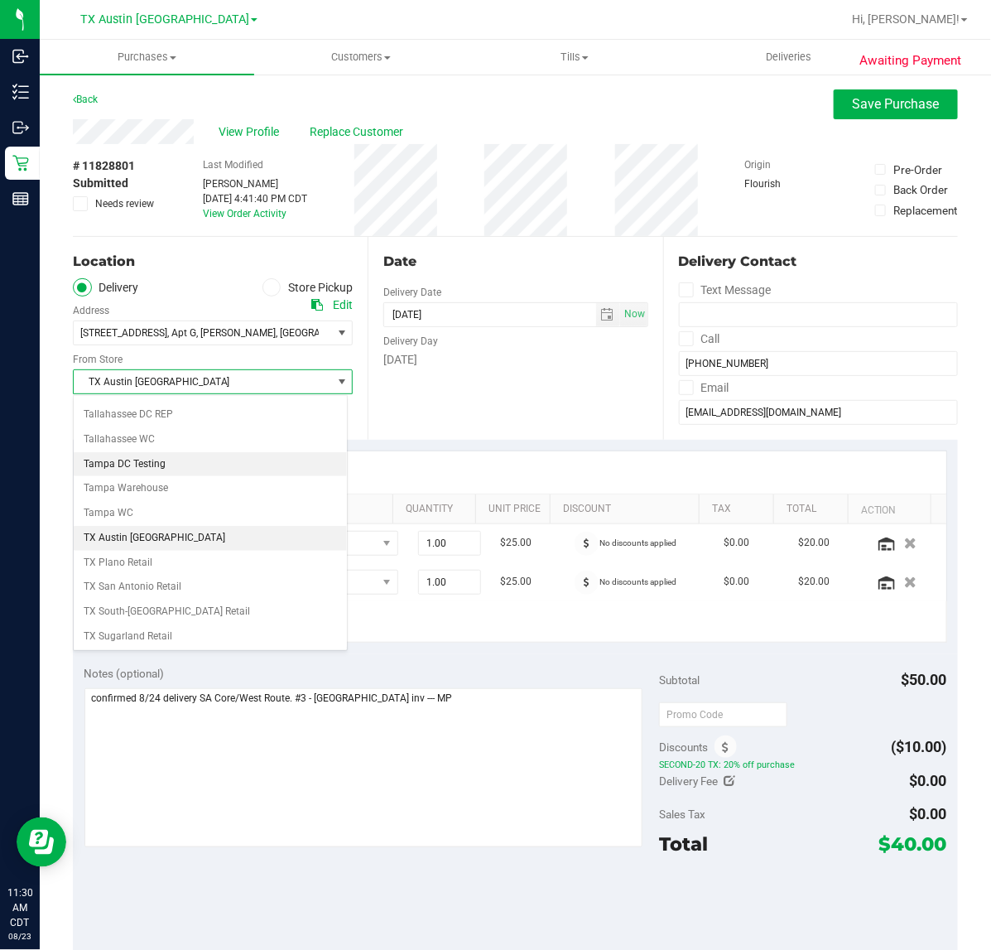
scroll to position [1156, 0]
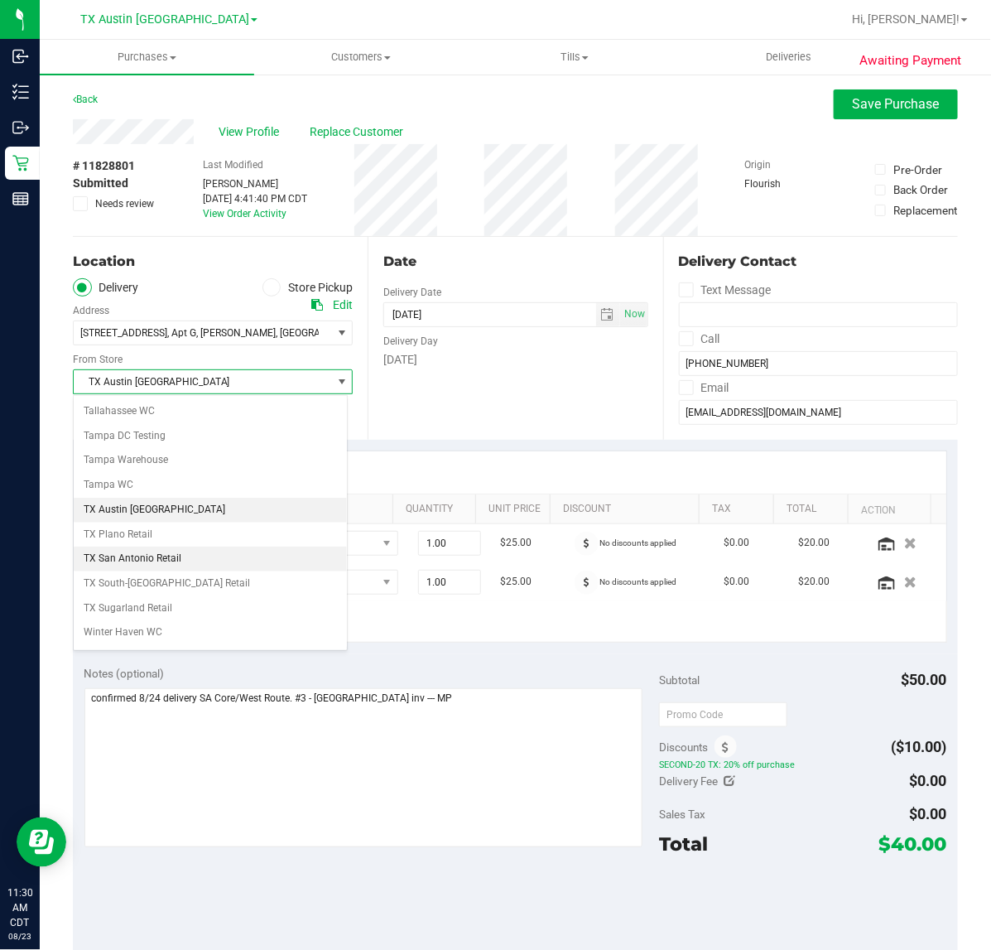
click at [236, 571] on li "TX San Antonio Retail" at bounding box center [210, 558] width 273 height 25
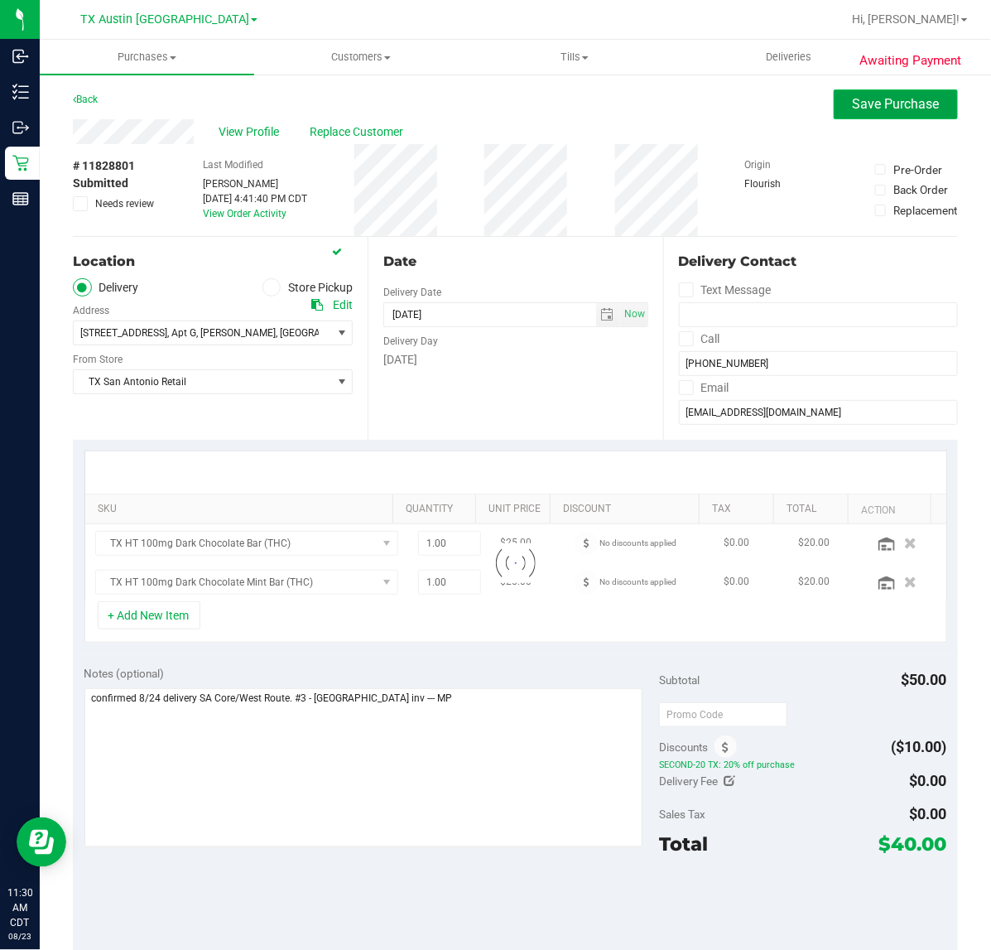
click at [869, 118] on button "Save Purchase" at bounding box center [896, 104] width 124 height 30
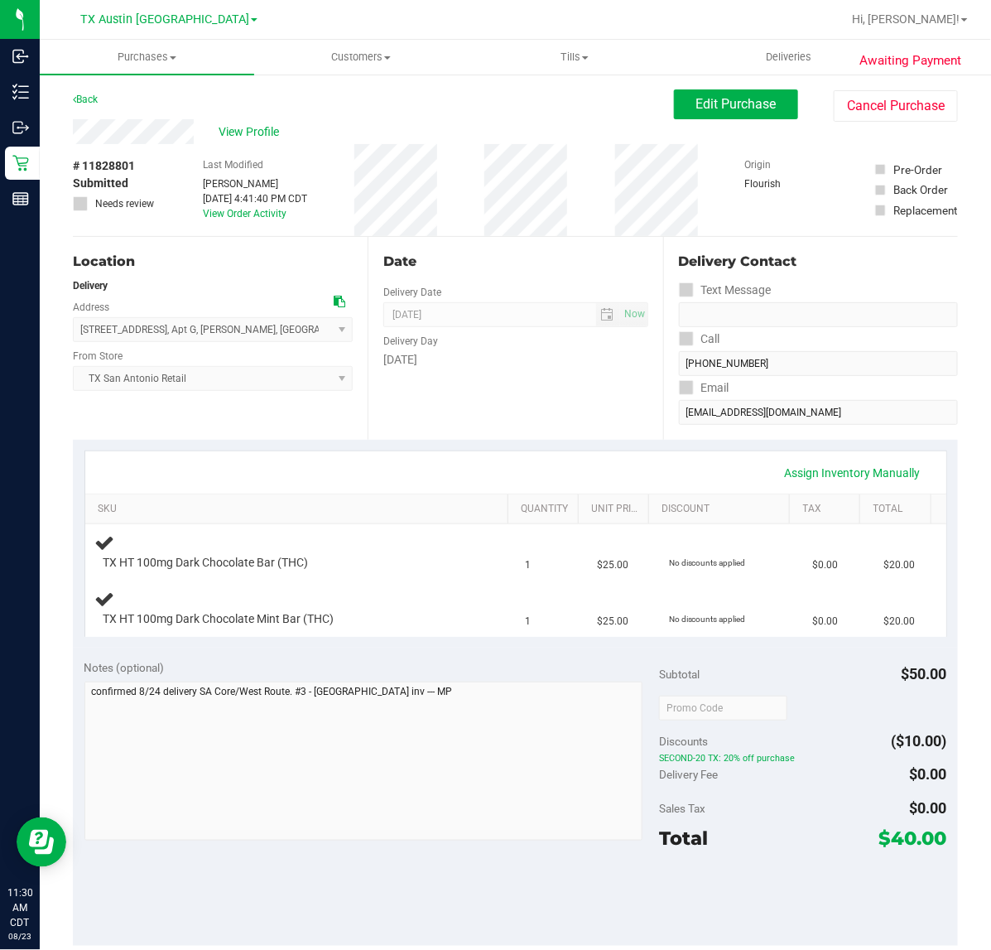
click at [503, 406] on div "Date Delivery Date [DATE] Now [DATE] 07:00 AM Now Delivery Day [DATE]" at bounding box center [515, 338] width 295 height 203
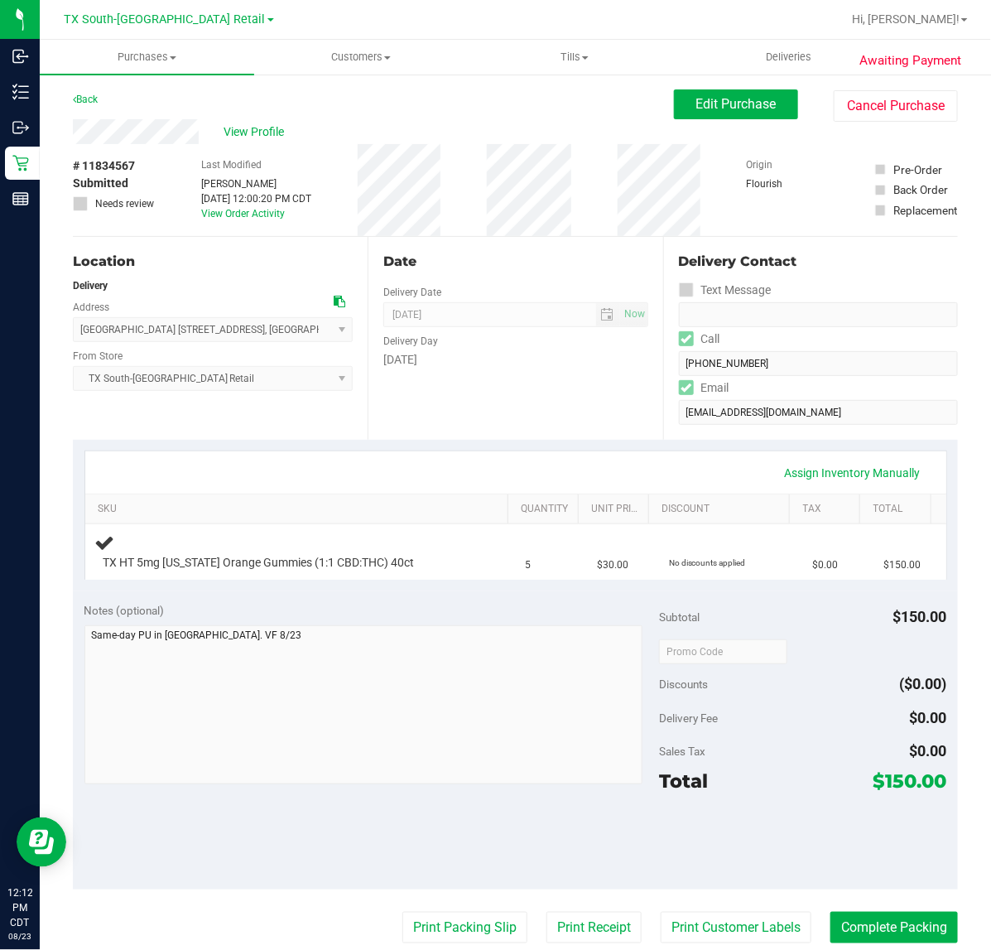
click at [560, 433] on div "Date Delivery Date [DATE] Now [DATE] 07:00 AM Now Delivery Day [DATE]" at bounding box center [515, 338] width 295 height 203
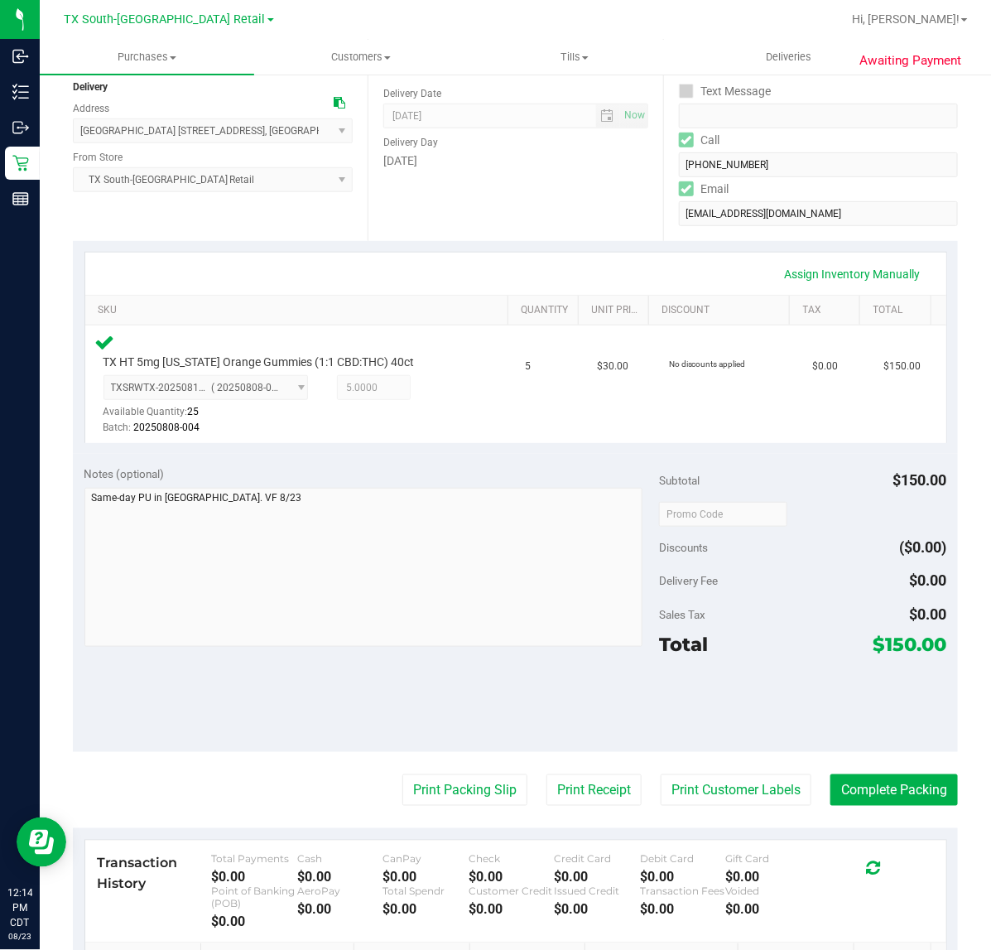
scroll to position [207, 0]
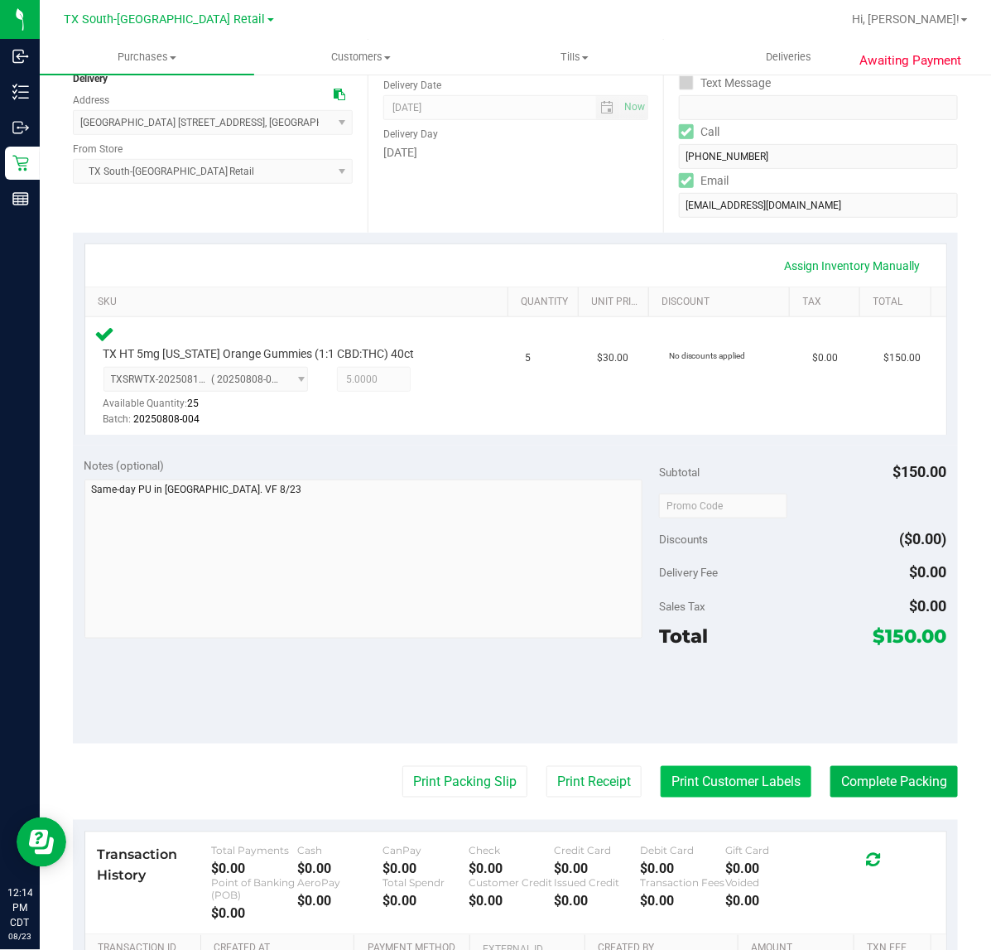
click at [719, 770] on button "Print Customer Labels" at bounding box center [736, 781] width 151 height 31
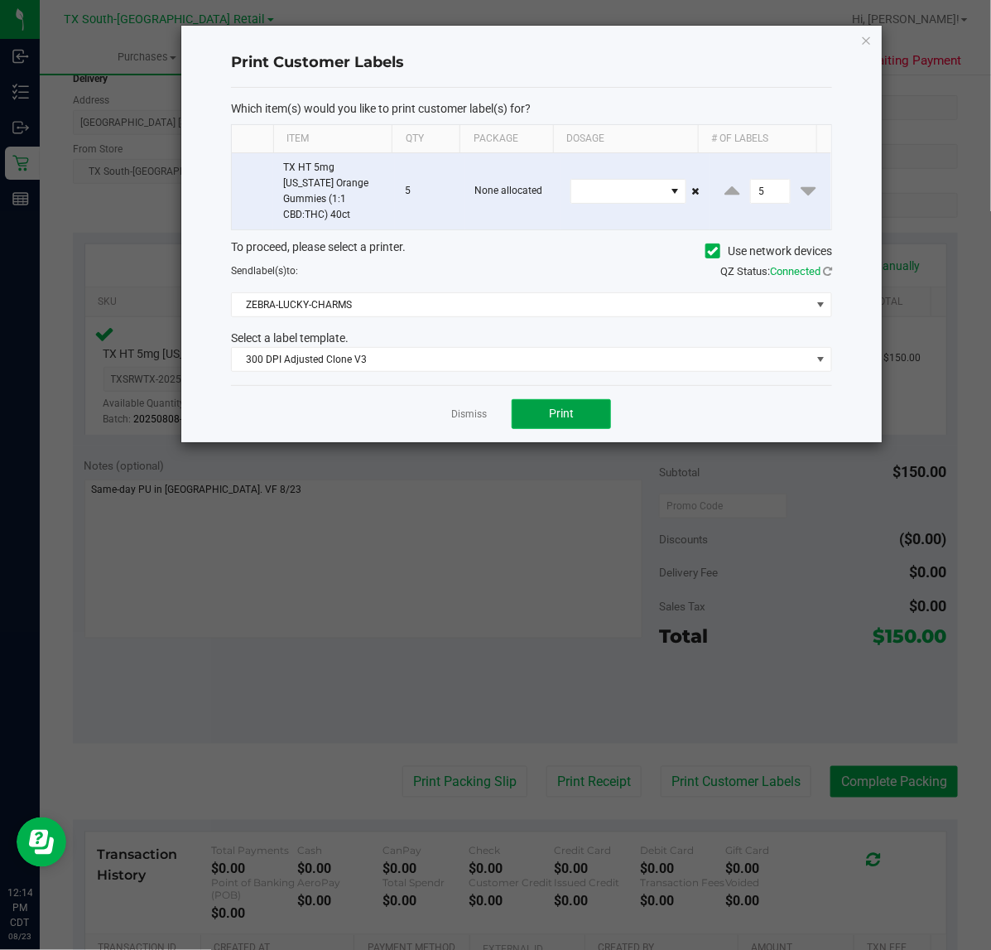
click at [579, 404] on button "Print" at bounding box center [561, 414] width 99 height 30
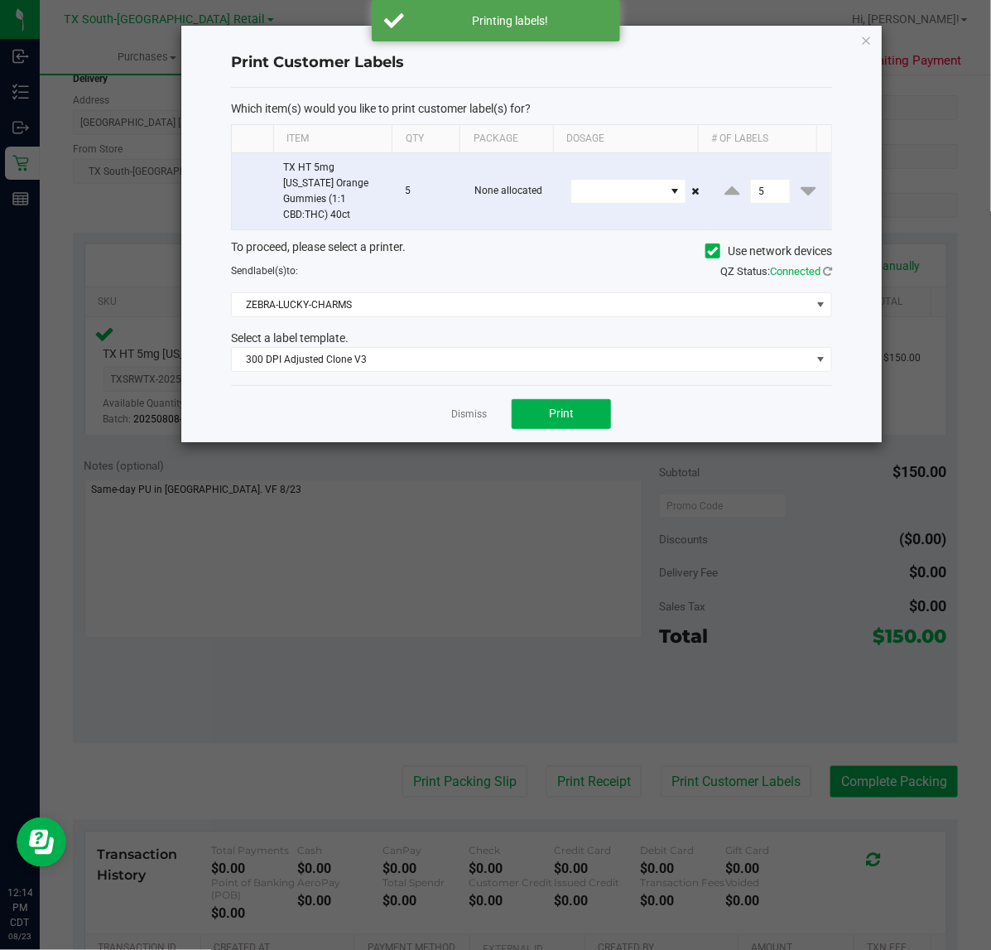
click at [451, 405] on app-cancel-button "Dismiss" at bounding box center [469, 413] width 36 height 17
click at [460, 407] on link "Dismiss" at bounding box center [469, 414] width 36 height 14
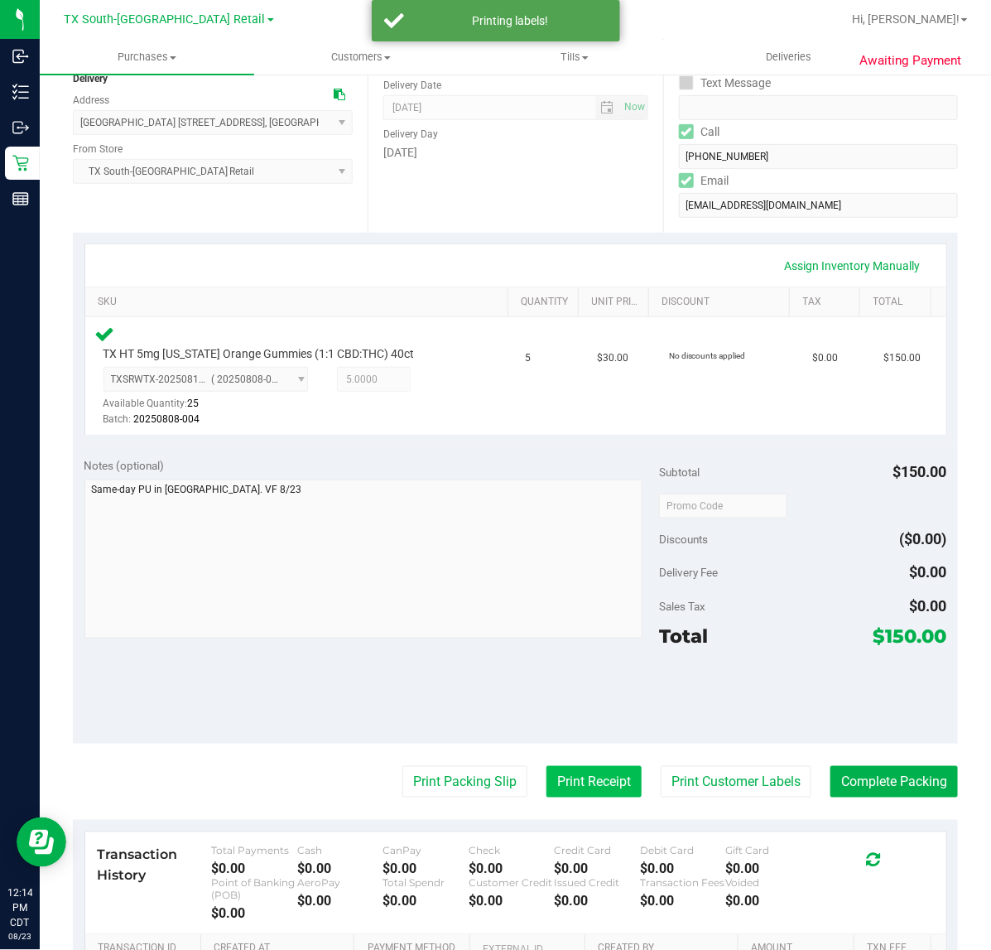
click at [570, 782] on button "Print Receipt" at bounding box center [593, 781] width 95 height 31
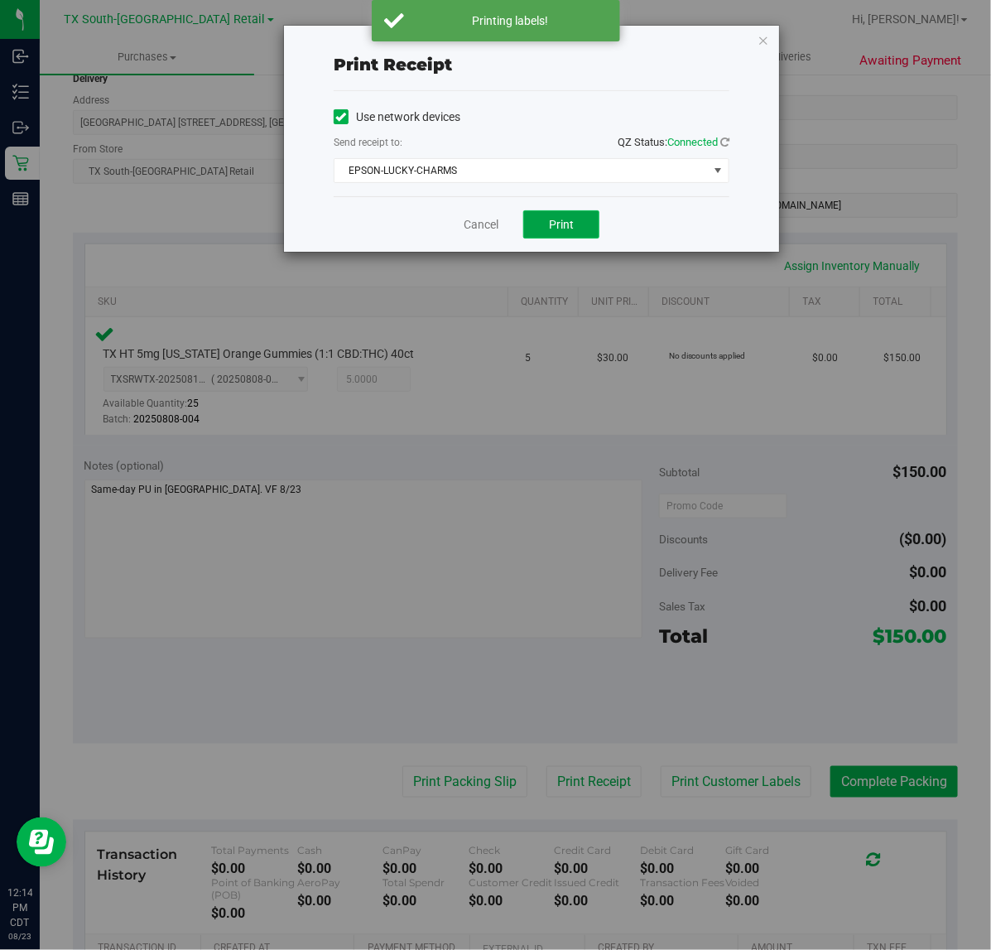
click at [560, 214] on button "Print" at bounding box center [561, 224] width 76 height 28
click at [469, 219] on link "Cancel" at bounding box center [474, 224] width 35 height 17
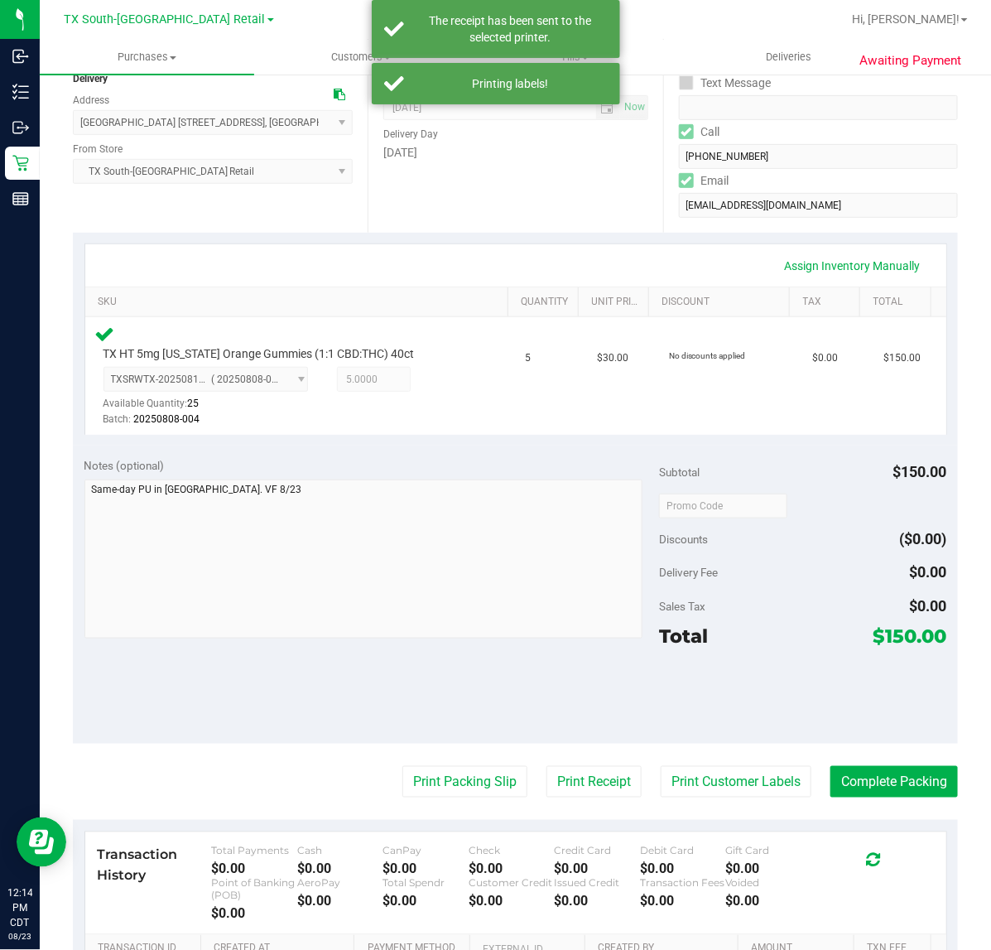
click at [478, 803] on purchase-details "Back Edit Purchase Cancel Purchase View Profile # 11834567 Submitted Needs revi…" at bounding box center [515, 511] width 885 height 1259
click at [478, 789] on button "Print Packing Slip" at bounding box center [464, 781] width 125 height 31
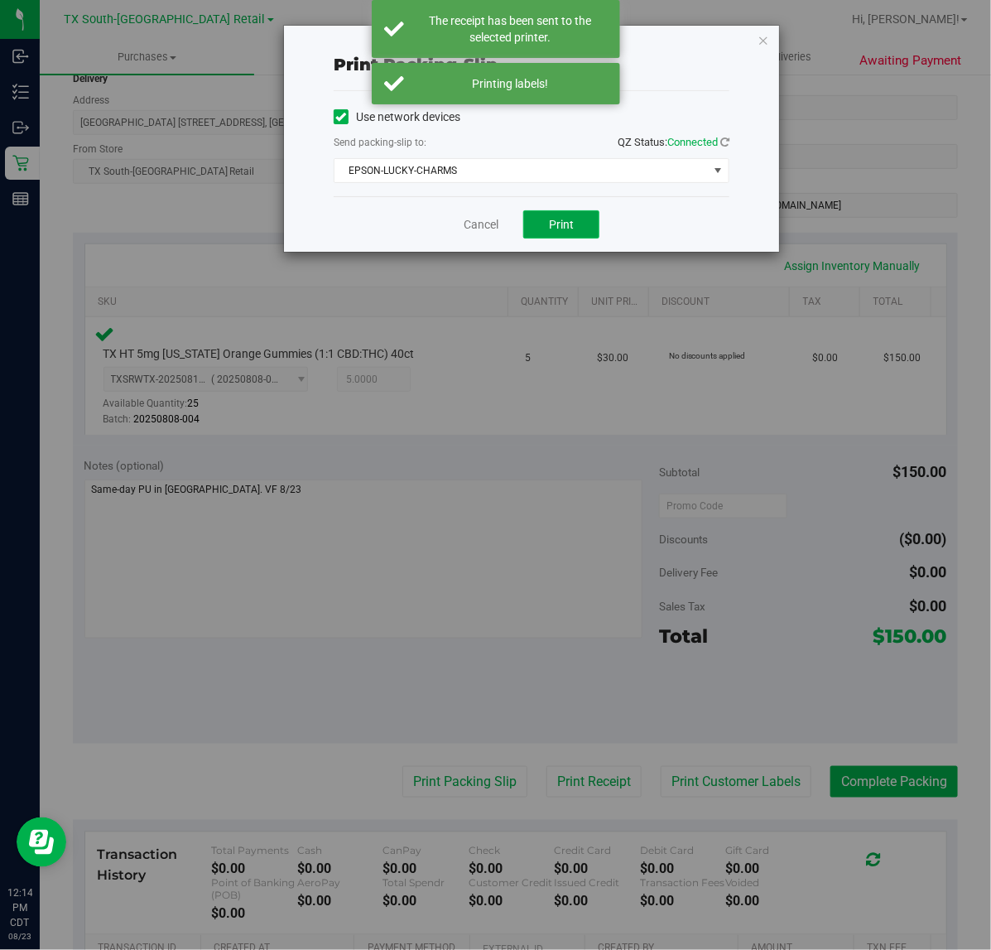
click at [531, 228] on button "Print" at bounding box center [561, 224] width 76 height 28
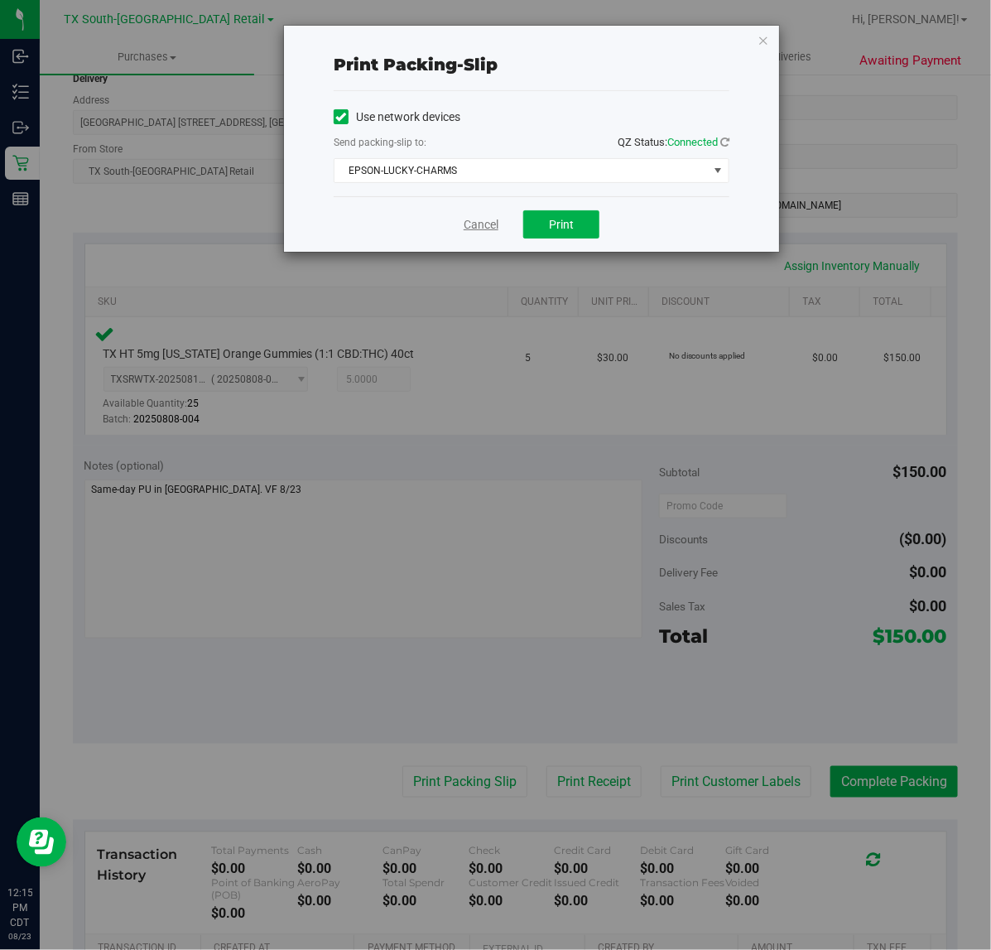
click at [480, 232] on link "Cancel" at bounding box center [481, 224] width 35 height 17
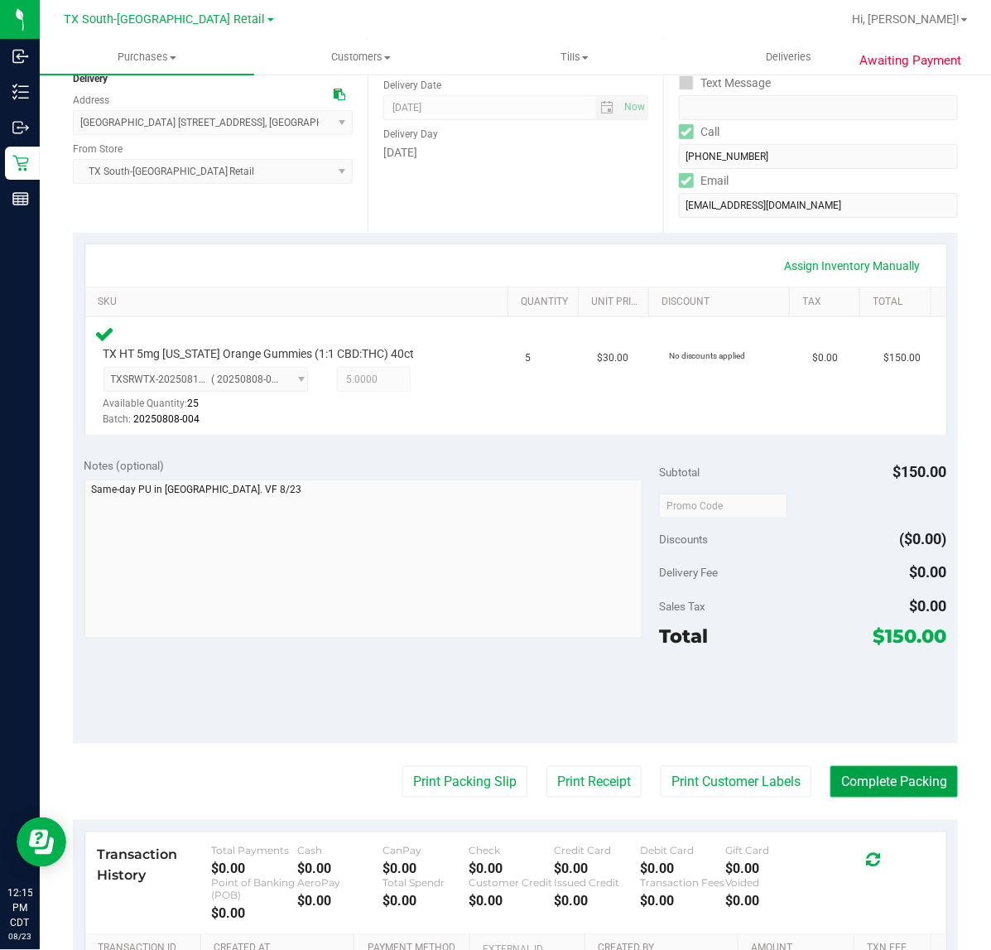
click at [873, 767] on button "Complete Packing" at bounding box center [893, 781] width 127 height 31
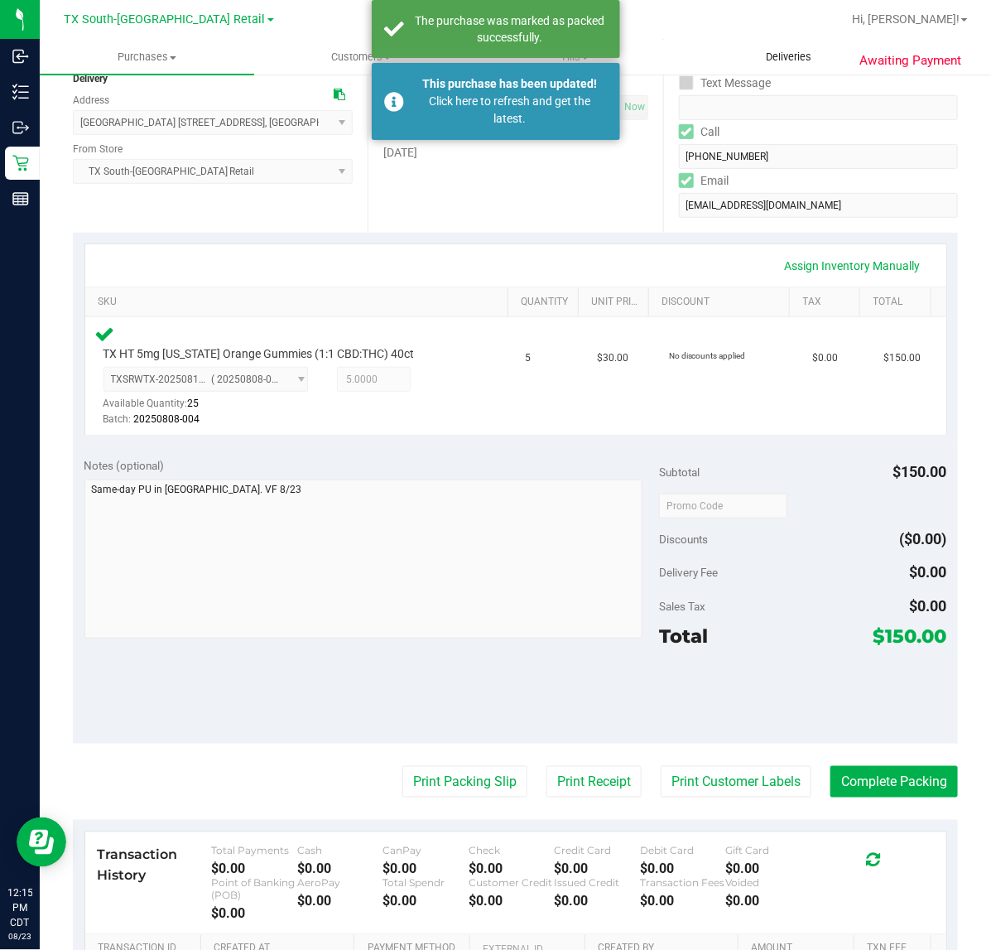
click at [750, 66] on uib-tab-heading "Deliveries" at bounding box center [789, 57] width 213 height 33
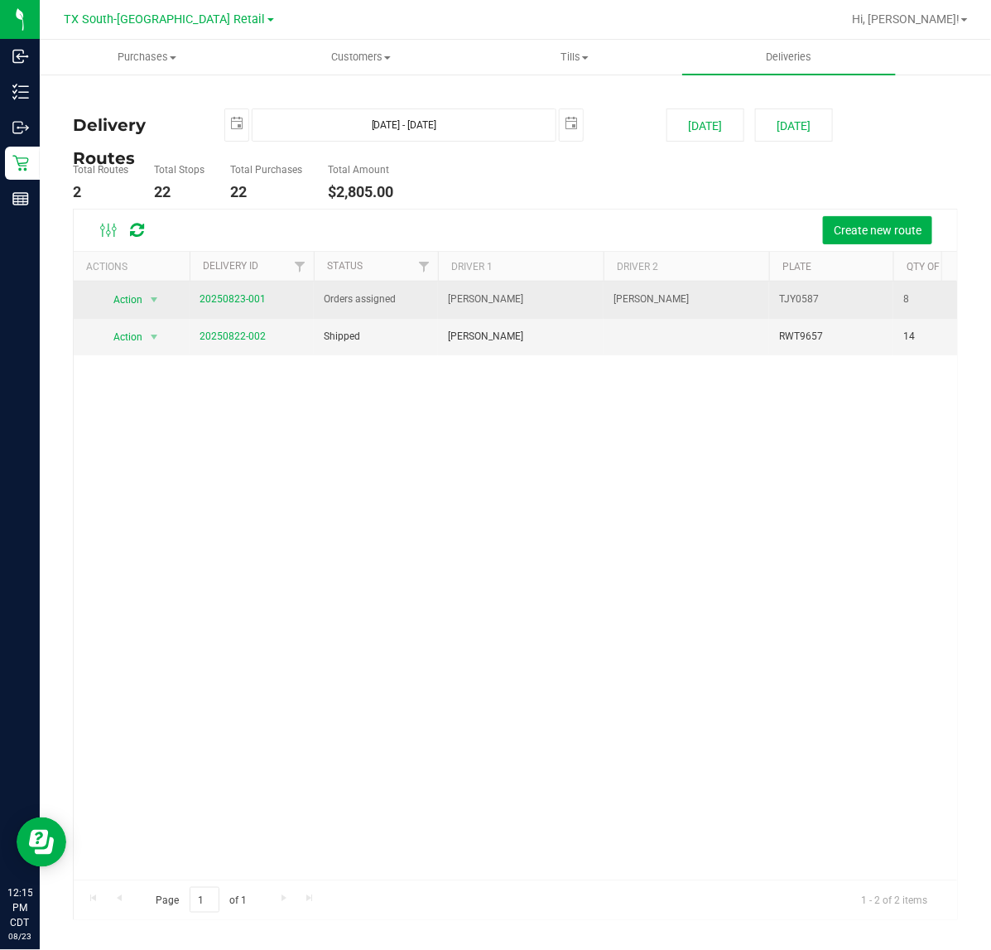
click at [233, 306] on span "20250823-001" at bounding box center [233, 299] width 66 height 16
click at [238, 300] on link "20250823-001" at bounding box center [233, 299] width 66 height 12
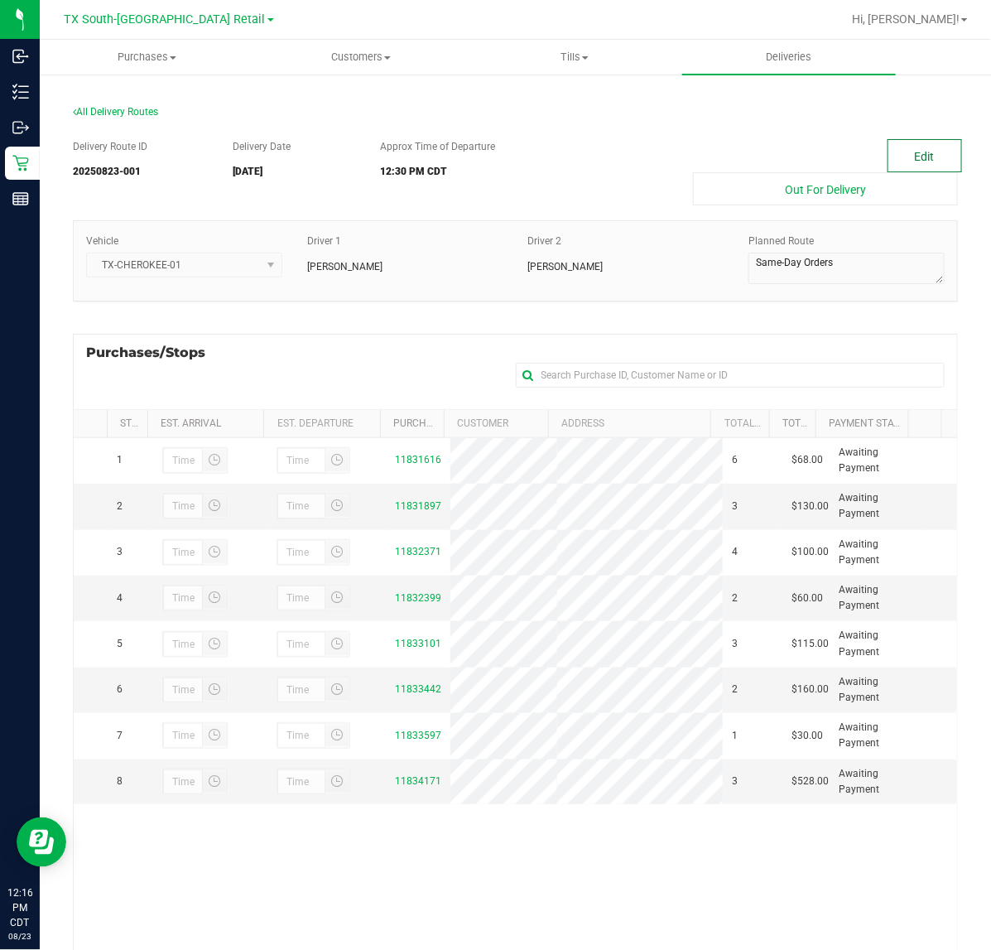
click at [911, 145] on button "Edit" at bounding box center [924, 155] width 75 height 33
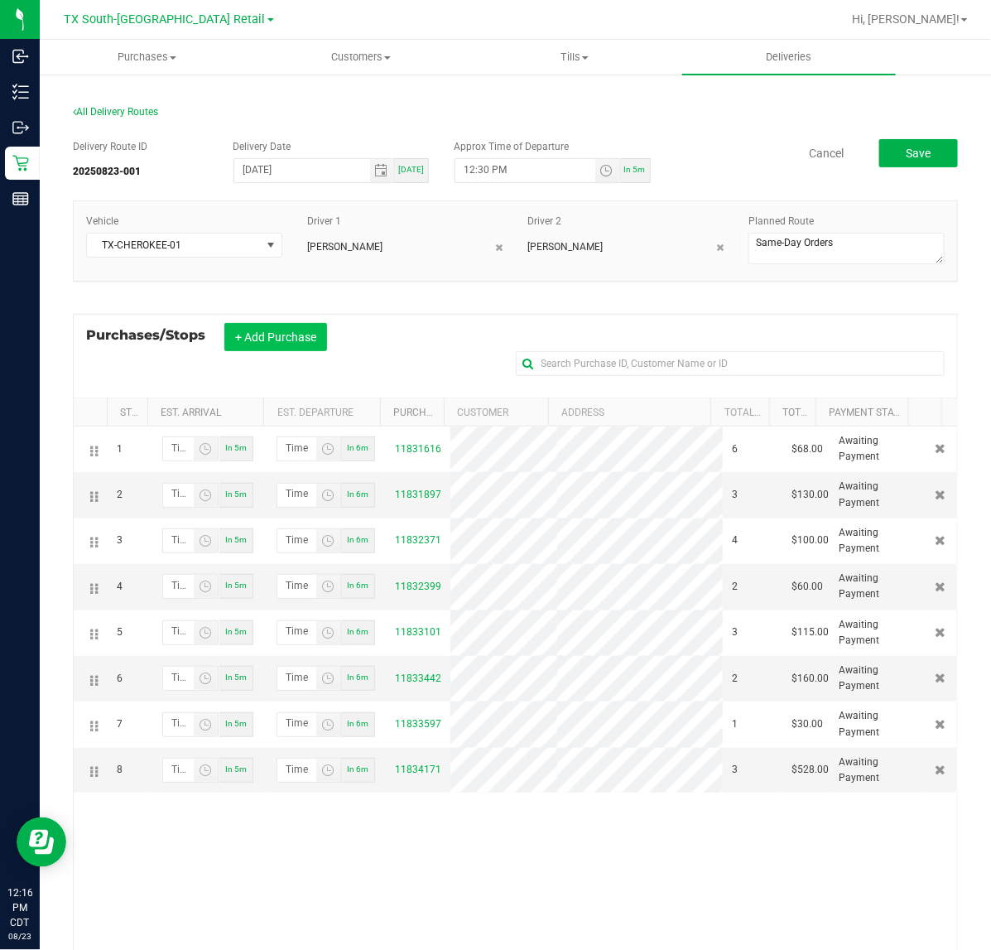
click at [309, 334] on button "+ Add Purchase" at bounding box center [275, 337] width 103 height 28
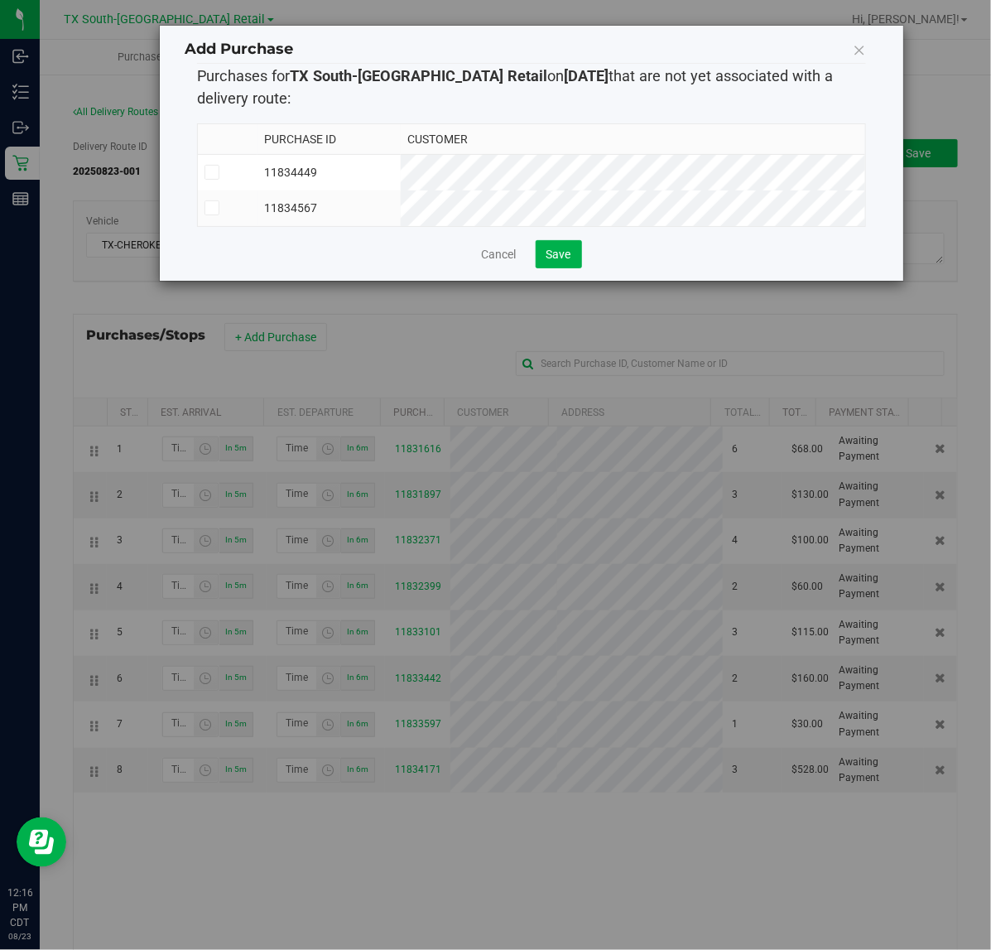
click at [401, 175] on td "11834449" at bounding box center [328, 172] width 143 height 36
click at [401, 212] on td "11834567" at bounding box center [328, 208] width 143 height 36
click at [560, 261] on span "Save" at bounding box center [558, 254] width 25 height 13
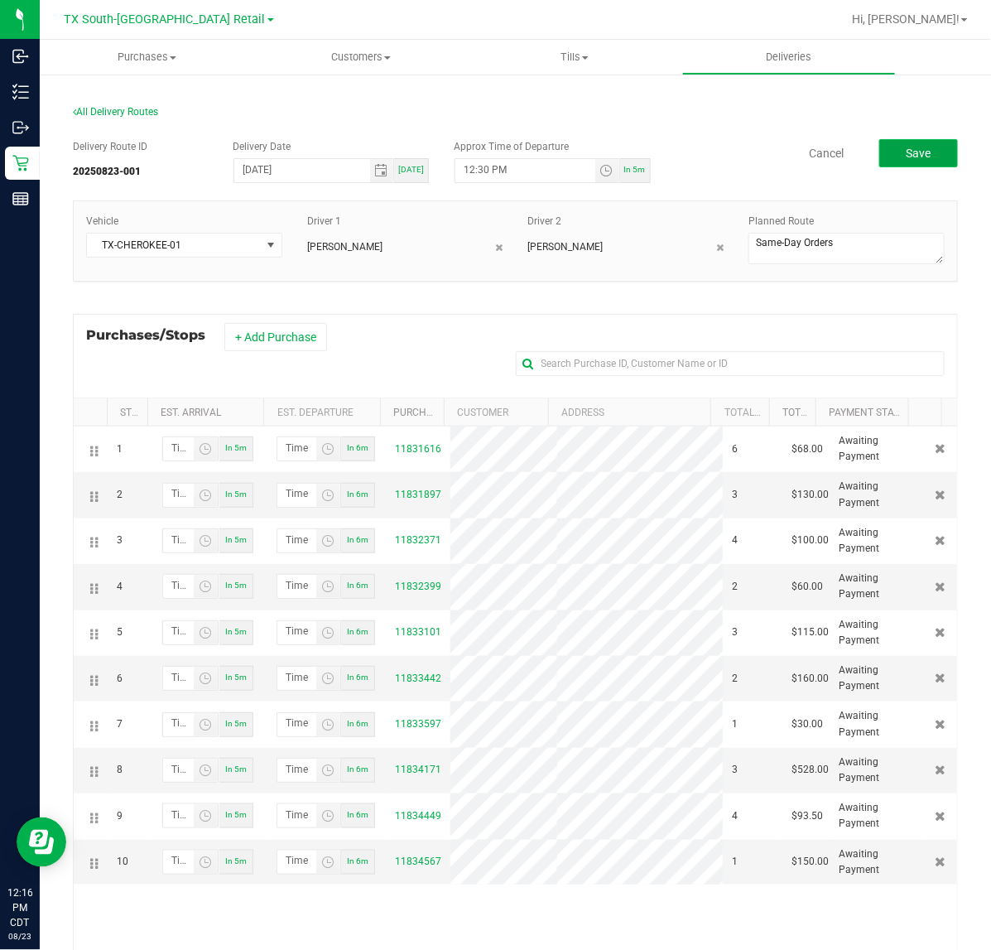
click at [921, 142] on button "Save" at bounding box center [918, 153] width 79 height 28
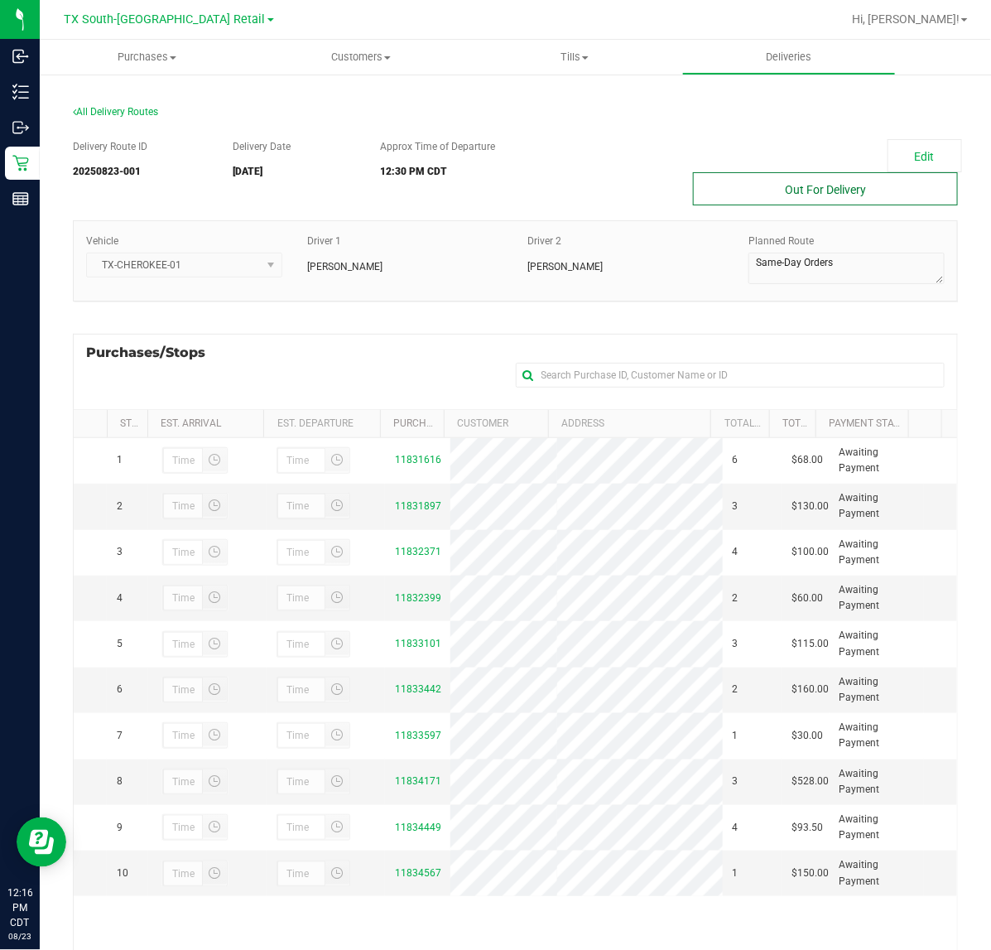
click at [829, 200] on button "Out For Delivery" at bounding box center [825, 188] width 265 height 33
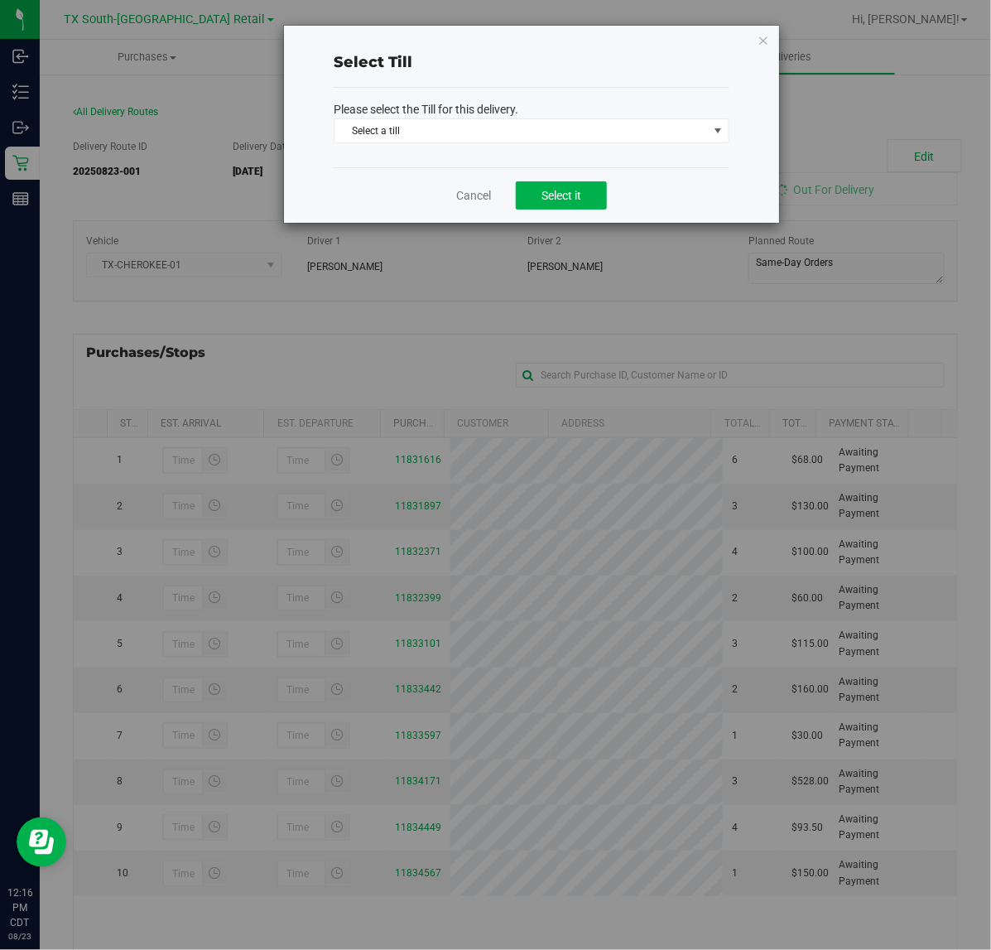
click at [527, 113] on p "Please select the Till for this delivery." at bounding box center [532, 109] width 396 height 17
click at [534, 129] on span "Select a till" at bounding box center [520, 130] width 373 height 23
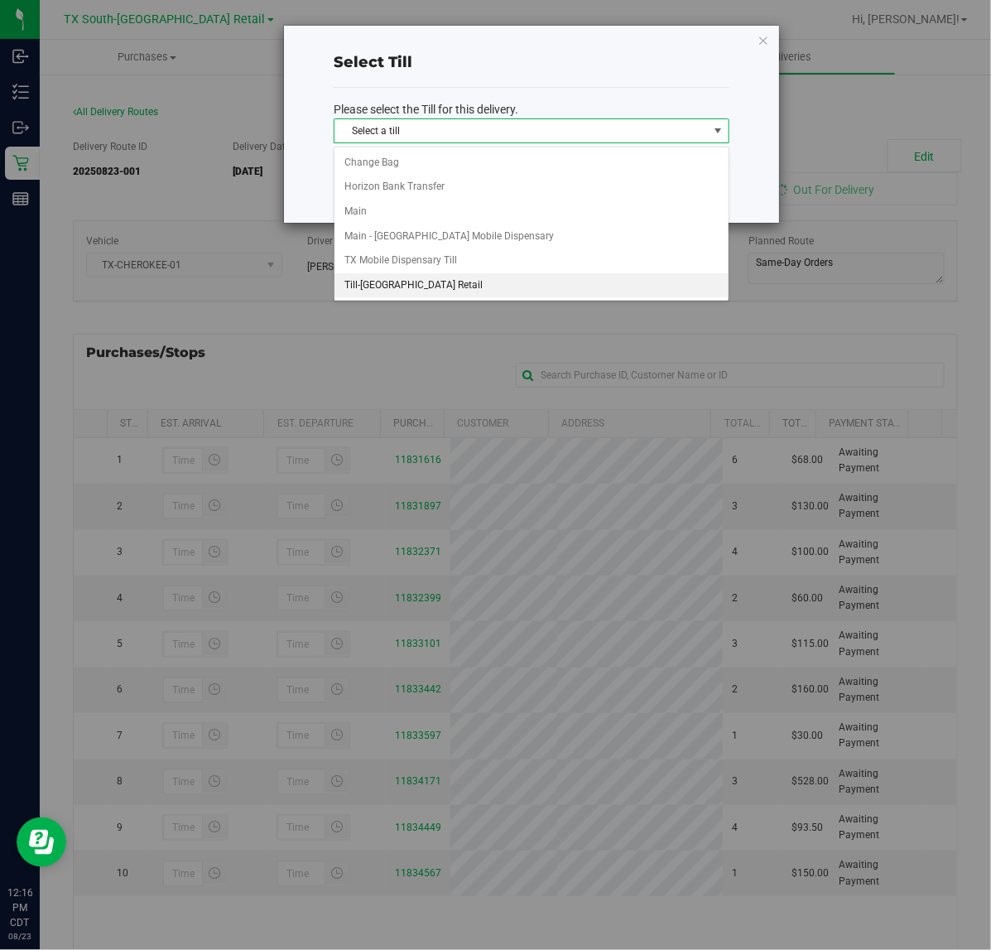
click at [449, 279] on li "Till-South Austin Retail" at bounding box center [531, 285] width 394 height 25
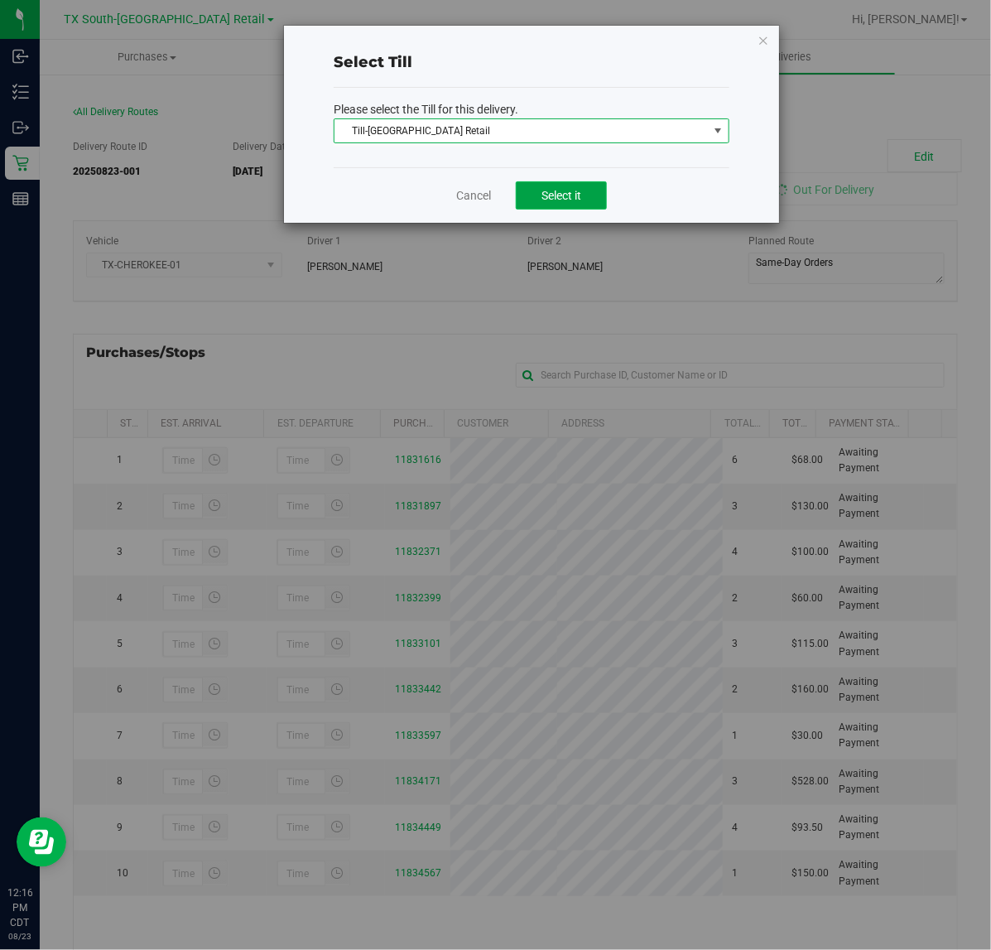
click at [536, 209] on button "Select it" at bounding box center [561, 195] width 91 height 28
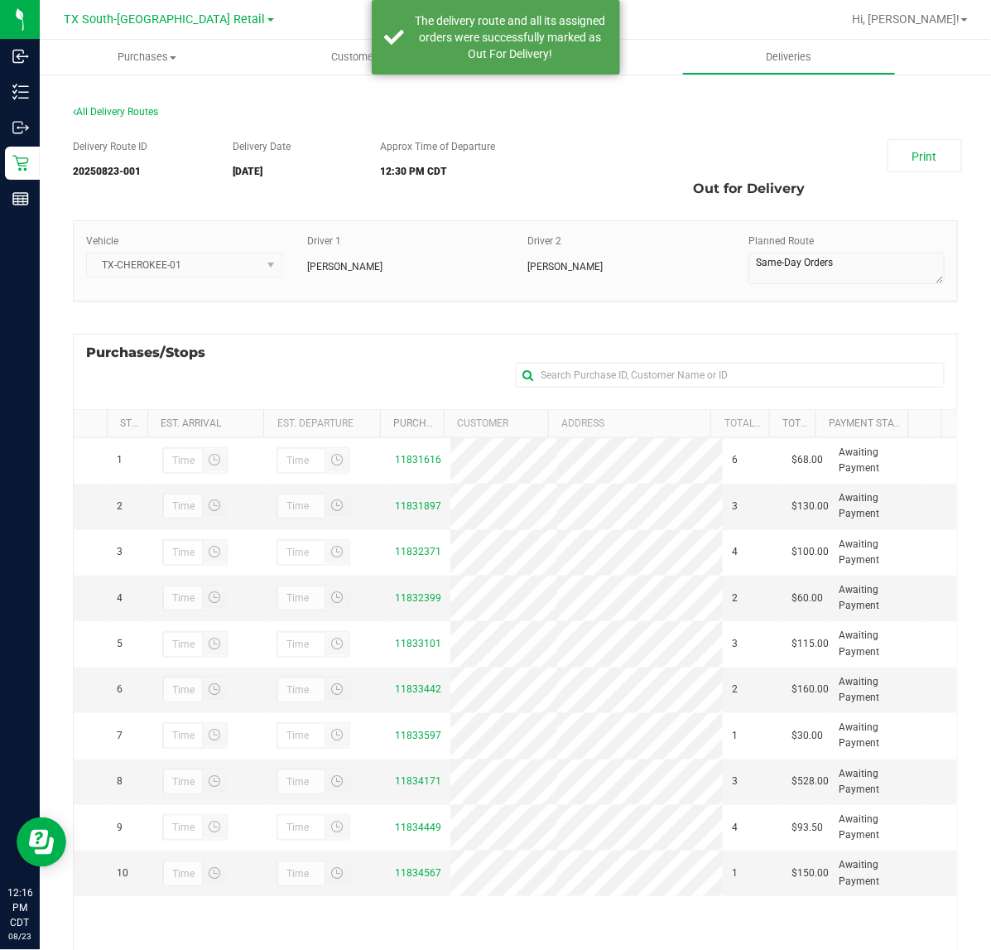
click at [954, 170] on div "Print" at bounding box center [922, 155] width 95 height 33
click at [921, 166] on link "Print" at bounding box center [924, 155] width 75 height 33
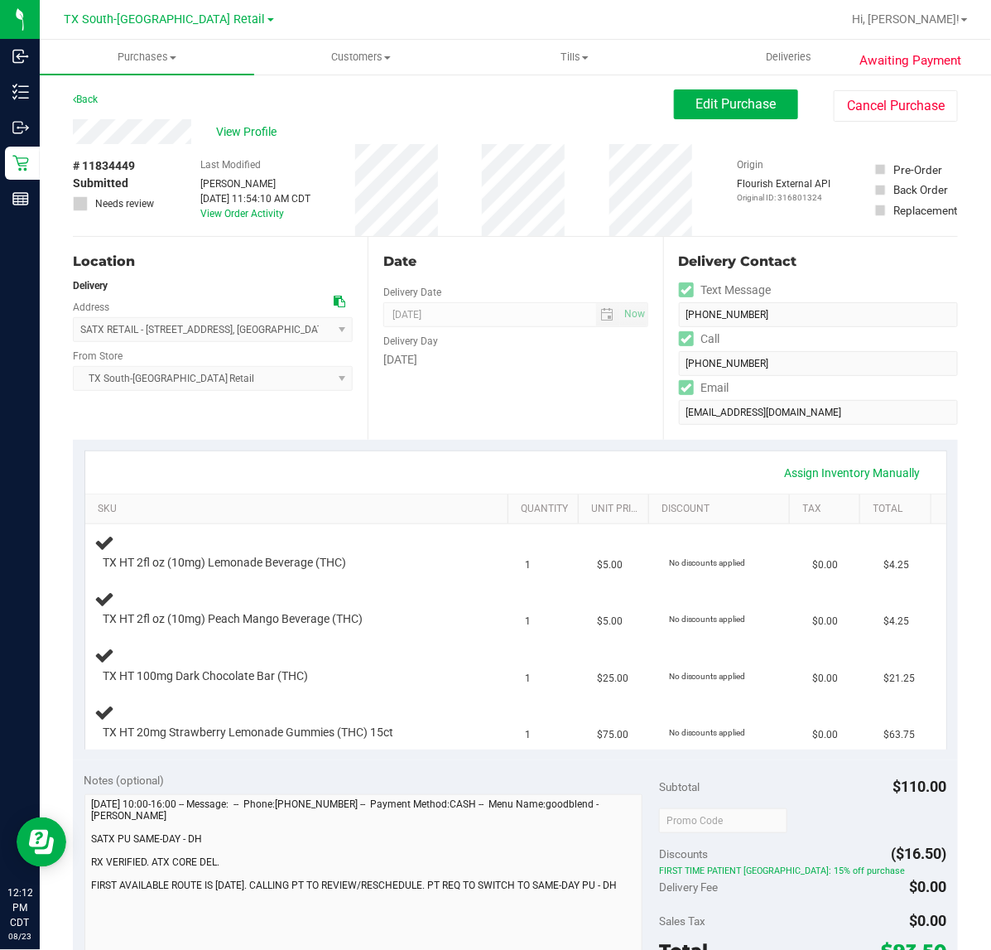
click at [555, 460] on div "Assign Inventory Manually" at bounding box center [515, 473] width 831 height 28
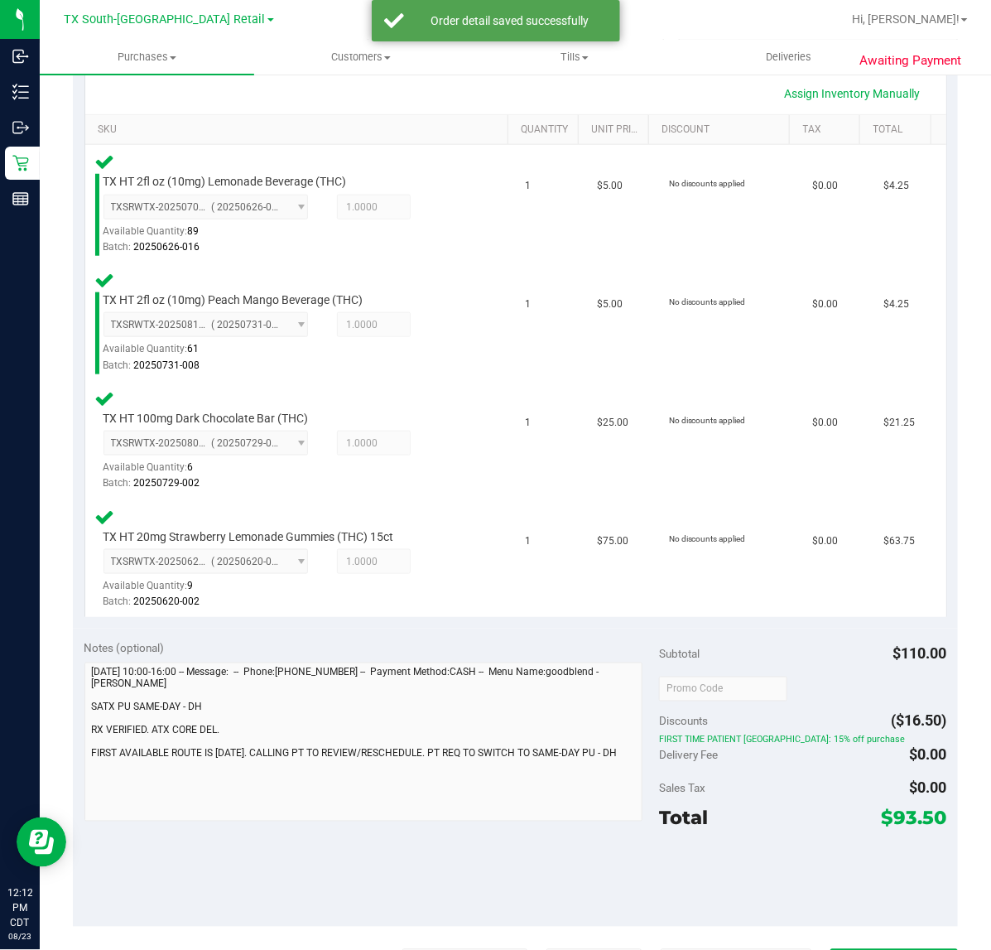
scroll to position [414, 0]
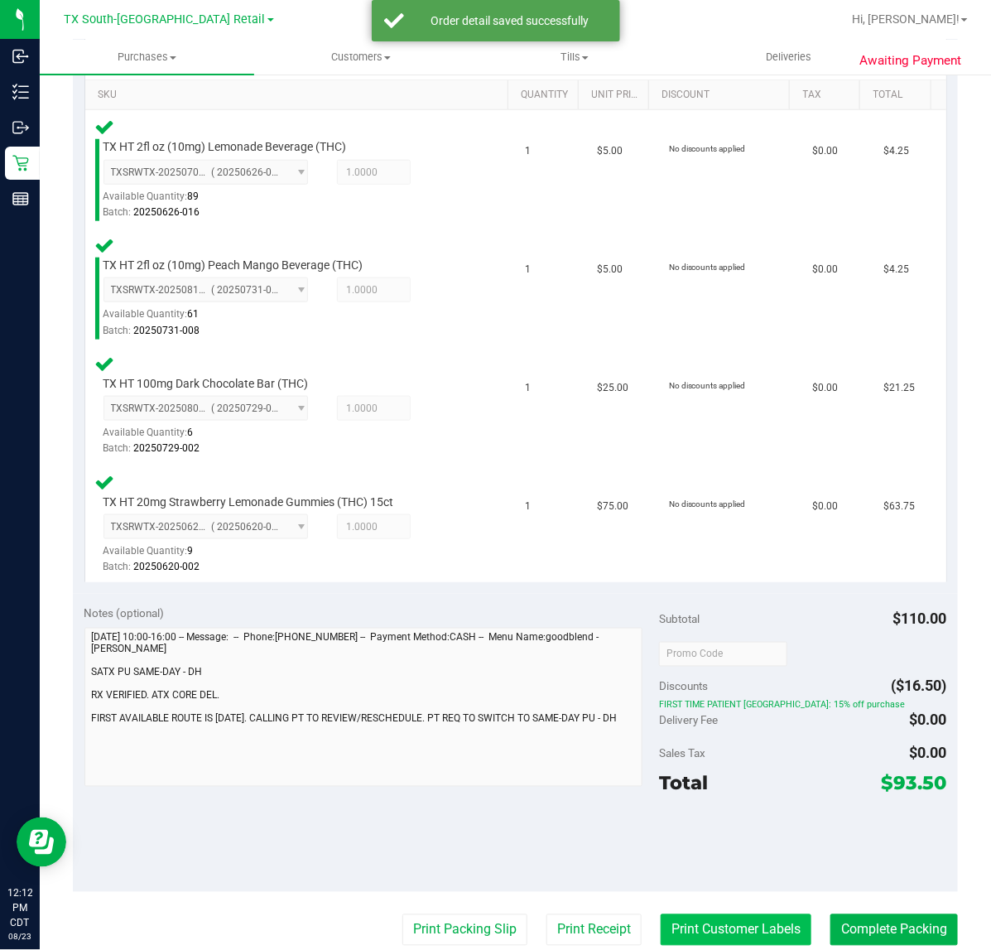
click at [702, 930] on button "Print Customer Labels" at bounding box center [736, 929] width 151 height 31
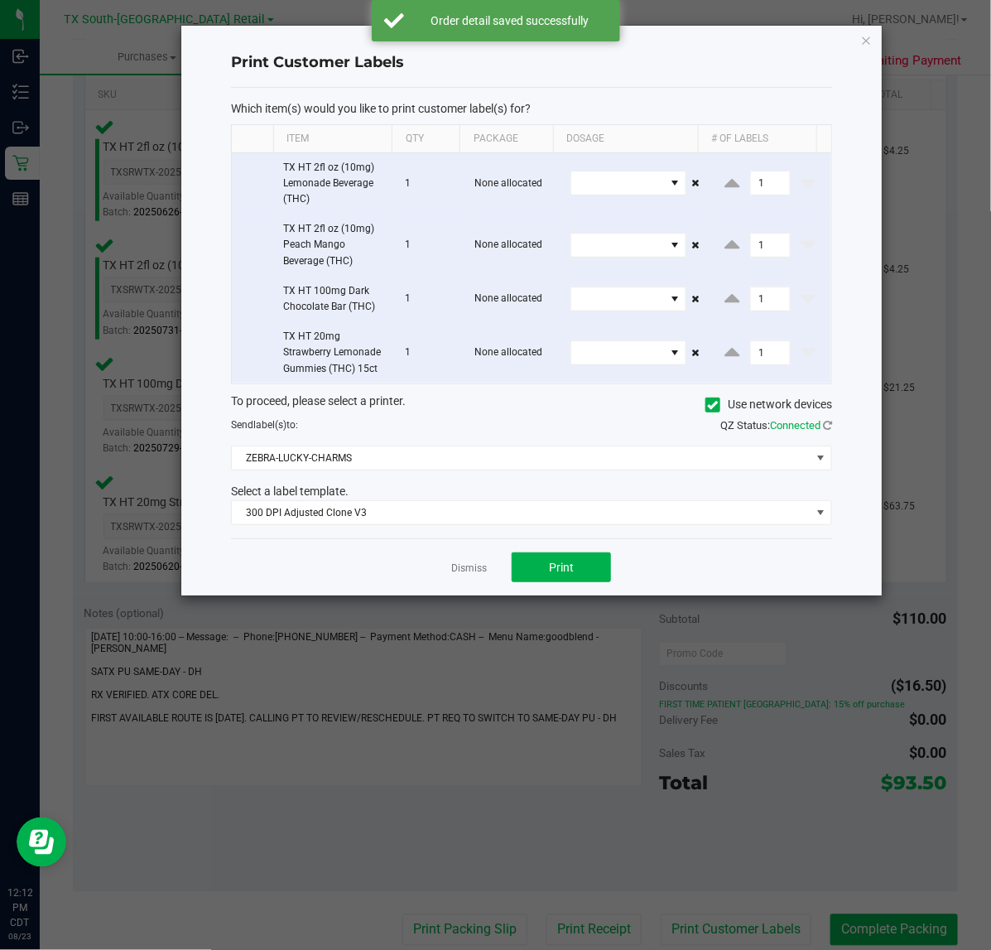
click at [543, 547] on div "Dismiss Print" at bounding box center [531, 566] width 601 height 57
drag, startPoint x: 532, startPoint y: 565, endPoint x: 441, endPoint y: 565, distance: 91.1
click at [531, 565] on button "Print" at bounding box center [561, 567] width 99 height 30
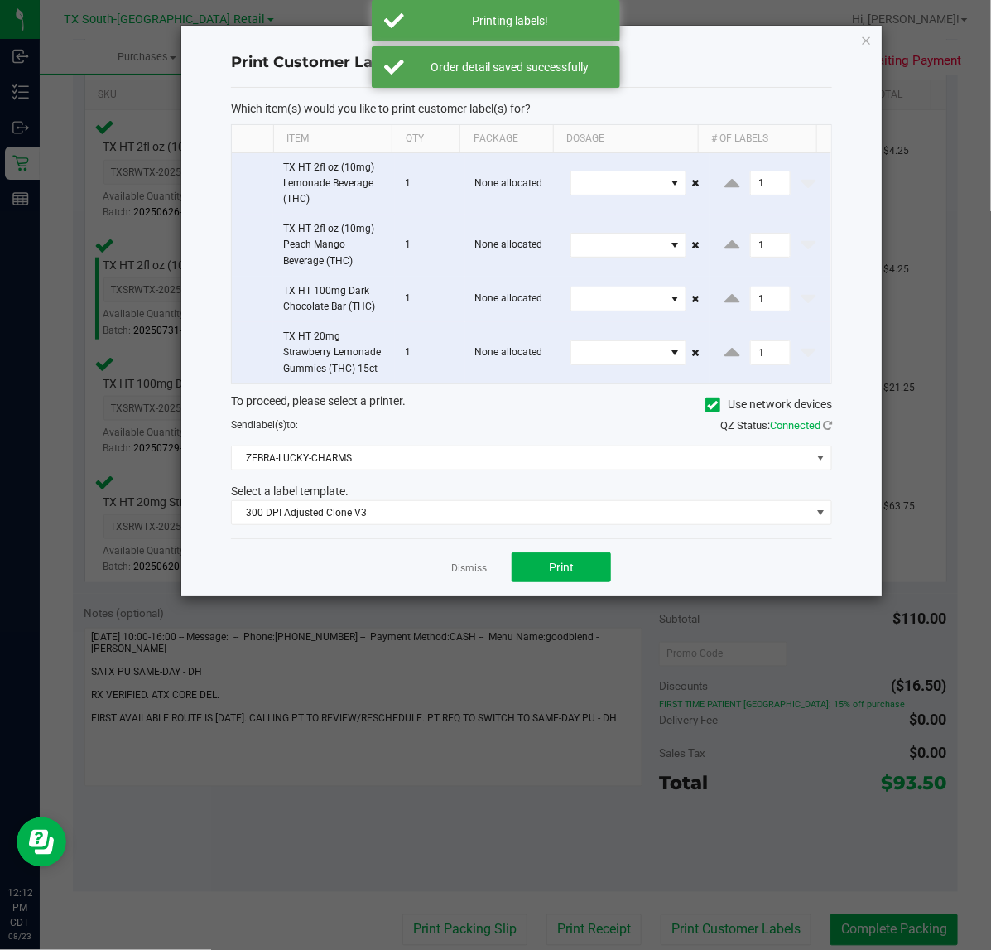
click at [441, 565] on div "Dismiss Print" at bounding box center [531, 566] width 601 height 57
click at [466, 569] on link "Dismiss" at bounding box center [469, 568] width 36 height 14
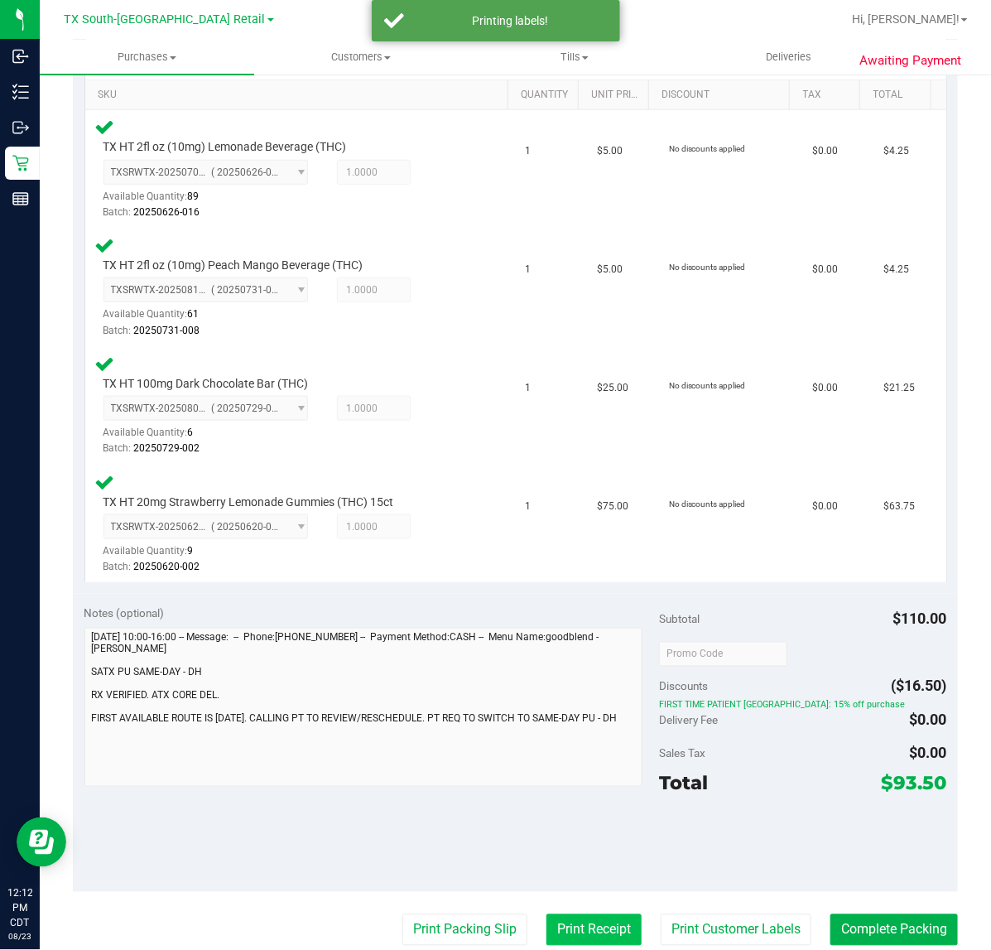
click at [570, 916] on button "Print Receipt" at bounding box center [593, 929] width 95 height 31
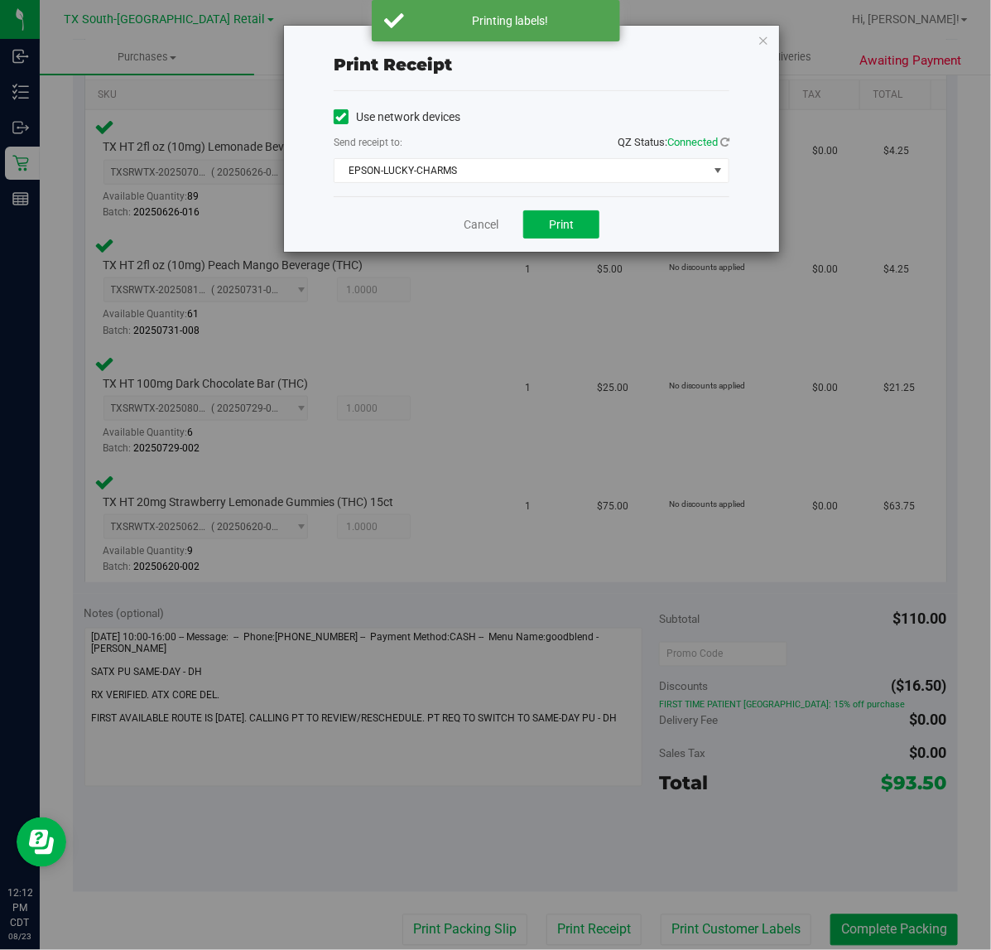
click at [561, 209] on div "Cancel Print" at bounding box center [532, 223] width 396 height 55
click at [545, 219] on button "Print" at bounding box center [561, 224] width 76 height 28
click at [485, 228] on link "Cancel" at bounding box center [474, 224] width 35 height 17
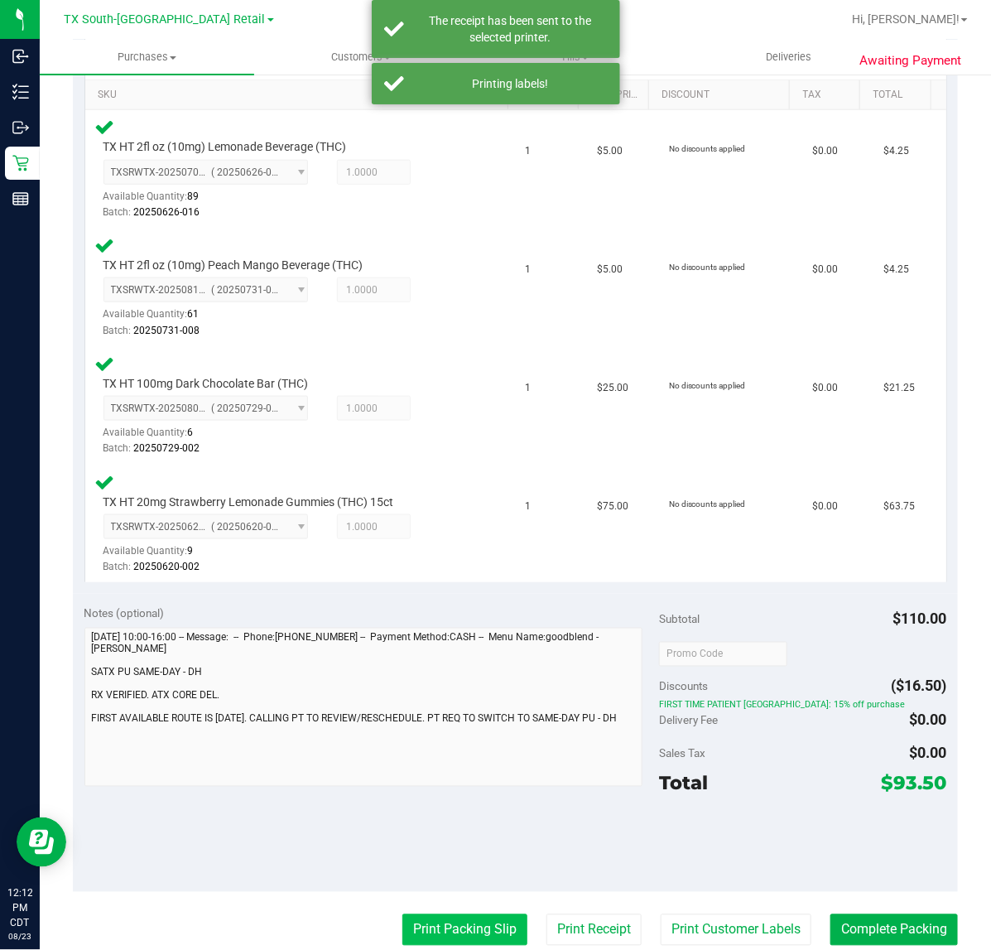
click at [445, 924] on button "Print Packing Slip" at bounding box center [464, 929] width 125 height 31
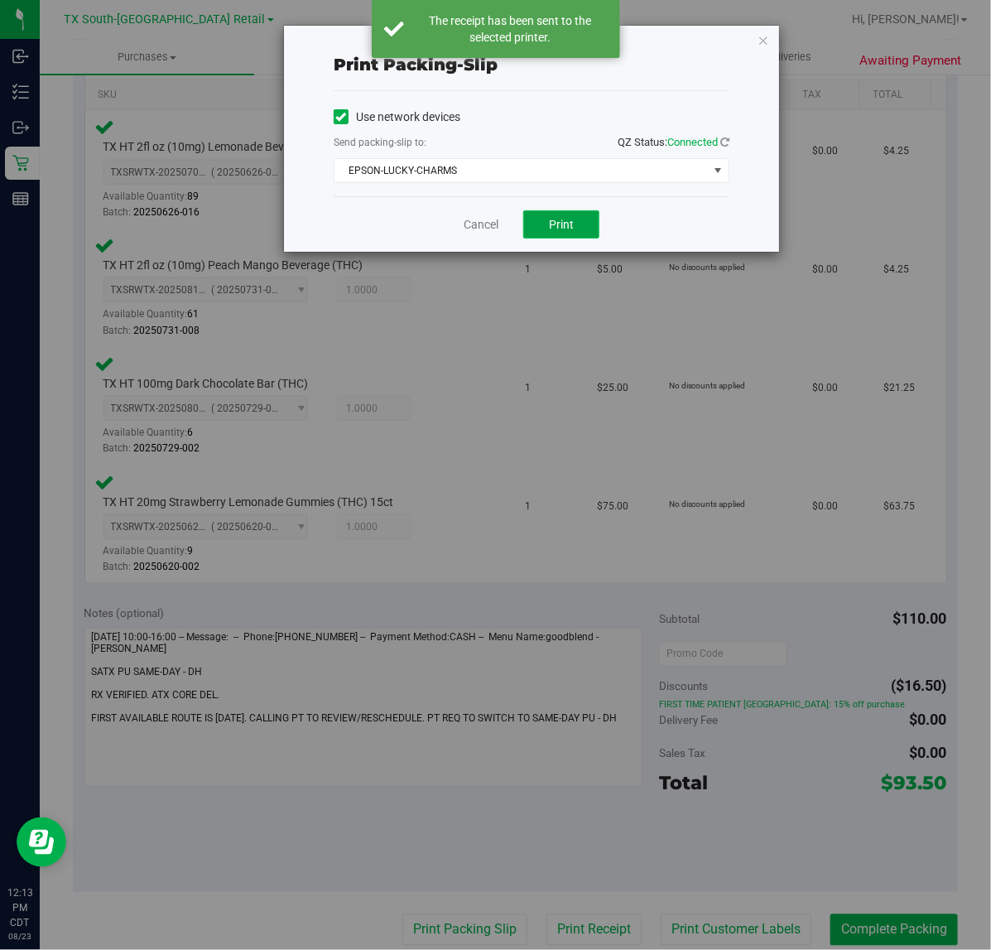
click at [569, 212] on button "Print" at bounding box center [561, 224] width 76 height 28
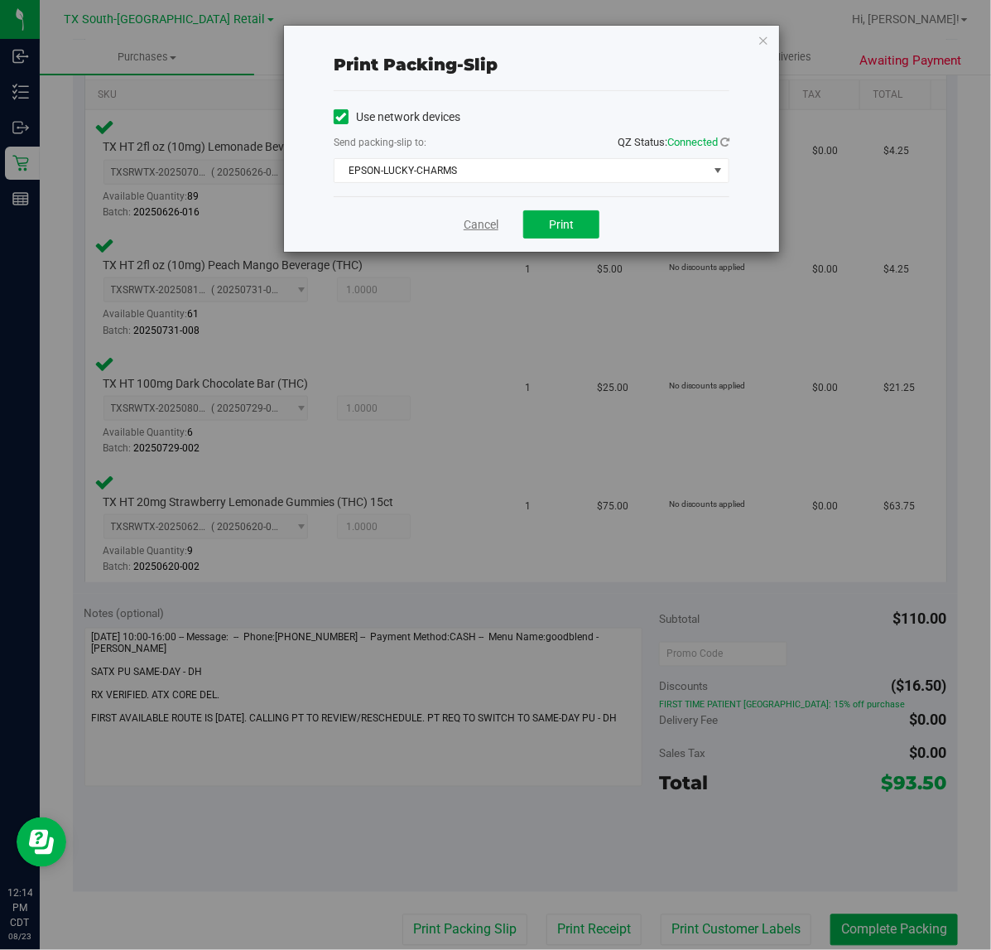
click at [476, 232] on link "Cancel" at bounding box center [481, 224] width 35 height 17
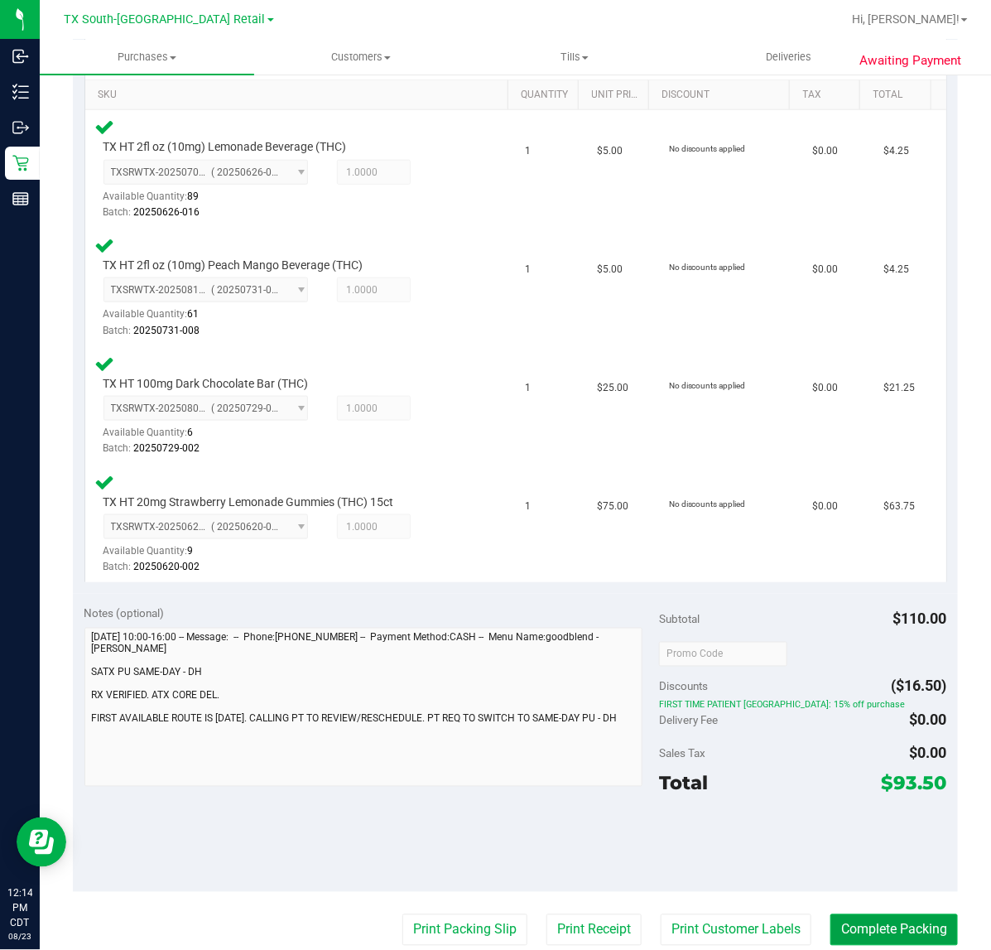
click at [902, 914] on button "Complete Packing" at bounding box center [893, 929] width 127 height 31
